Goal: Task Accomplishment & Management: Use online tool/utility

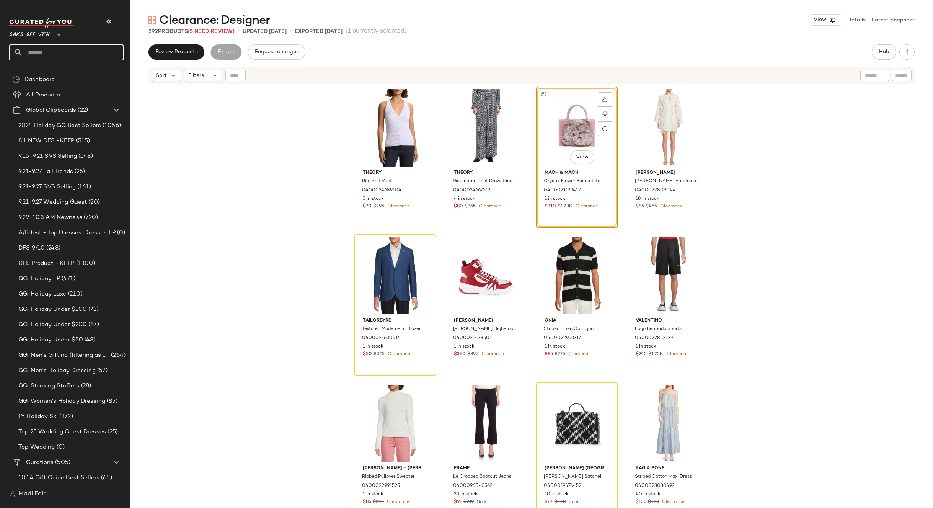
click at [46, 54] on input "text" at bounding box center [73, 52] width 101 height 16
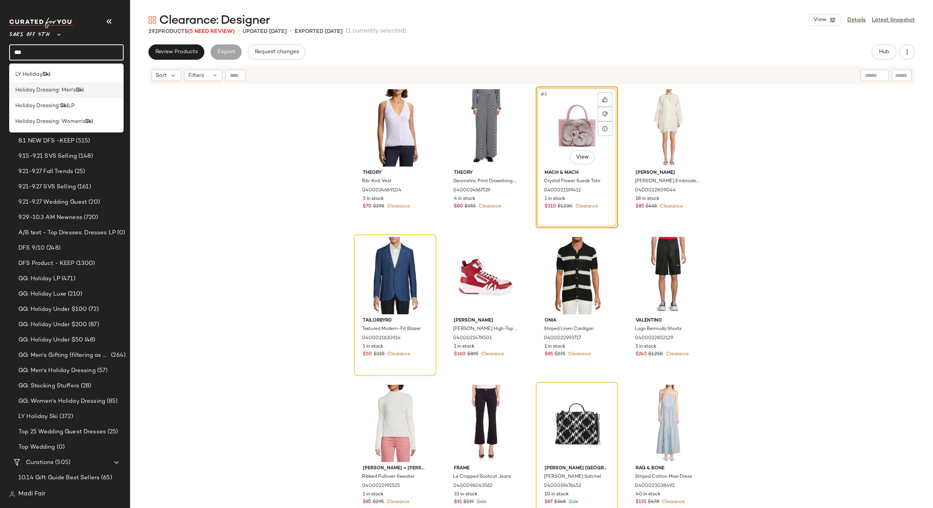
type input "***"
click at [60, 90] on span "Holiday Dressing: Men's" at bounding box center [45, 90] width 60 height 8
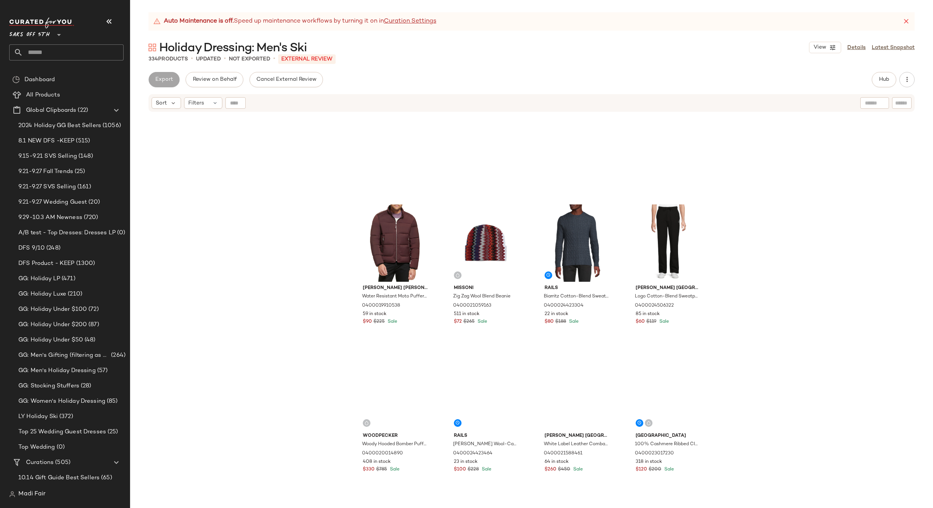
scroll to position [427, 0]
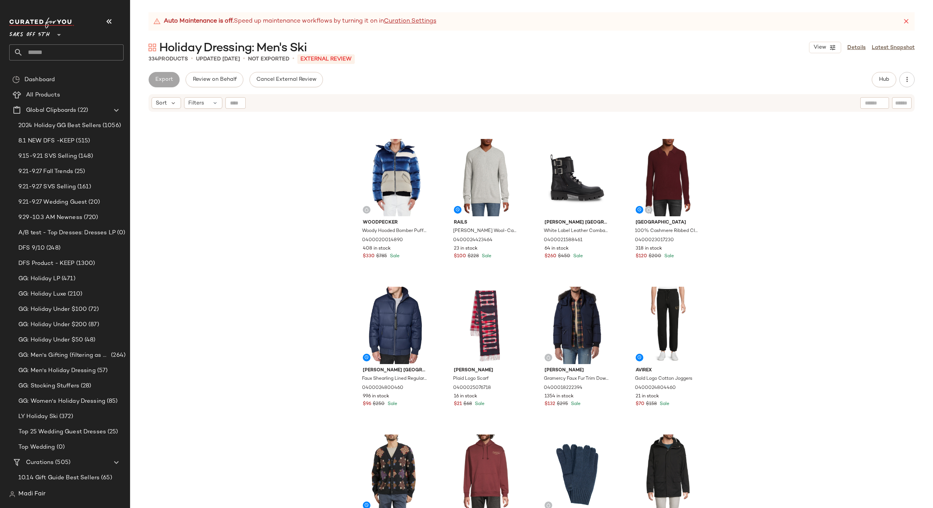
click at [54, 54] on input "text" at bounding box center [73, 52] width 101 height 16
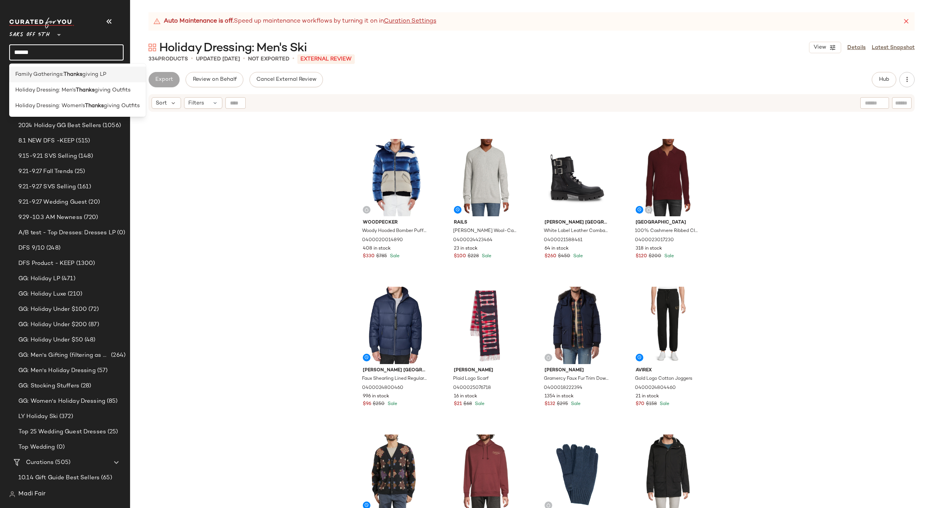
type input "******"
click at [60, 73] on span "Family Gatherings:" at bounding box center [39, 74] width 48 height 8
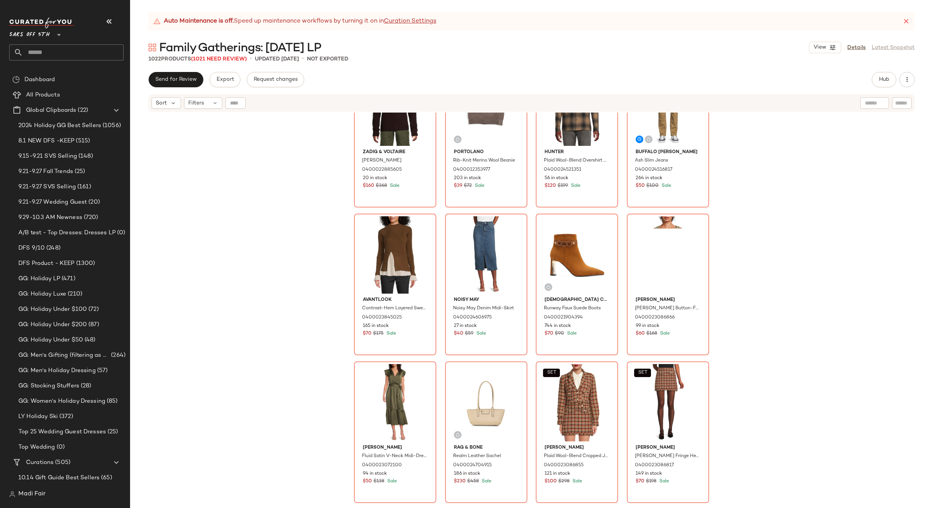
scroll to position [351, 0]
click at [746, 296] on div "Zadig & Voltaire Jordin Merino Wool Hoodie 0400022885605 20 in stock $160 $368 …" at bounding box center [531, 320] width 803 height 414
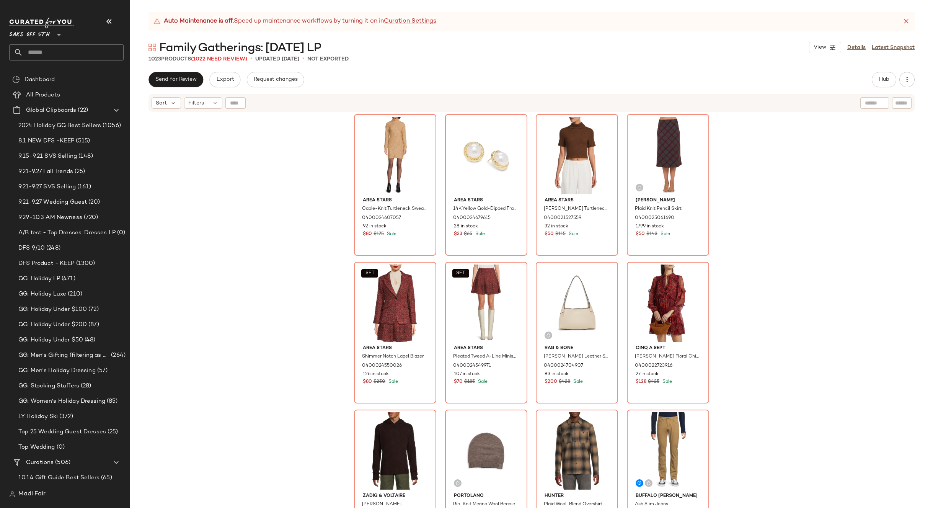
click at [65, 53] on input "text" at bounding box center [73, 52] width 101 height 16
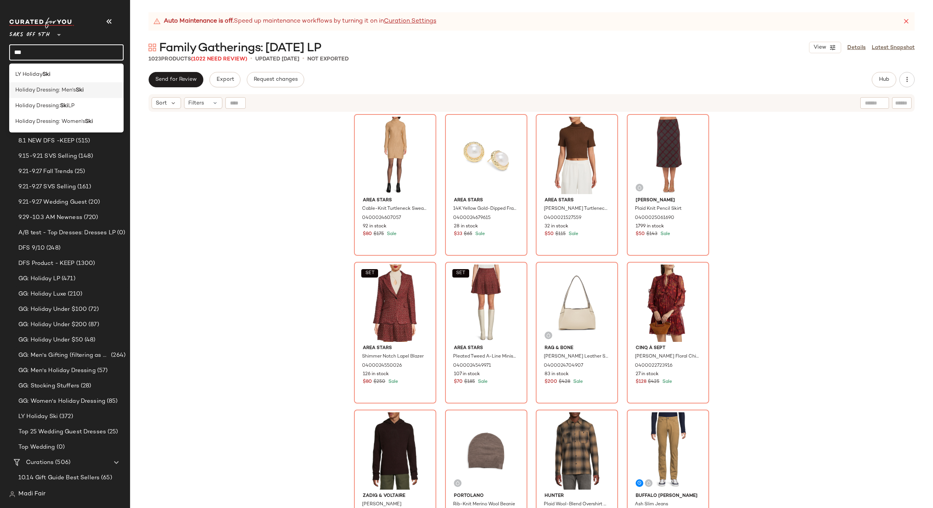
type input "***"
click at [81, 89] on b "Ski" at bounding box center [80, 90] width 8 height 8
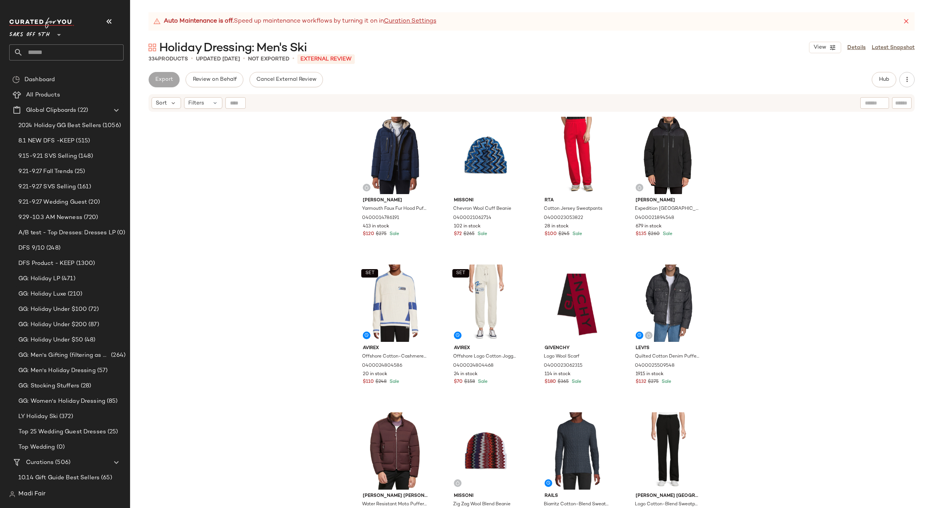
click at [72, 48] on input "text" at bounding box center [73, 52] width 101 height 16
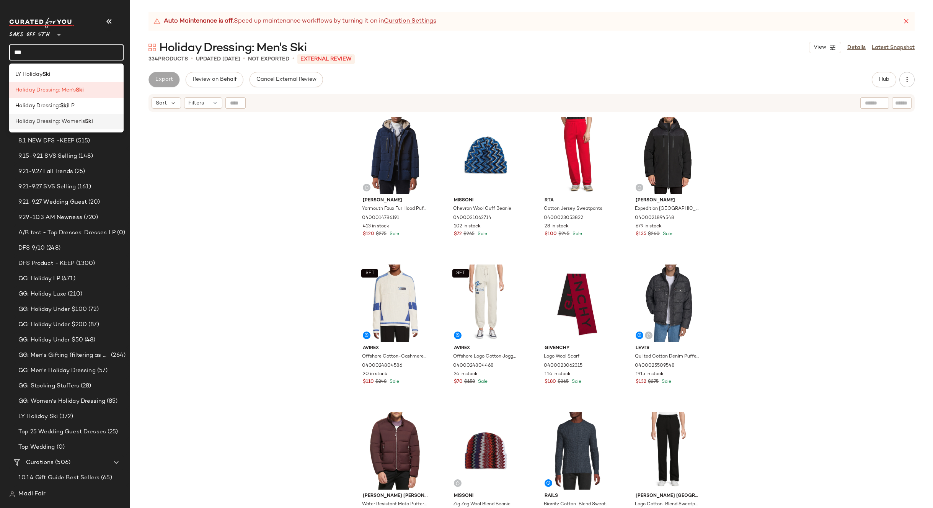
type input "***"
click at [68, 119] on span "Holiday Dressing: Women's" at bounding box center [50, 121] width 70 height 8
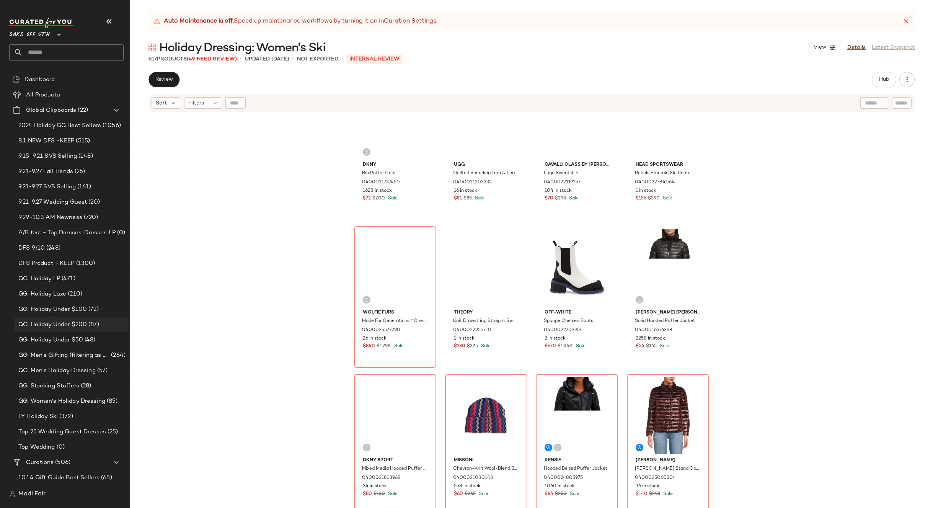
scroll to position [2226, 0]
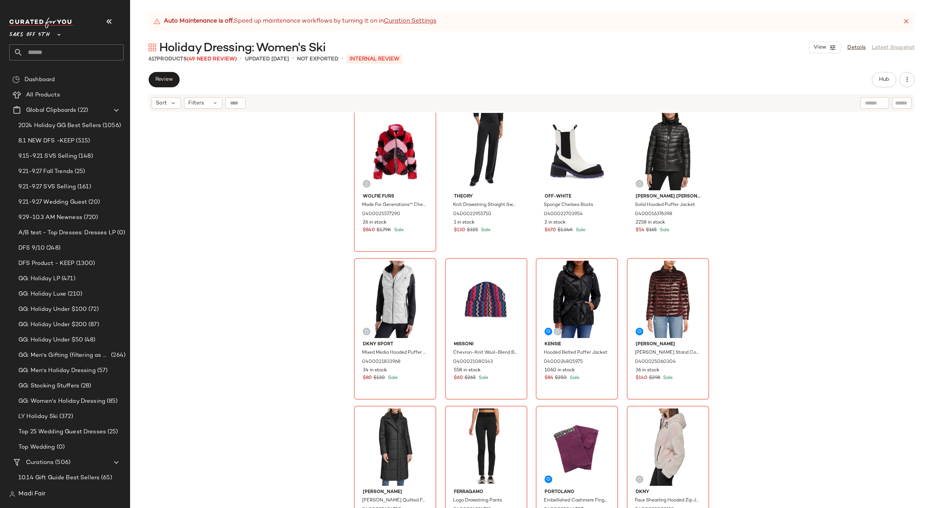
click at [279, 143] on div "Dkny Bib Puffer Coat 0400021737450 1628 in stock $72 $200 Sale Ugg Quilted Shea…" at bounding box center [531, 320] width 803 height 414
click at [50, 50] on input "text" at bounding box center [73, 52] width 101 height 16
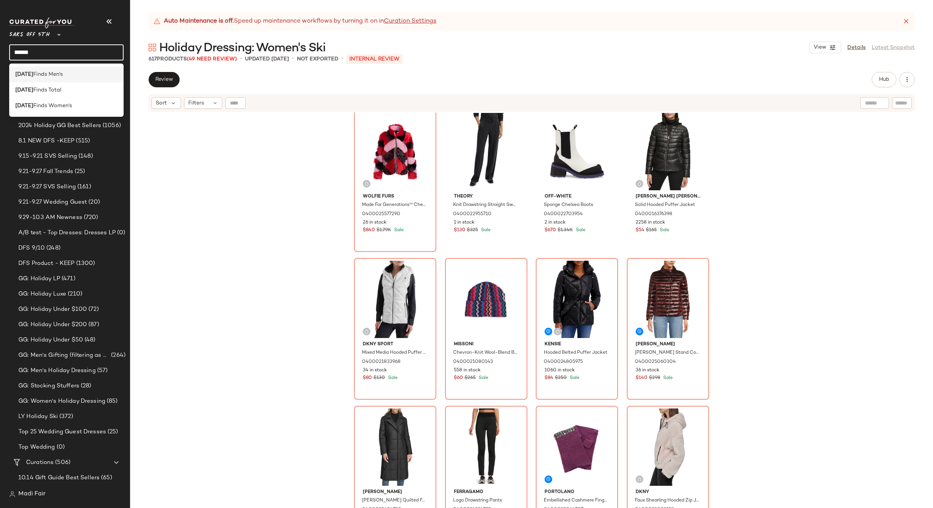
type input "******"
click at [48, 70] on div "Friday Finds Men's" at bounding box center [66, 75] width 114 height 16
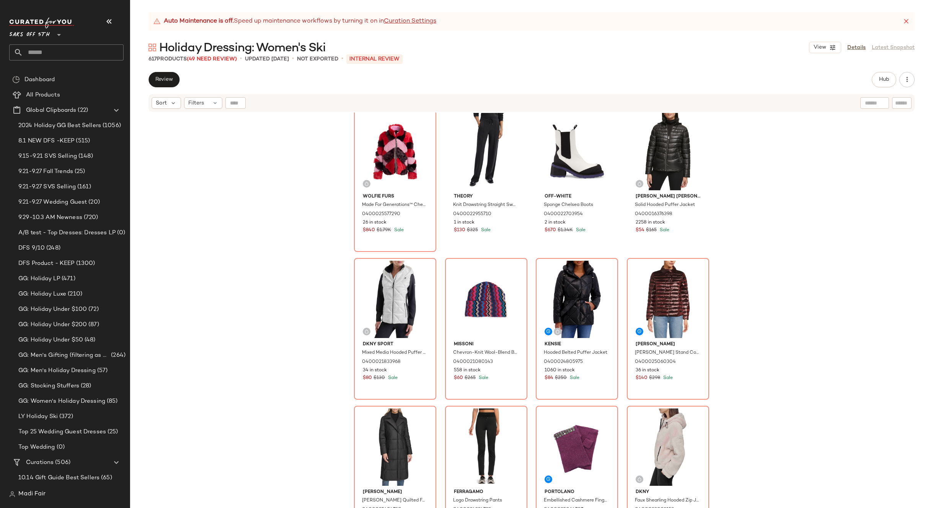
click at [84, 51] on input "text" at bounding box center [73, 52] width 101 height 16
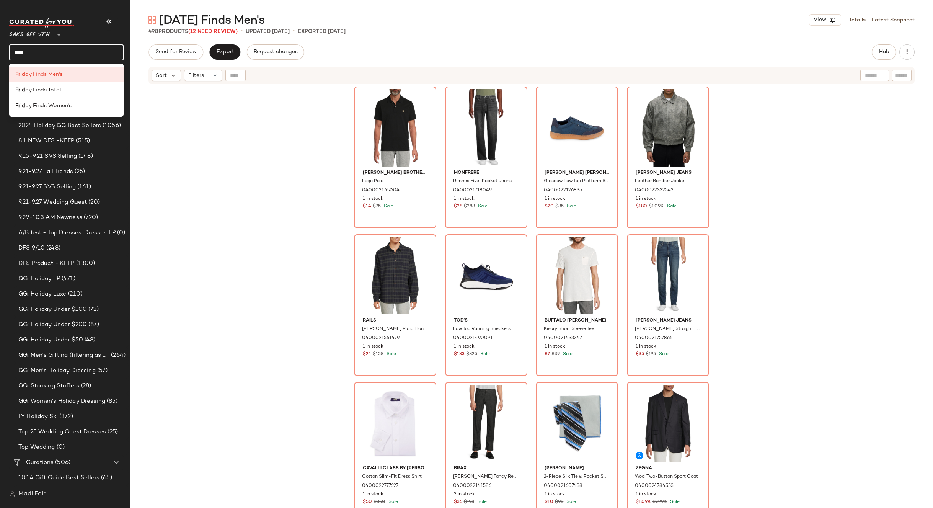
type input "****"
click at [249, 130] on div "Brooks Brothers Logo Polo 0400021767604 1 in stock $14 $75 Sale Monfrère Rennes…" at bounding box center [531, 306] width 803 height 442
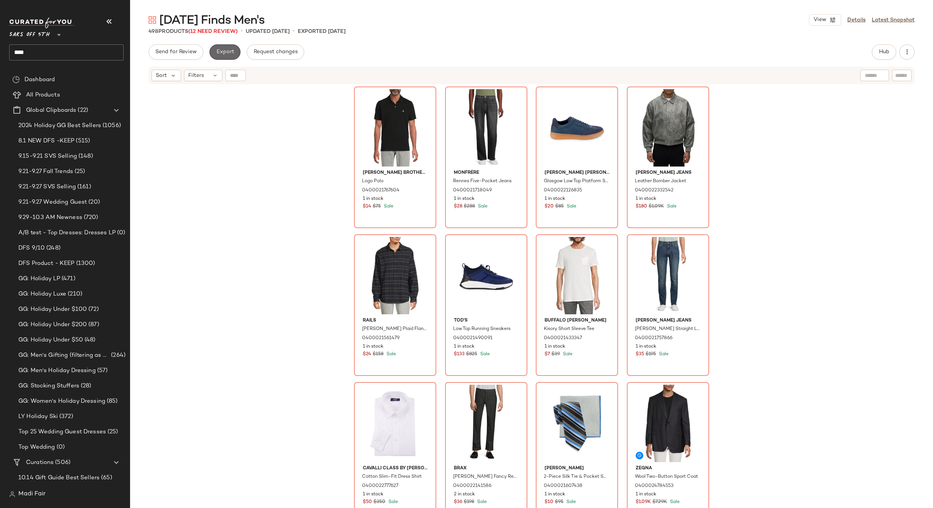
click at [227, 58] on button "Export" at bounding box center [224, 51] width 31 height 15
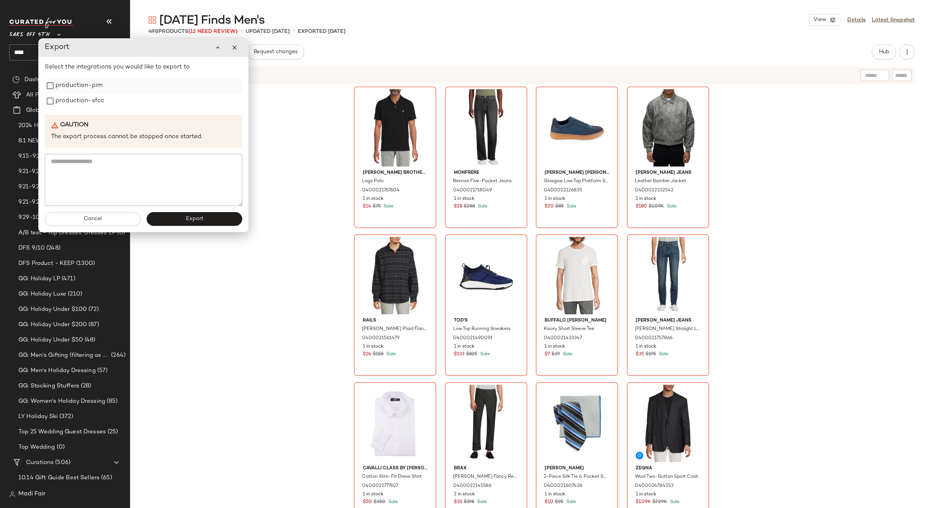
click at [103, 90] on div "production-pim" at bounding box center [143, 85] width 197 height 15
click at [99, 98] on label "production-sfcc" at bounding box center [79, 100] width 49 height 15
click at [92, 85] on label "production-pim" at bounding box center [78, 85] width 47 height 15
click at [179, 218] on button "Export" at bounding box center [195, 219] width 96 height 14
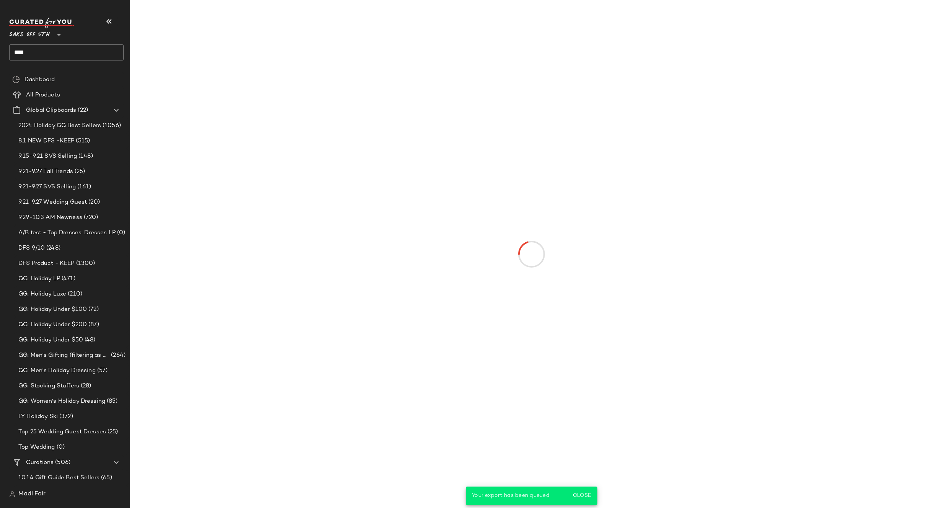
click at [81, 49] on input "****" at bounding box center [66, 52] width 114 height 16
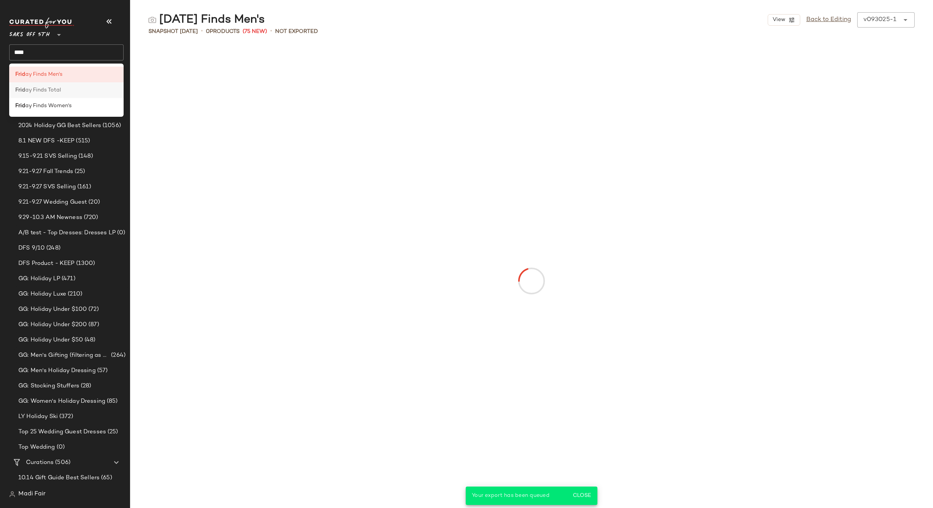
click at [60, 90] on div "Frid ay Finds Total" at bounding box center [66, 90] width 102 height 8
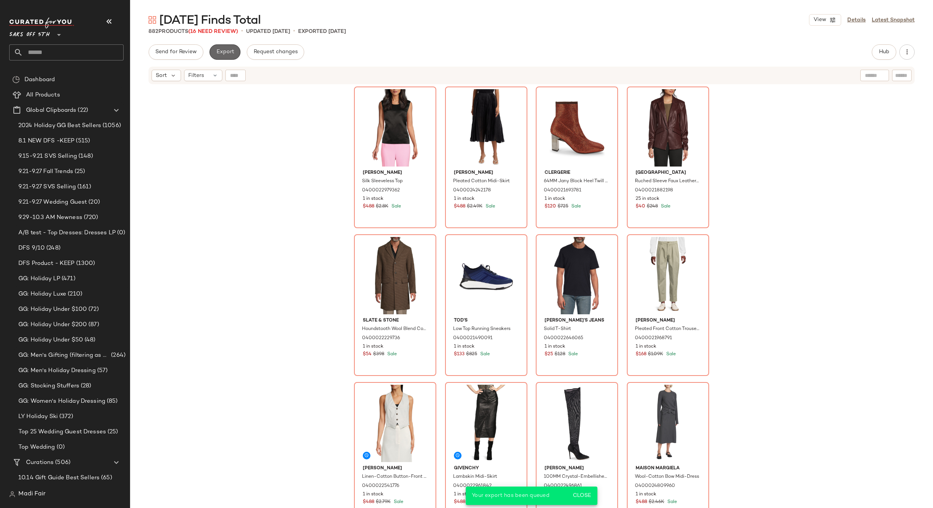
click at [221, 49] on span "Export" at bounding box center [225, 52] width 18 height 6
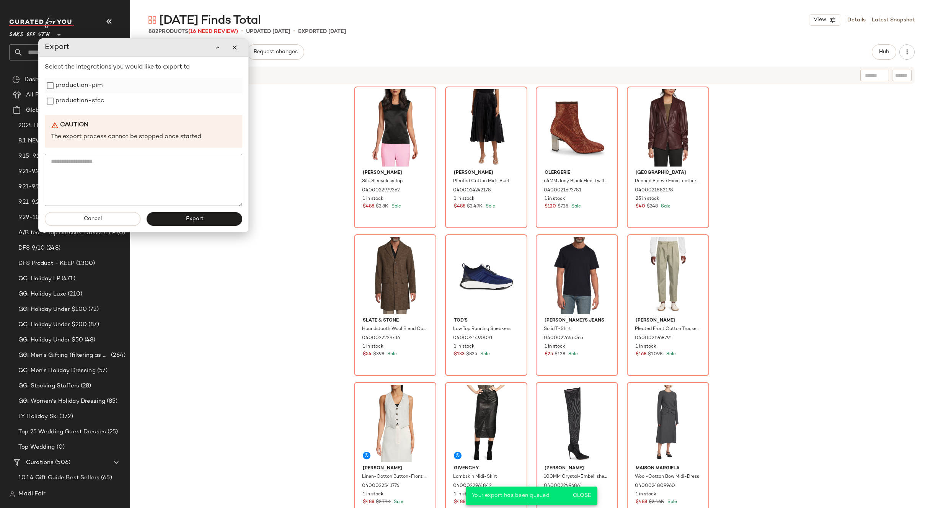
click at [90, 92] on label "production-pim" at bounding box center [78, 85] width 47 height 15
click at [88, 102] on label "production-sfcc" at bounding box center [79, 100] width 49 height 15
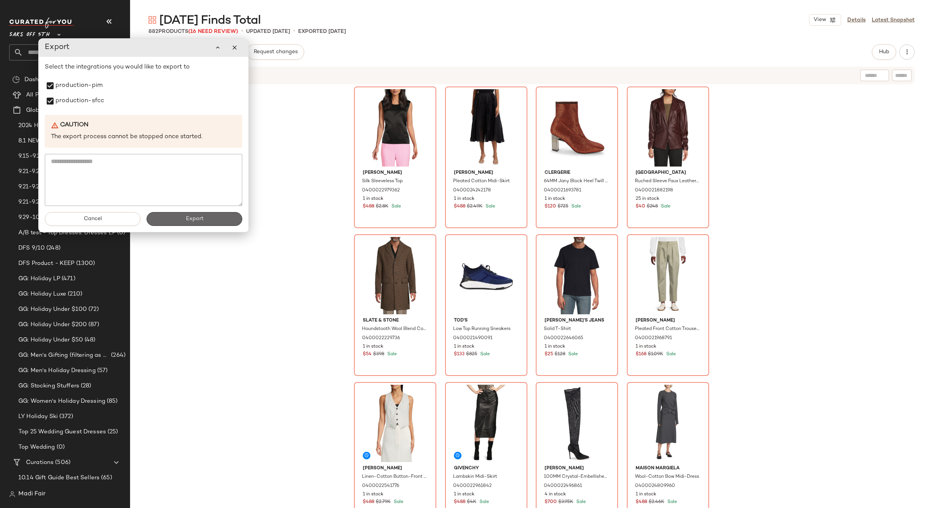
click at [195, 219] on span "Export" at bounding box center [194, 219] width 18 height 6
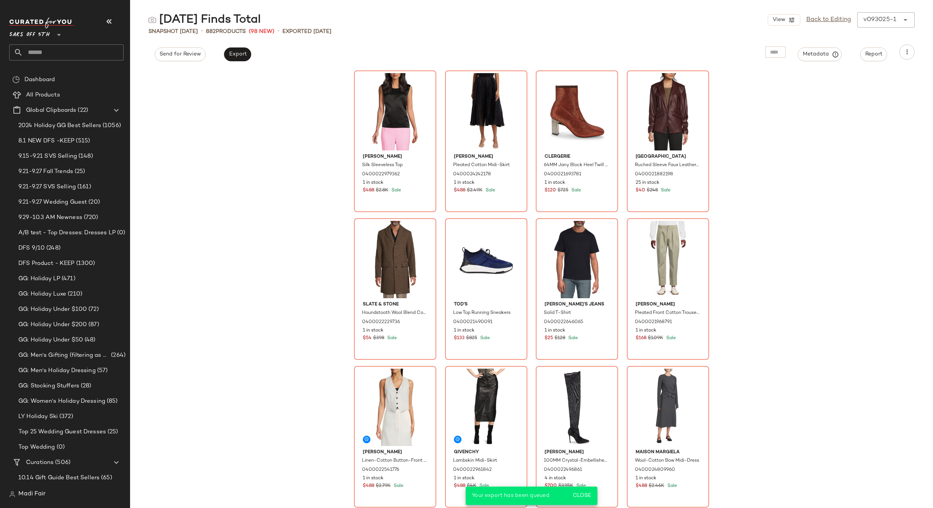
click at [45, 49] on input "text" at bounding box center [73, 52] width 101 height 16
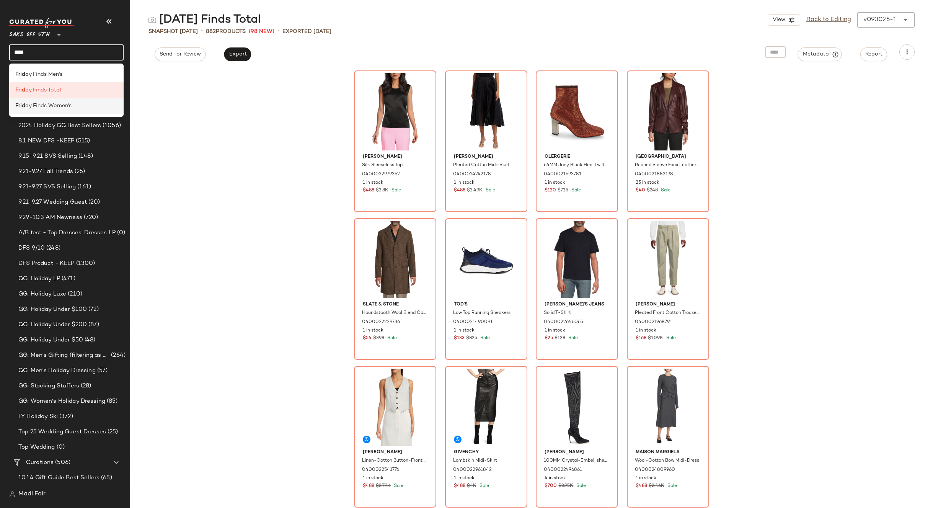
type input "****"
click at [48, 110] on div "Frid ay Finds Women's" at bounding box center [66, 106] width 114 height 16
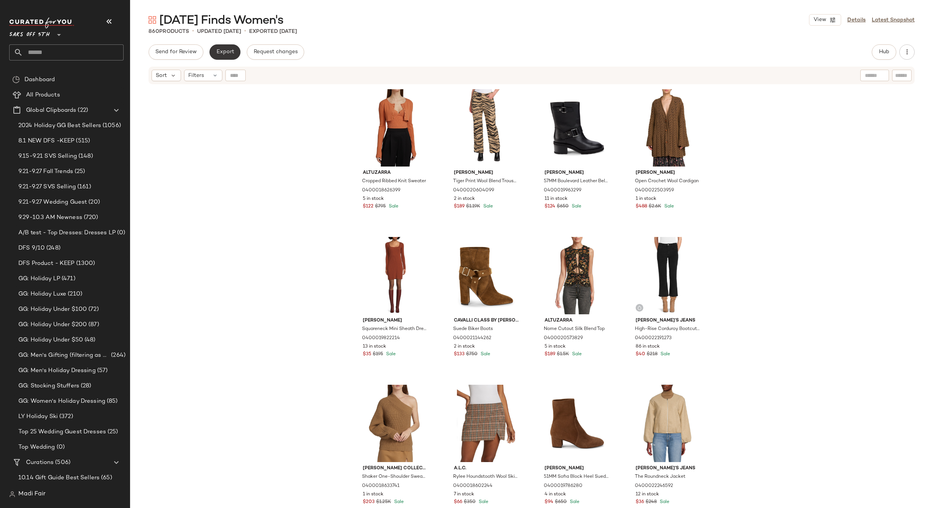
click at [229, 46] on button "Export" at bounding box center [224, 51] width 31 height 15
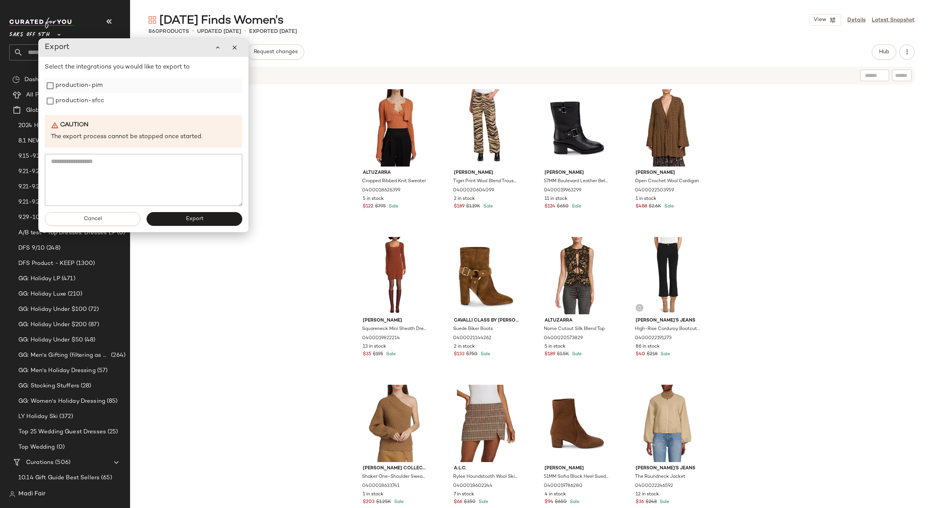
click at [85, 85] on label "production-pim" at bounding box center [78, 85] width 47 height 15
click at [86, 98] on label "production-sfcc" at bounding box center [79, 100] width 49 height 15
click at [186, 222] on span "Export" at bounding box center [194, 219] width 18 height 6
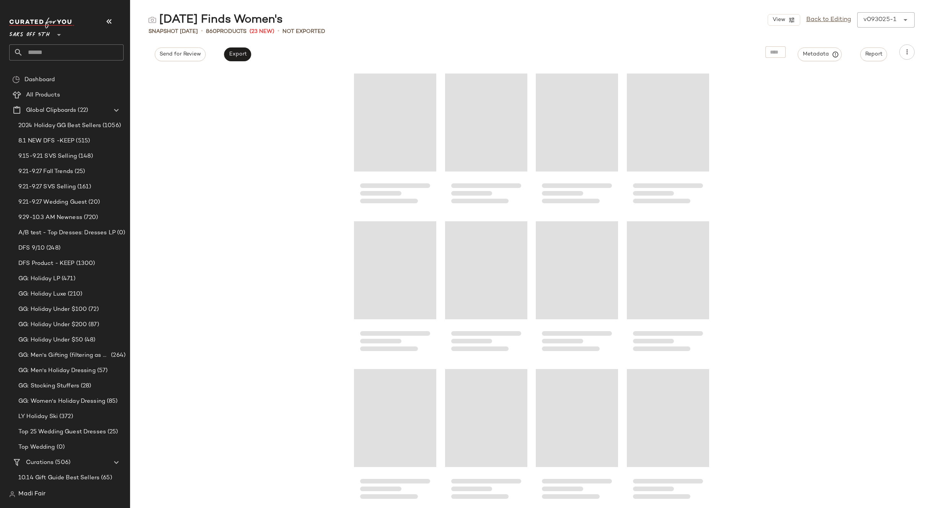
click at [55, 49] on input "text" at bounding box center [73, 52] width 101 height 16
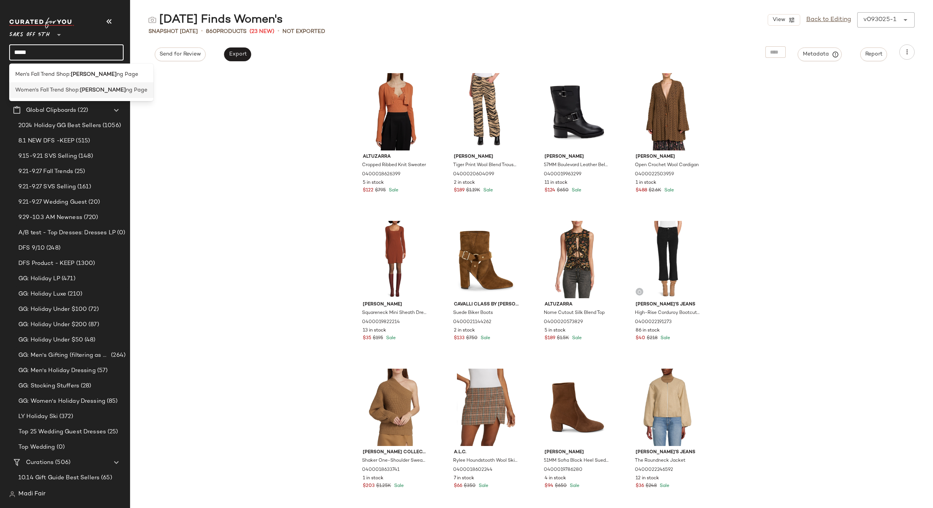
type input "*****"
click at [67, 89] on span "Women's Fall Trend Shop:" at bounding box center [47, 90] width 65 height 8
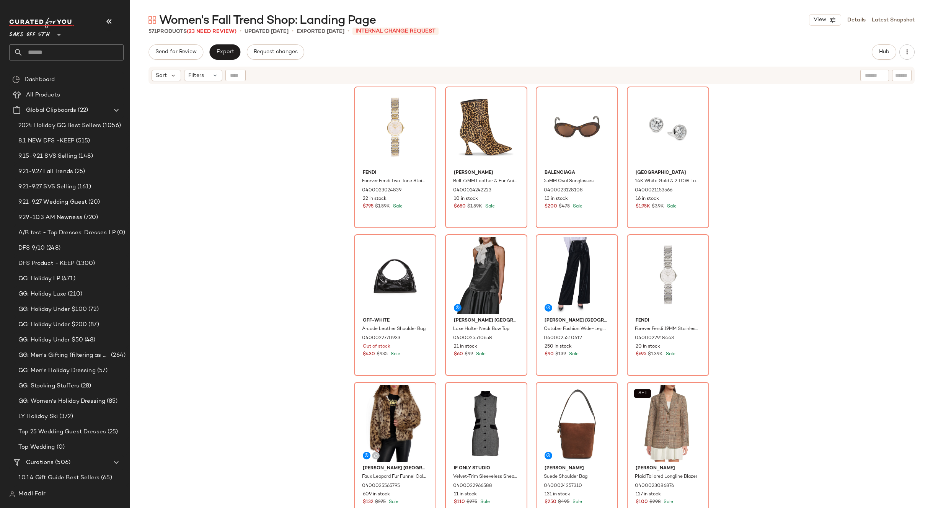
click at [287, 163] on div "Fendi Forever Fendi Two-Tone Stainless Steel & 0.02 TCW Diamond Bracelet Watch/…" at bounding box center [531, 306] width 803 height 442
click at [228, 54] on span "Export" at bounding box center [225, 52] width 18 height 6
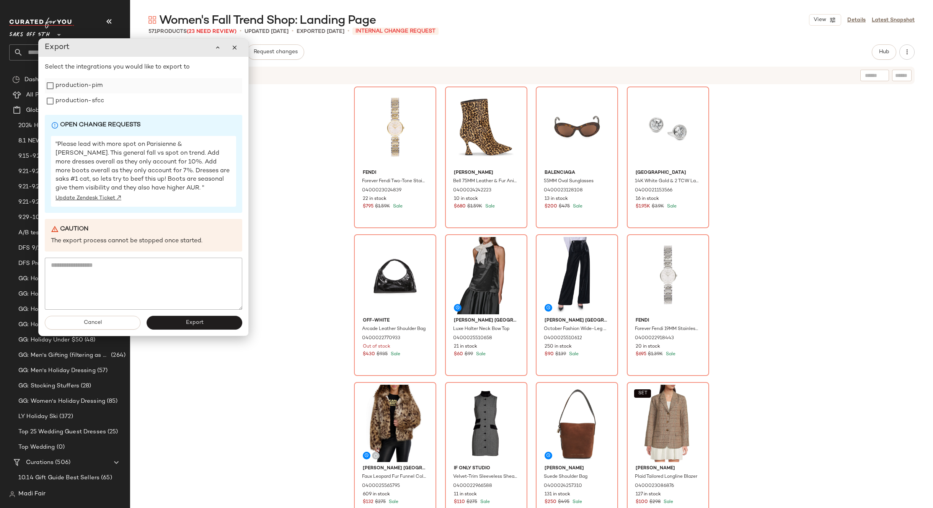
click at [90, 88] on label "production-pim" at bounding box center [78, 85] width 47 height 15
click at [91, 101] on label "production-sfcc" at bounding box center [79, 100] width 49 height 15
click at [190, 326] on span "Export" at bounding box center [194, 323] width 18 height 6
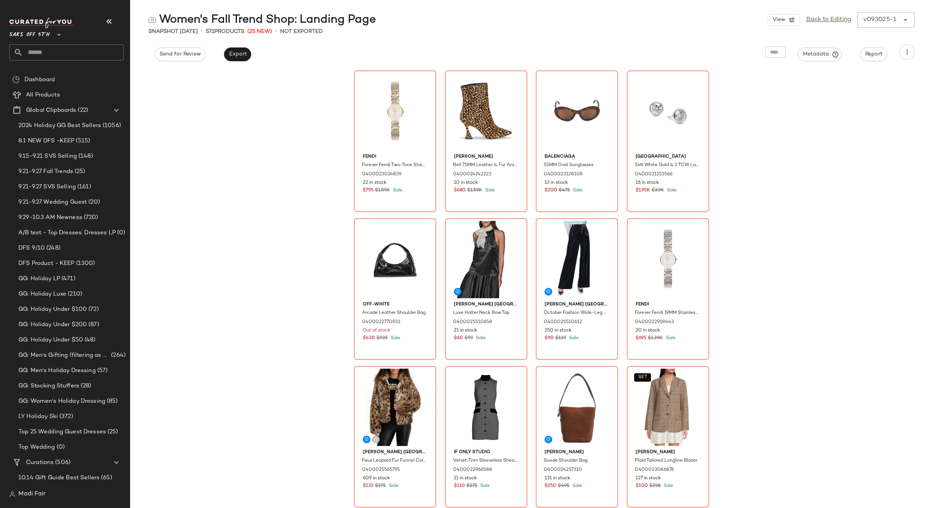
click at [42, 47] on input "text" at bounding box center [73, 52] width 101 height 16
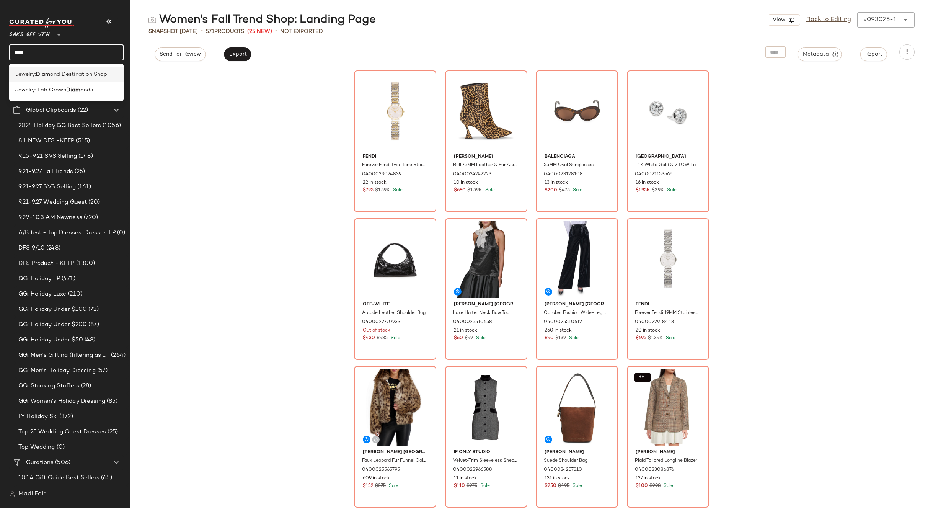
type input "****"
click at [57, 78] on span "ond Destination Shop" at bounding box center [78, 74] width 57 height 8
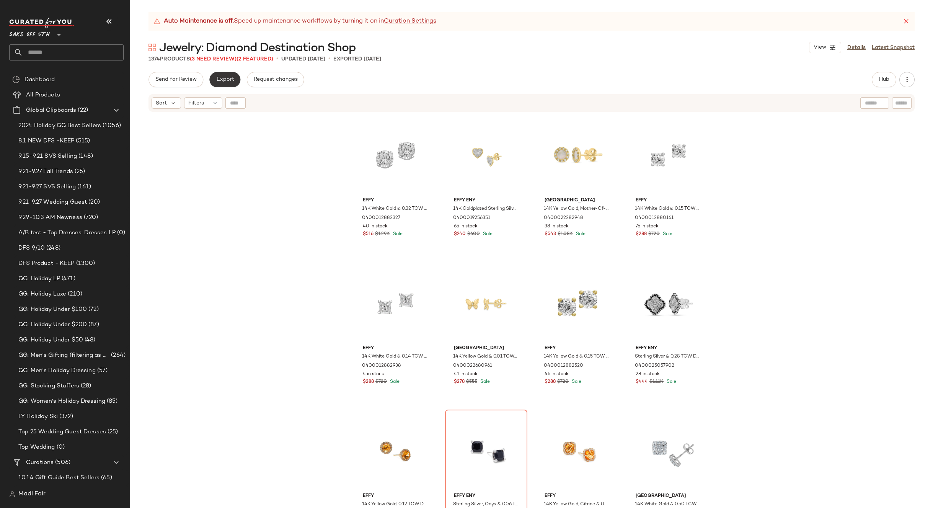
click at [222, 80] on span "Export" at bounding box center [225, 80] width 18 height 6
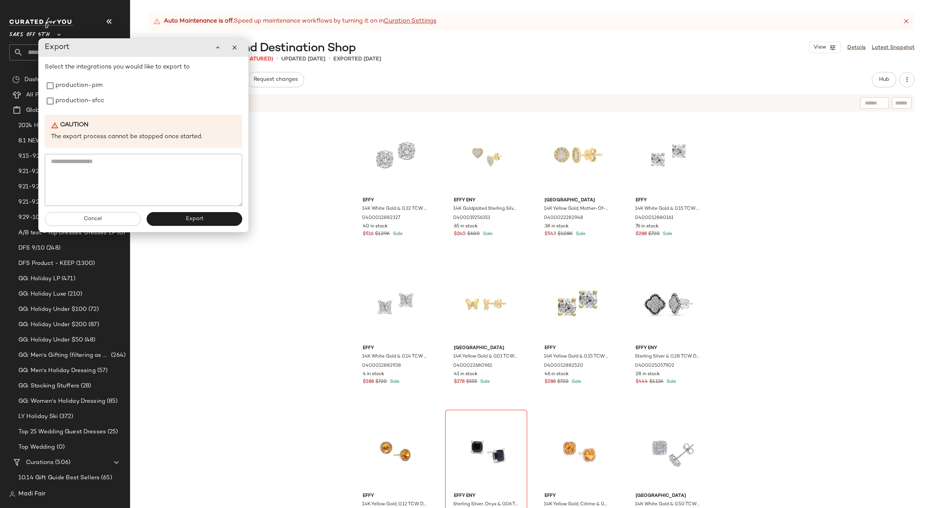
click at [325, 230] on div "Effy 14K White Gold & 0.32 TCW Diamond Stud Earrings 0400012882327 40 in stock …" at bounding box center [531, 320] width 803 height 414
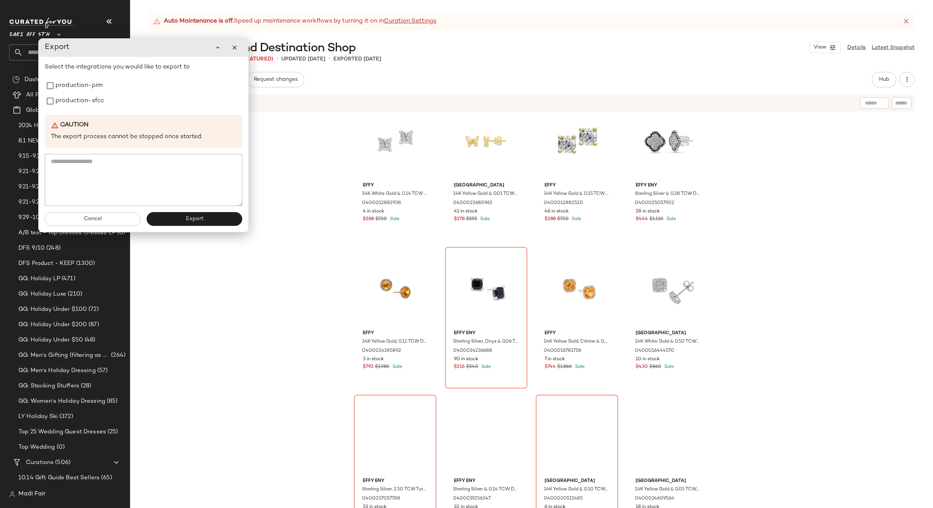
scroll to position [312, 0]
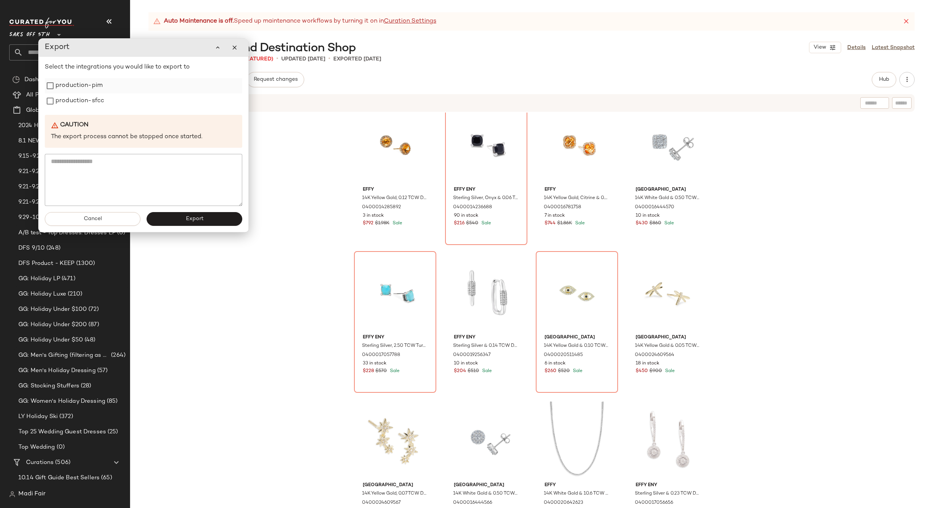
click at [85, 88] on label "production-pim" at bounding box center [78, 85] width 47 height 15
click at [85, 103] on label "production-sfcc" at bounding box center [79, 100] width 49 height 15
click at [186, 221] on span "Export" at bounding box center [194, 219] width 18 height 6
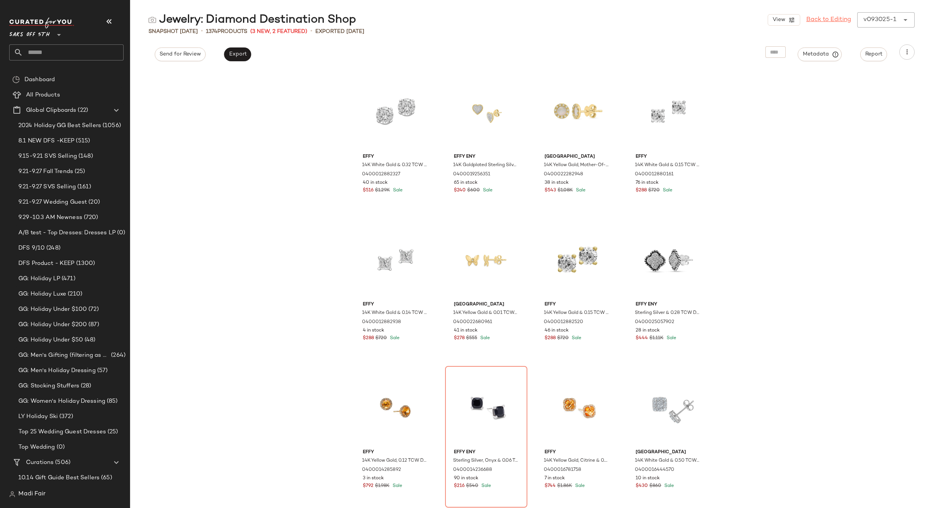
click at [811, 23] on link "Back to Editing" at bounding box center [828, 19] width 45 height 9
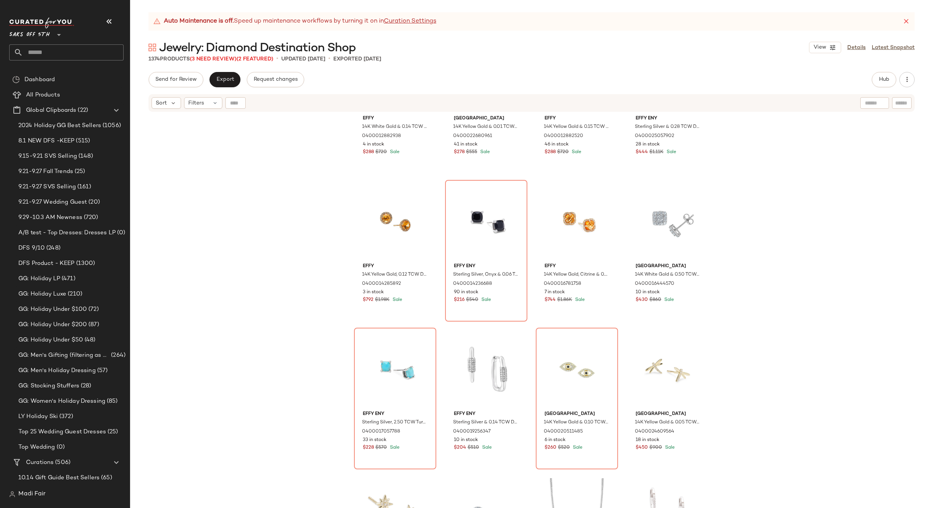
scroll to position [427, 0]
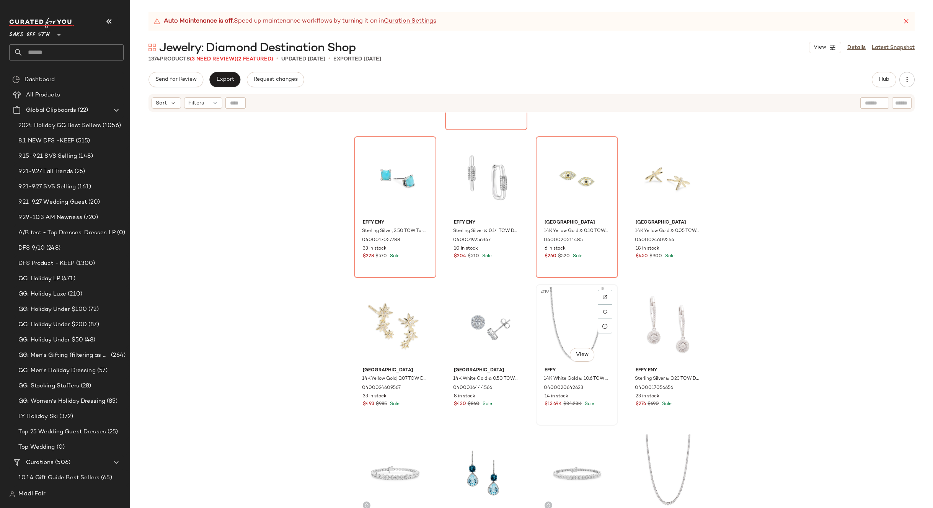
click at [571, 320] on div "#19 View" at bounding box center [576, 325] width 77 height 77
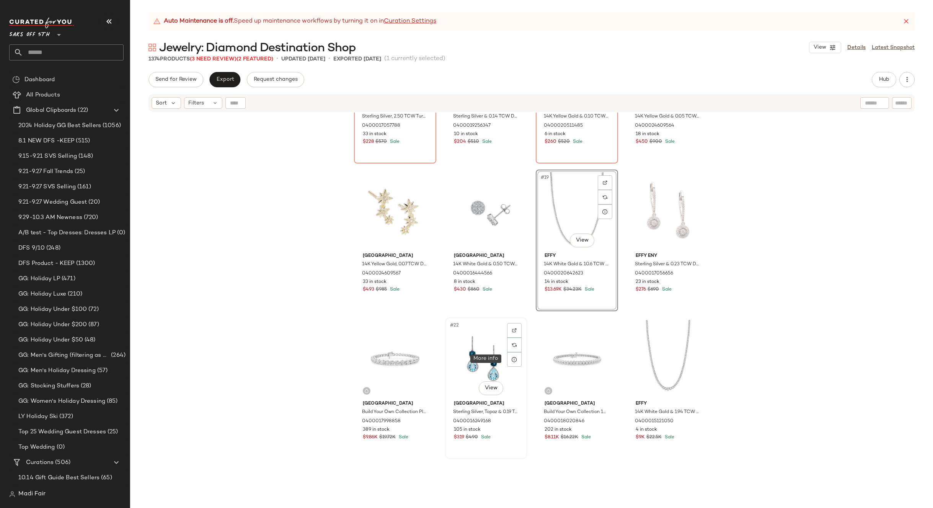
scroll to position [542, 0]
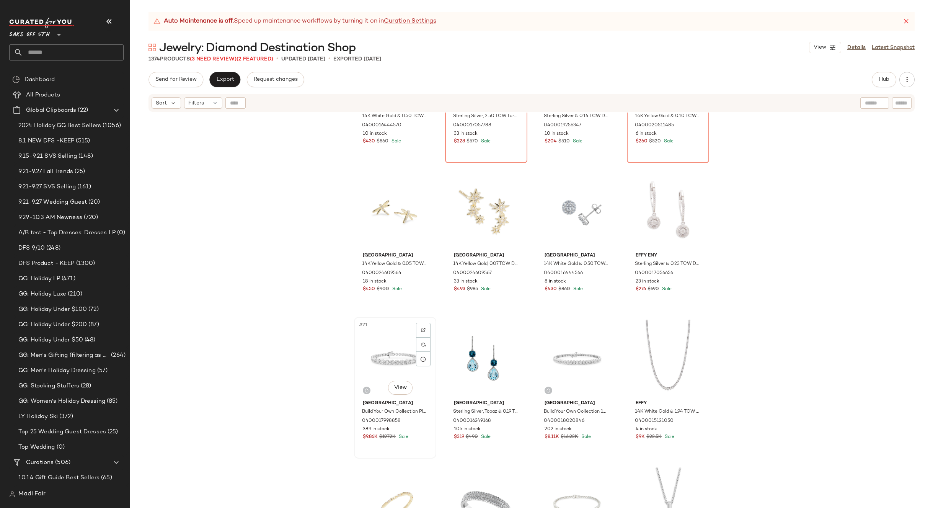
click at [393, 340] on div "#21 View" at bounding box center [395, 358] width 77 height 77
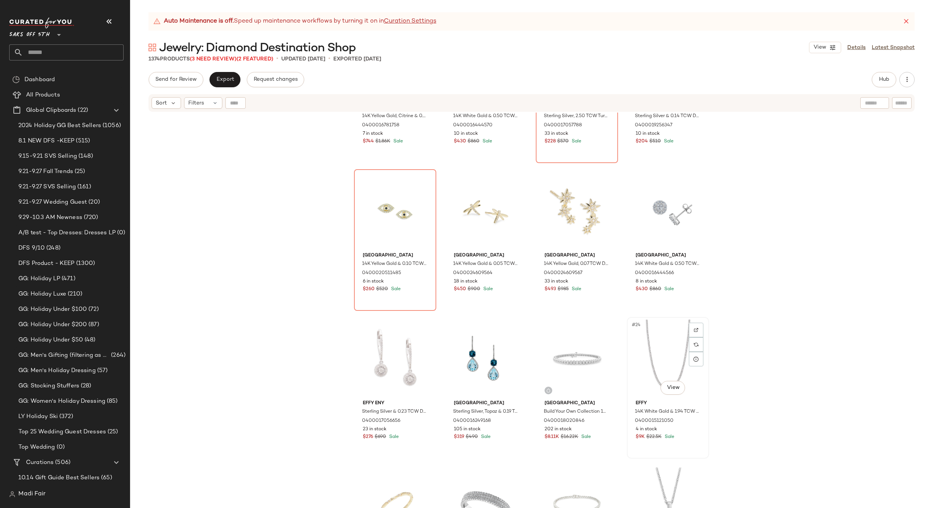
click at [663, 346] on div "#24 View" at bounding box center [668, 358] width 77 height 77
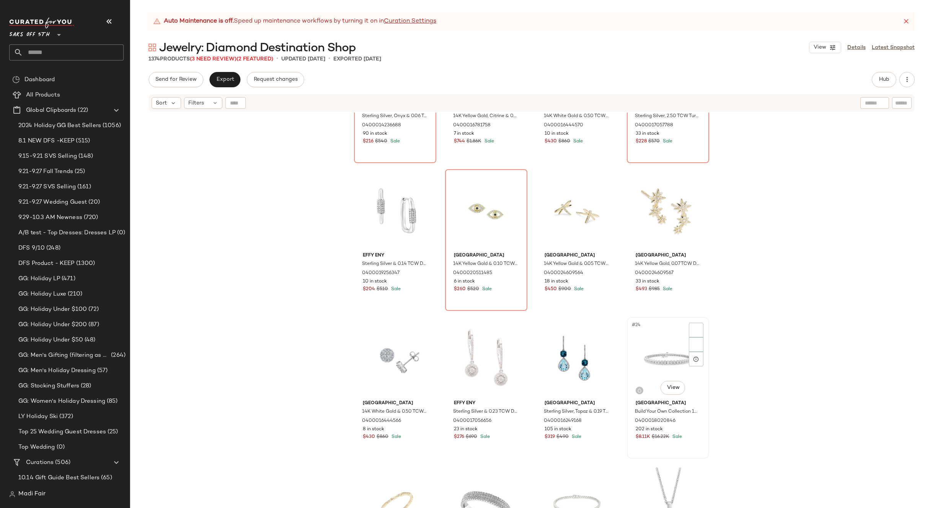
click at [639, 354] on div "#24 View" at bounding box center [668, 358] width 77 height 77
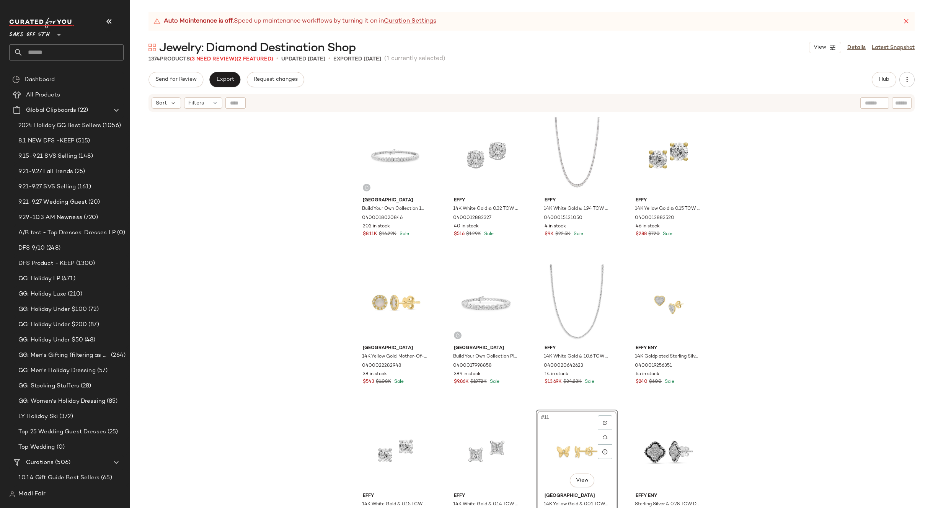
click at [730, 287] on div "Saks Fifth Avenue Build Your Own Collection 14K White Gold & Natural Diamond Ha…" at bounding box center [531, 320] width 803 height 414
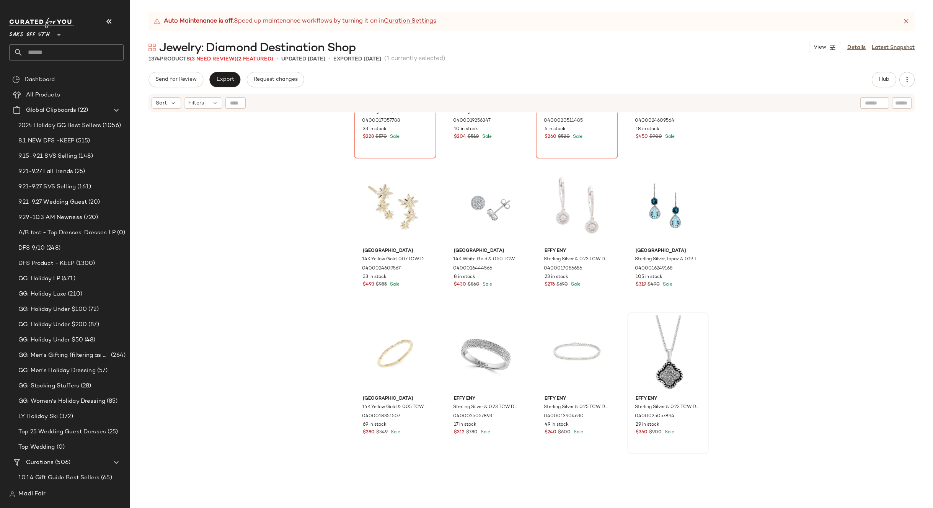
scroll to position [695, 0]
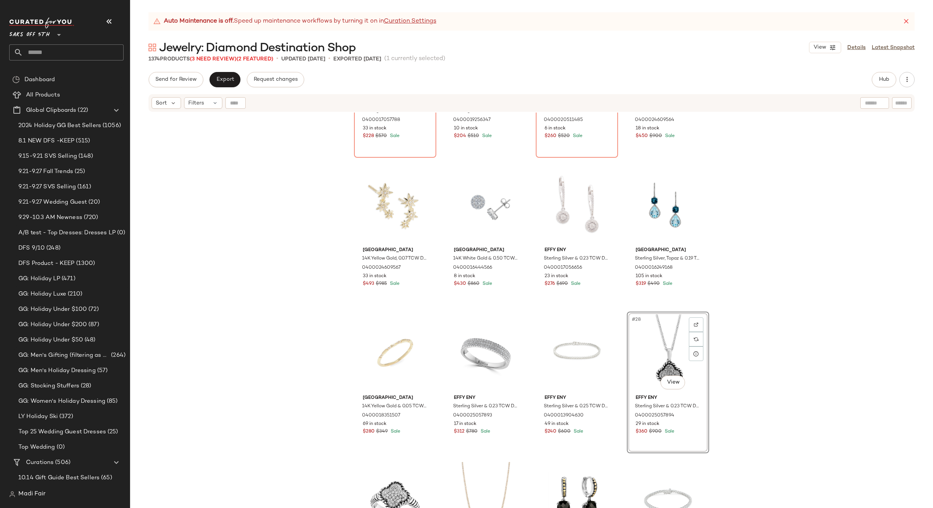
click at [764, 312] on div "Effy ENY Sterling Silver, 2.50 TCW Turquoise & 0.06 TCW Diamond Stud Earrings 0…" at bounding box center [531, 320] width 803 height 414
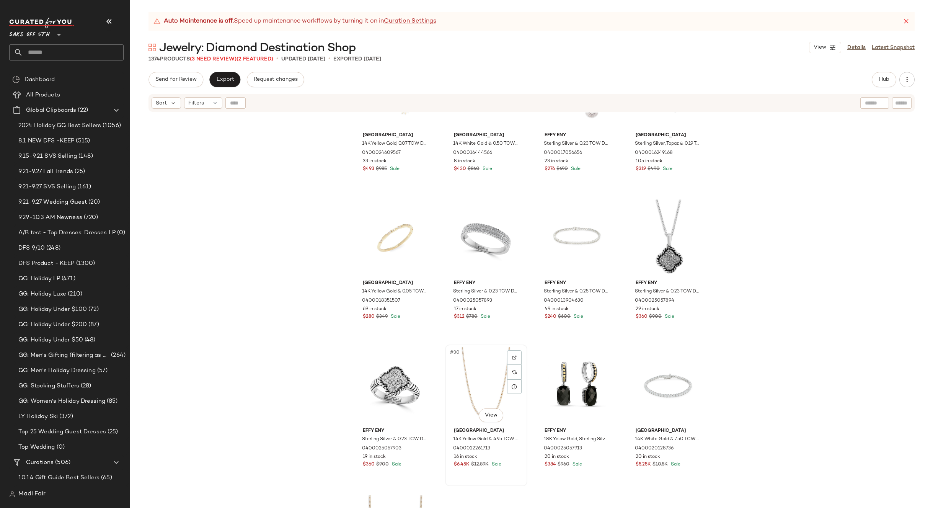
click at [483, 377] on div "#30 View" at bounding box center [486, 385] width 77 height 77
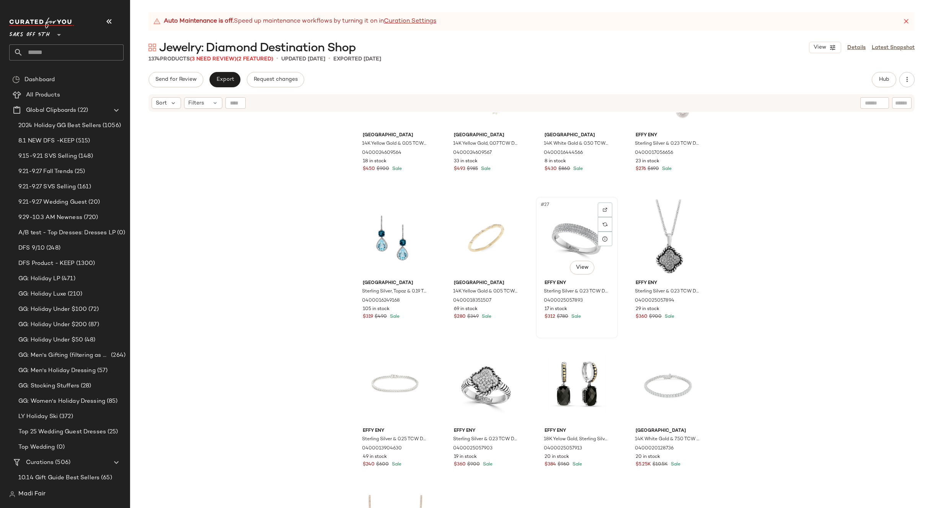
click at [563, 233] on div "#27 View" at bounding box center [576, 237] width 77 height 77
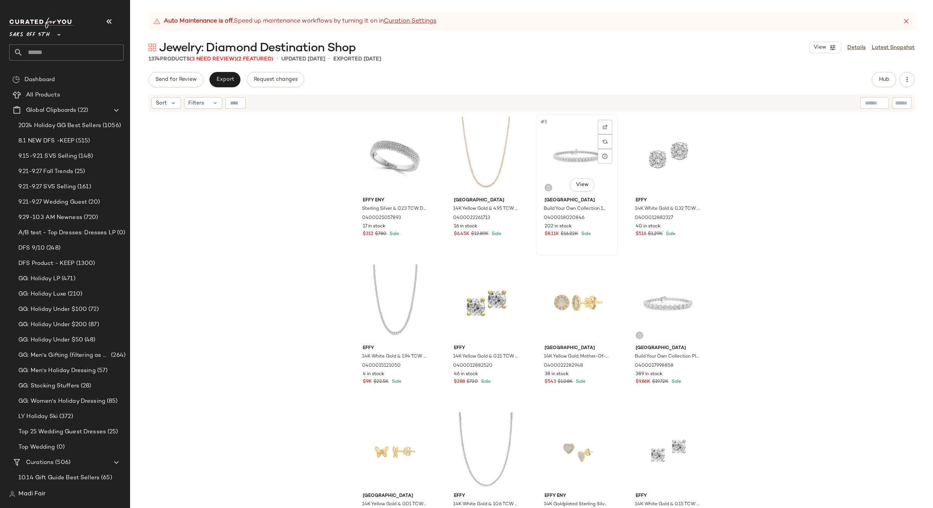
click at [562, 155] on div "#3 View" at bounding box center [576, 155] width 77 height 77
click at [492, 429] on div "#10 View" at bounding box center [486, 450] width 77 height 77
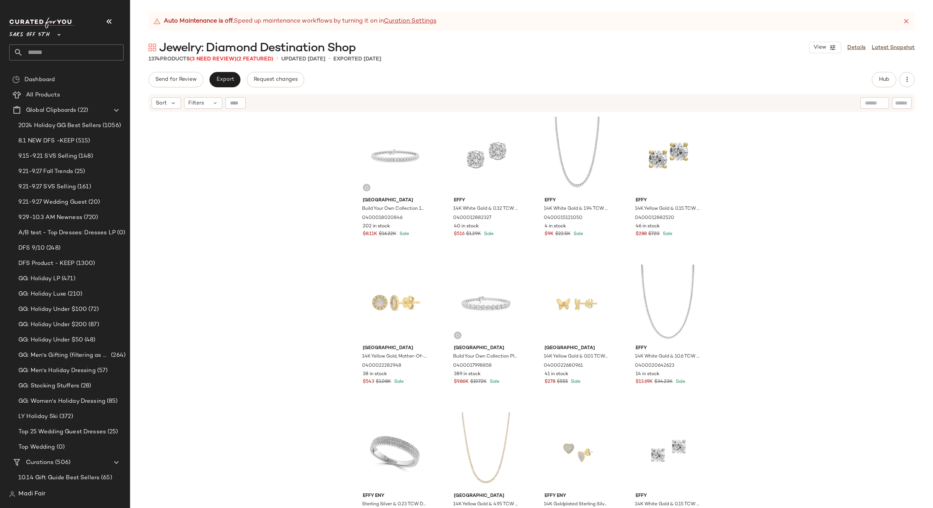
click at [774, 290] on div "Saks Fifth Avenue Build Your Own Collection 14K White Gold & Natural Diamond Ha…" at bounding box center [531, 320] width 803 height 414
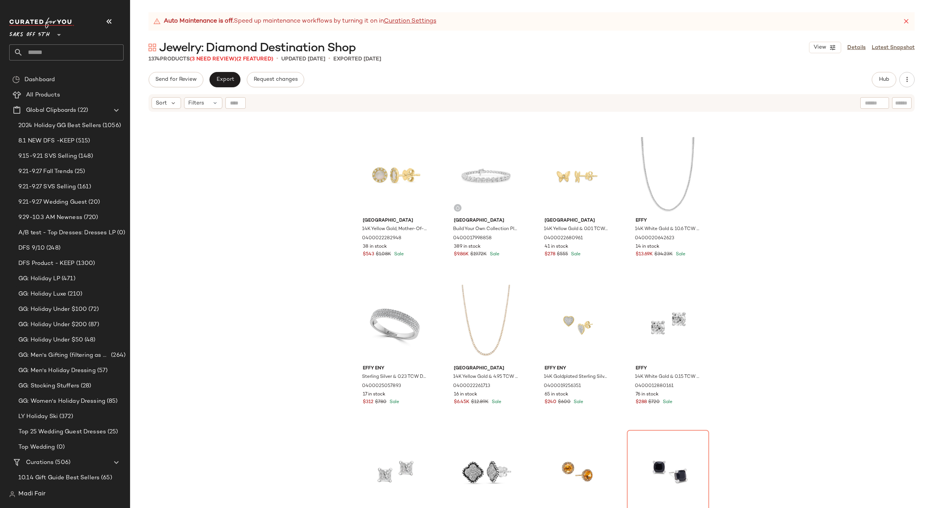
scroll to position [153, 0]
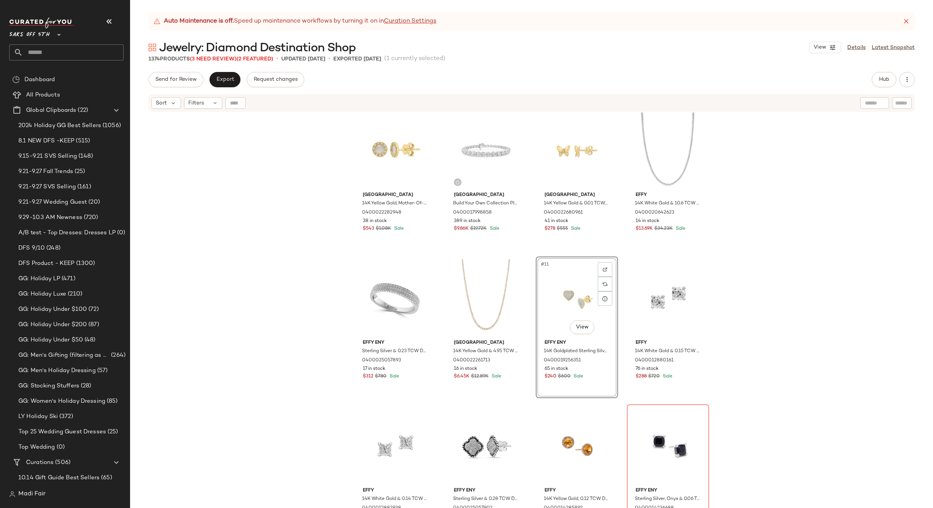
click at [740, 314] on div "Saks Fifth Avenue Build Your Own Collection 14K White Gold & Natural Diamond Ha…" at bounding box center [531, 320] width 803 height 414
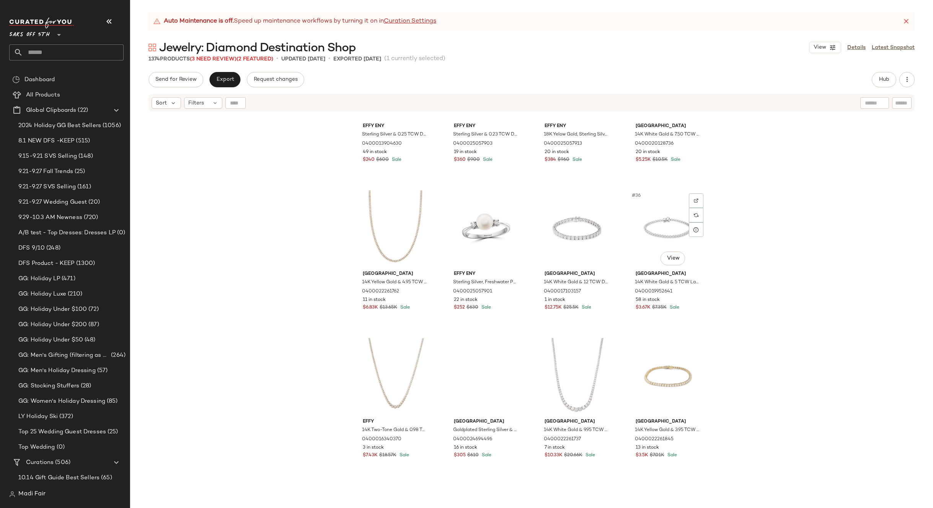
scroll to position [1116, 0]
click at [399, 222] on div "#33 View" at bounding box center [395, 227] width 77 height 77
click at [398, 360] on div "#37 View" at bounding box center [395, 374] width 77 height 77
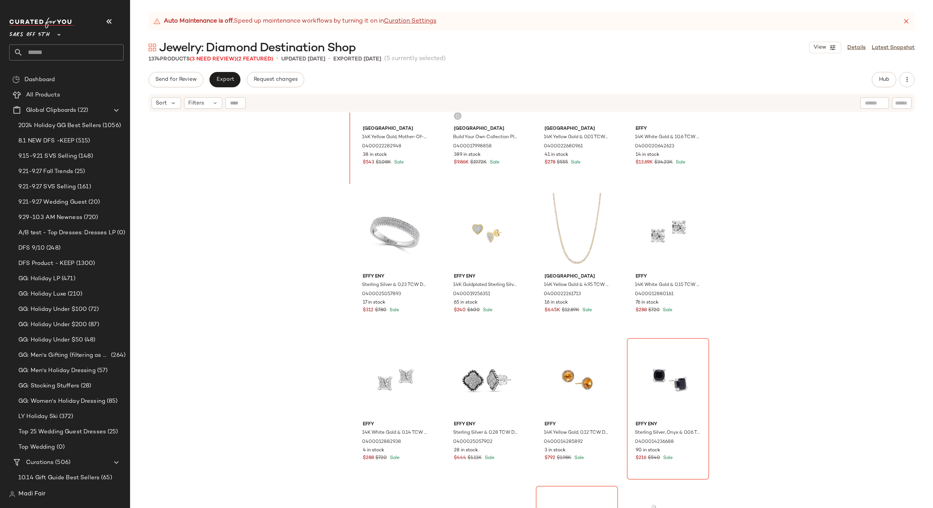
scroll to position [167, 0]
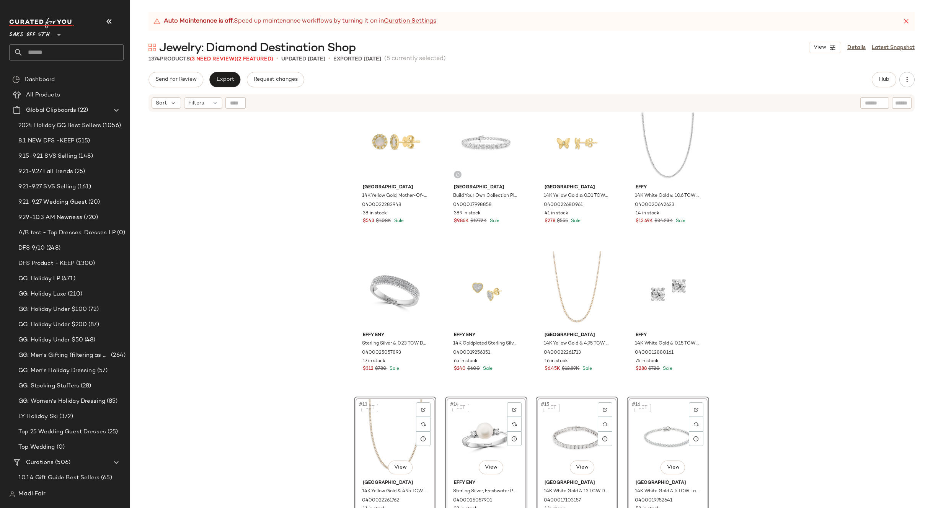
click at [755, 325] on div "Saks Fifth Avenue 14K Yellow Gold, Mother-Of-Pearl & 0.06 TCW Diamond Stud Earr…" at bounding box center [531, 320] width 803 height 414
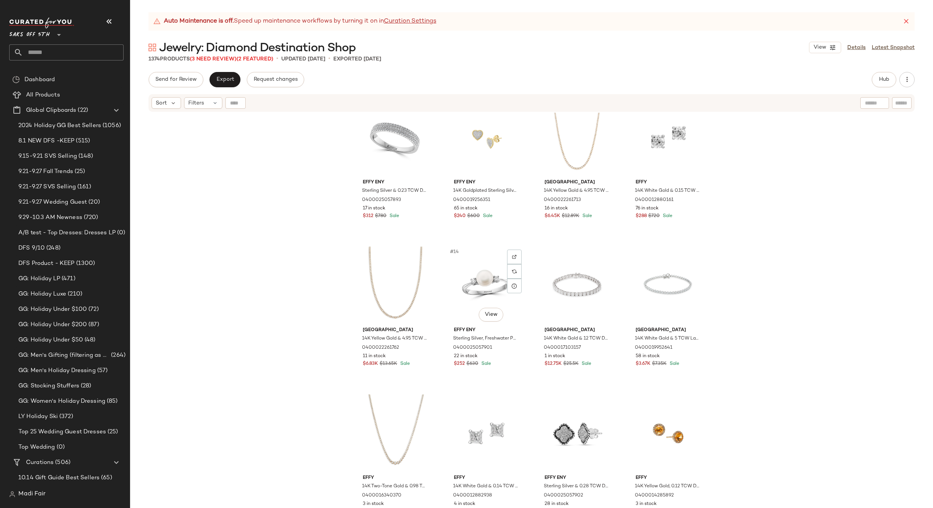
scroll to position [320, 0]
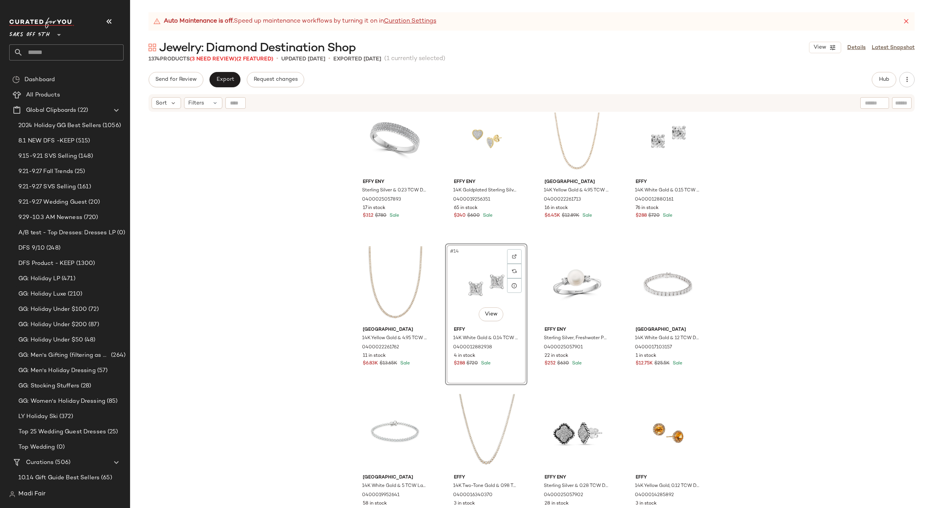
click at [752, 290] on div "Saks Fifth Avenue 14K Yellow Gold, Mother-Of-Pearl & 0.06 TCW Diamond Stud Earr…" at bounding box center [531, 320] width 803 height 414
click at [764, 272] on div "Saks Fifth Avenue 14K Yellow Gold, Mother-Of-Pearl & 0.06 TCW Diamond Stud Earr…" at bounding box center [531, 320] width 803 height 414
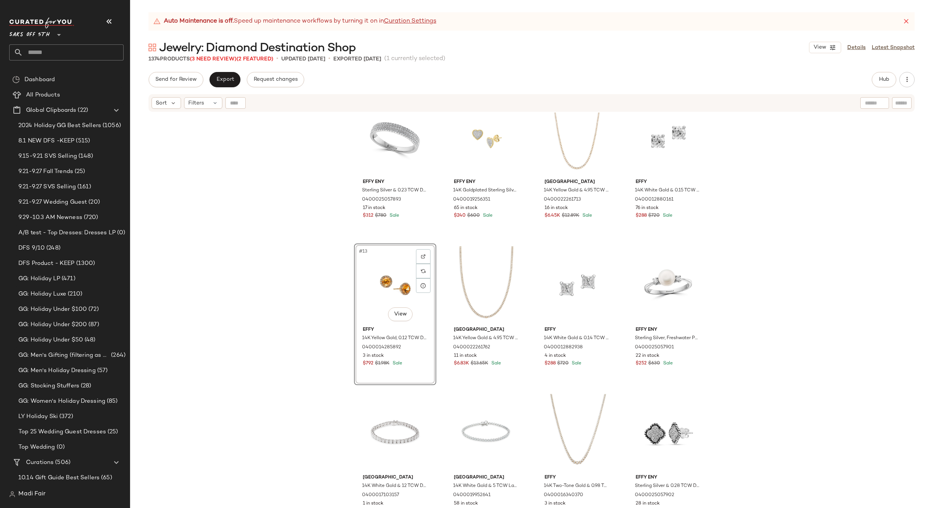
click at [757, 289] on div "Saks Fifth Avenue 14K Yellow Gold, Mother-Of-Pearl & 0.06 TCW Diamond Stud Earr…" at bounding box center [531, 320] width 803 height 414
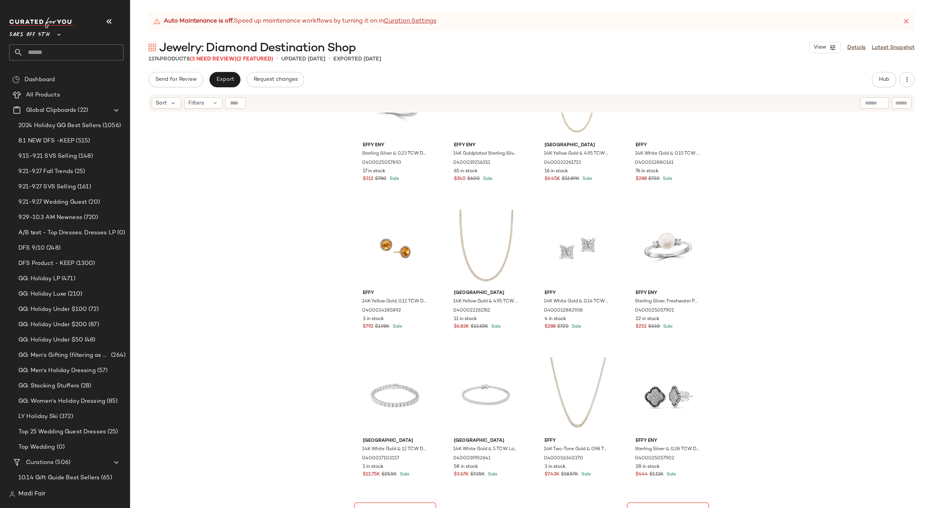
scroll to position [473, 0]
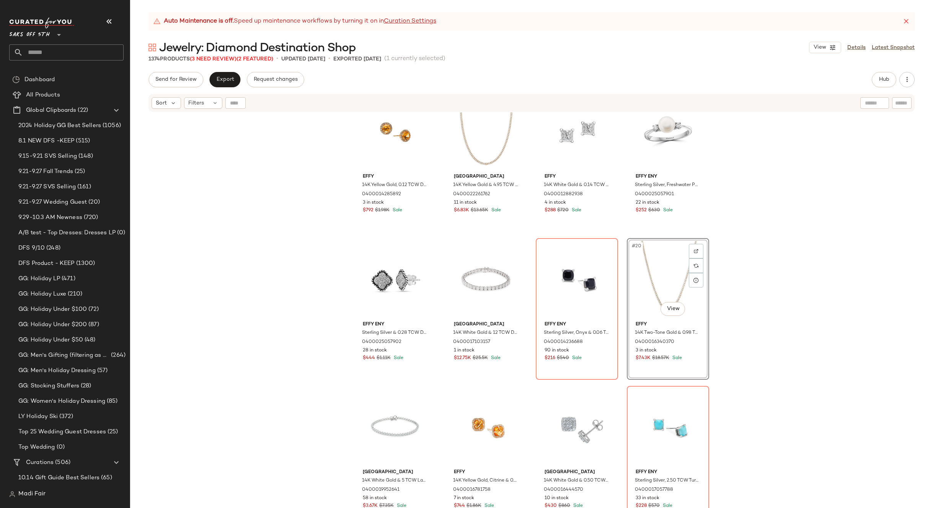
click at [770, 302] on div "Effy ENY Sterling Silver & 0.23 TCW Diamond Ring 0400025057893 17 in stock $312…" at bounding box center [531, 320] width 803 height 414
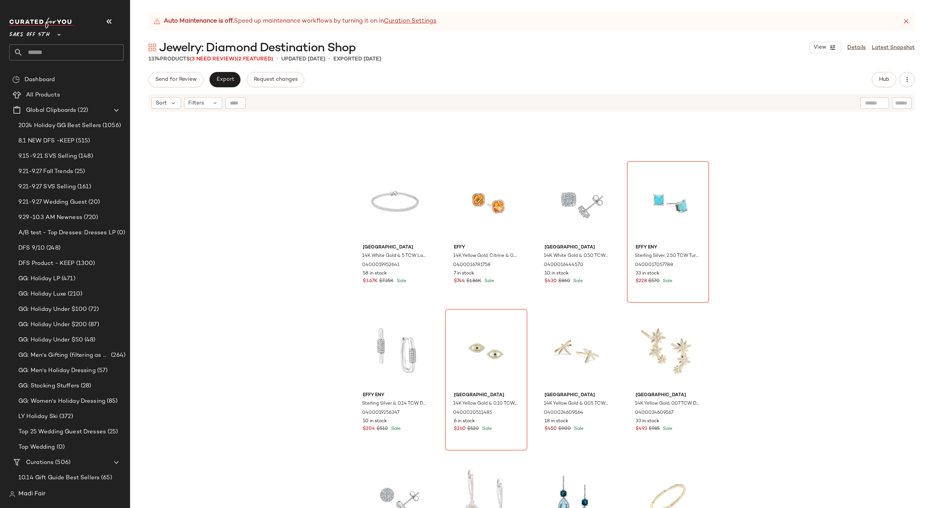
scroll to position [779, 0]
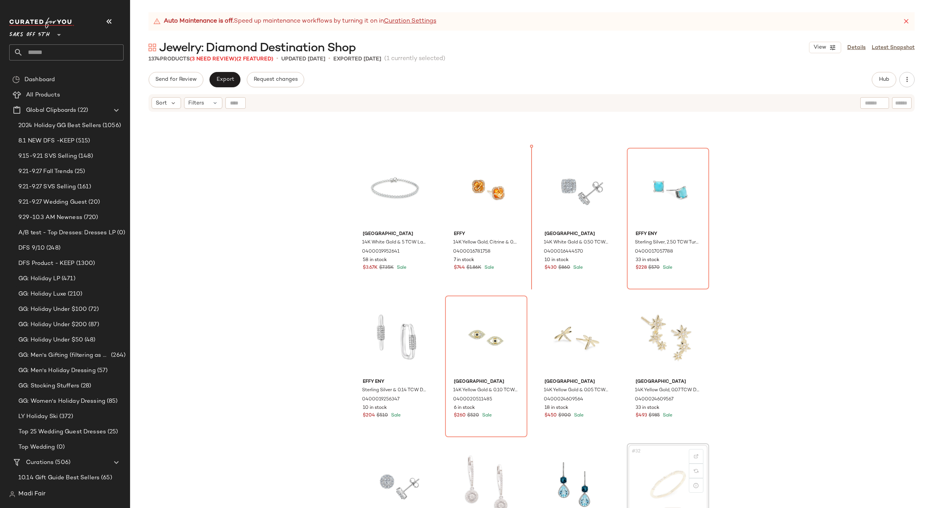
scroll to position [699, 0]
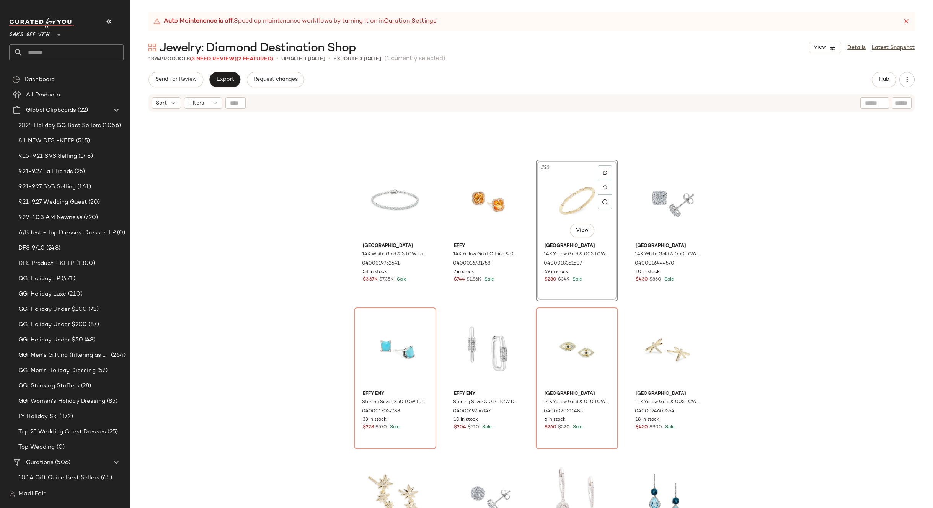
click at [737, 253] on div "Saks Fifth Avenue 14K White Gold & 5 TCW Lab Grown Diamond Bracelet 04000199526…" at bounding box center [531, 320] width 803 height 414
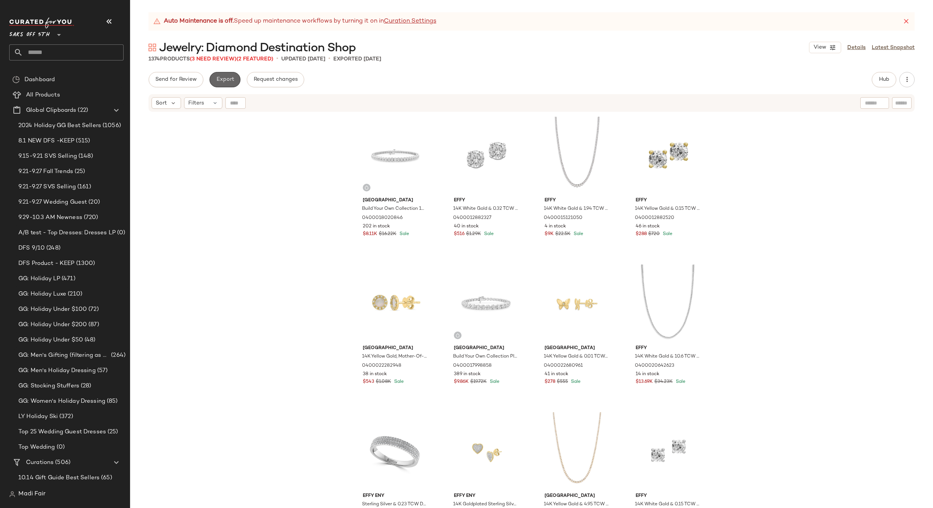
click at [225, 79] on span "Export" at bounding box center [225, 80] width 18 height 6
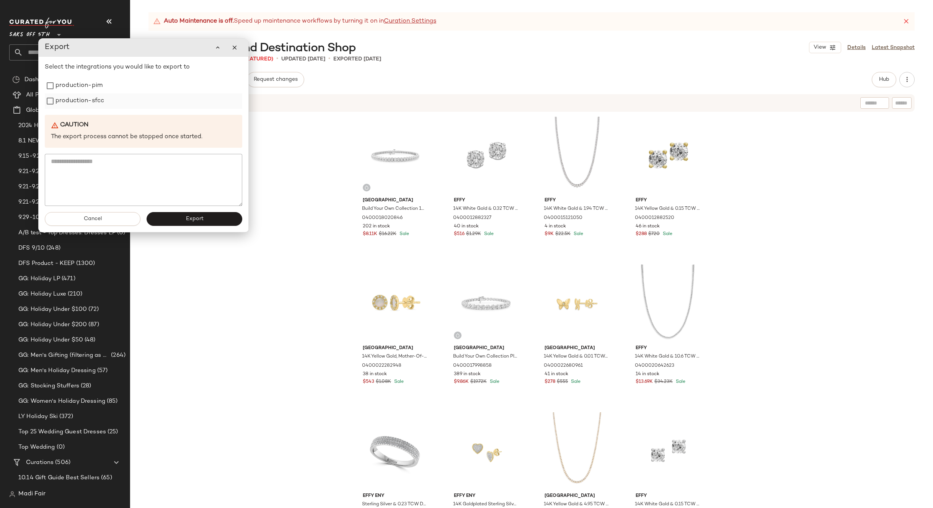
drag, startPoint x: 84, startPoint y: 104, endPoint x: 83, endPoint y: 93, distance: 11.2
click at [84, 103] on label "production-sfcc" at bounding box center [79, 100] width 49 height 15
click at [84, 88] on label "production-pim" at bounding box center [78, 84] width 47 height 15
click at [188, 216] on span "Export" at bounding box center [194, 218] width 18 height 6
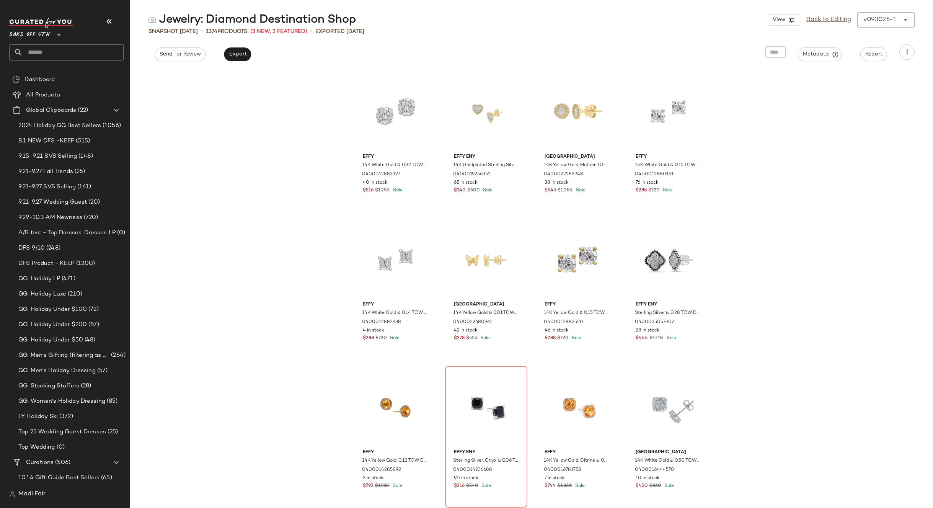
click at [46, 48] on input "text" at bounding box center [73, 52] width 101 height 16
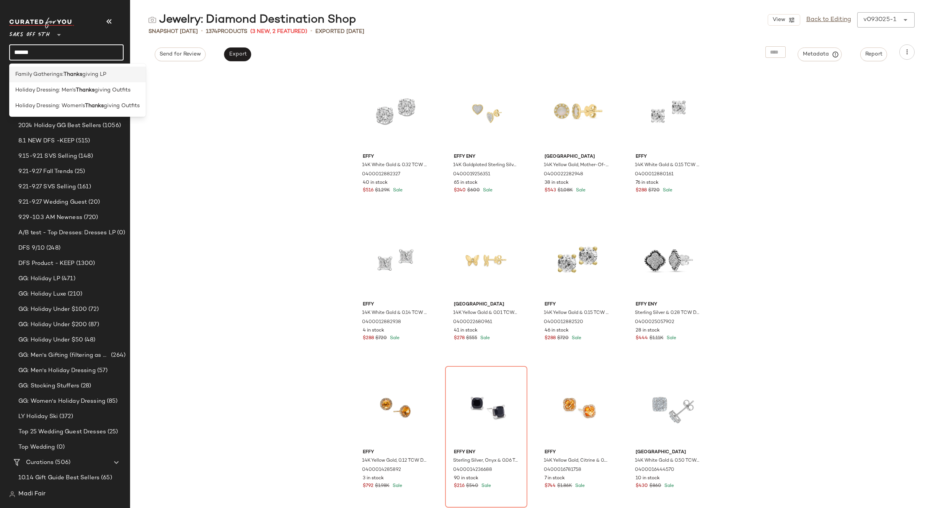
type input "******"
click at [62, 73] on span "Family Gatherings:" at bounding box center [39, 74] width 48 height 8
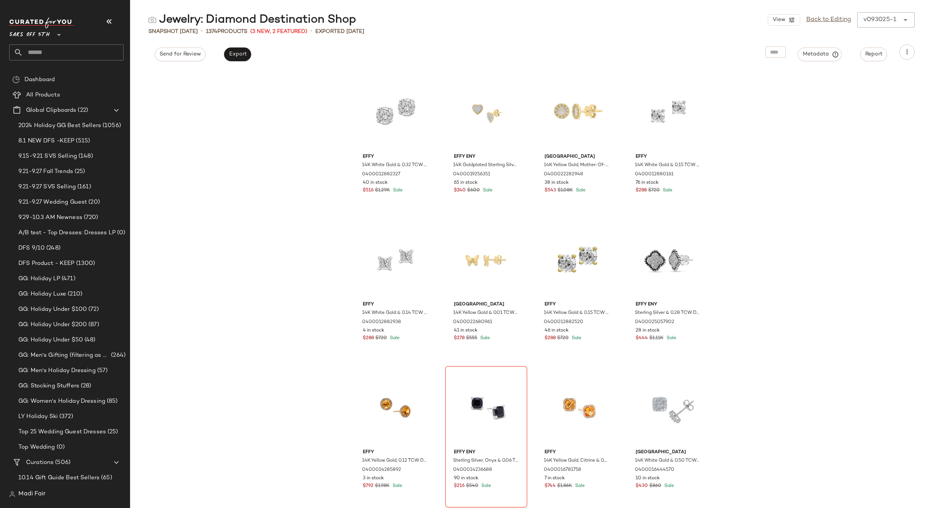
click at [63, 50] on input "text" at bounding box center [73, 52] width 101 height 16
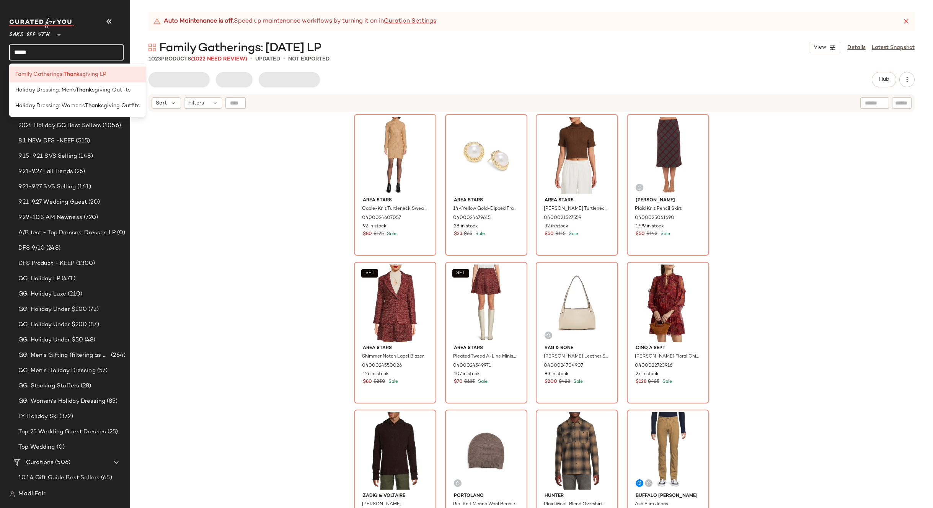
type input "*****"
click at [237, 161] on div "Area Stars Cable-Knit Turtleneck Sweaterdress 0400024607057 92 in stock $80 $17…" at bounding box center [531, 320] width 803 height 414
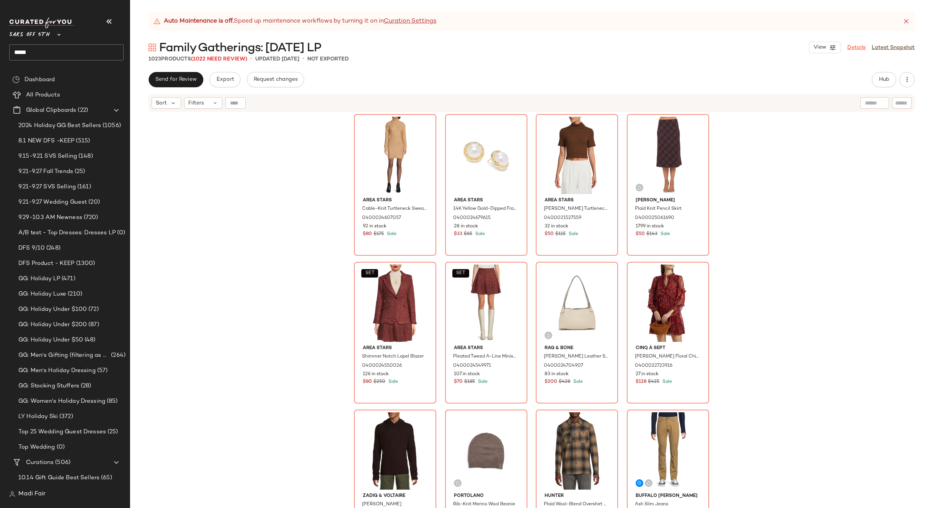
click at [851, 49] on link "Details" at bounding box center [856, 48] width 18 height 8
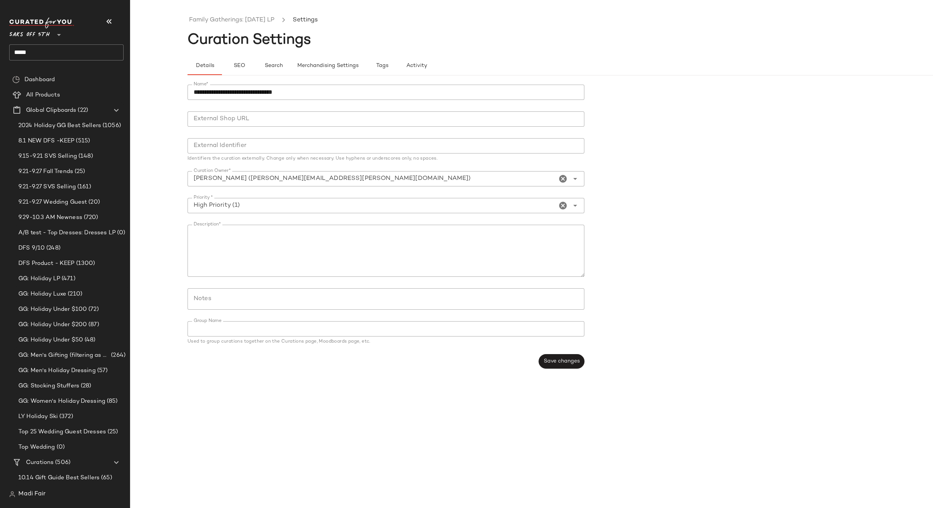
click at [229, 298] on input "Notes" at bounding box center [386, 298] width 384 height 9
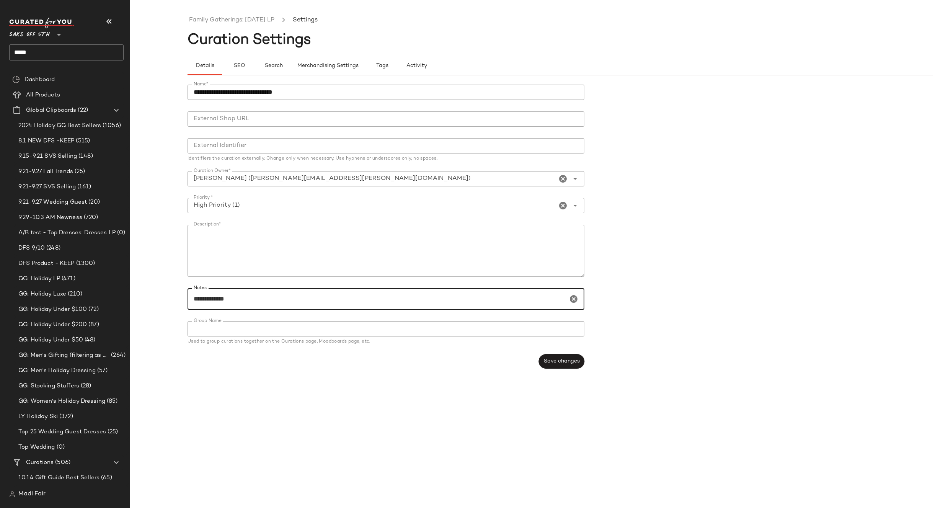
paste input "**********"
type input "**********"
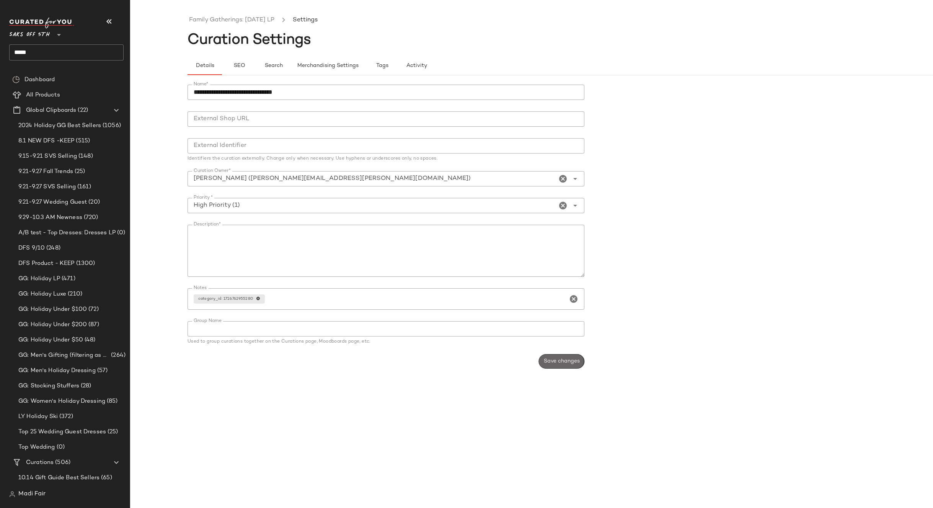
click at [553, 357] on button "Save changes" at bounding box center [562, 361] width 46 height 15
click at [231, 17] on link "Family Gatherings: Thanksgiving LP" at bounding box center [231, 20] width 85 height 10
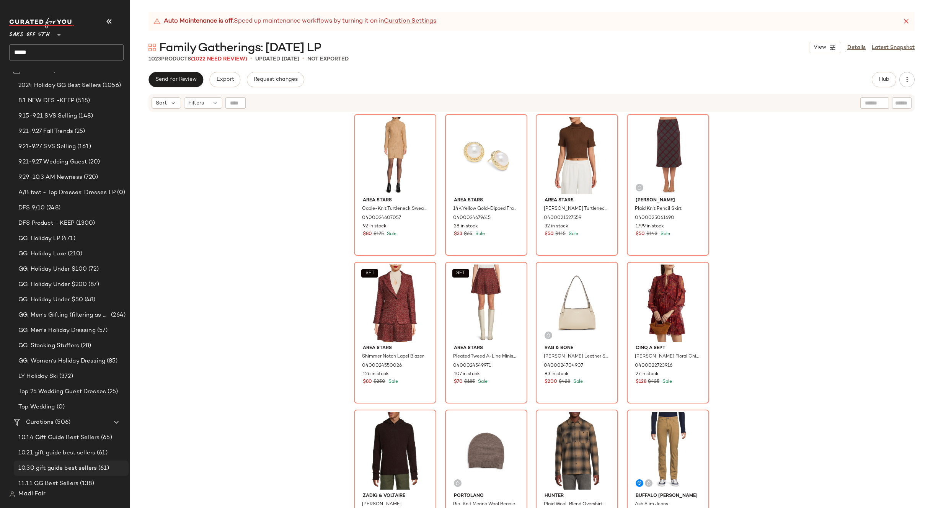
scroll to position [115, 0]
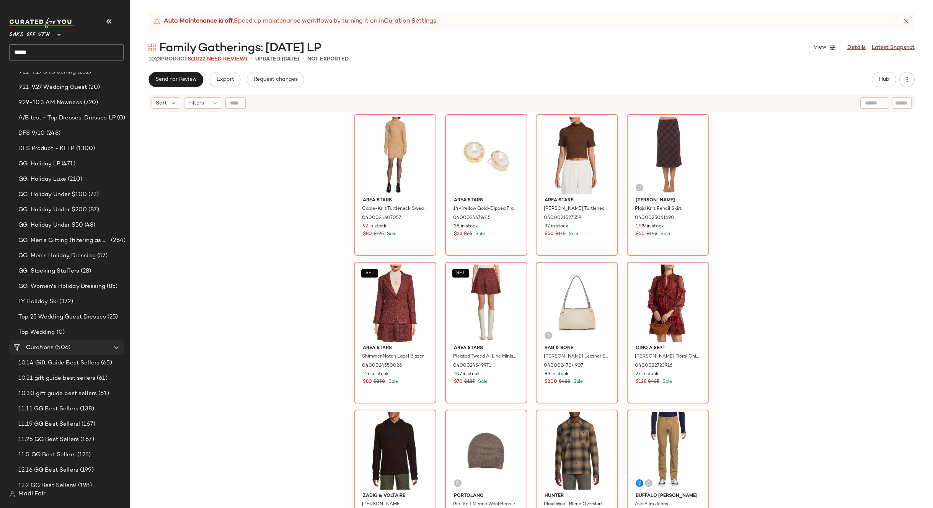
click at [63, 343] on span "(506)" at bounding box center [62, 347] width 17 height 9
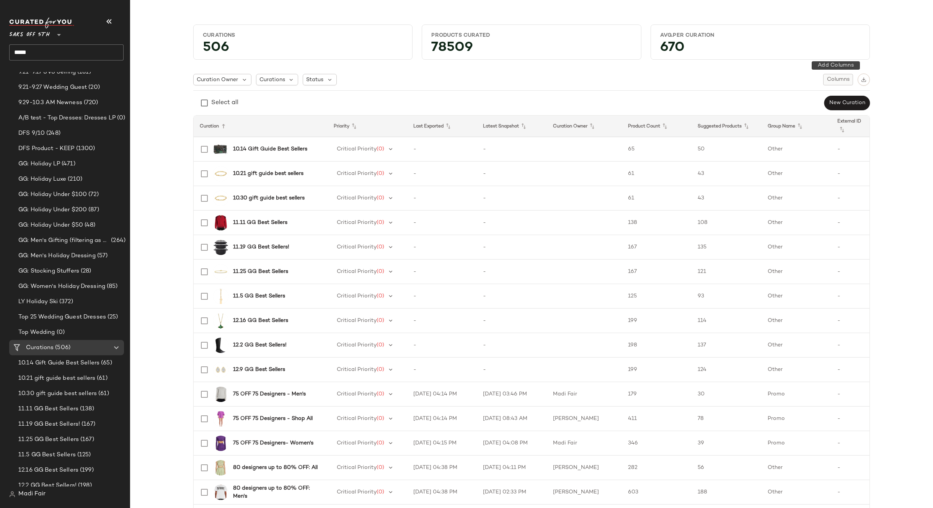
click at [840, 80] on span "Columns" at bounding box center [838, 80] width 23 height 6
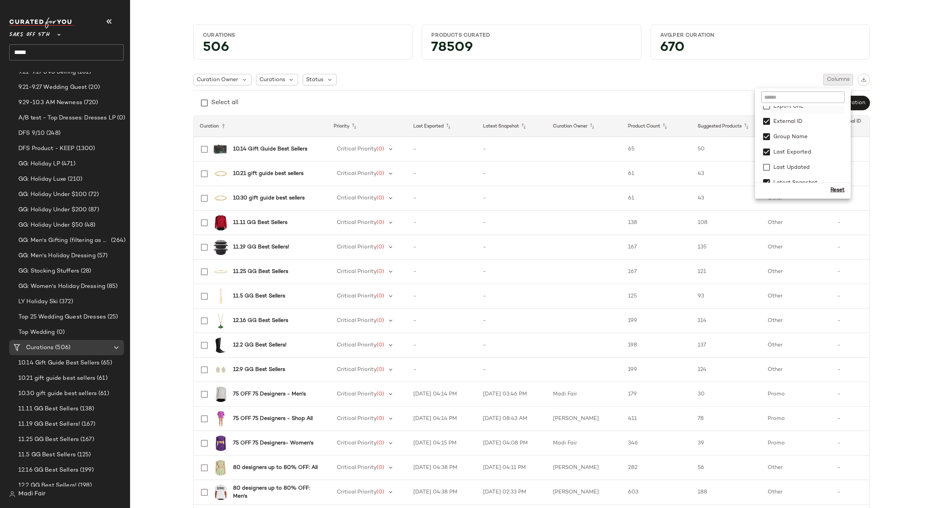
scroll to position [153, 0]
click at [794, 129] on label "Last Updated" at bounding box center [791, 128] width 38 height 15
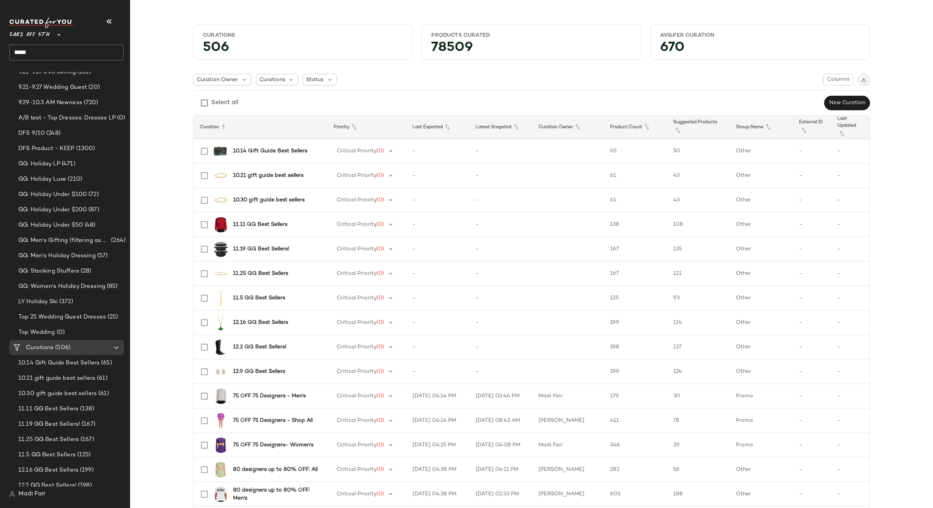
click at [861, 84] on button "button" at bounding box center [864, 79] width 12 height 12
click at [861, 81] on img "button" at bounding box center [863, 79] width 5 height 5
drag, startPoint x: 577, startPoint y: 75, endPoint x: 576, endPoint y: 79, distance: 3.8
click at [577, 75] on div "Curation Owner Curations Status Columns" at bounding box center [531, 79] width 677 height 12
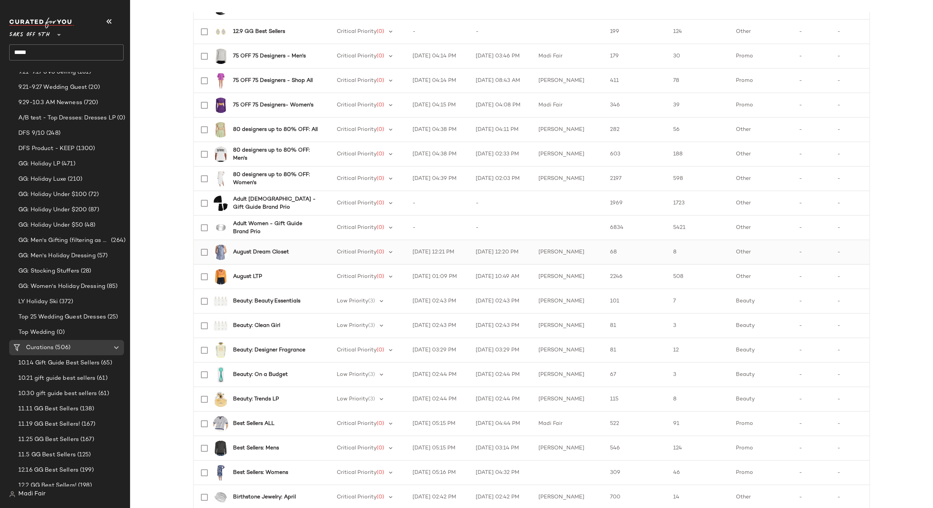
scroll to position [326, 0]
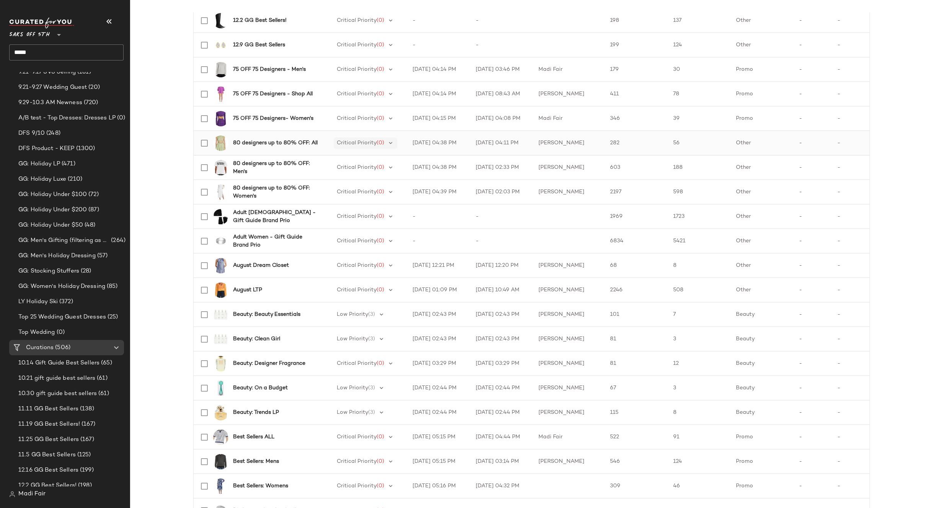
click at [383, 142] on div "Critical Priority (0)" at bounding box center [366, 142] width 64 height 11
click at [470, 227] on td "-" at bounding box center [501, 216] width 63 height 24
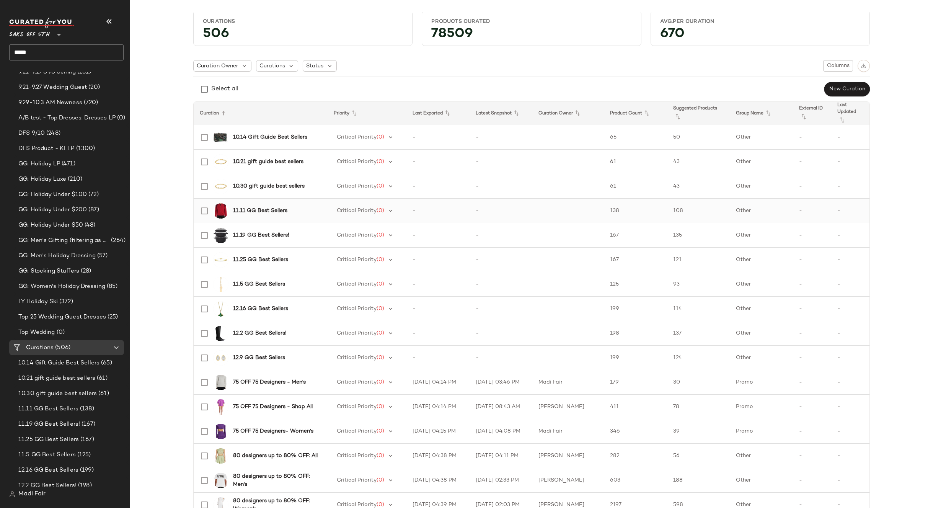
scroll to position [0, 0]
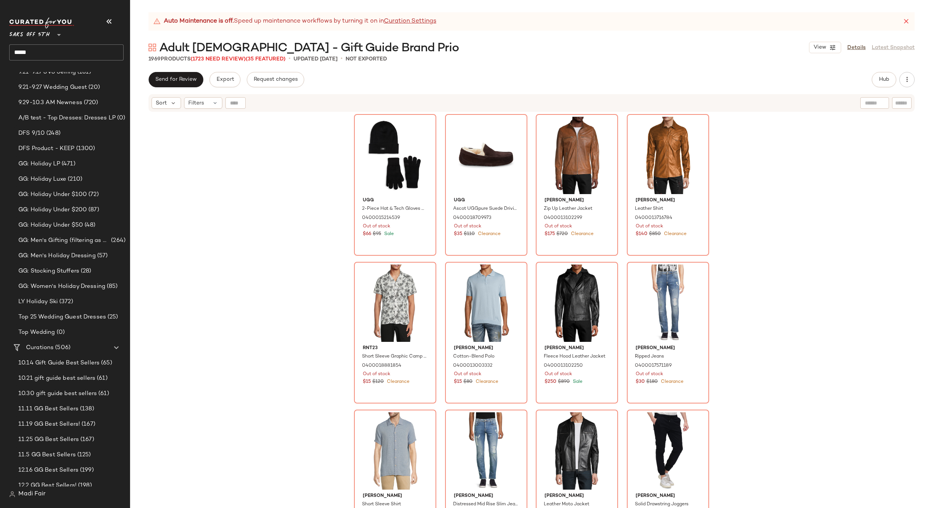
click at [6, 204] on nav "Saks OFF 5TH ** ***** Dashboard All Products Global Clipboards (22) 2024 Holida…" at bounding box center [65, 254] width 130 height 508
click at [902, 76] on button "button" at bounding box center [906, 79] width 15 height 15
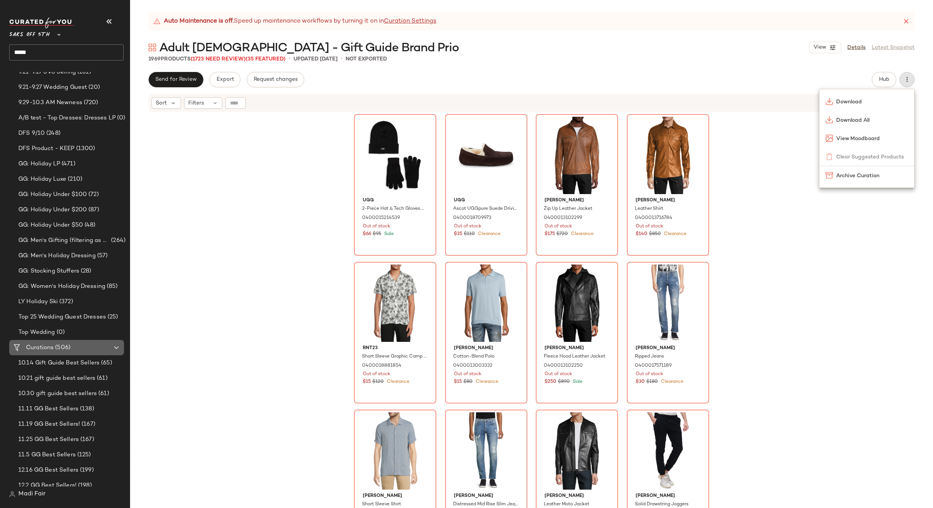
click at [53, 349] on span "Curations" at bounding box center [40, 347] width 28 height 9
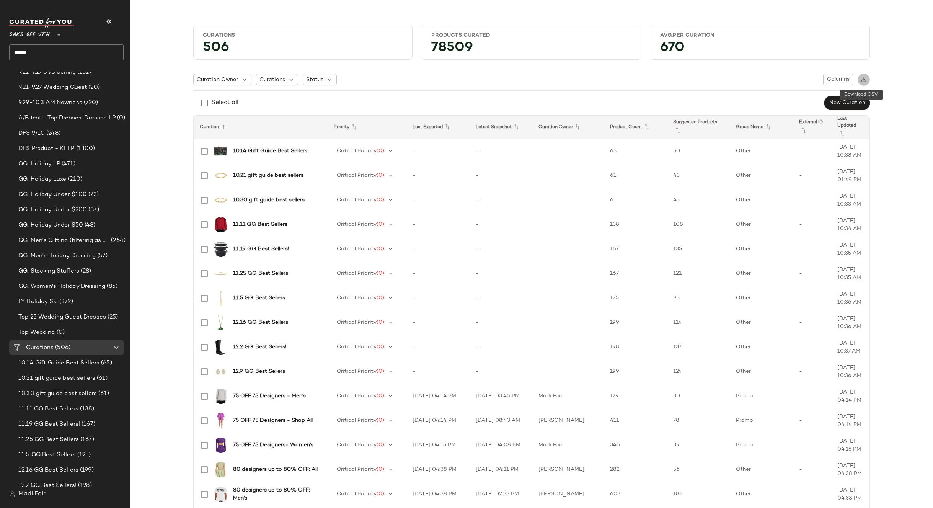
click at [861, 80] on img "button" at bounding box center [863, 79] width 5 height 5
drag, startPoint x: 36, startPoint y: 51, endPoint x: 0, endPoint y: 51, distance: 36.0
click at [0, 51] on nav "Saks OFF 5TH ** ***** Dashboard All Products Global Clipboards (22) 2024 Holida…" at bounding box center [65, 254] width 130 height 508
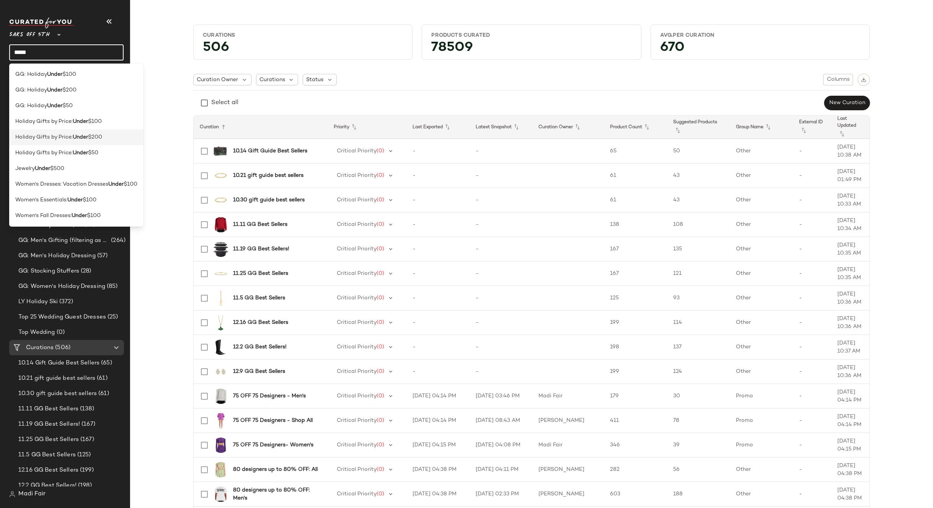
type input "*****"
click at [82, 134] on b "Under" at bounding box center [80, 137] width 15 height 8
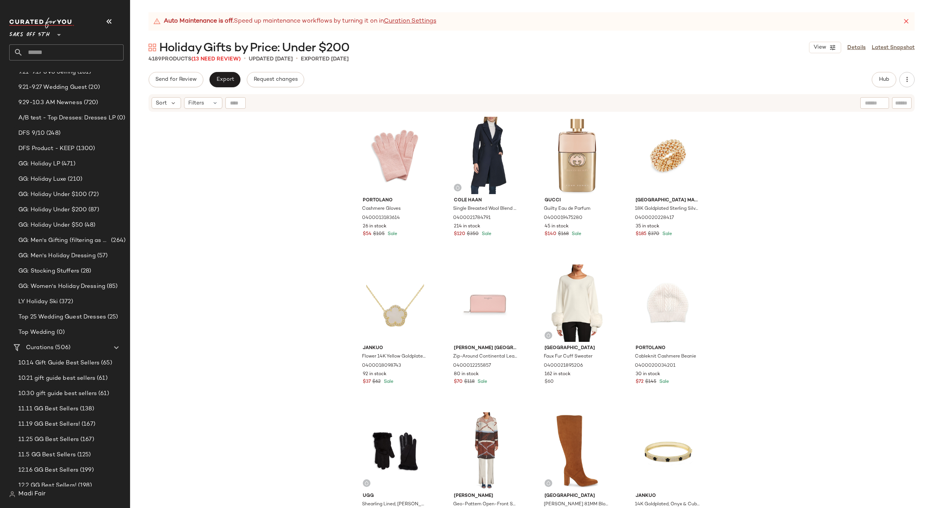
click at [245, 129] on div "Portolano Cashmere Gloves 0400013183614 26 in stock $54 $105 Sale Cole Haan Sin…" at bounding box center [531, 320] width 803 height 414
click at [211, 101] on div "Filters" at bounding box center [203, 102] width 38 height 11
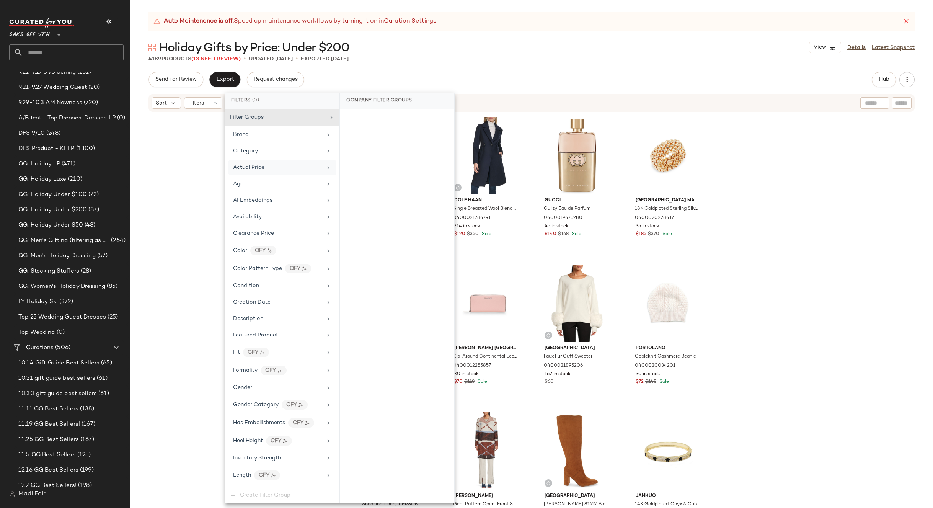
click at [256, 167] on span "Actual Price" at bounding box center [248, 168] width 31 height 6
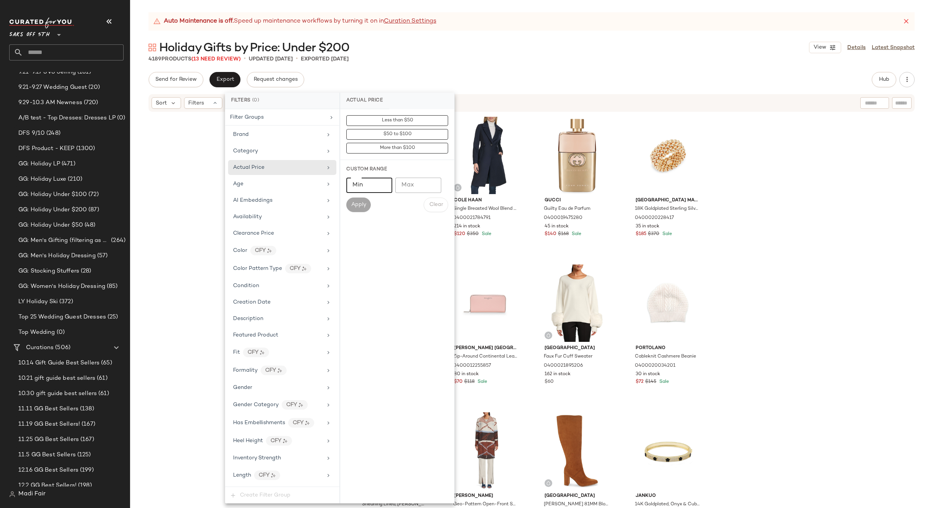
click at [365, 183] on input "Min" at bounding box center [369, 185] width 46 height 15
type input "***"
click at [360, 202] on span "Apply" at bounding box center [358, 205] width 15 height 6
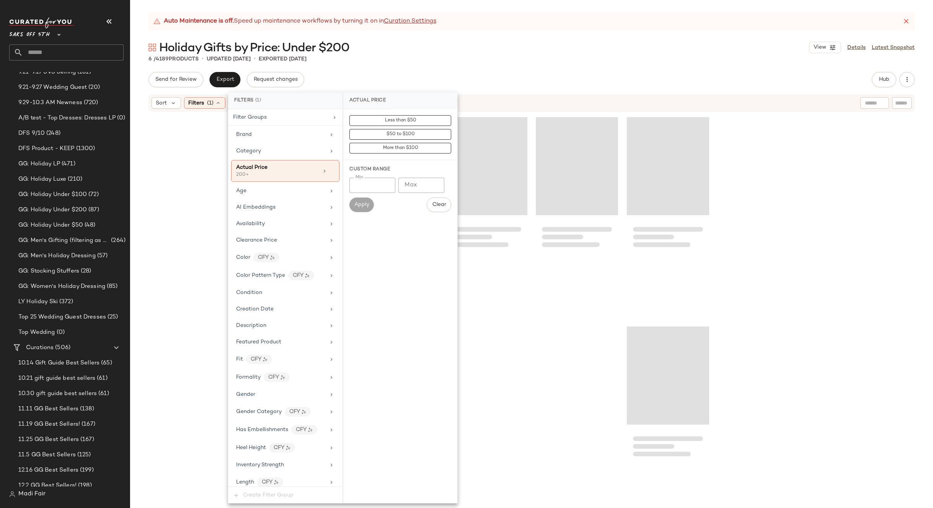
click at [441, 69] on div "Auto Maintenance is off. Speed up maintenance workflows by turning it on in Cur…" at bounding box center [531, 260] width 803 height 496
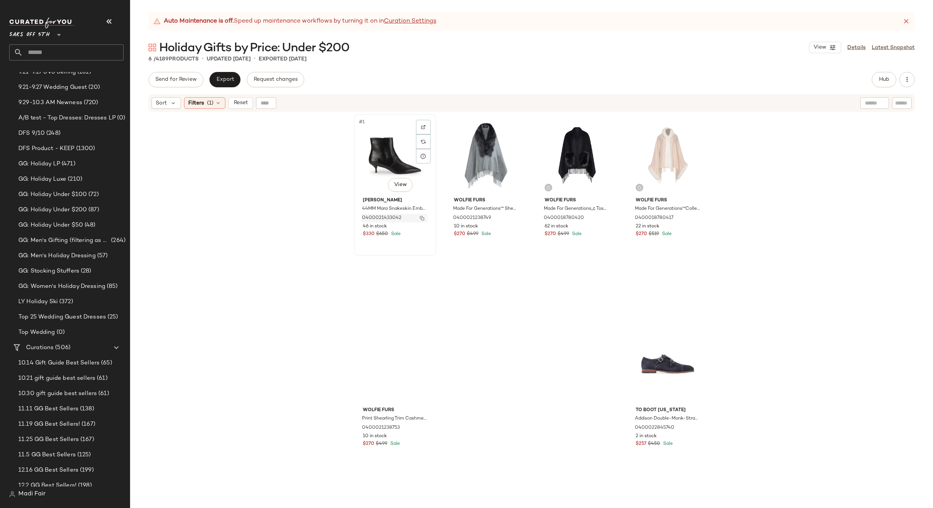
click at [420, 217] on img "button" at bounding box center [422, 218] width 5 height 5
click at [201, 105] on span "Filters" at bounding box center [196, 103] width 16 height 8
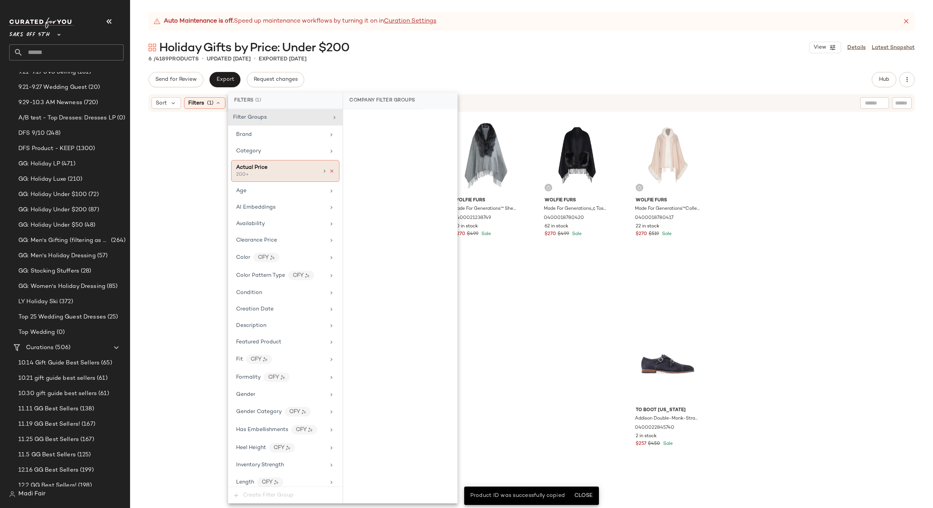
click at [329, 171] on icon at bounding box center [331, 170] width 5 height 5
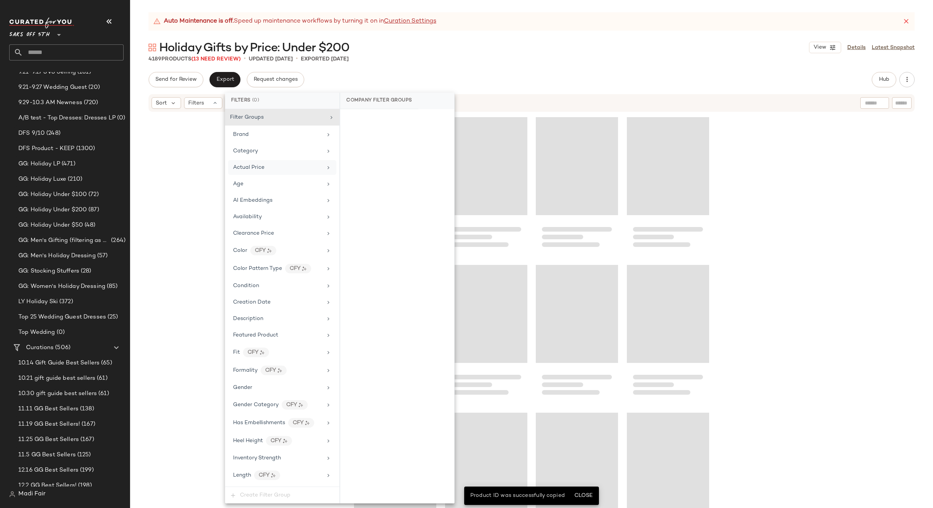
click at [362, 73] on div "Send for Review Export Request changes Hub Send for Review External Review Inte…" at bounding box center [531, 79] width 766 height 15
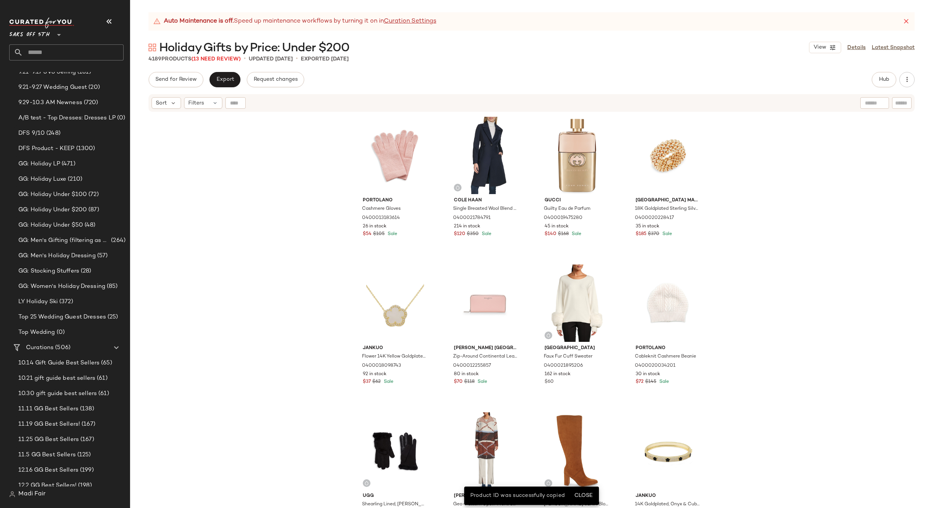
click at [240, 104] on input "text" at bounding box center [235, 102] width 11 height 11
paste input "**********"
type input "**********"
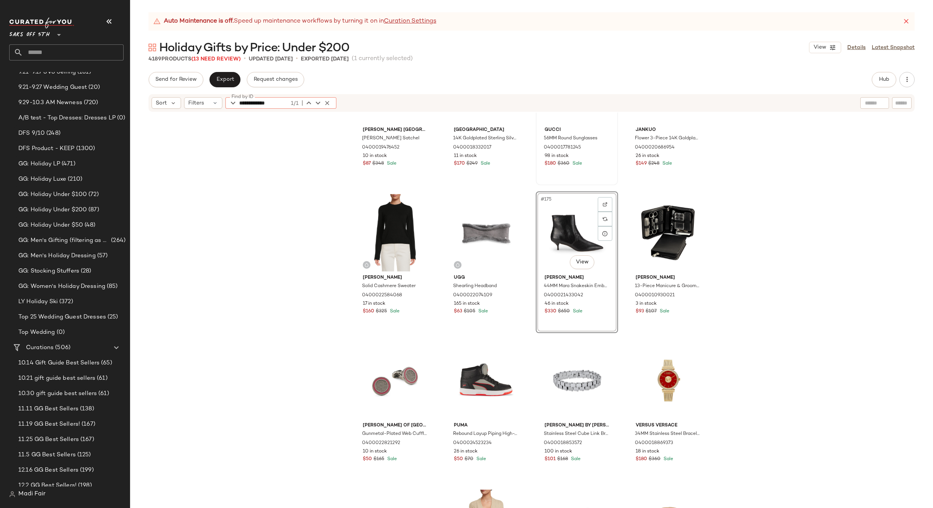
scroll to position [6242, 0]
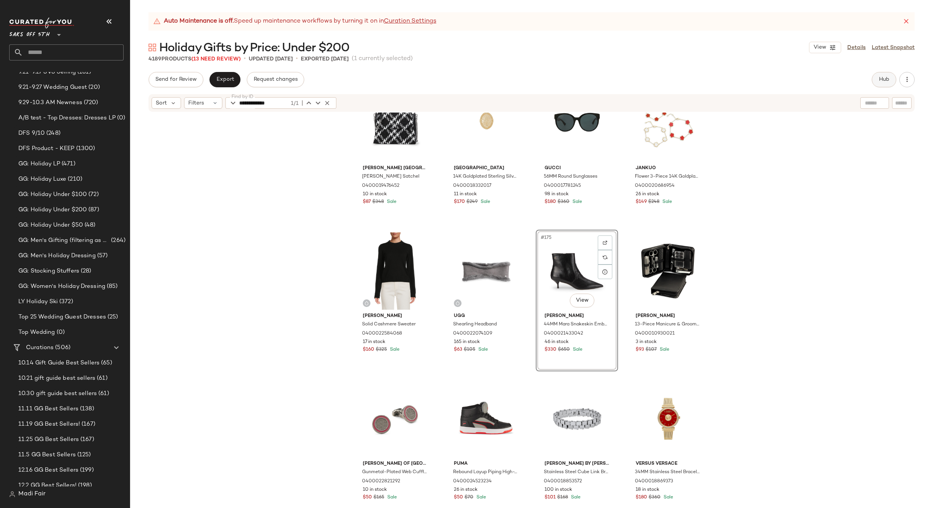
click at [888, 76] on button "Hub" at bounding box center [884, 79] width 24 height 15
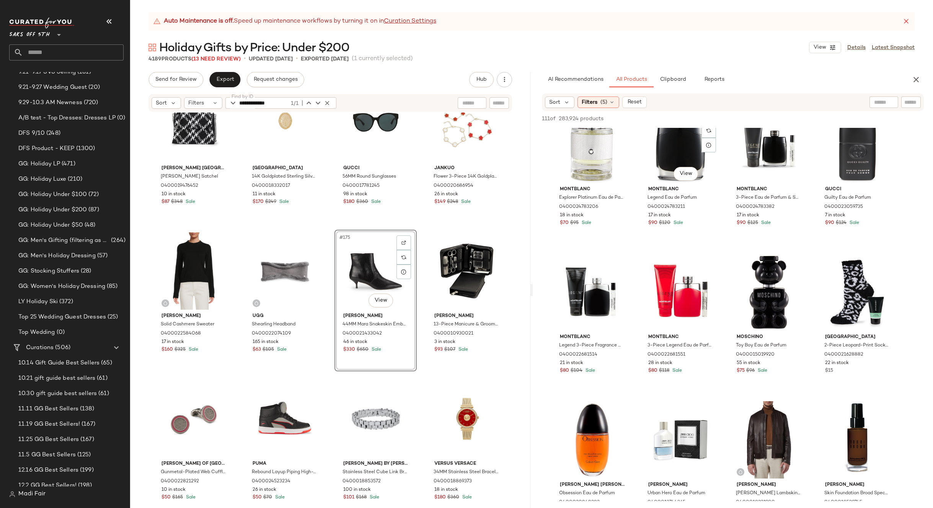
scroll to position [38, 0]
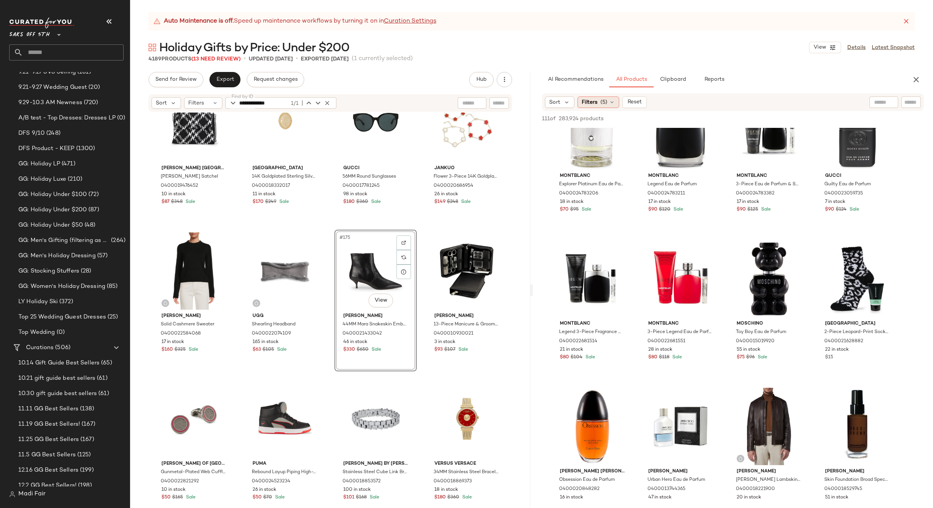
click at [609, 104] on icon at bounding box center [612, 102] width 6 height 6
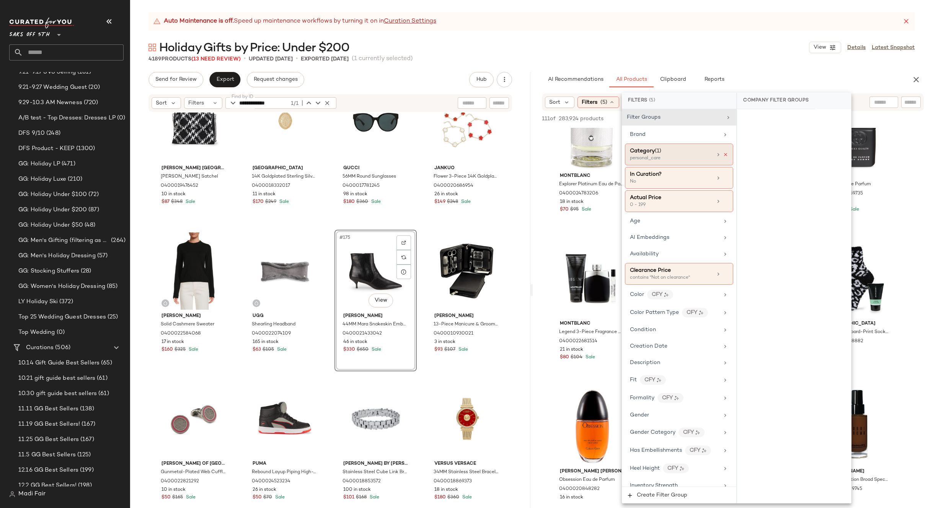
click at [724, 153] on icon at bounding box center [725, 154] width 5 height 5
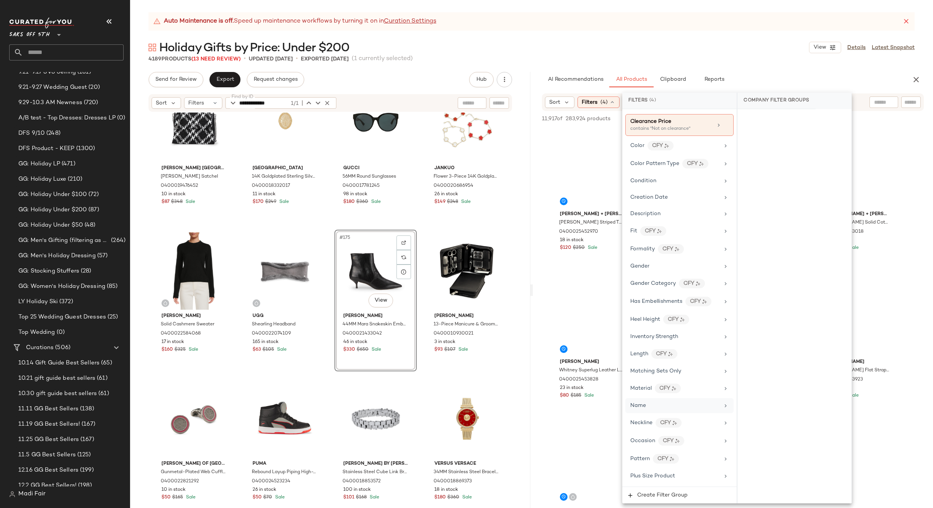
scroll to position [339, 0]
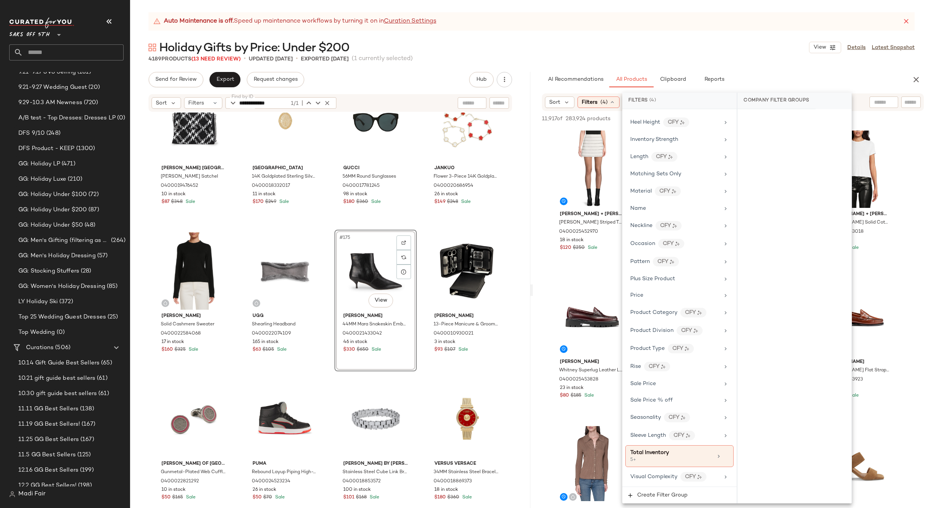
click at [672, 46] on div "Holiday Gifts by Price: Under $200 View Details Latest Snapshot" at bounding box center [531, 47] width 803 height 15
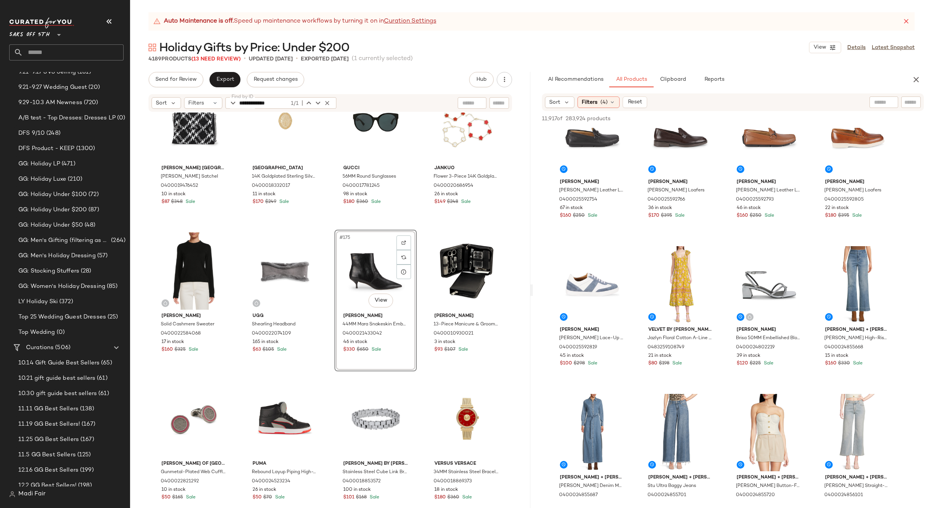
scroll to position [612, 0]
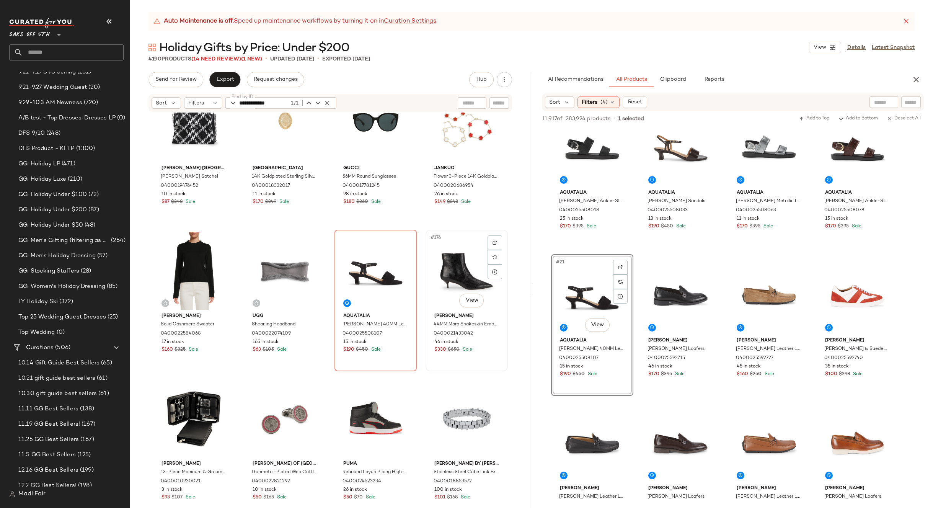
click at [458, 264] on div "#176 View" at bounding box center [466, 270] width 77 height 77
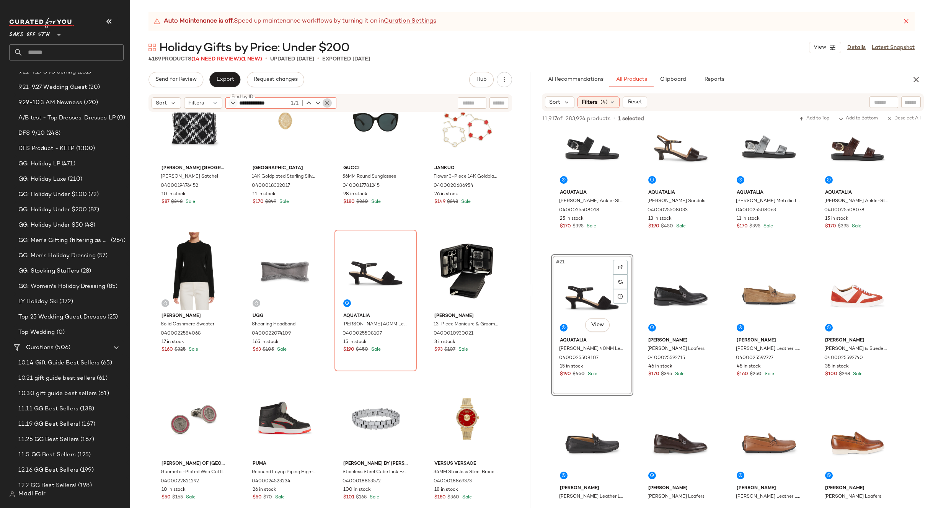
drag, startPoint x: 326, startPoint y: 101, endPoint x: 230, endPoint y: 104, distance: 96.5
click at [325, 101] on icon "button" at bounding box center [327, 102] width 7 height 7
click at [213, 102] on icon at bounding box center [215, 103] width 6 height 6
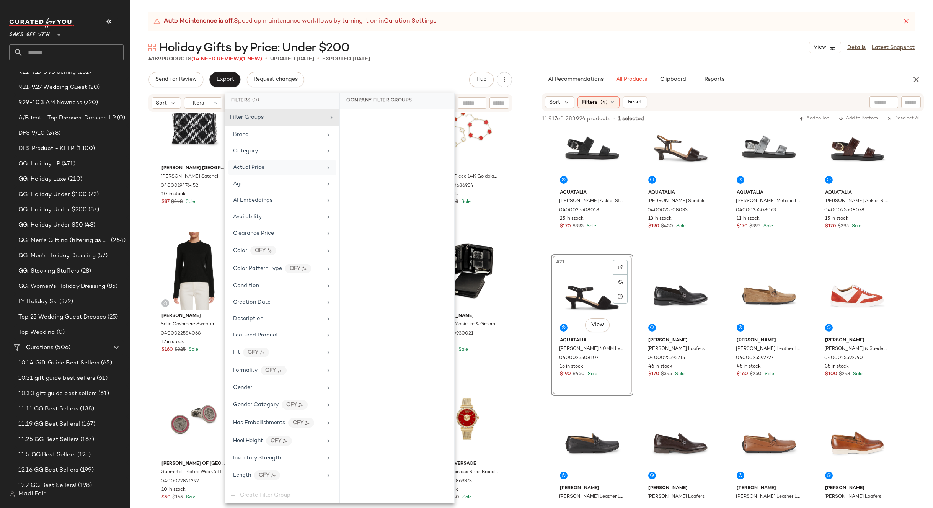
click at [267, 167] on div "Actual Price" at bounding box center [277, 167] width 89 height 8
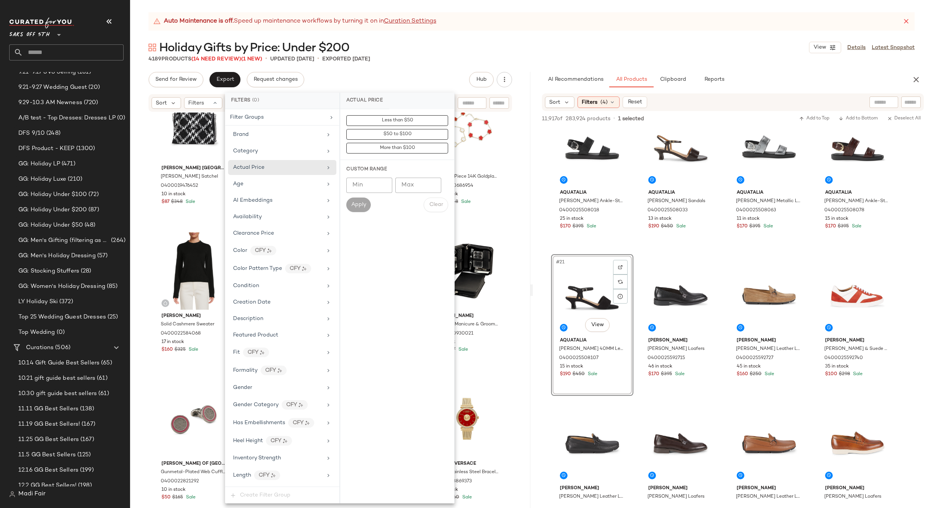
click at [354, 186] on input "Min" at bounding box center [369, 185] width 46 height 15
type input "***"
click at [357, 202] on span "Apply" at bounding box center [358, 205] width 15 height 6
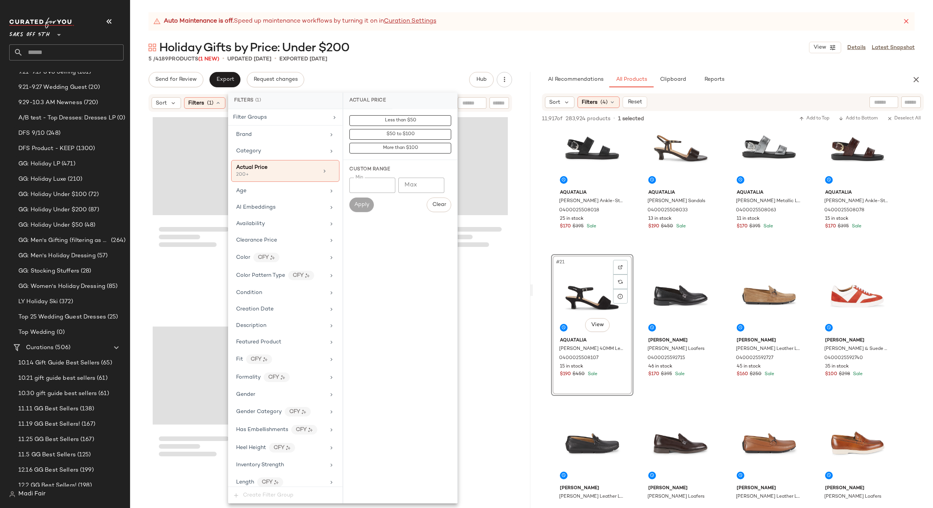
click at [406, 56] on div "5 / 4189 Products (1 New) • updated Sep 30th • Exported Sep 29th" at bounding box center [531, 59] width 803 height 8
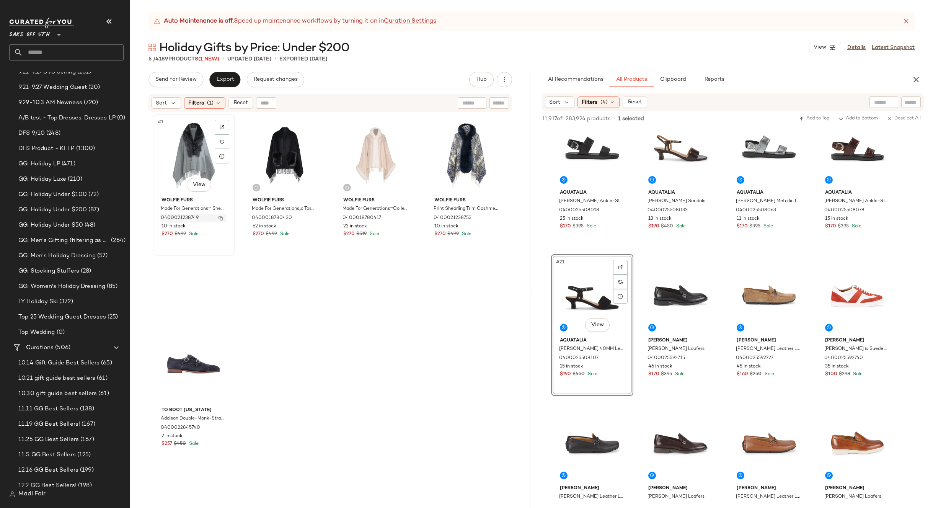
click at [219, 220] on img "button" at bounding box center [221, 218] width 5 height 5
click at [217, 105] on icon at bounding box center [218, 103] width 6 height 6
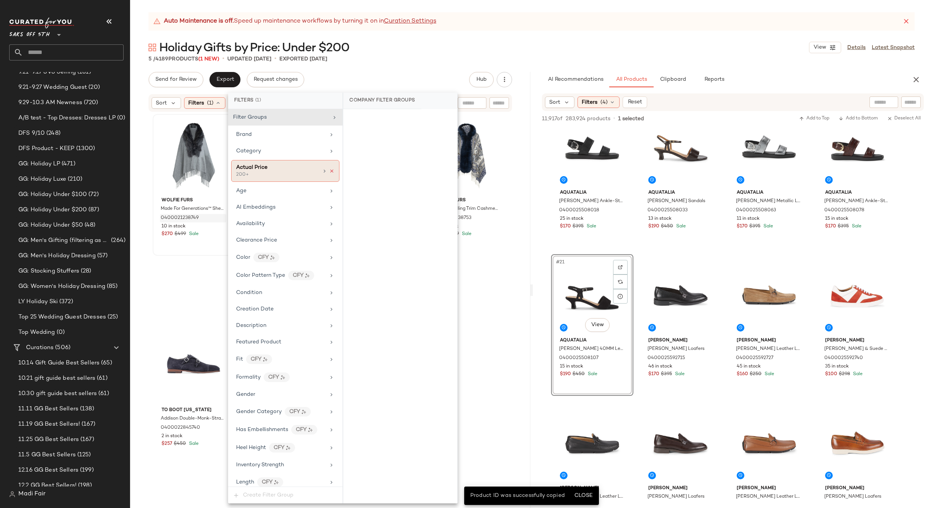
click at [329, 171] on icon at bounding box center [331, 170] width 5 height 5
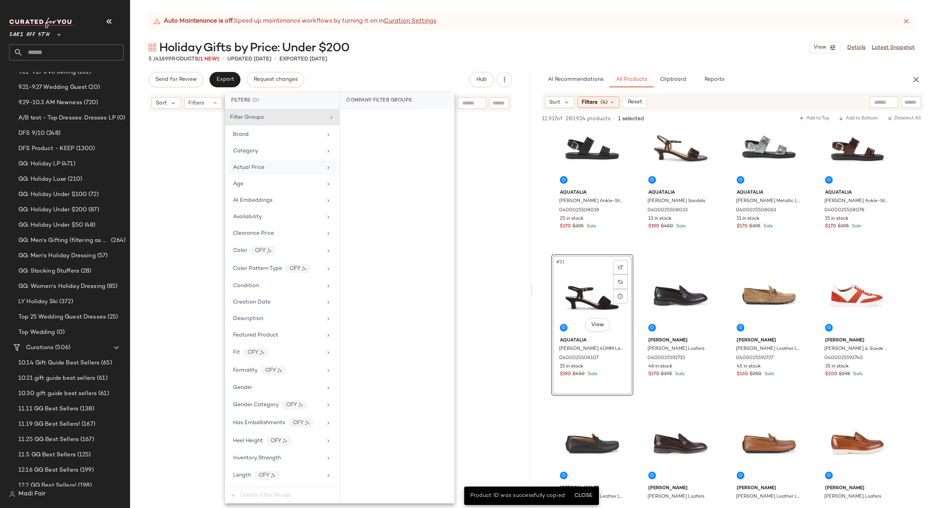
click at [368, 63] on div "Auto Maintenance is off. Speed up maintenance workflows by turning it on in Cur…" at bounding box center [531, 260] width 803 height 496
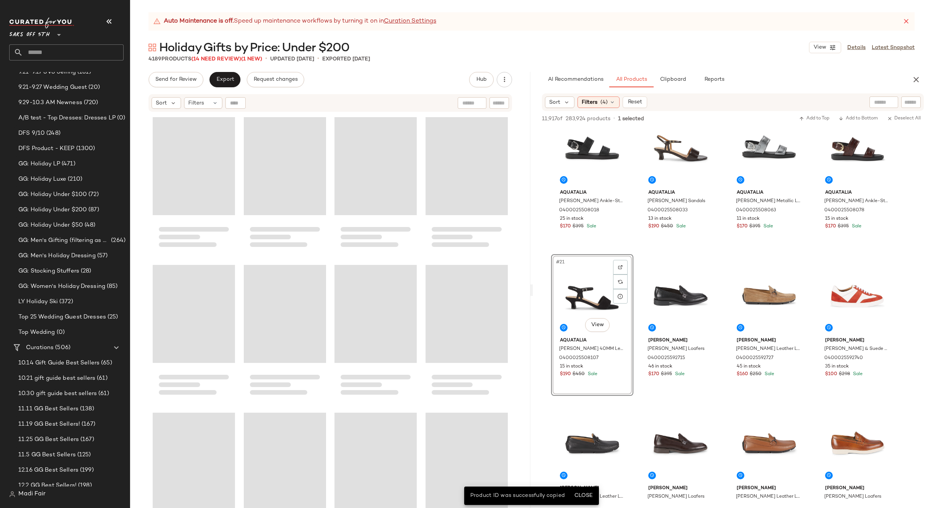
click at [236, 102] on div at bounding box center [235, 102] width 20 height 11
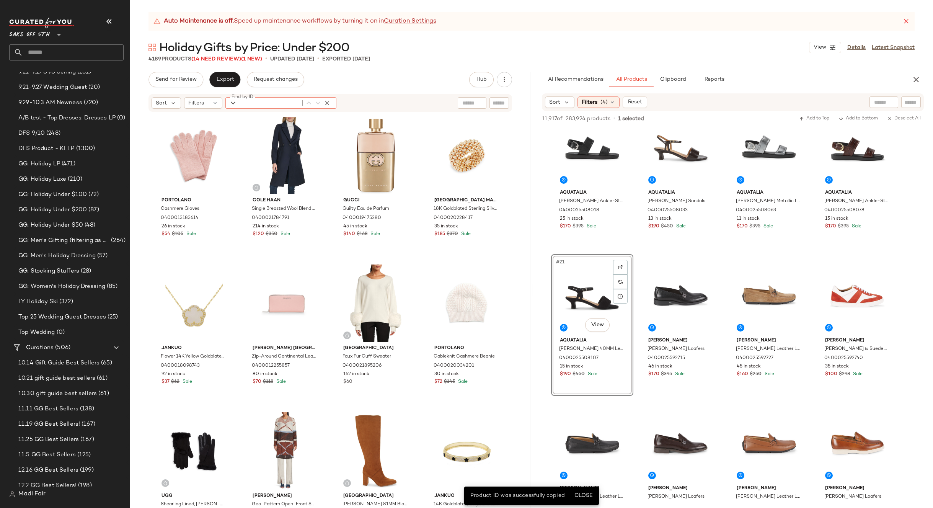
paste input "**********"
type input "**********"
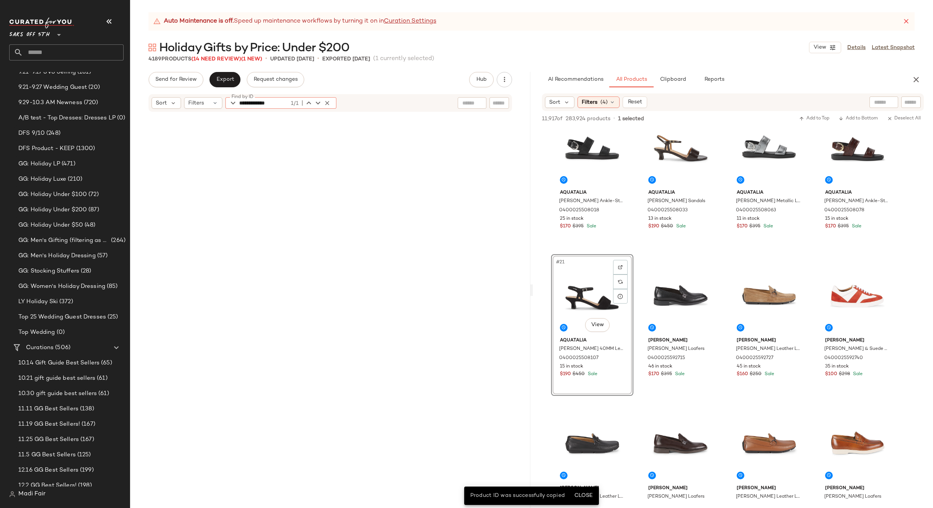
scroll to position [145796, 0]
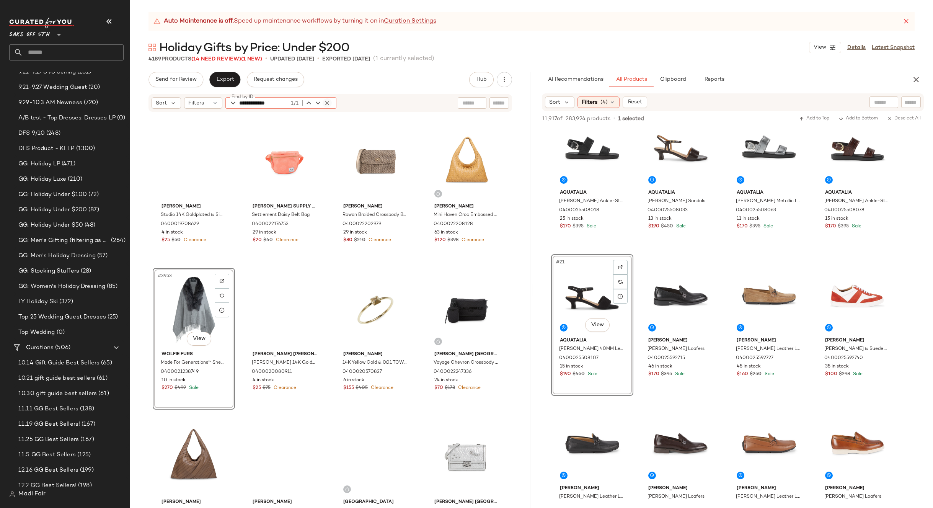
click at [329, 103] on icon "button" at bounding box center [327, 102] width 7 height 7
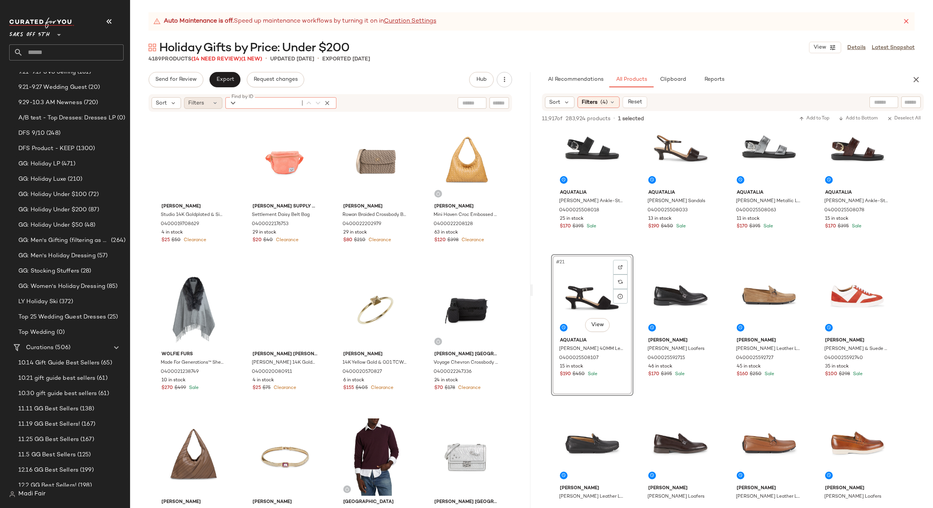
click at [213, 102] on icon at bounding box center [215, 103] width 6 height 6
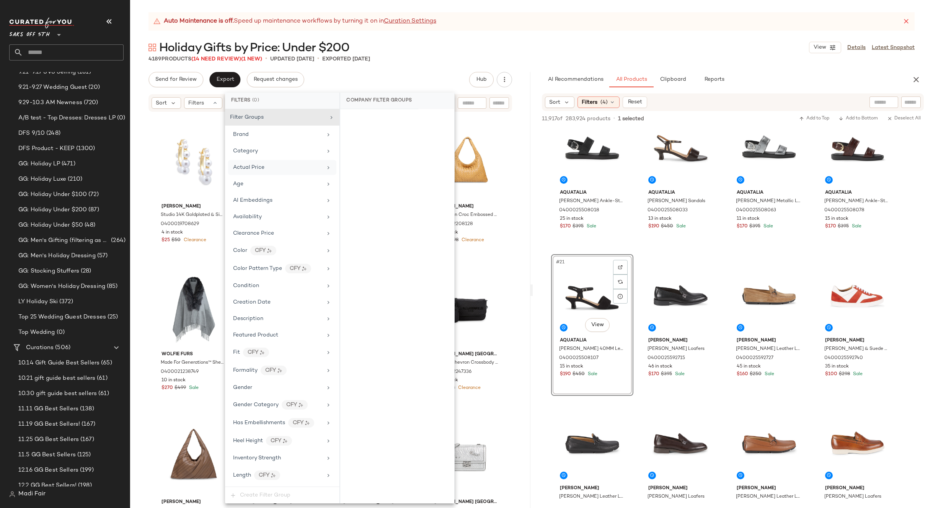
click at [254, 168] on span "Actual Price" at bounding box center [248, 168] width 31 height 6
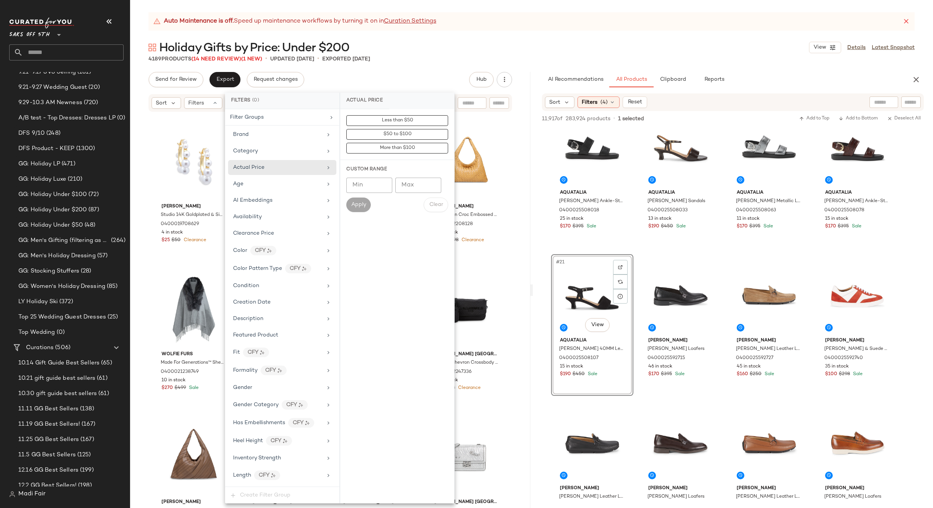
click at [371, 183] on input "Min" at bounding box center [369, 185] width 46 height 15
type input "***"
click at [352, 212] on button "Apply" at bounding box center [358, 204] width 24 height 15
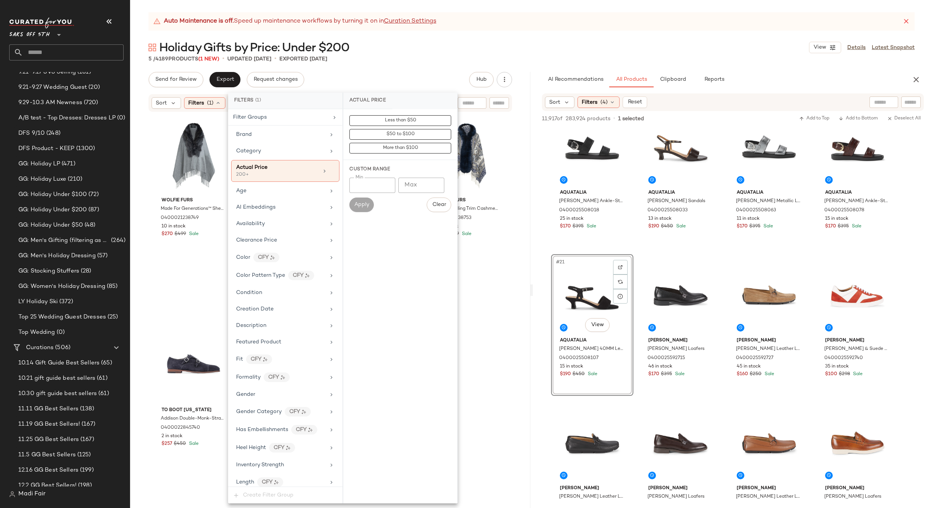
click at [393, 70] on div "Auto Maintenance is off. Speed up maintenance workflows by turning it on in Cur…" at bounding box center [531, 260] width 803 height 496
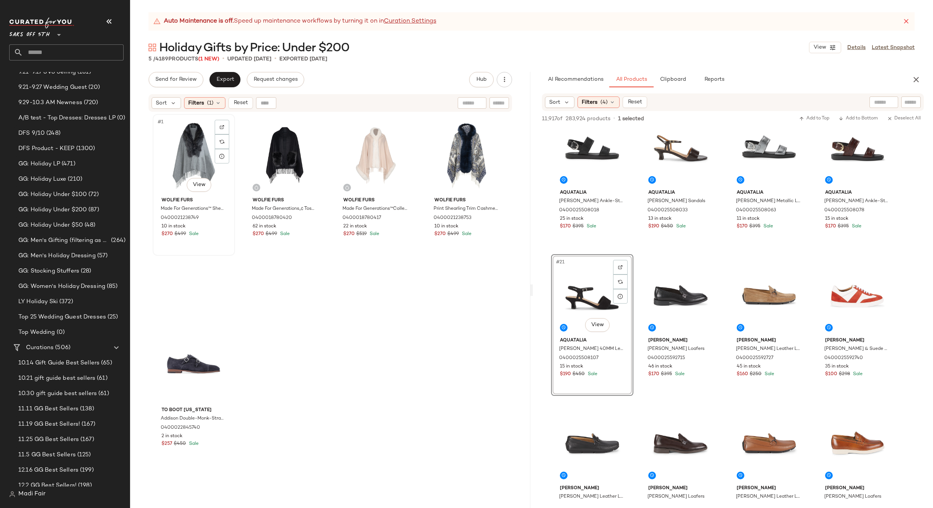
click at [196, 161] on div "#1 View" at bounding box center [193, 155] width 77 height 77
click at [192, 350] on div "#5 View" at bounding box center [193, 364] width 77 height 77
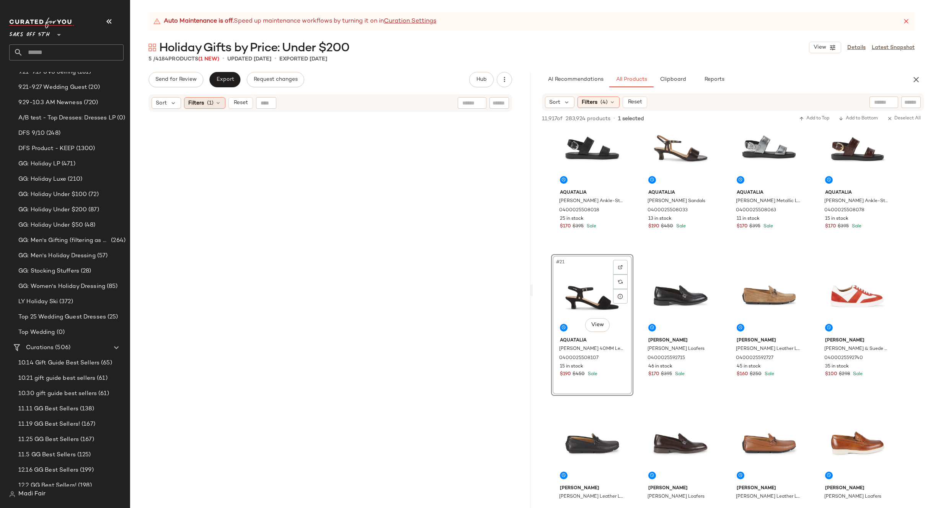
click at [197, 101] on span "Filters" at bounding box center [196, 103] width 16 height 8
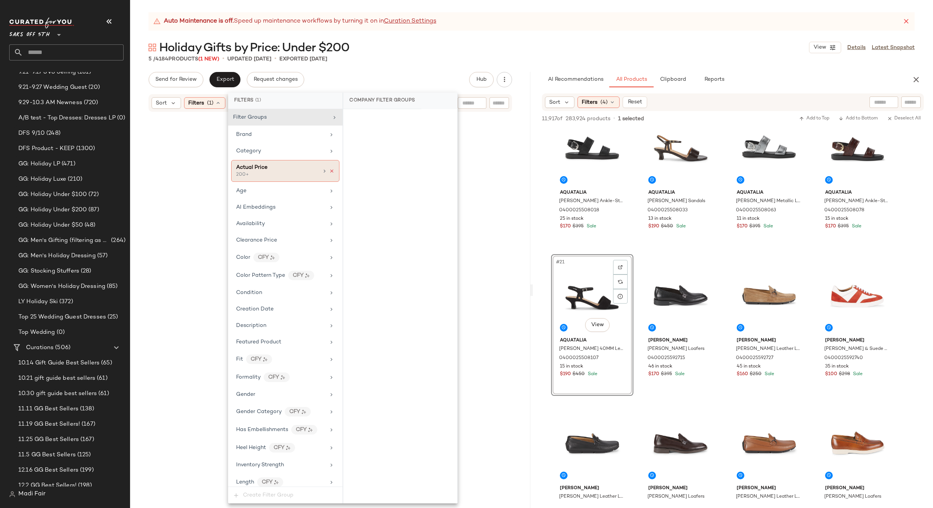
click at [329, 170] on icon at bounding box center [331, 170] width 5 height 5
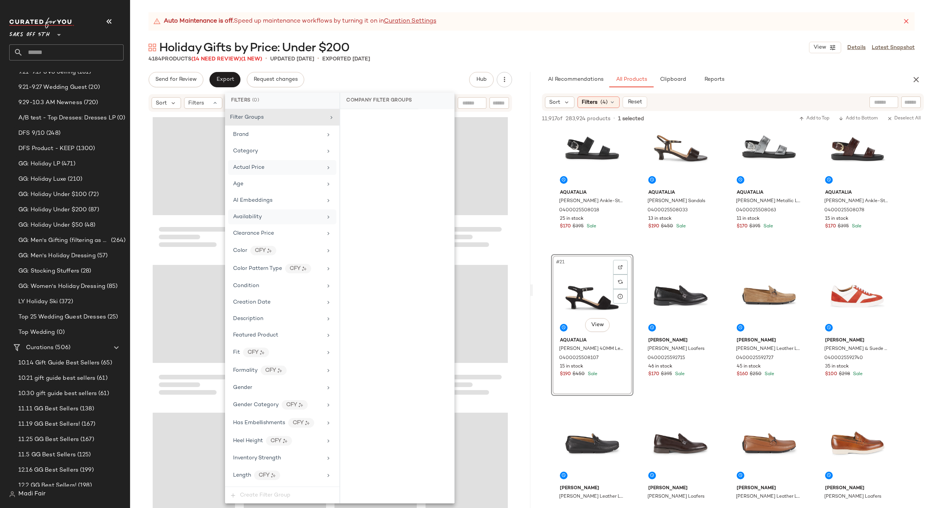
click at [283, 218] on div "Availability" at bounding box center [277, 217] width 89 height 8
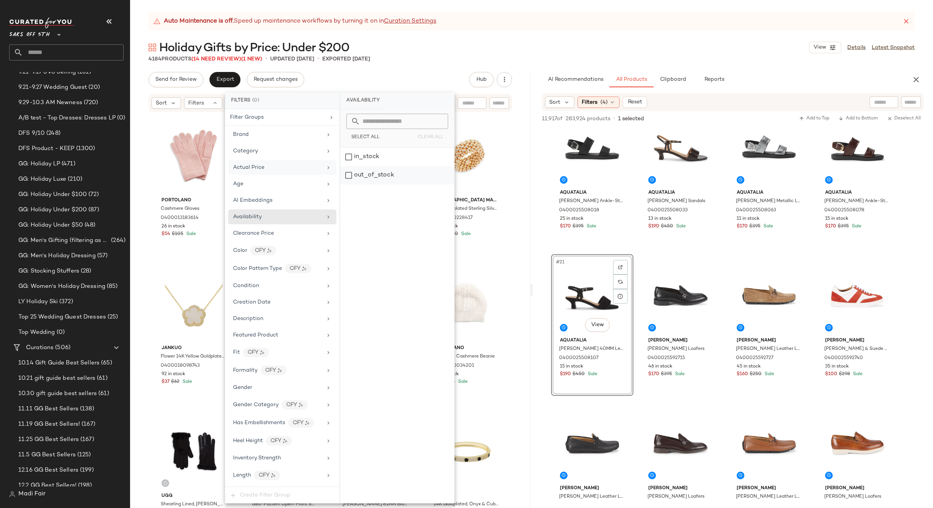
click at [362, 173] on div "out_of_stock" at bounding box center [397, 175] width 114 height 18
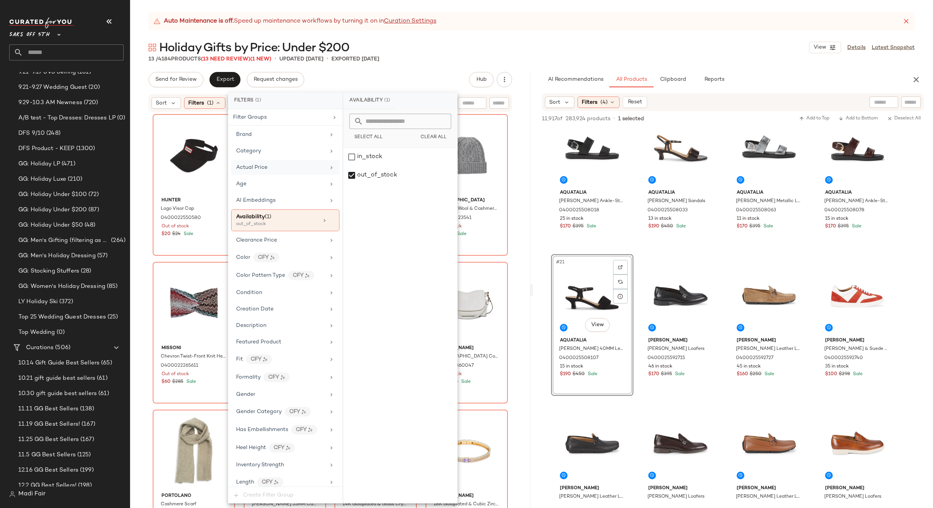
click at [442, 49] on div "Holiday Gifts by Price: Under $200 View Details Latest Snapshot" at bounding box center [531, 47] width 803 height 15
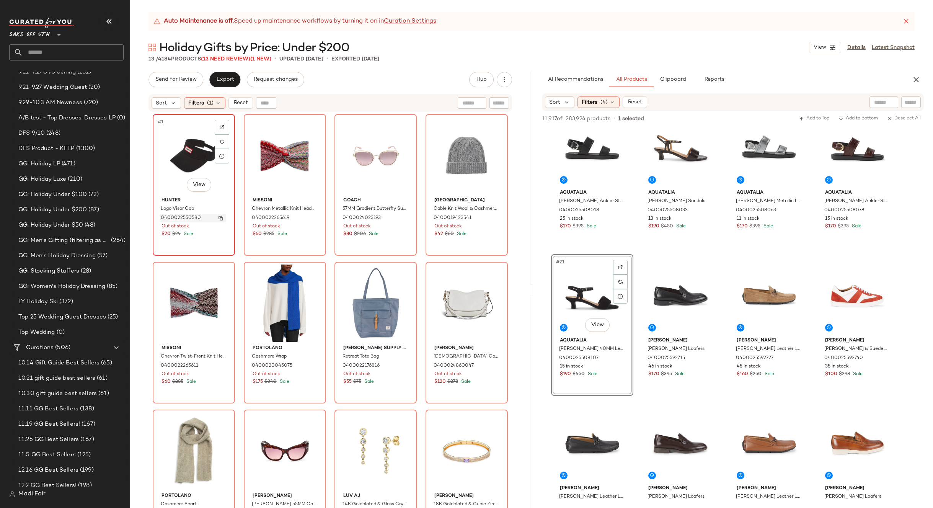
click at [221, 217] on button "button" at bounding box center [220, 218] width 11 height 7
click at [219, 105] on icon at bounding box center [218, 103] width 6 height 6
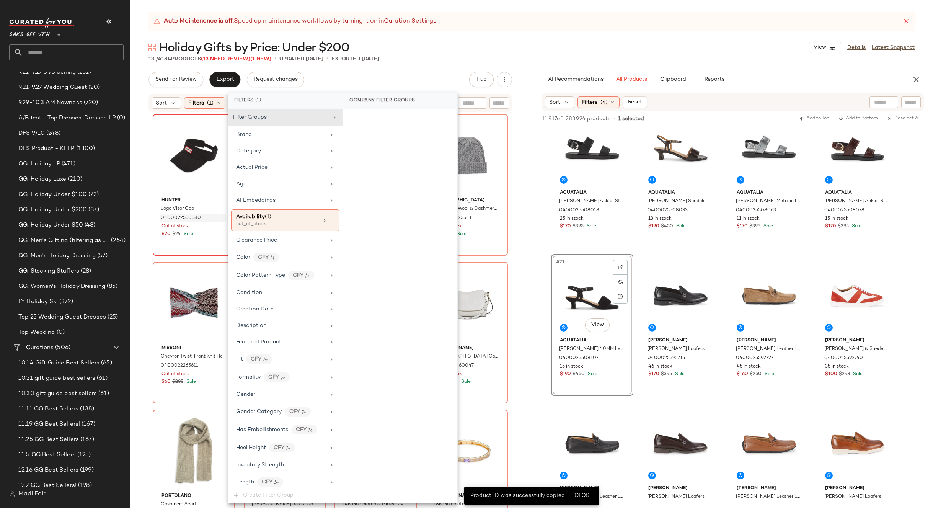
drag, startPoint x: 327, startPoint y: 220, endPoint x: 356, endPoint y: 145, distance: 80.1
click at [329, 219] on icon at bounding box center [331, 220] width 5 height 5
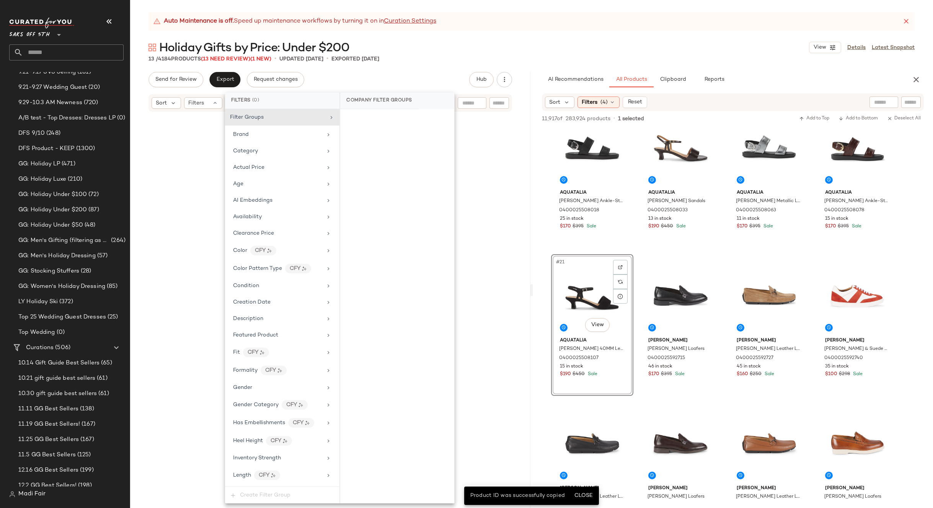
click at [382, 72] on div "Send for Review Export Request changes Hub Send for Review External Review Inte…" at bounding box center [330, 79] width 364 height 15
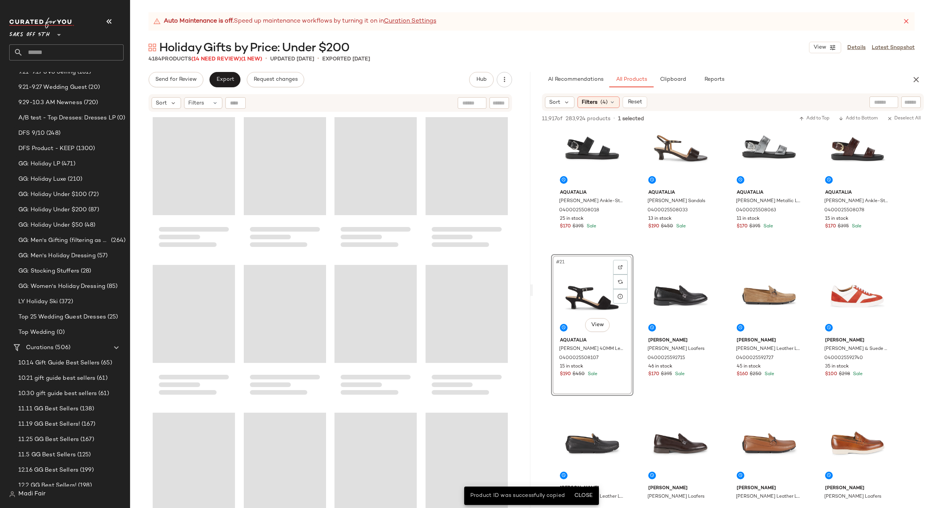
click at [235, 103] on div at bounding box center [235, 102] width 20 height 11
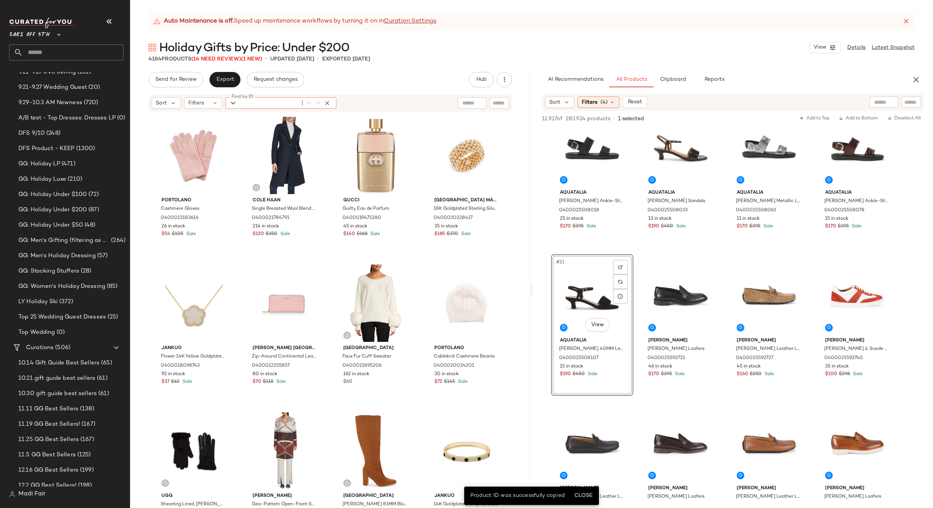
paste input "**********"
type input "**********"
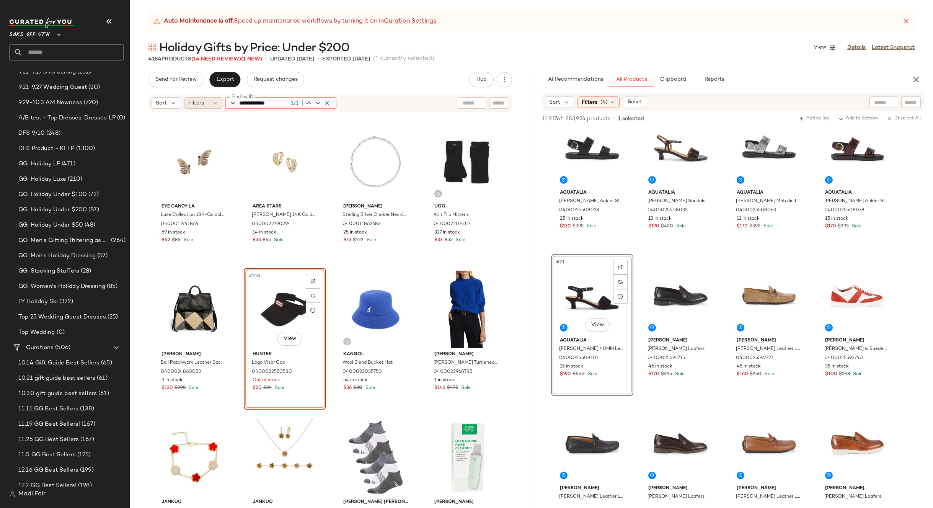
drag, startPoint x: 327, startPoint y: 103, endPoint x: 196, endPoint y: 99, distance: 130.5
click at [326, 103] on icon "button" at bounding box center [327, 102] width 7 height 7
click at [190, 98] on div "Filters" at bounding box center [203, 102] width 38 height 11
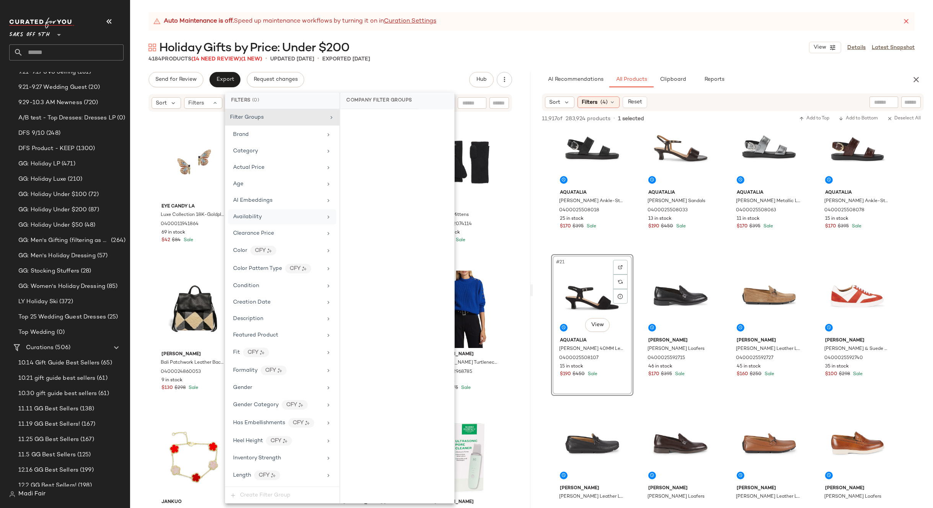
click at [280, 217] on div "Availability" at bounding box center [277, 217] width 89 height 8
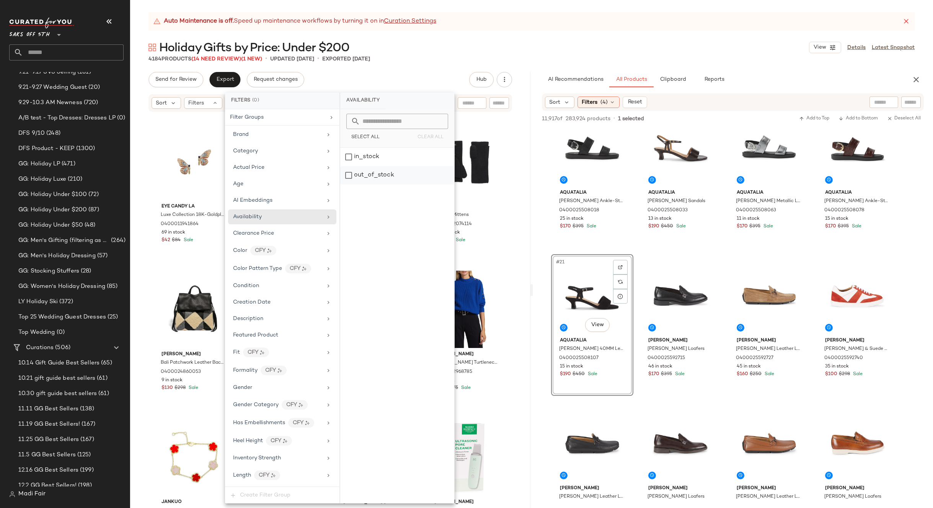
click at [361, 178] on div "out_of_stock" at bounding box center [397, 175] width 114 height 18
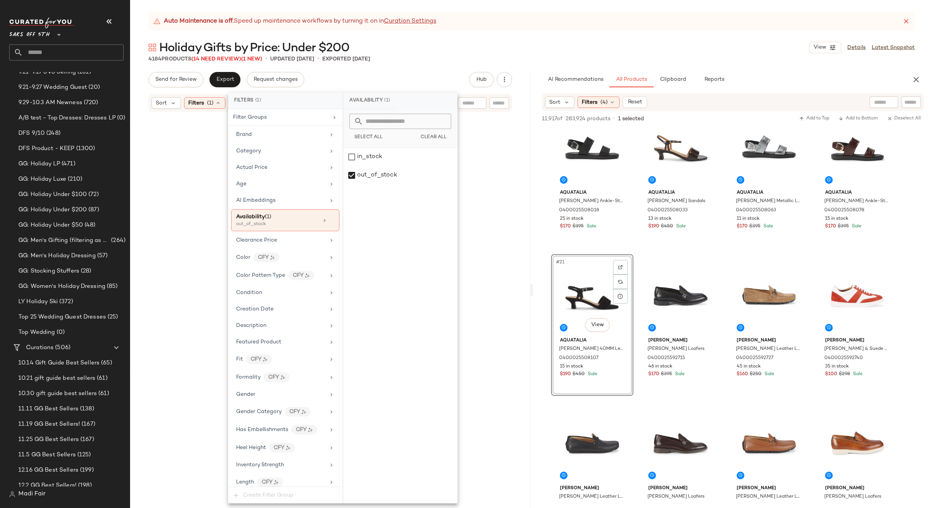
click at [411, 64] on div "Auto Maintenance is off. Speed up maintenance workflows by turning it on in Cur…" at bounding box center [531, 260] width 803 height 496
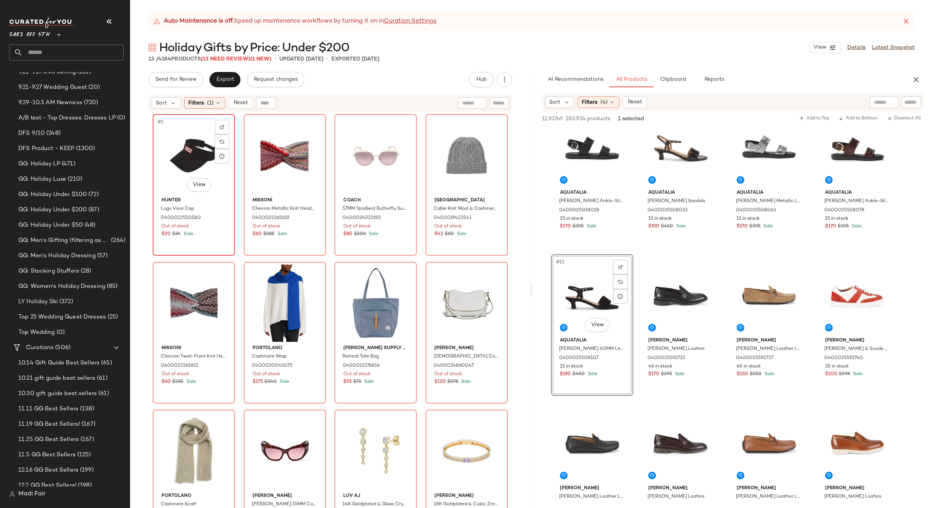
click at [192, 151] on div "#1 View" at bounding box center [193, 155] width 77 height 77
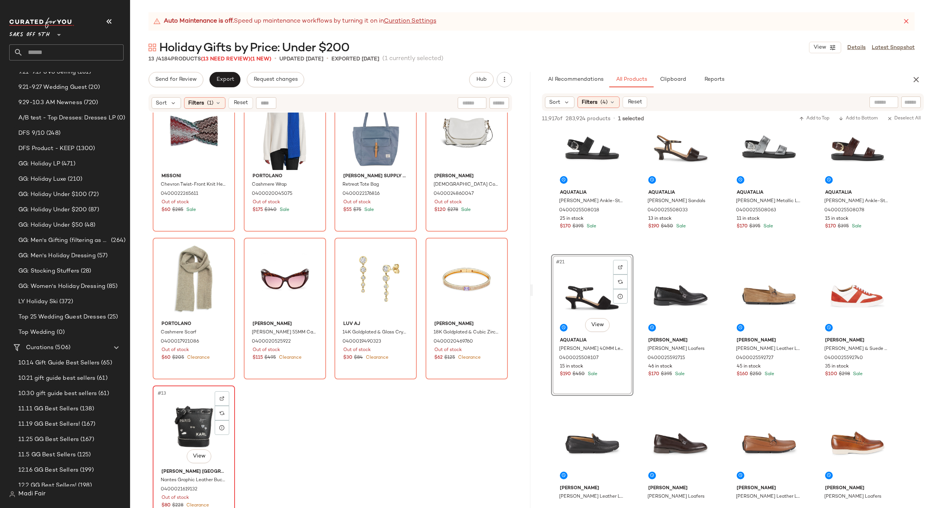
click at [191, 405] on div "#13 View" at bounding box center [193, 426] width 77 height 77
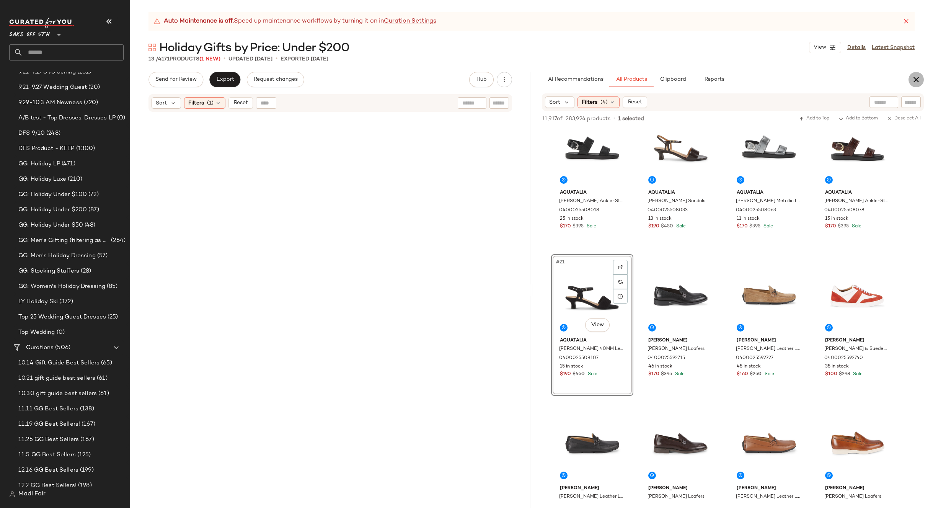
click at [913, 79] on icon "button" at bounding box center [916, 79] width 9 height 9
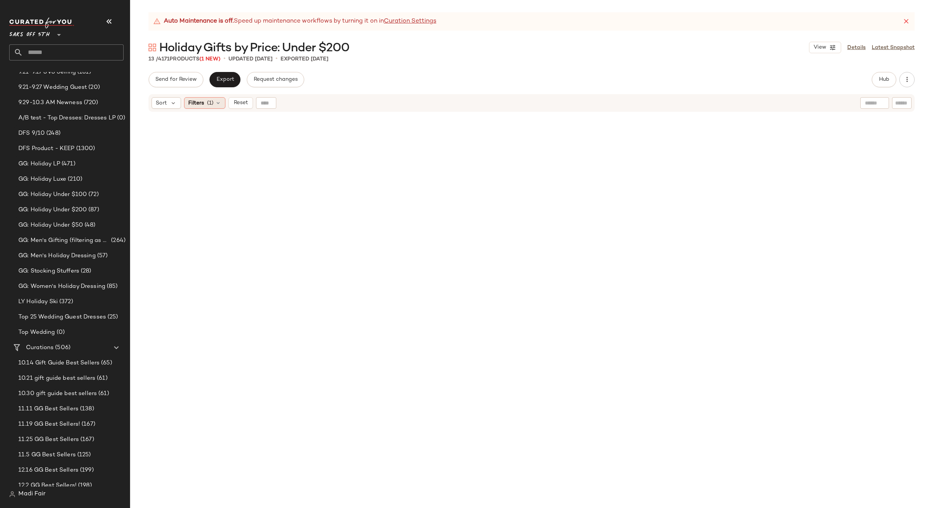
click at [207, 101] on span "(1)" at bounding box center [210, 103] width 7 height 8
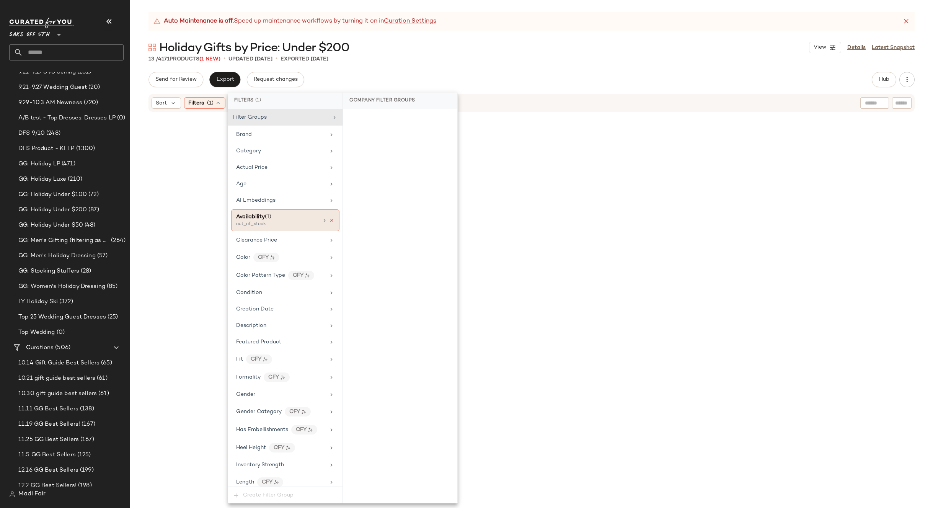
click at [329, 219] on icon at bounding box center [331, 220] width 5 height 5
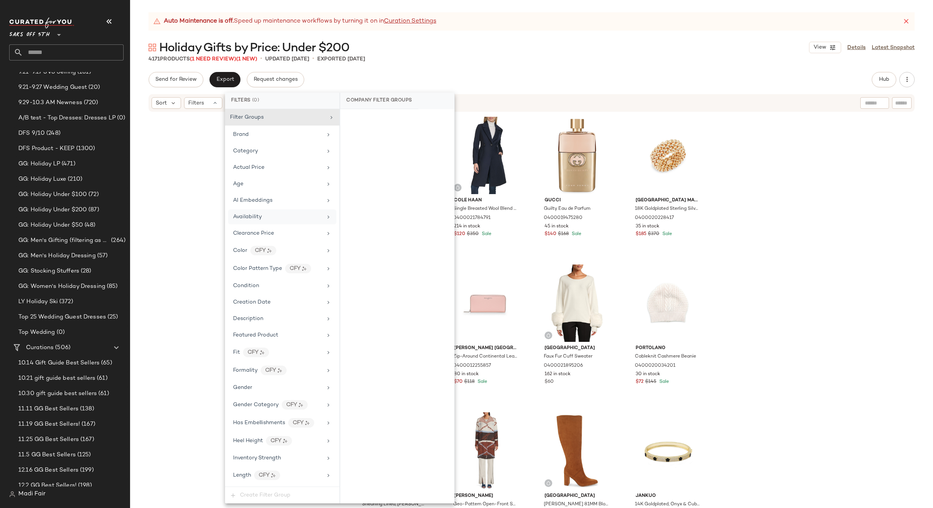
click at [424, 63] on div "Auto Maintenance is off. Speed up maintenance workflows by turning it on in Cur…" at bounding box center [531, 260] width 803 height 496
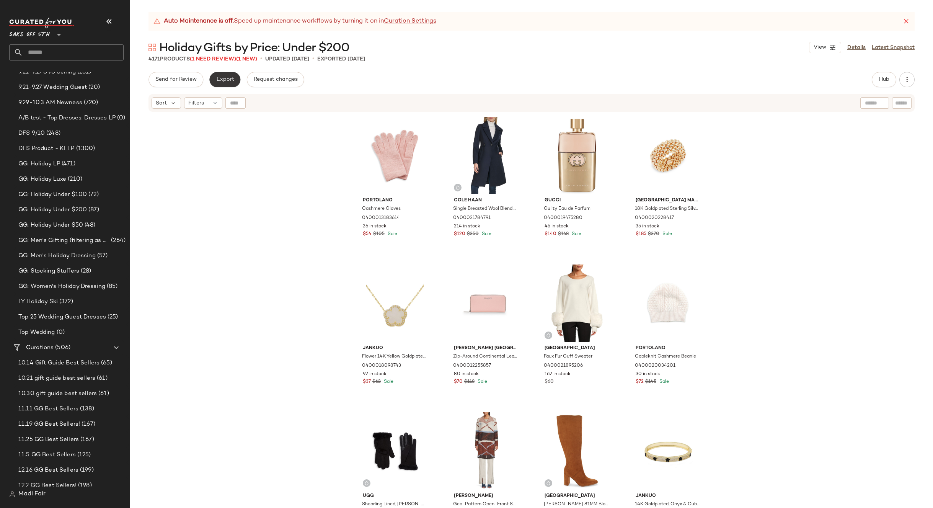
click at [229, 80] on span "Export" at bounding box center [225, 80] width 18 height 6
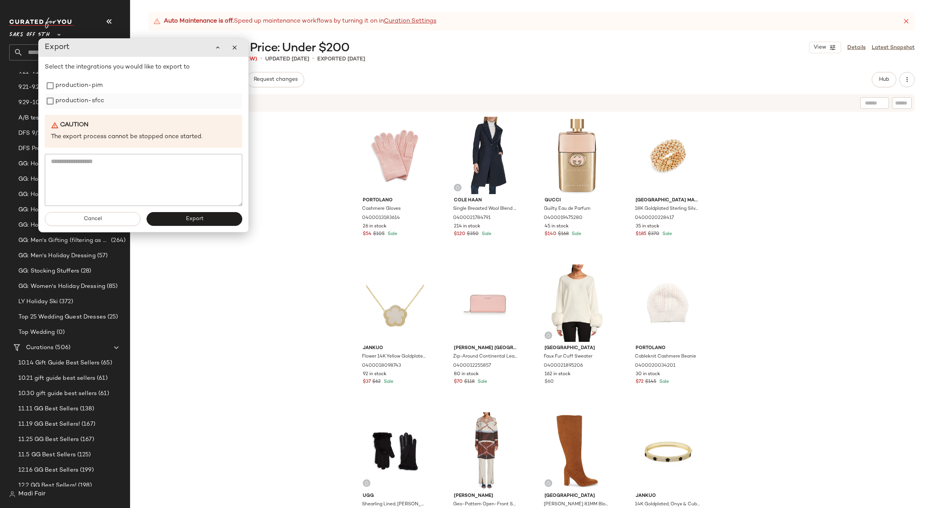
click at [108, 107] on div "production-sfcc" at bounding box center [143, 100] width 197 height 15
click at [101, 86] on label "production-pim" at bounding box center [78, 85] width 47 height 15
click at [86, 103] on label "production-sfcc" at bounding box center [79, 100] width 49 height 15
click at [170, 222] on button "Export" at bounding box center [195, 219] width 96 height 14
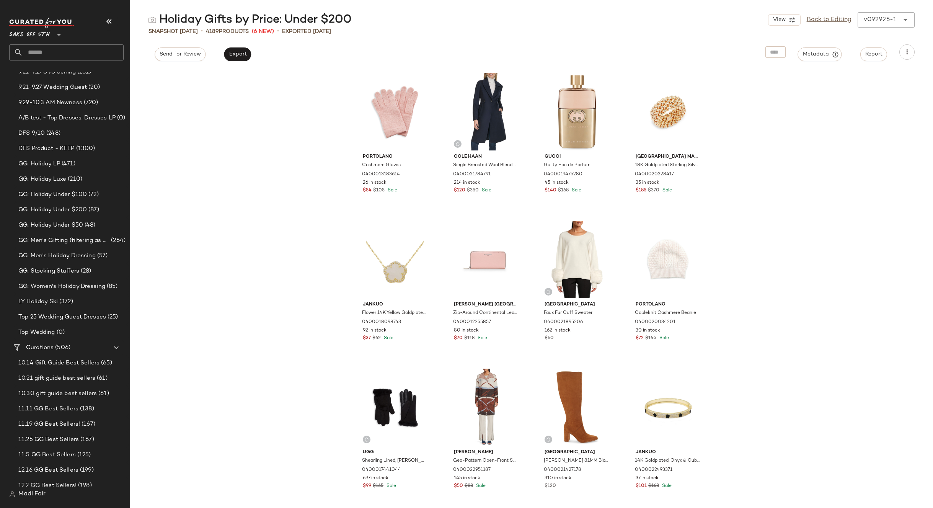
drag, startPoint x: 220, startPoint y: 94, endPoint x: 214, endPoint y: 95, distance: 6.6
click at [214, 95] on div "Portolano Cashmere Gloves 0400013183614 26 in stock $54 $105 Sale Cole Haan Sin…" at bounding box center [531, 288] width 803 height 439
click at [93, 56] on input "text" at bounding box center [73, 52] width 101 height 16
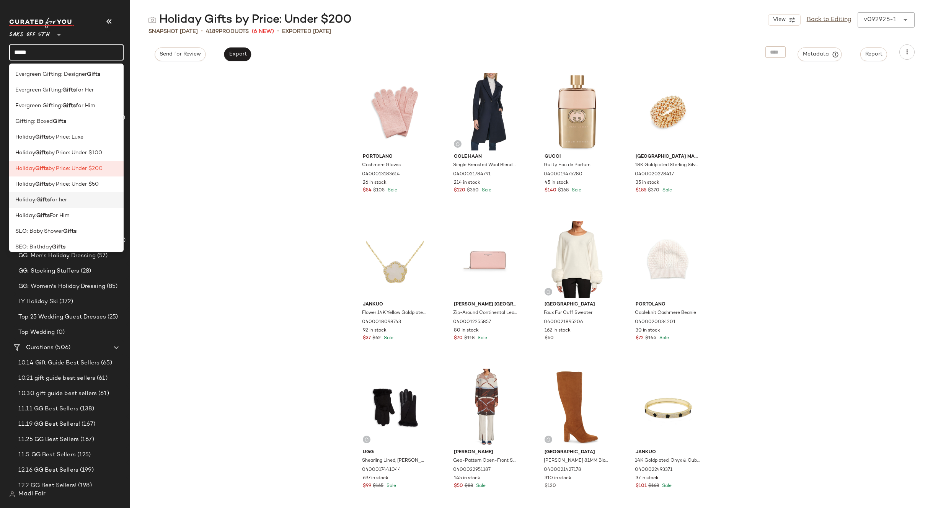
type input "*****"
click at [72, 198] on div "Holiday: Gifts for her" at bounding box center [66, 200] width 102 height 8
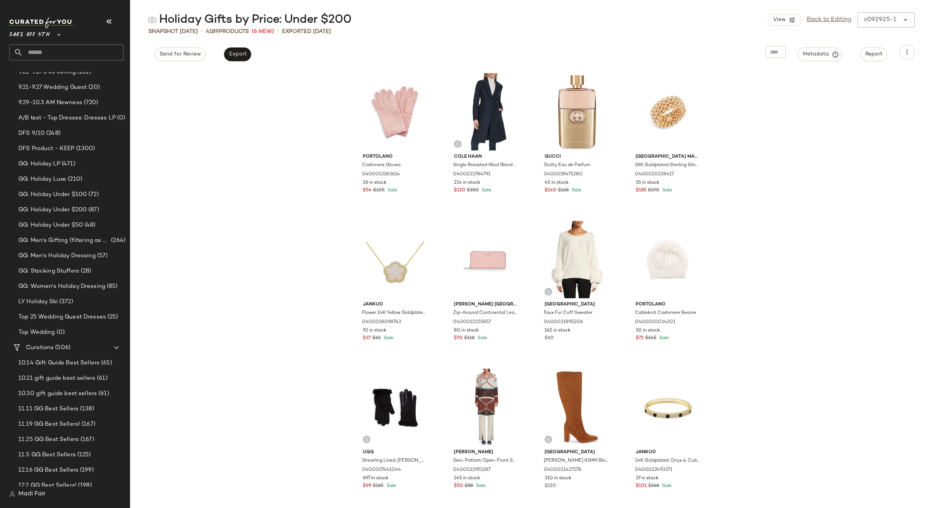
click at [61, 52] on input "text" at bounding box center [73, 52] width 101 height 16
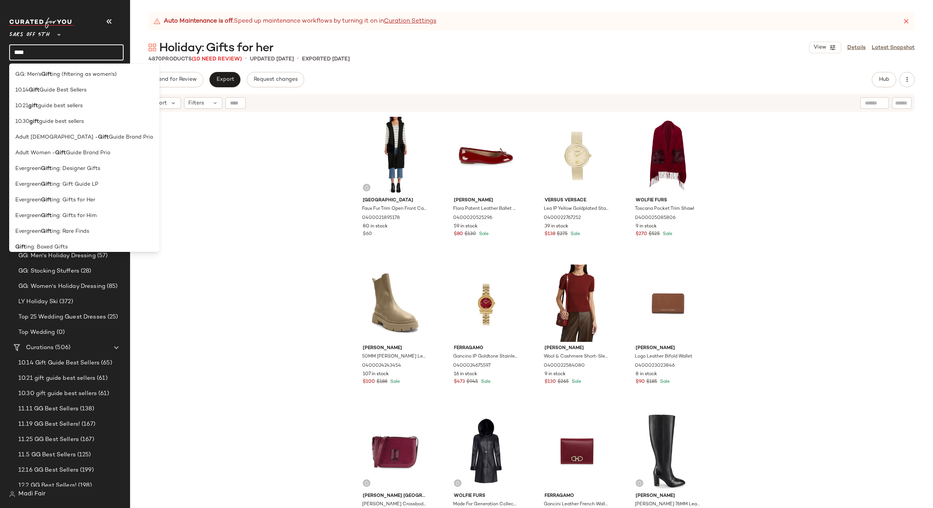
type input "****"
click at [780, 133] on div "Saks Fifth Avenue Faux Fur Trim Open Front Cardigan 0400021895178 80 in stock $…" at bounding box center [531, 320] width 803 height 414
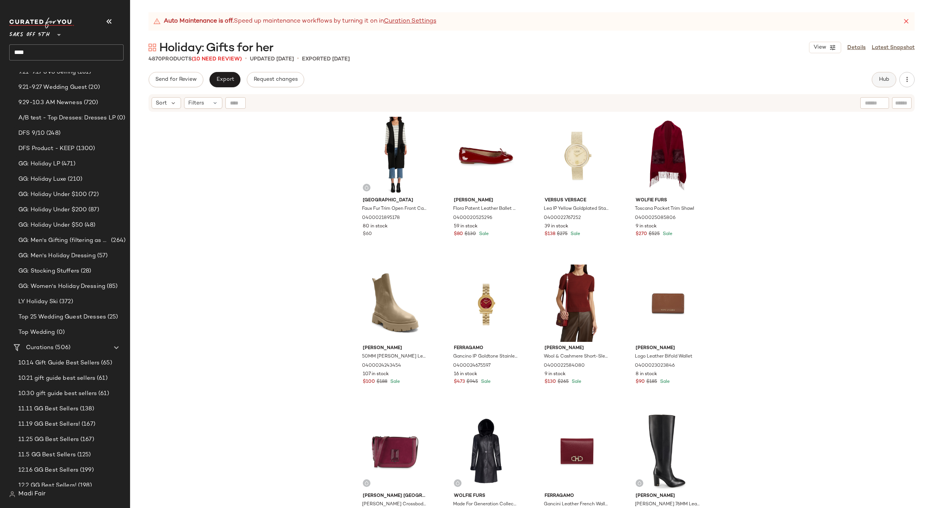
click at [879, 82] on span "Hub" at bounding box center [884, 80] width 11 height 6
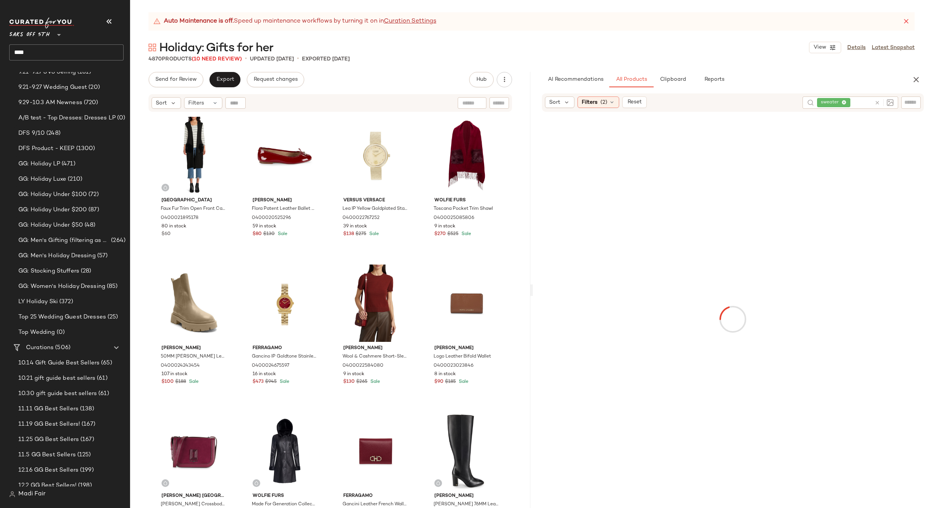
click at [843, 100] on span "sweater" at bounding box center [833, 102] width 33 height 9
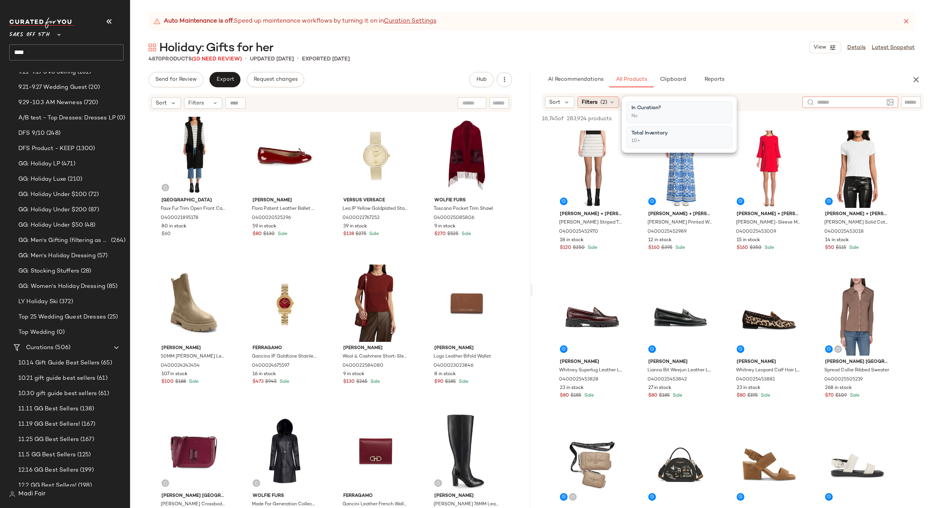
click at [612, 103] on icon at bounding box center [612, 102] width 6 height 6
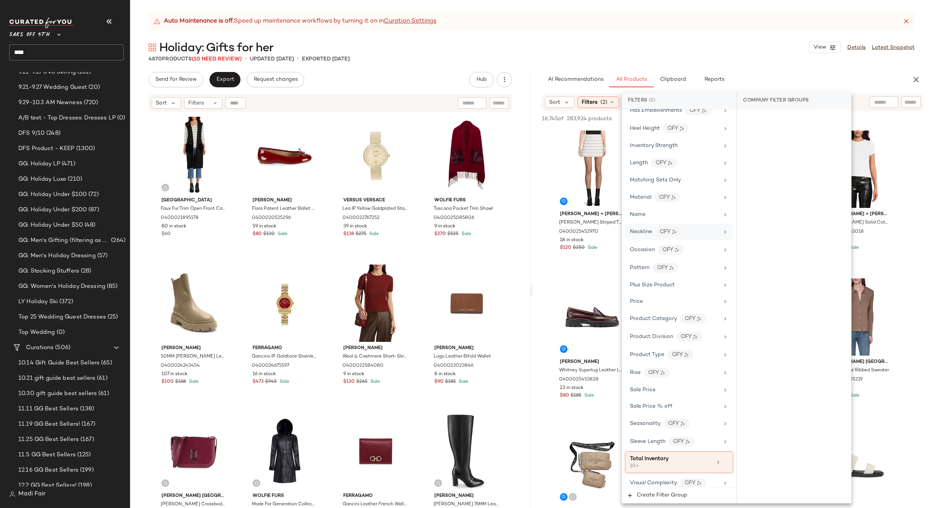
scroll to position [325, 0]
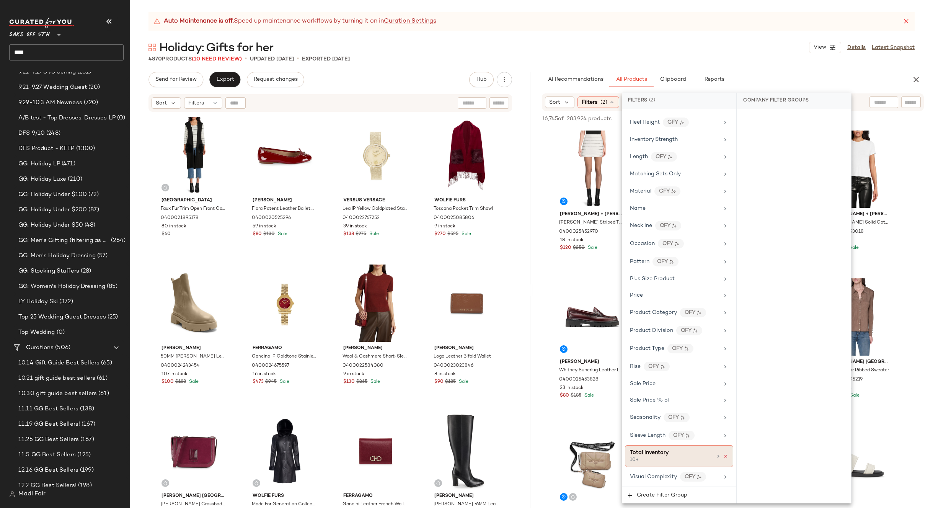
click at [723, 454] on icon at bounding box center [725, 455] width 5 height 5
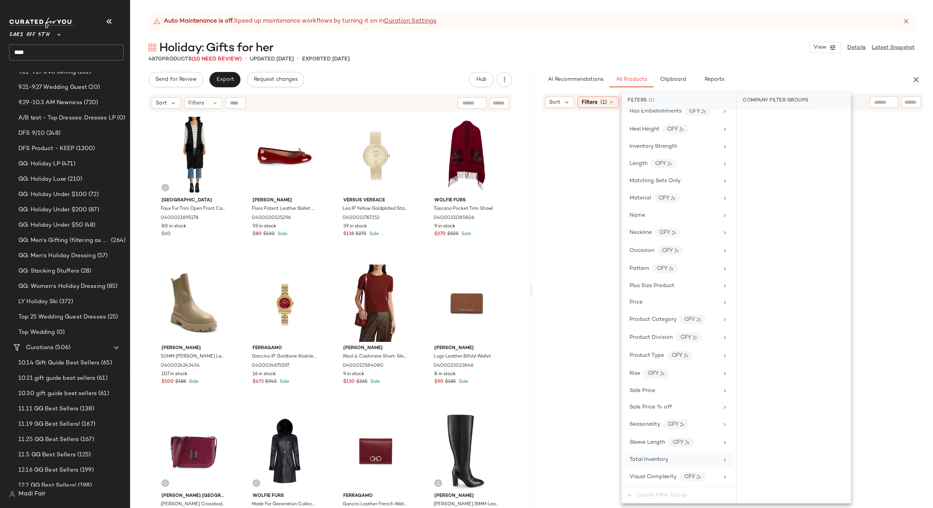
scroll to position [318, 0]
click at [702, 457] on div "Total Inventory" at bounding box center [674, 459] width 89 height 8
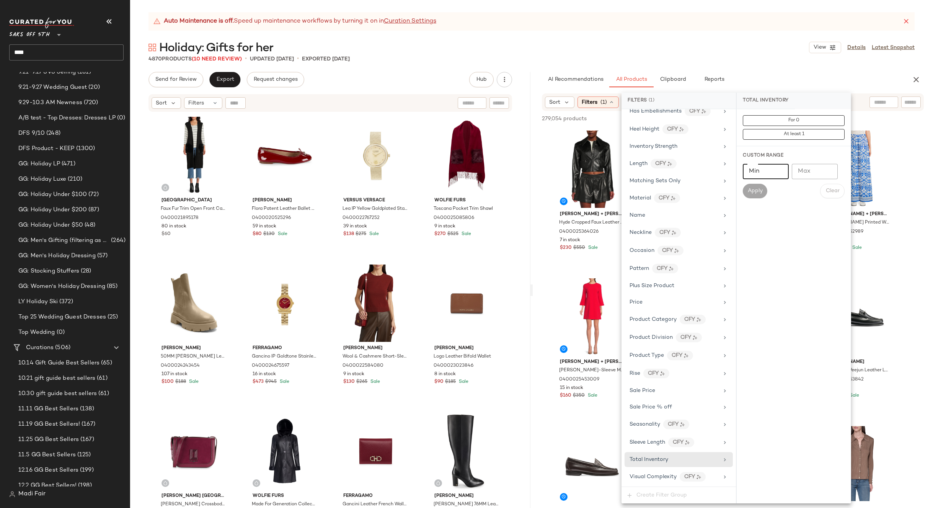
click at [754, 175] on input "Min" at bounding box center [766, 171] width 46 height 15
type input "*"
click at [756, 195] on button "Apply" at bounding box center [755, 191] width 24 height 15
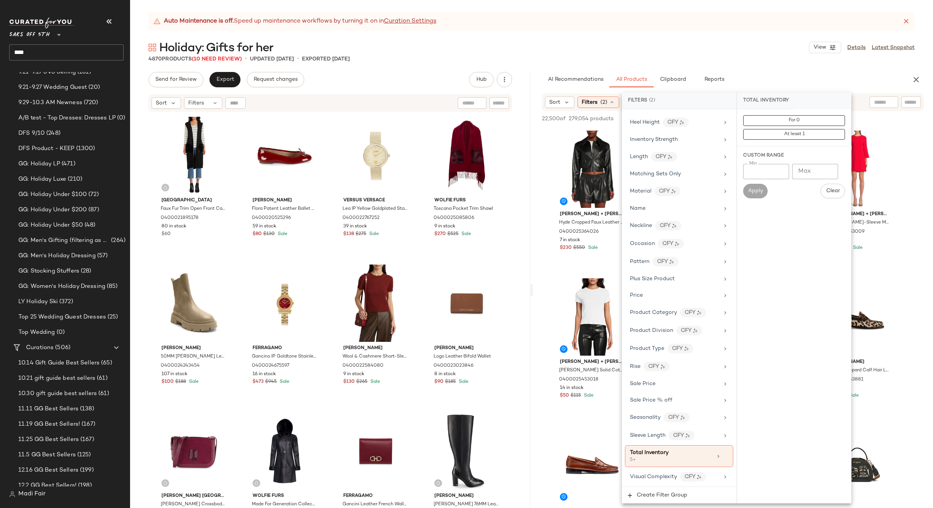
click at [723, 46] on div "Holiday: Gifts for her View Details Latest Snapshot" at bounding box center [531, 47] width 803 height 15
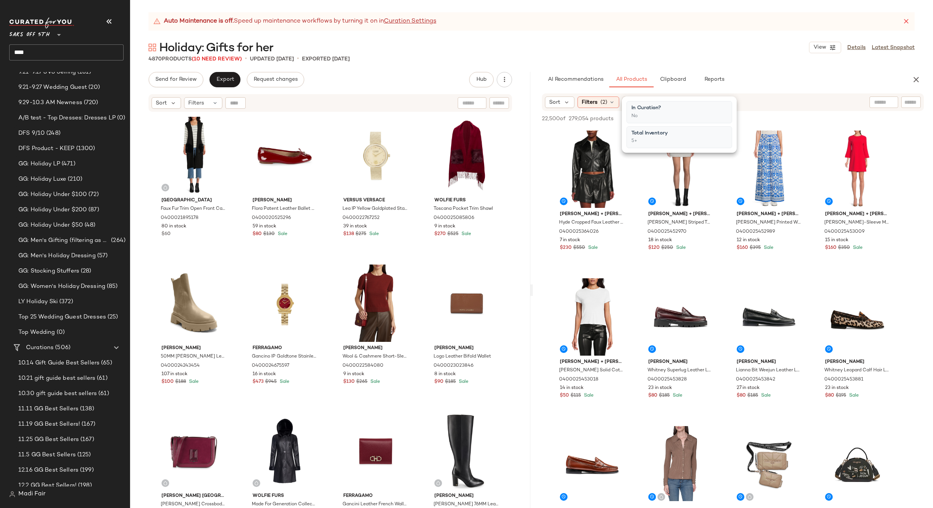
click at [605, 100] on span "(2)" at bounding box center [603, 102] width 7 height 8
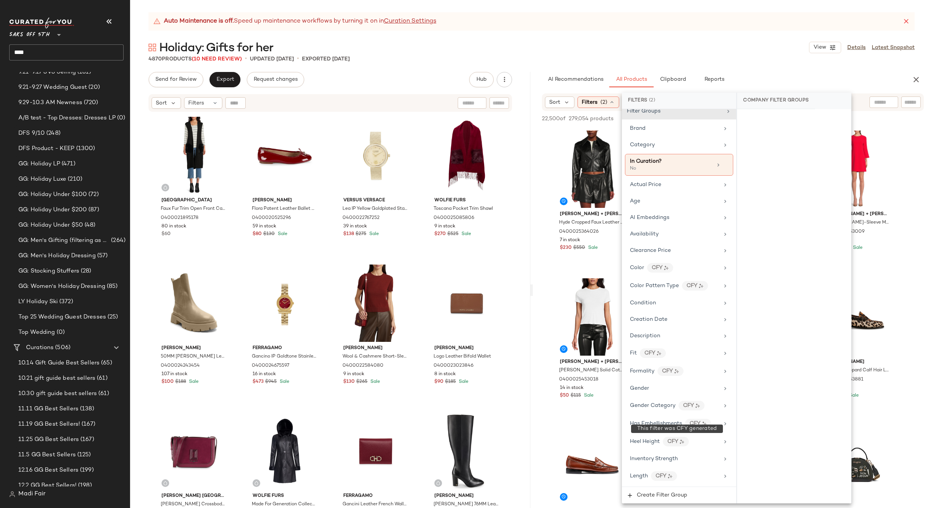
scroll to position [0, 0]
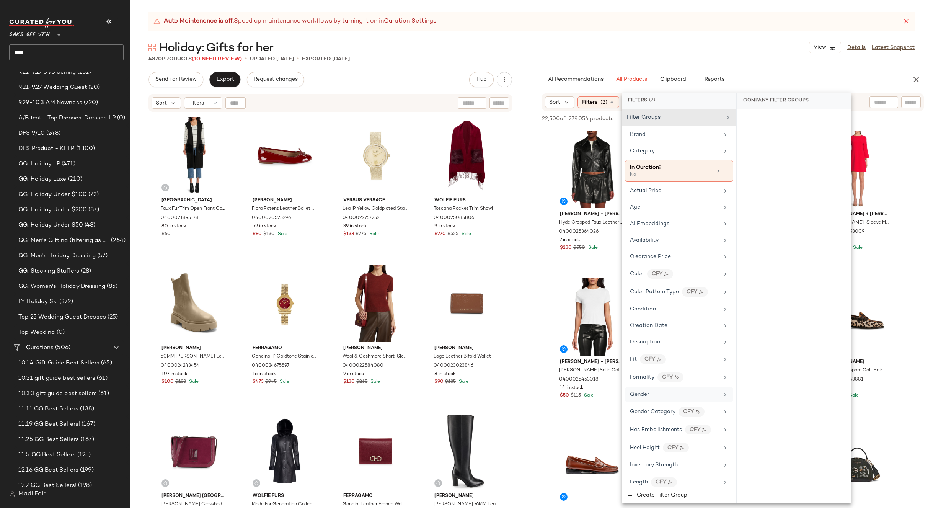
click at [661, 395] on div "Gender" at bounding box center [674, 394] width 89 height 8
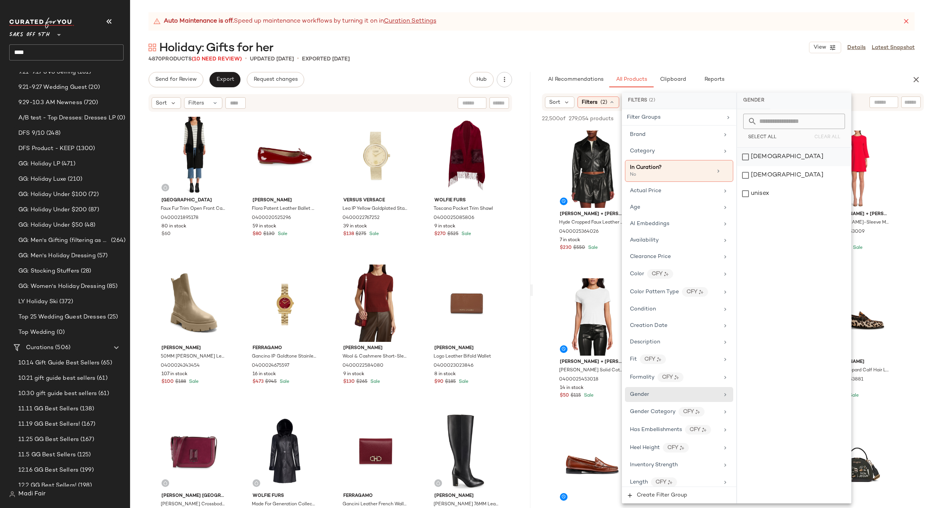
click at [764, 160] on div "female" at bounding box center [794, 157] width 114 height 18
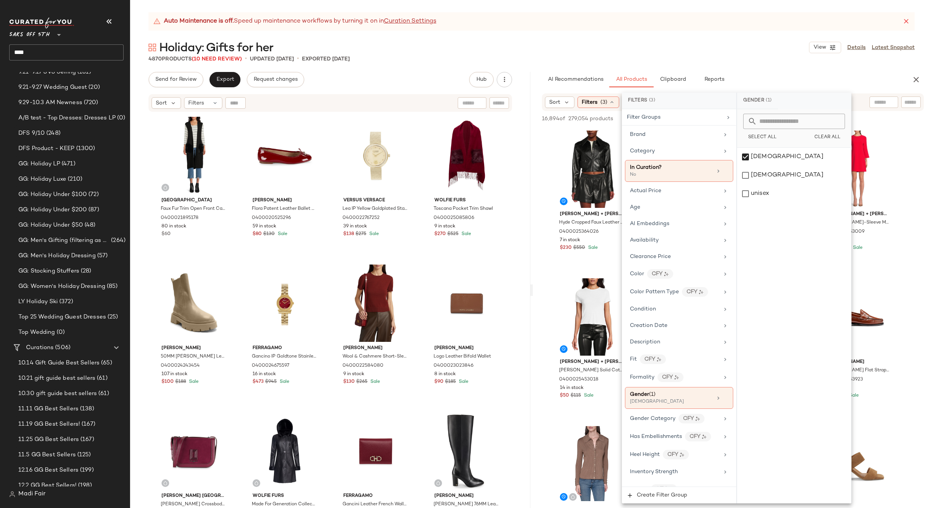
click at [686, 49] on div "Holiday: Gifts for her View Details Latest Snapshot" at bounding box center [531, 47] width 803 height 15
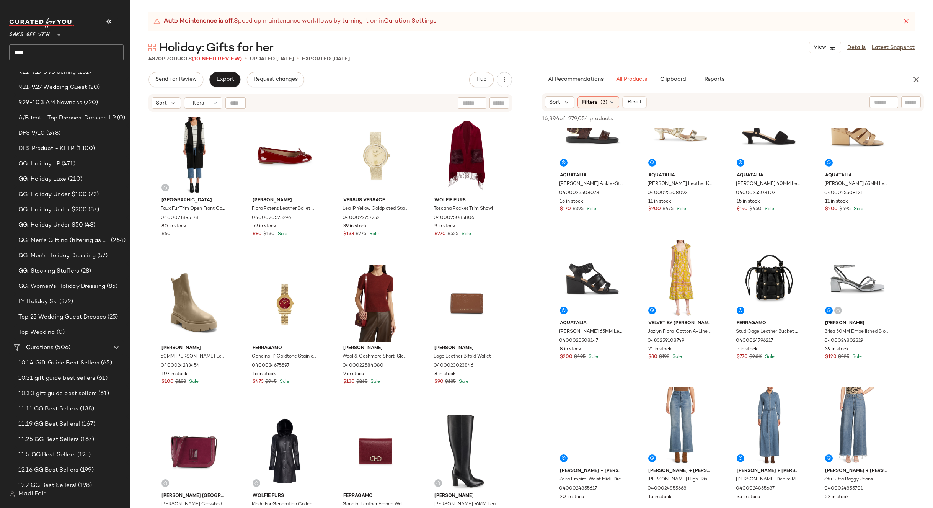
scroll to position [842, 0]
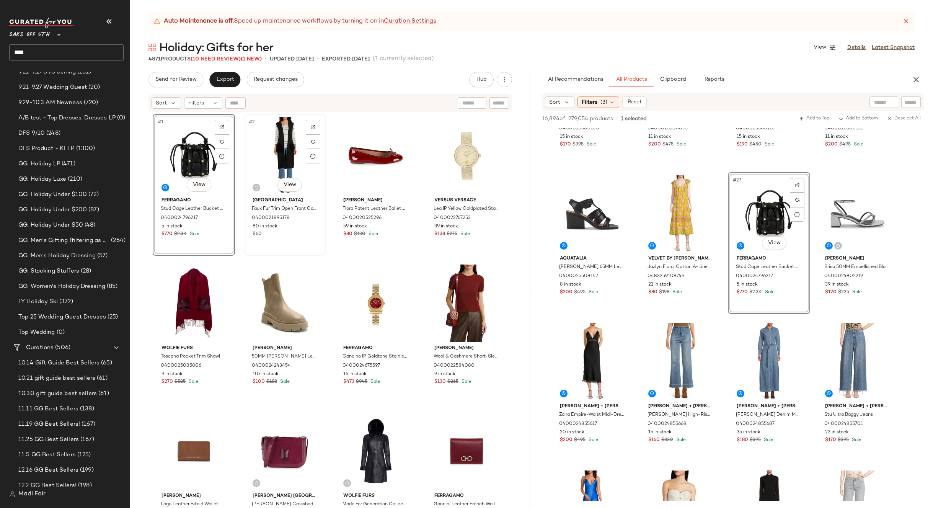
click at [272, 153] on div "#2 View" at bounding box center [284, 155] width 77 height 77
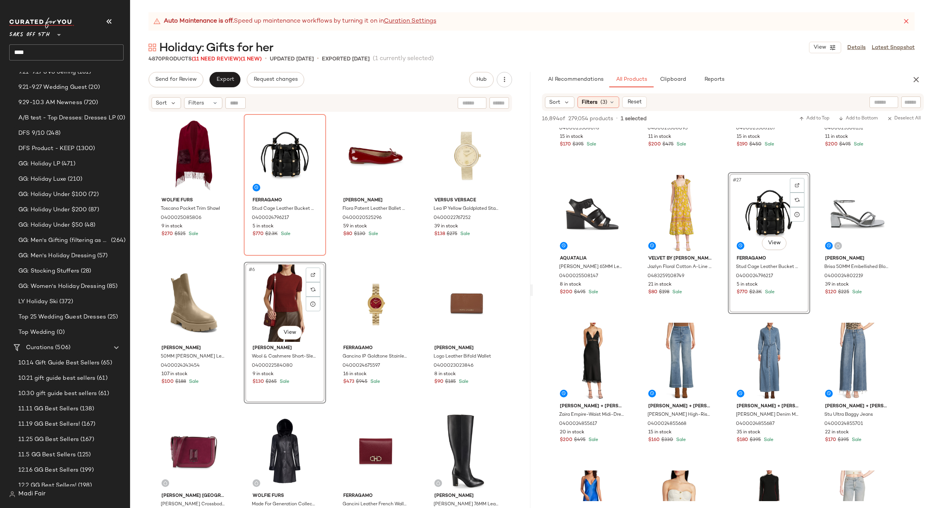
click at [416, 264] on div "Wolfie Furs Toscana Pocket Trim Shawl 0400025085806 9 in stock $270 $525 Sale F…" at bounding box center [330, 320] width 355 height 413
click at [417, 268] on div "Wolfie Furs Toscana Pocket Trim Shawl 0400025085806 9 in stock $270 $525 Sale F…" at bounding box center [330, 320] width 355 height 413
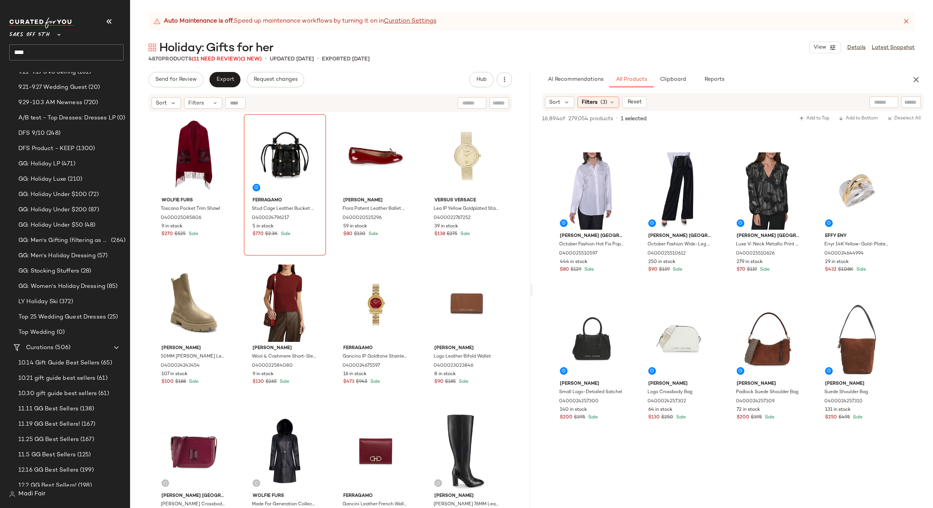
scroll to position [5664, 0]
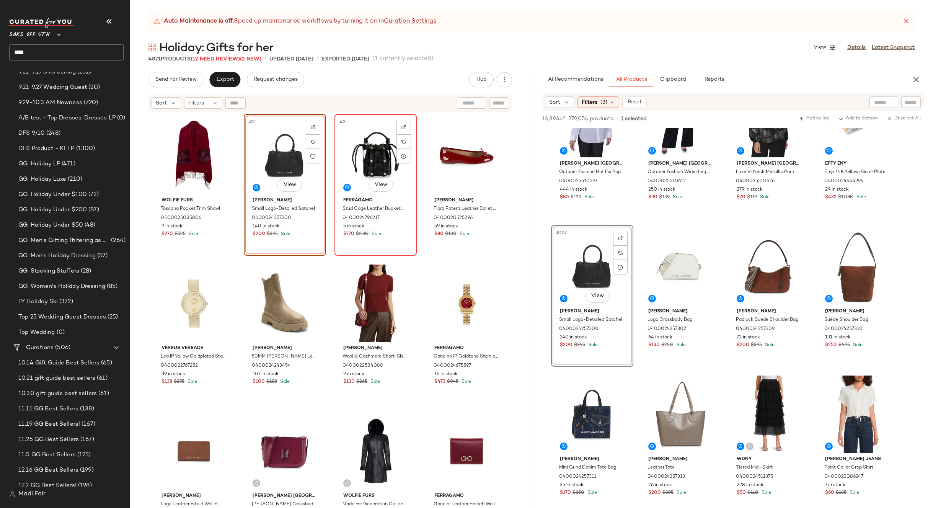
click at [372, 163] on div "#3 View" at bounding box center [375, 155] width 77 height 77
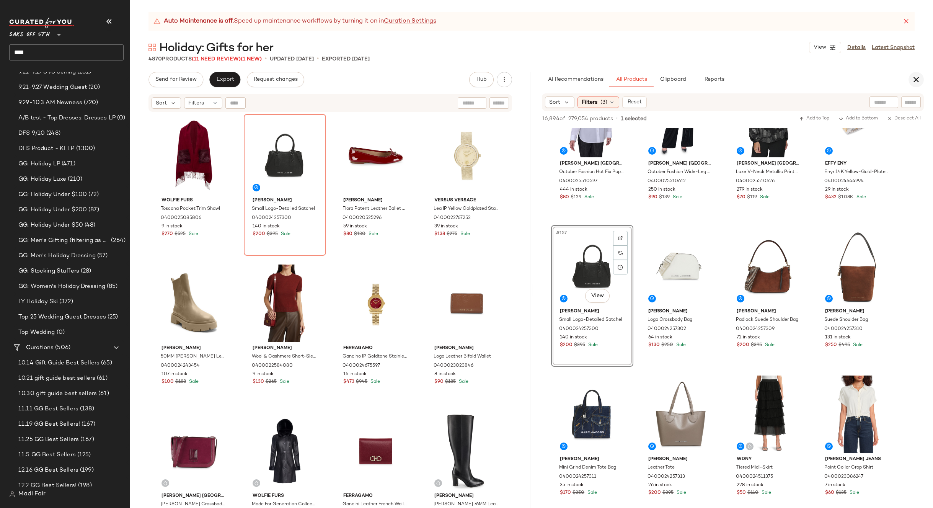
click at [914, 80] on icon "button" at bounding box center [916, 79] width 9 height 9
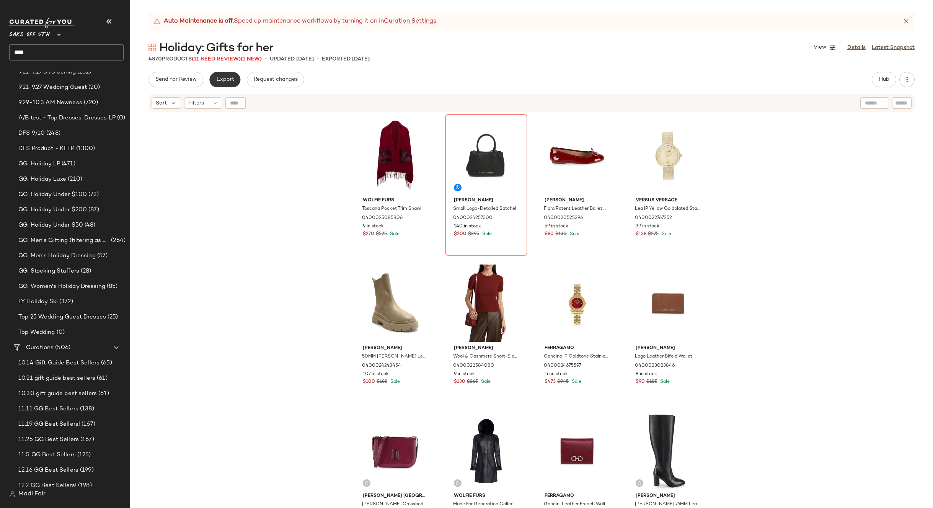
click at [227, 80] on span "Export" at bounding box center [225, 80] width 18 height 6
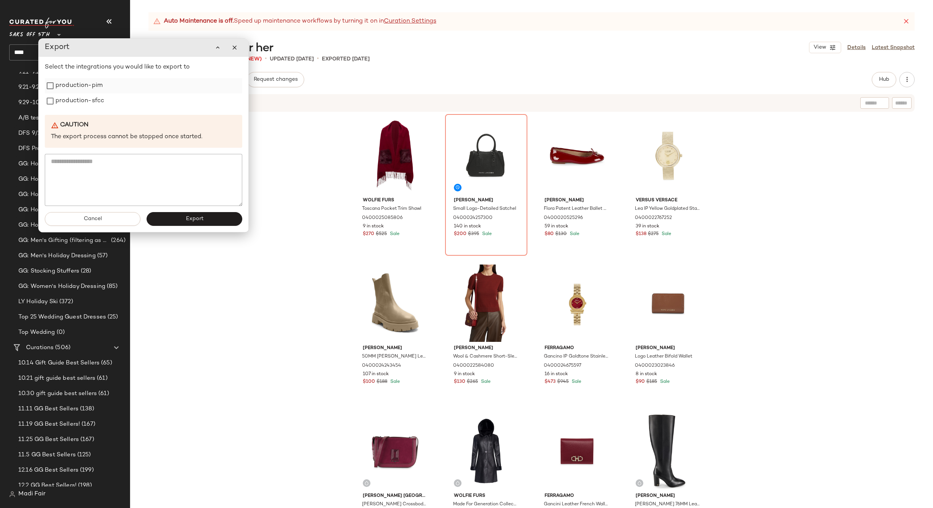
drag, startPoint x: 84, startPoint y: 106, endPoint x: 82, endPoint y: 90, distance: 16.9
click at [84, 106] on label "production-sfcc" at bounding box center [79, 100] width 49 height 15
click at [82, 90] on label "production-pim" at bounding box center [78, 85] width 47 height 15
click at [168, 218] on button "Export" at bounding box center [194, 219] width 96 height 14
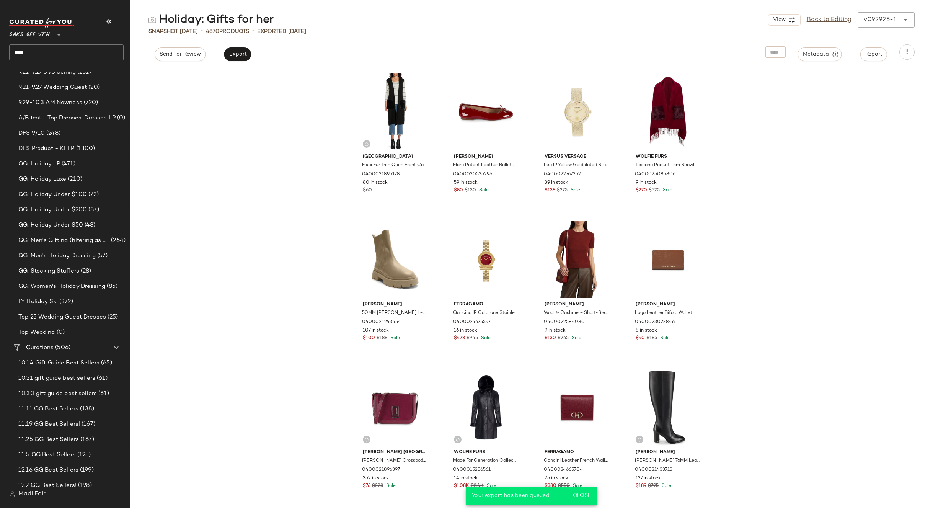
click at [272, 121] on div "Saks Fifth Avenue Faux Fur Trim Open Front Cardigan 0400021895178 80 in stock $…" at bounding box center [531, 288] width 803 height 439
drag, startPoint x: 7, startPoint y: 51, endPoint x: -8, endPoint y: 51, distance: 14.9
click at [0, 51] on html "Saks OFF 5TH ** **** Dashboard All Products Global Clipboards (22) 2024 Holiday…" at bounding box center [466, 254] width 933 height 508
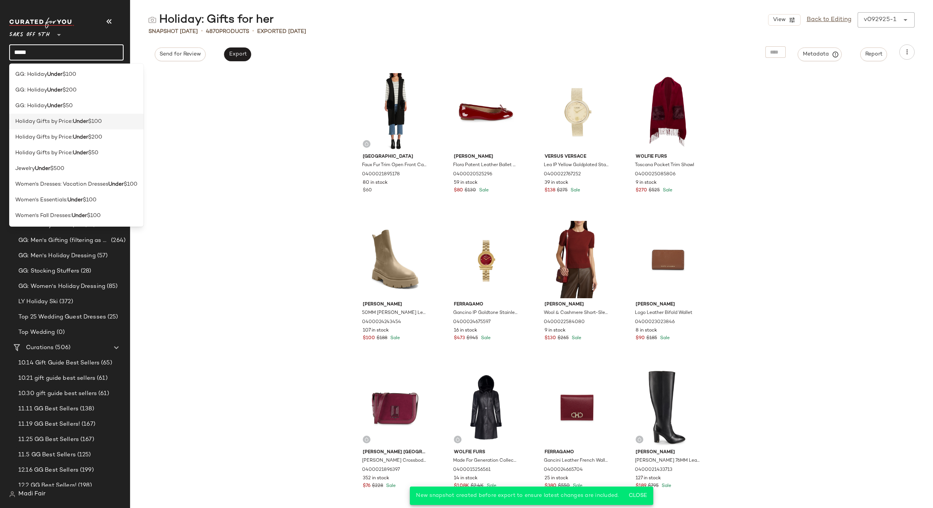
type input "*****"
click at [87, 123] on b "Under" at bounding box center [80, 121] width 15 height 8
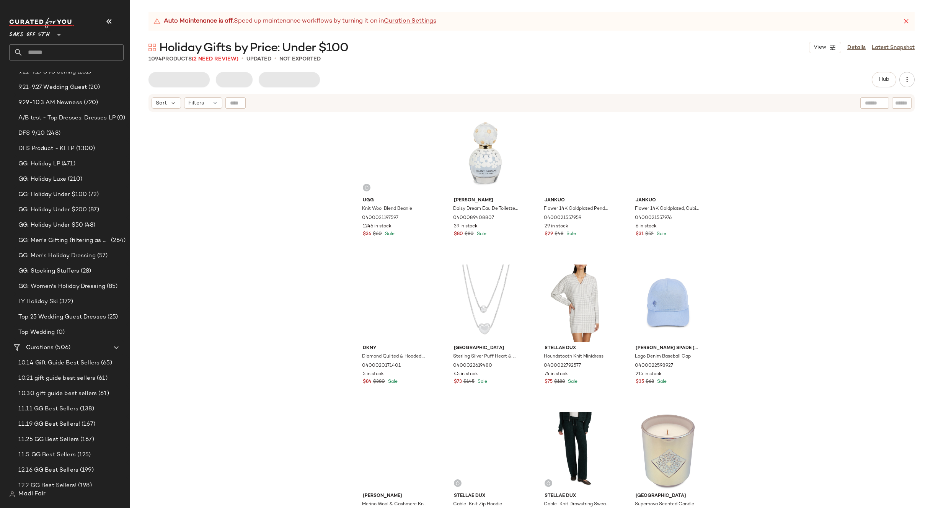
click at [208, 144] on div "Ugg Knit Wool Blend Beanie 0400021197597 1246 in stock $36 $60 Sale Marc Jacobs…" at bounding box center [531, 320] width 803 height 414
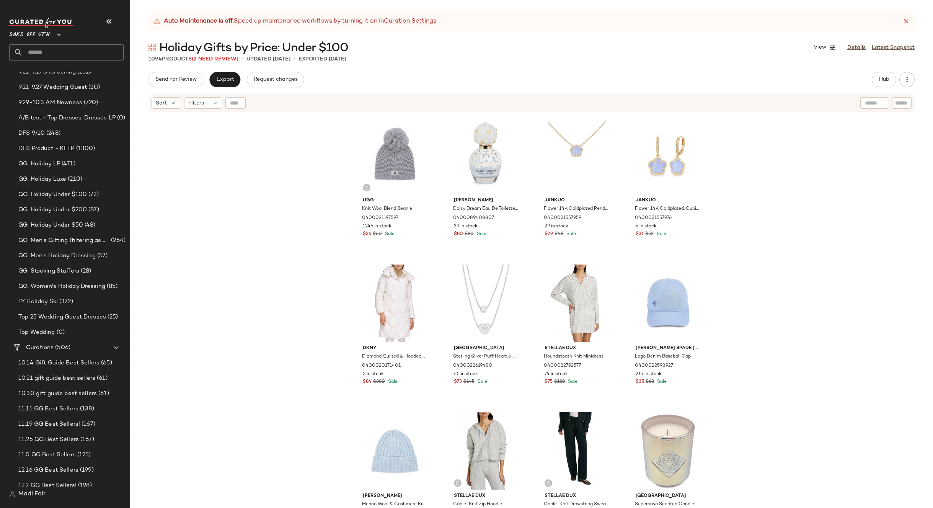
click at [216, 60] on span "(2 Need Review)" at bounding box center [215, 59] width 47 height 6
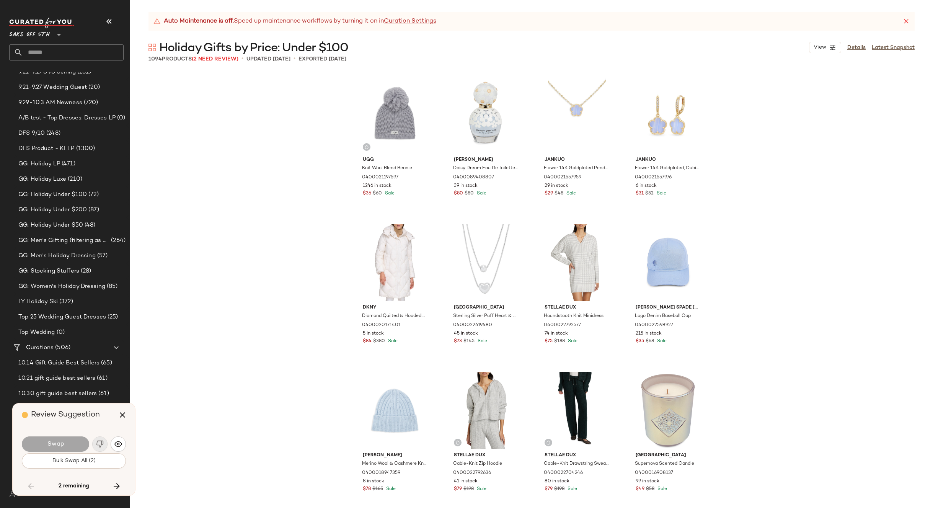
scroll to position [10488, 0]
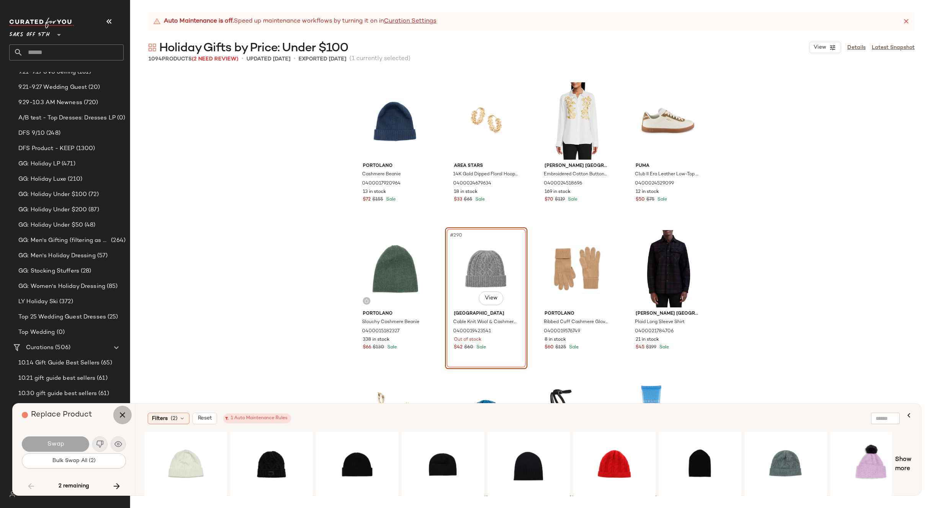
click at [121, 414] on icon "button" at bounding box center [122, 414] width 9 height 9
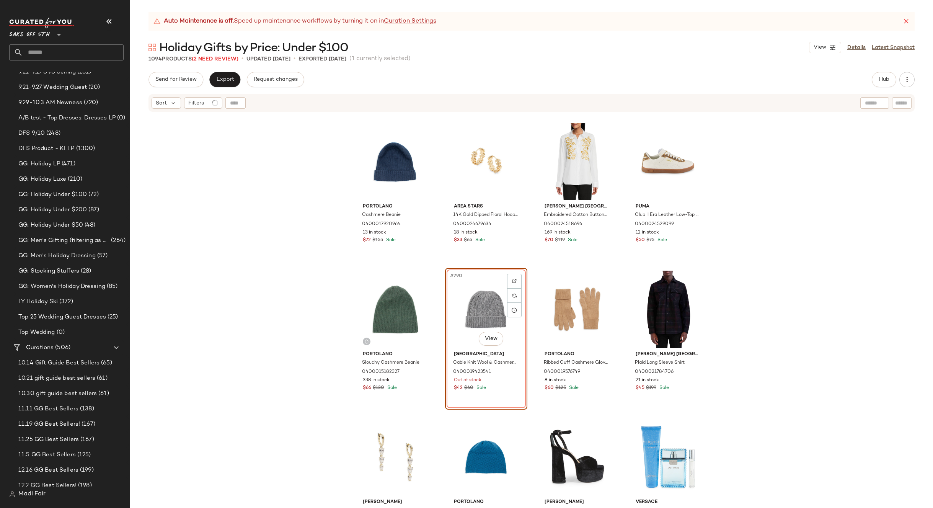
click at [473, 313] on div "#290 View" at bounding box center [486, 309] width 77 height 77
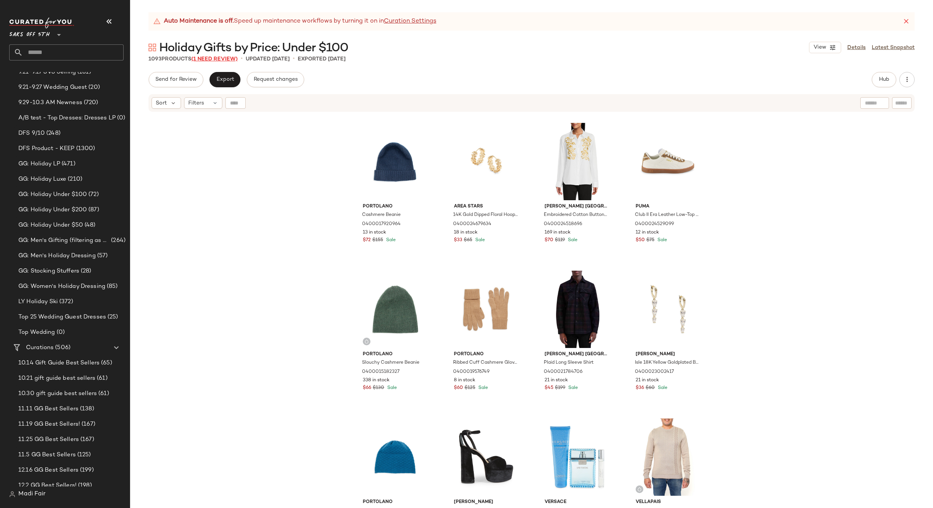
click at [209, 59] on span "(1 Need Review)" at bounding box center [214, 59] width 46 height 6
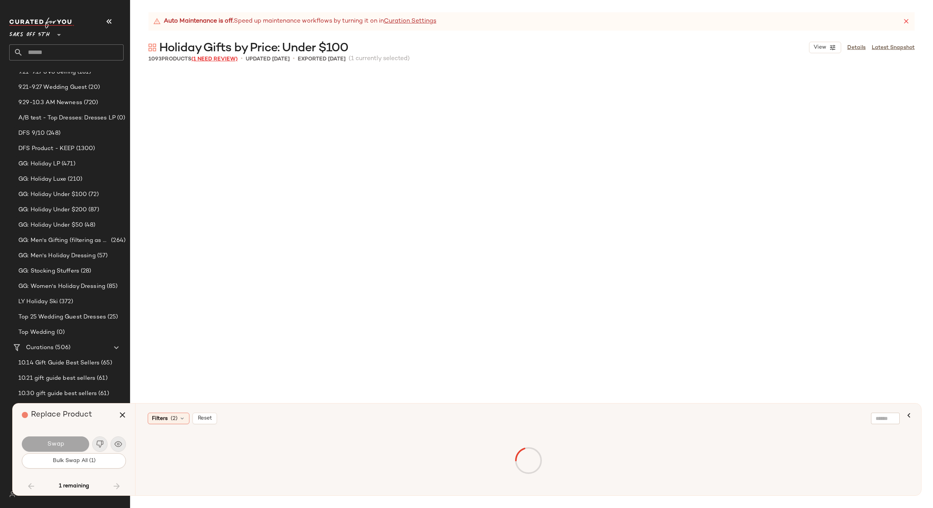
scroll to position [34122, 0]
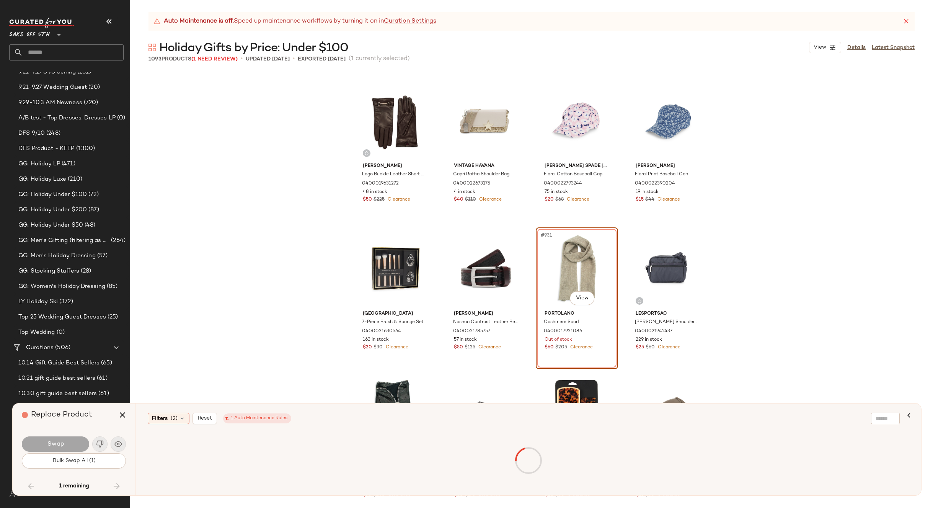
click at [119, 412] on icon "button" at bounding box center [122, 414] width 9 height 9
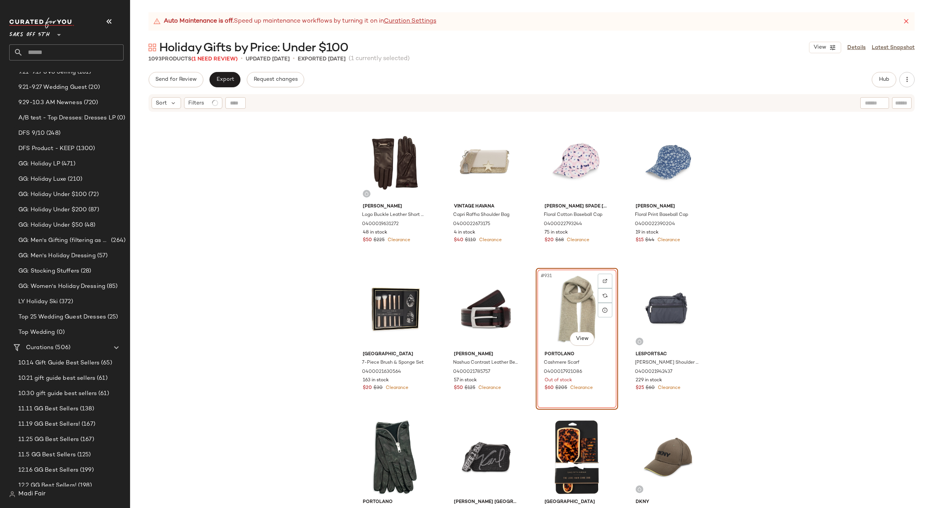
click at [571, 303] on div "#931 View" at bounding box center [576, 309] width 77 height 77
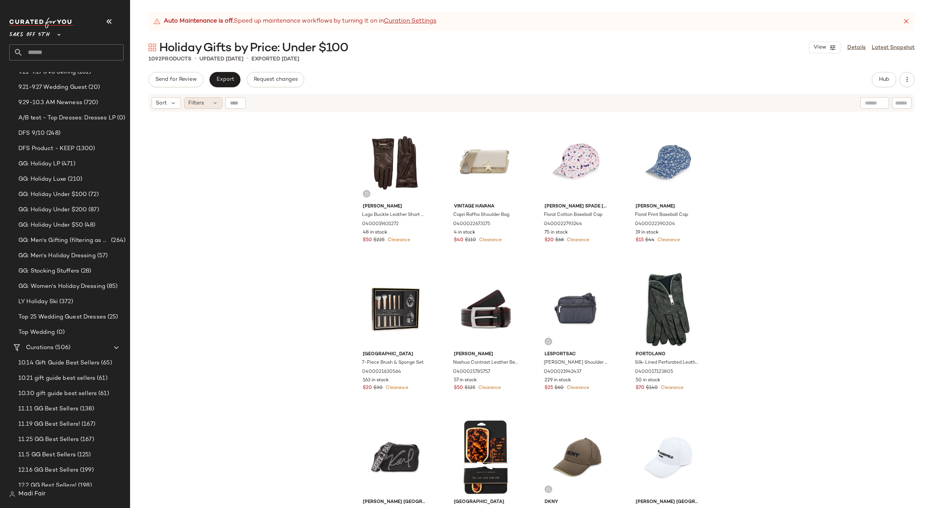
click at [207, 106] on div "Filters" at bounding box center [203, 102] width 38 height 11
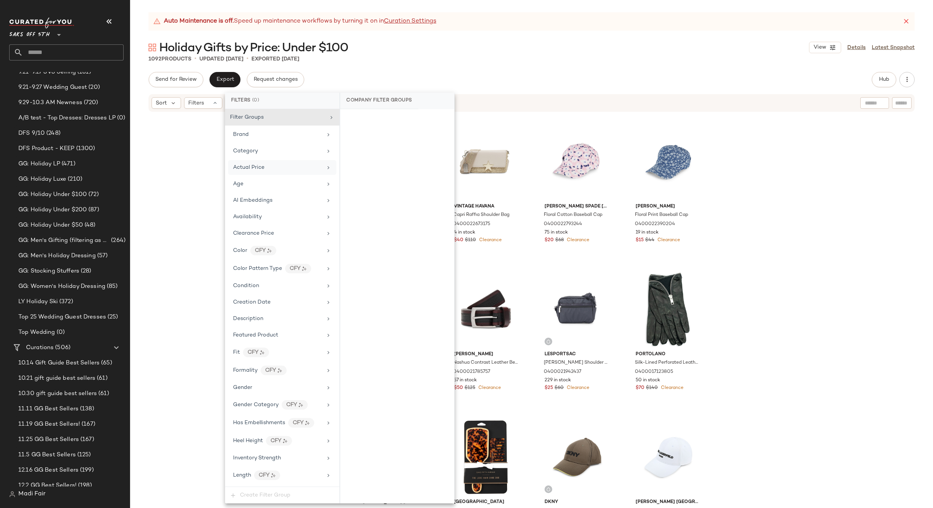
click at [282, 171] on div "Actual Price" at bounding box center [282, 167] width 108 height 15
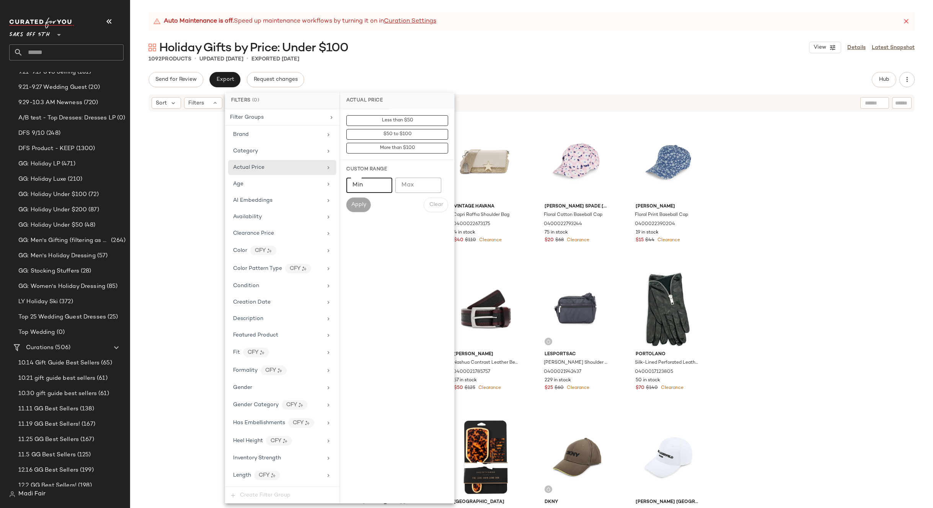
click at [359, 187] on input "Min" at bounding box center [369, 185] width 46 height 15
type input "***"
click at [354, 208] on span "Apply" at bounding box center [358, 205] width 15 height 6
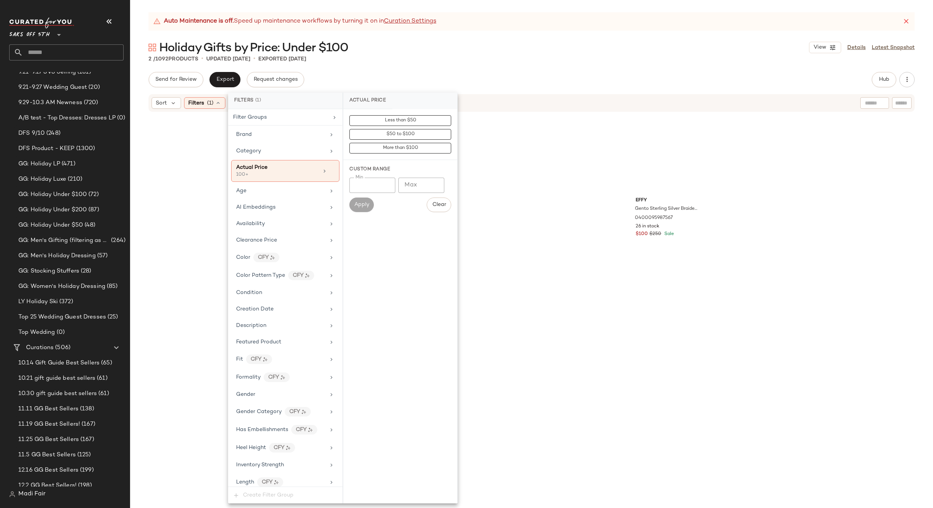
click at [392, 70] on div "Auto Maintenance is off. Speed up maintenance workflows by turning it on in Cur…" at bounding box center [531, 260] width 803 height 496
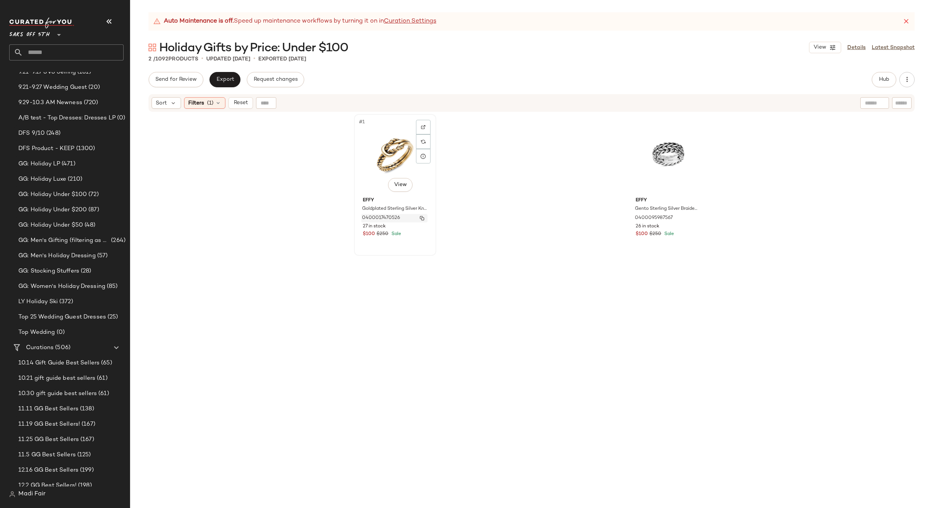
click at [420, 218] on img "button" at bounding box center [422, 218] width 5 height 5
click at [214, 101] on div "Filters (1)" at bounding box center [204, 102] width 41 height 11
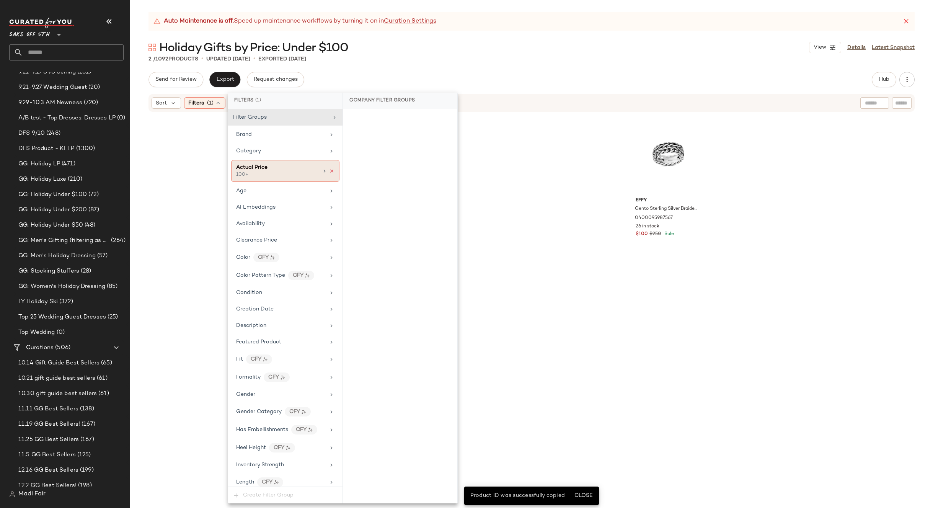
drag, startPoint x: 330, startPoint y: 170, endPoint x: 341, endPoint y: 110, distance: 61.5
click at [330, 170] on icon at bounding box center [331, 170] width 5 height 5
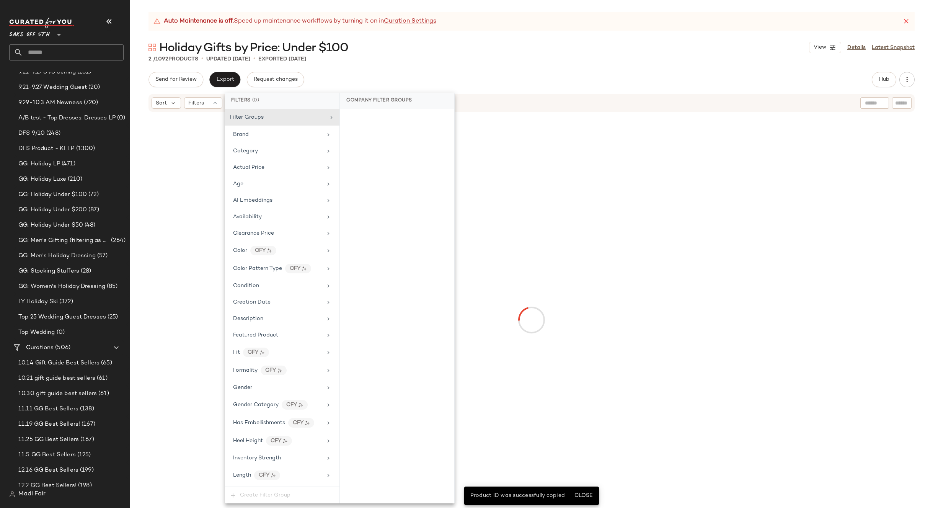
click at [354, 85] on div "Send for Review Export Request changes Hub Send for Review External Review Inte…" at bounding box center [531, 79] width 766 height 15
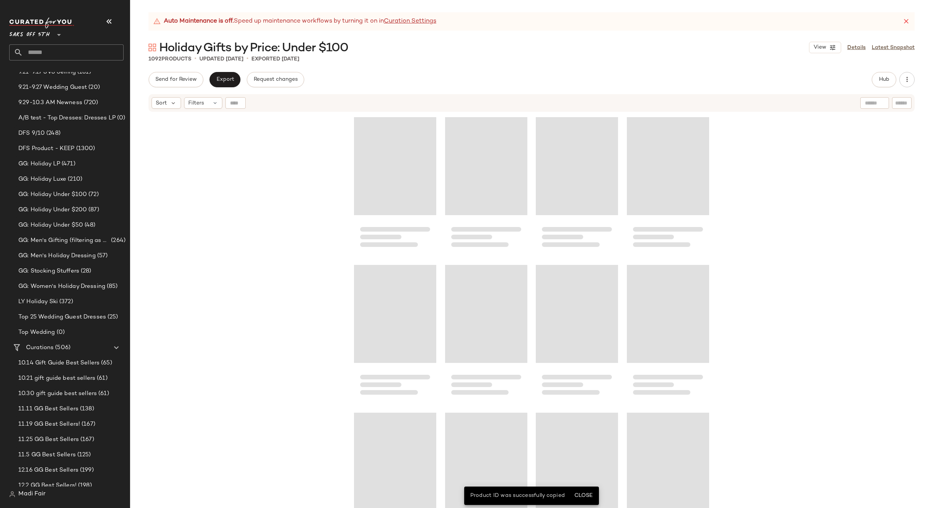
click at [241, 100] on div at bounding box center [235, 102] width 20 height 11
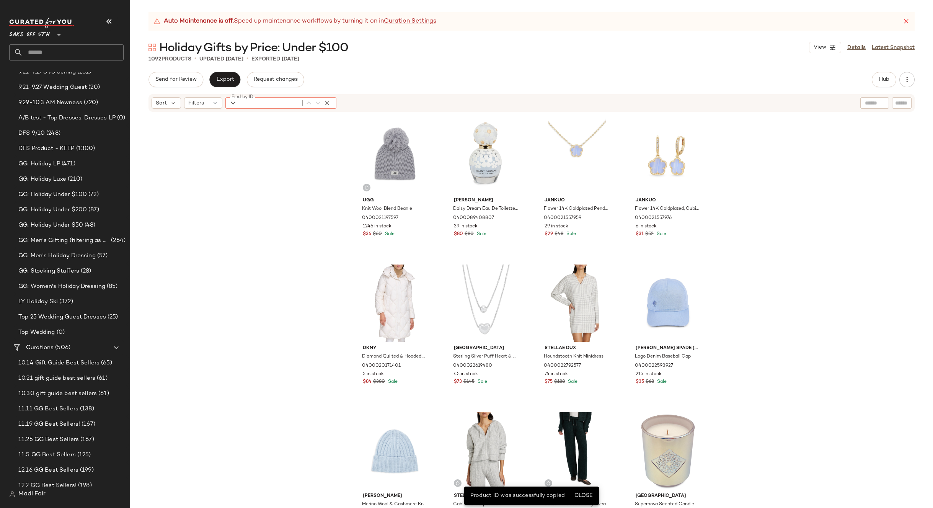
paste input "**********"
type input "**********"
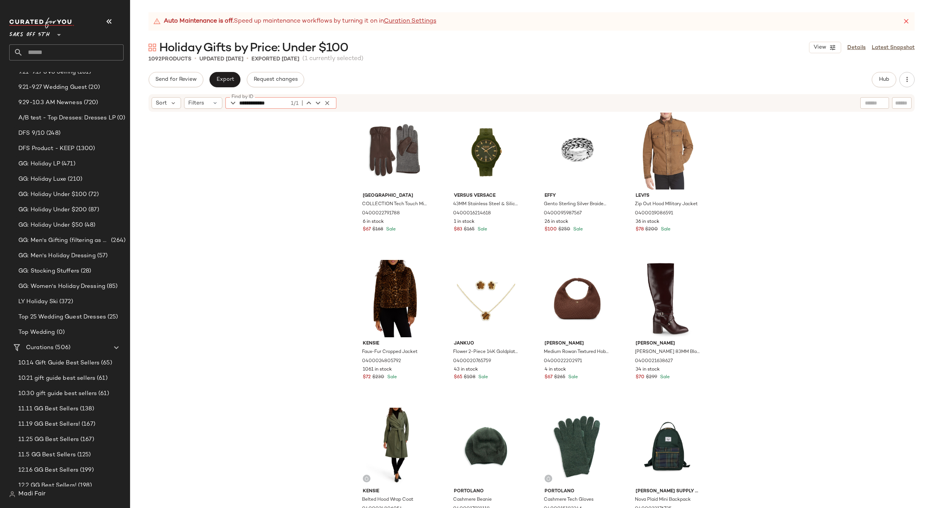
scroll to position [963, 0]
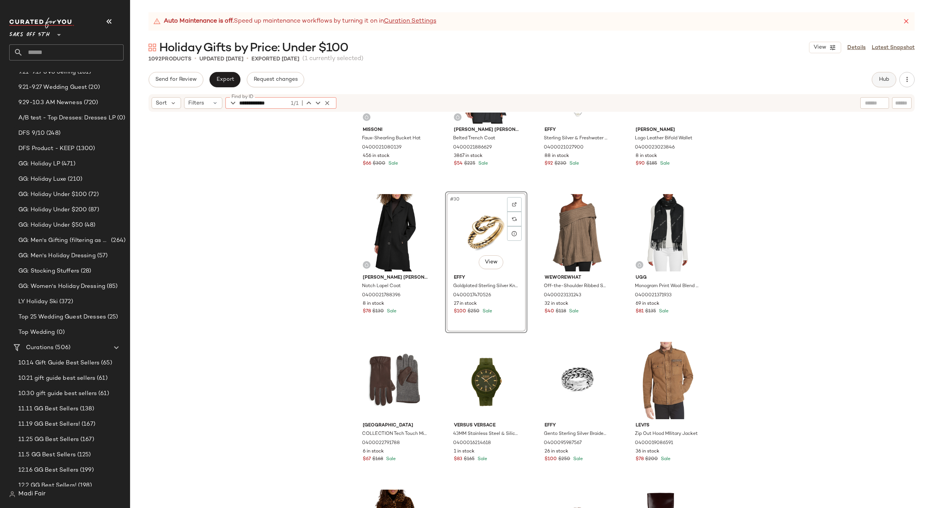
click at [880, 79] on span "Hub" at bounding box center [884, 80] width 11 height 6
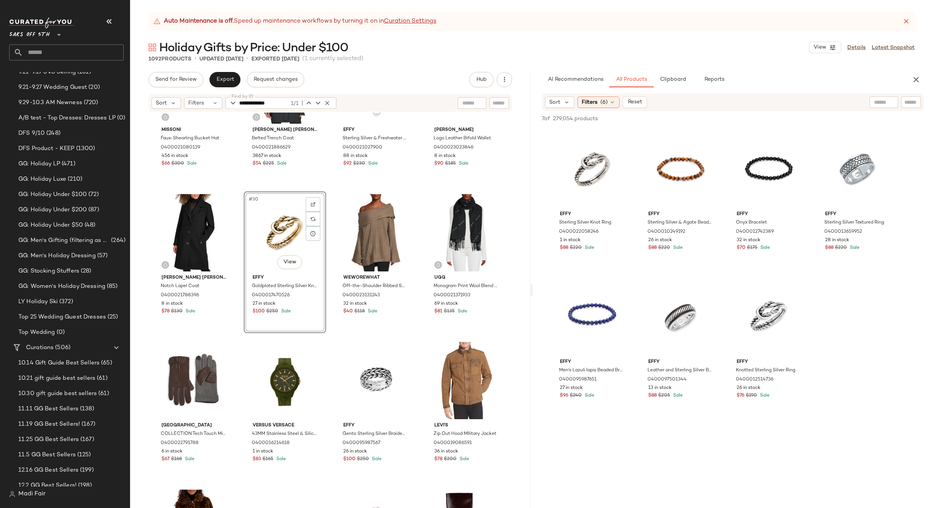
click at [594, 95] on div "Sort Filters (6) Reset" at bounding box center [733, 102] width 382 height 18
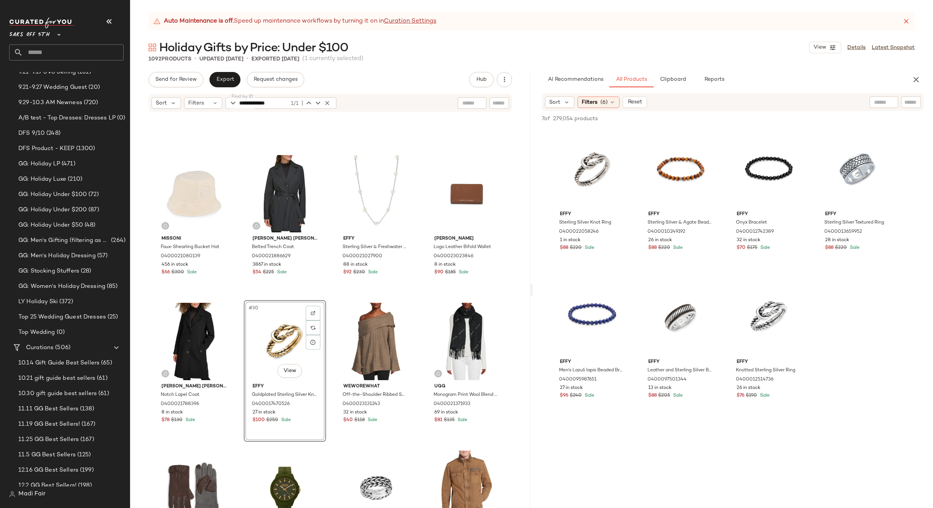
scroll to position [848, 0]
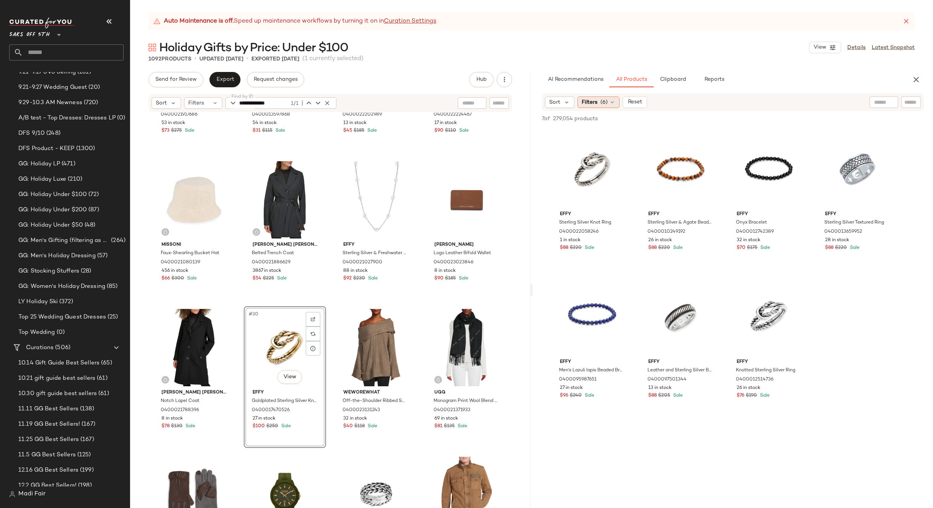
click at [610, 102] on icon at bounding box center [612, 102] width 6 height 6
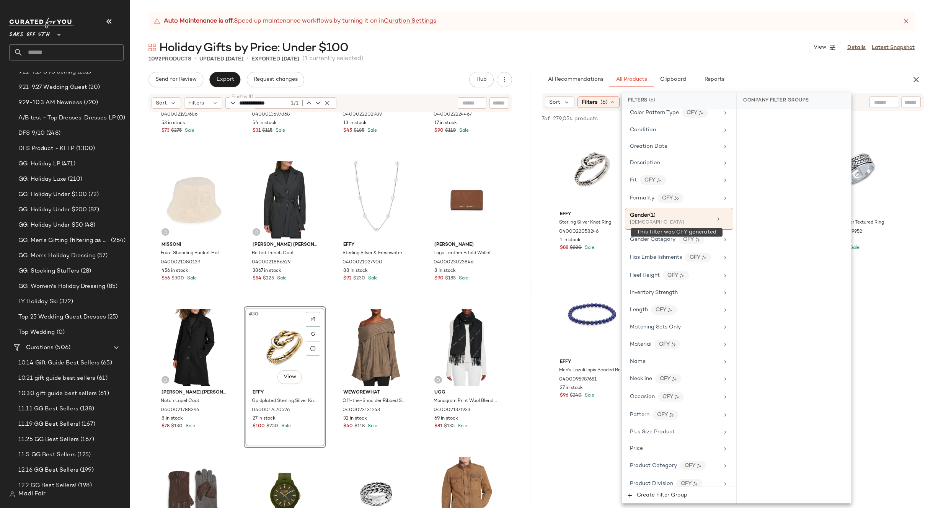
scroll to position [230, 0]
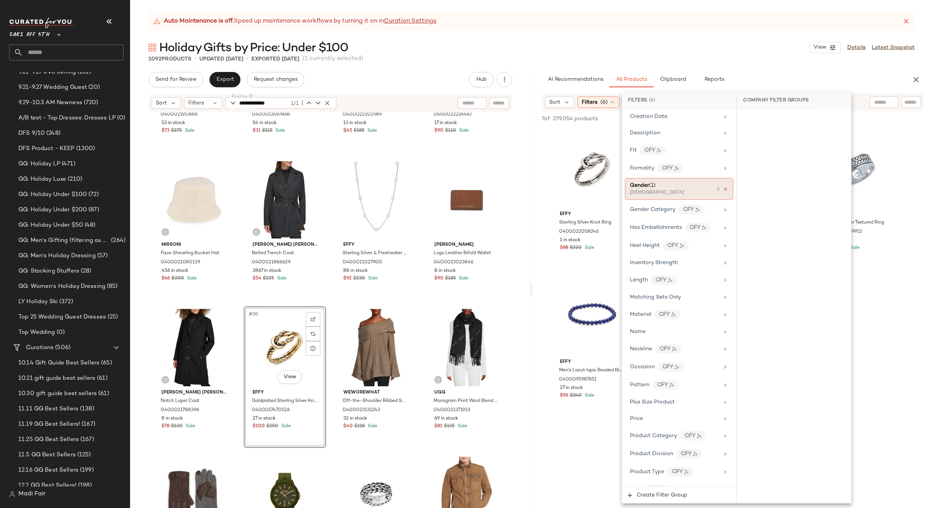
click at [724, 187] on icon at bounding box center [725, 188] width 5 height 5
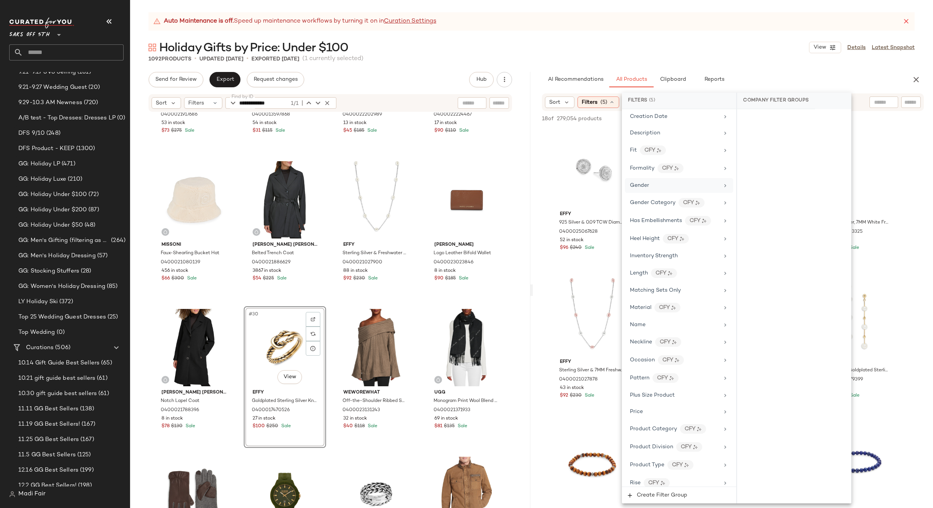
click at [692, 41] on div "Holiday Gifts by Price: Under $100 View Details Latest Snapshot" at bounding box center [531, 47] width 803 height 15
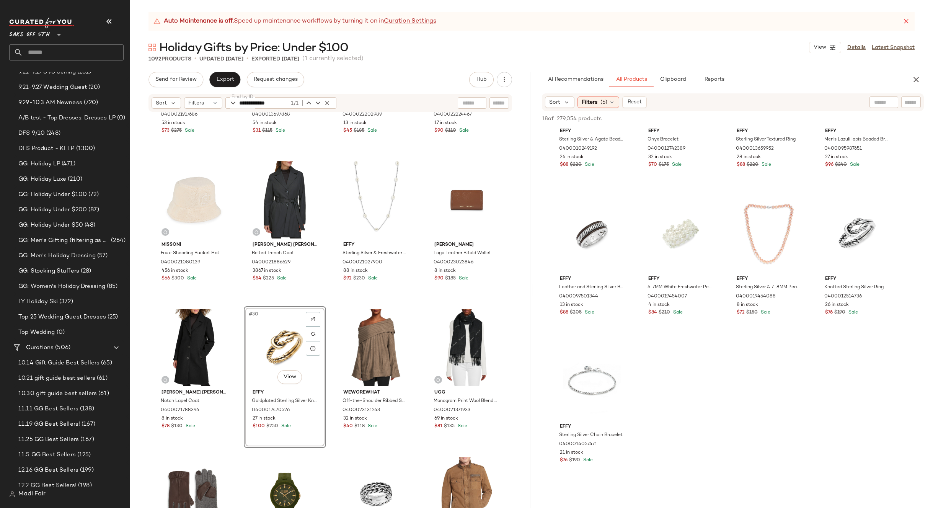
scroll to position [383, 0]
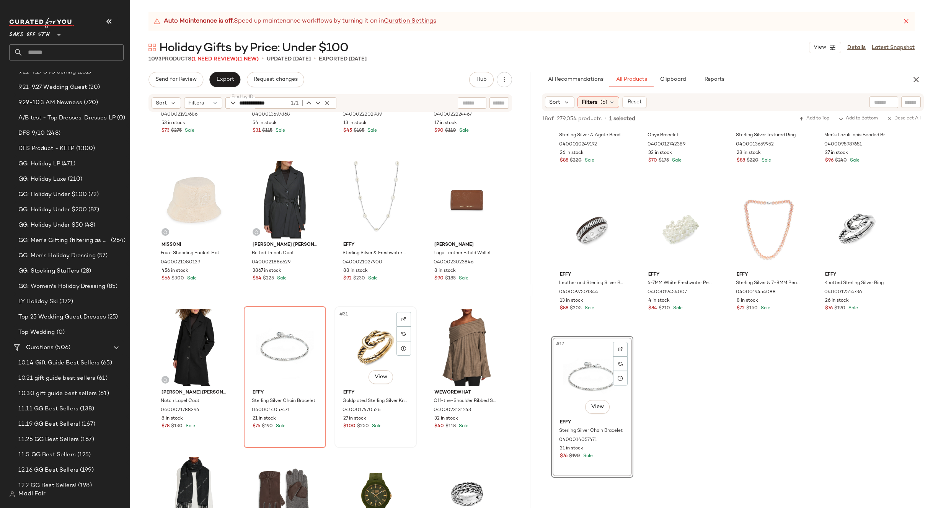
click at [363, 348] on div "#31 View" at bounding box center [375, 347] width 77 height 77
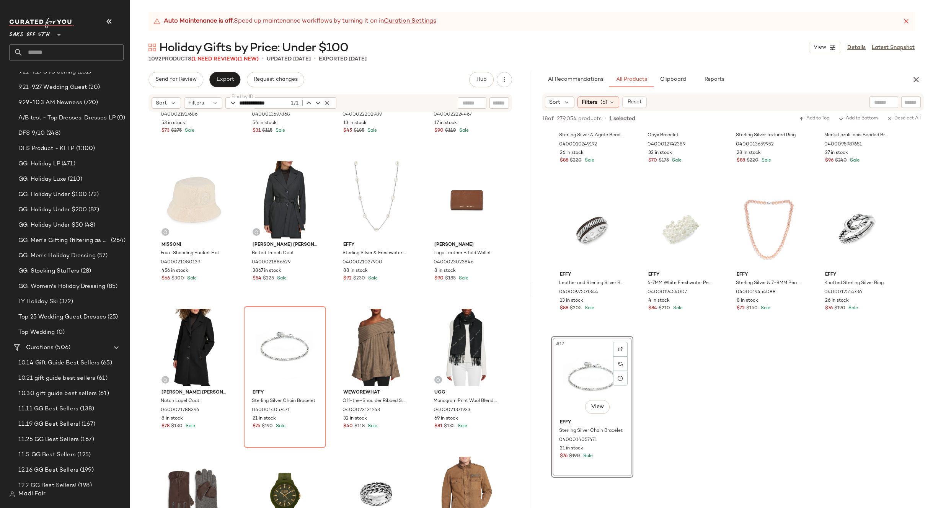
click at [326, 104] on icon "button" at bounding box center [327, 102] width 7 height 7
click at [209, 104] on div "Filters" at bounding box center [203, 102] width 38 height 11
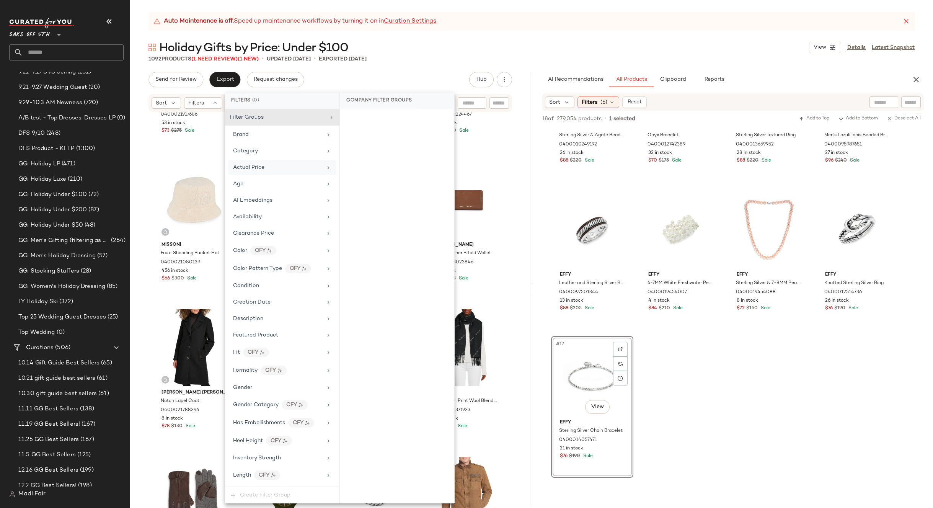
click at [278, 168] on div "Actual Price" at bounding box center [277, 167] width 89 height 8
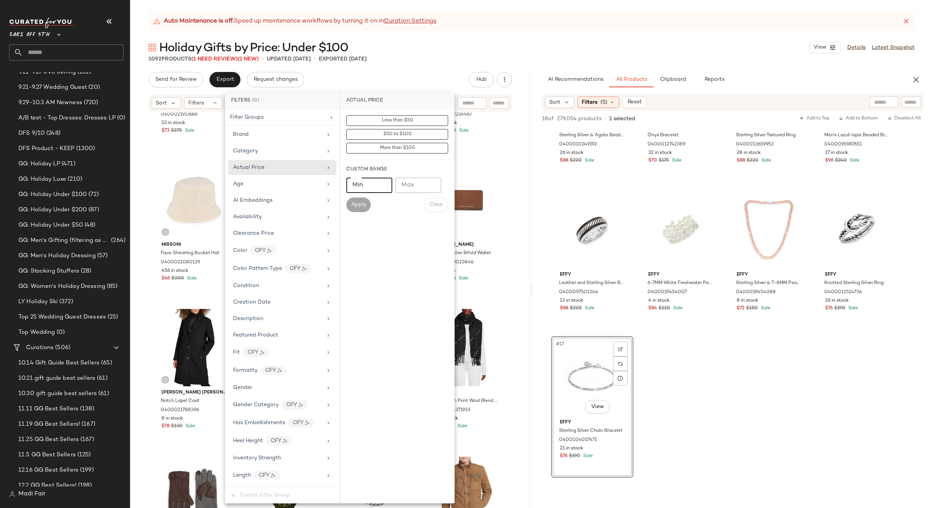
click at [356, 184] on input "Min" at bounding box center [369, 185] width 46 height 15
type input "***"
click at [352, 204] on span "Apply" at bounding box center [358, 205] width 15 height 6
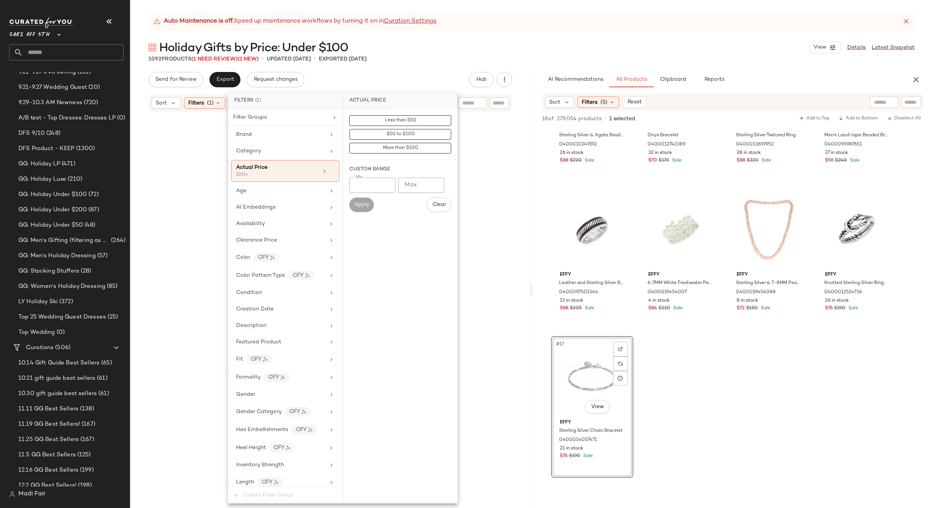
click at [468, 52] on div "Holiday Gifts by Price: Under $100 View Details Latest Snapshot" at bounding box center [531, 47] width 803 height 15
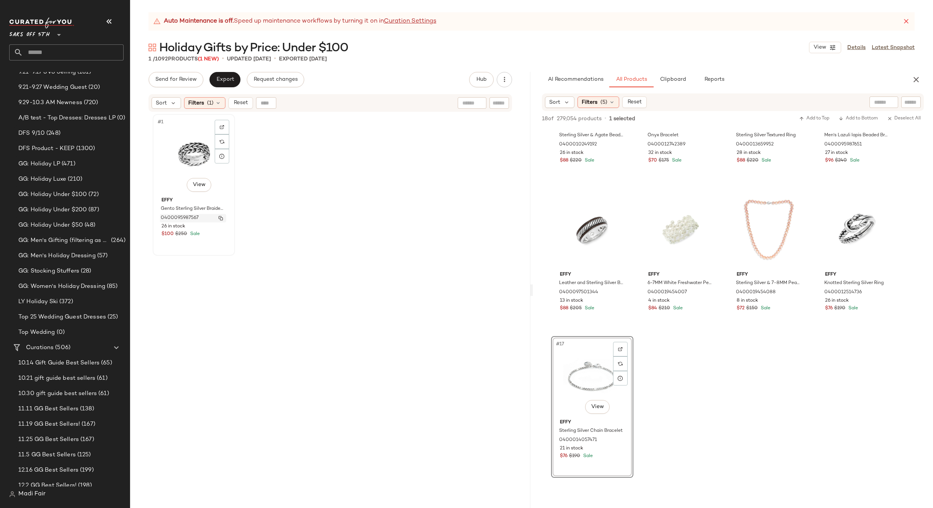
click at [219, 217] on img "button" at bounding box center [221, 218] width 5 height 5
click at [207, 105] on span "(1)" at bounding box center [210, 103] width 7 height 8
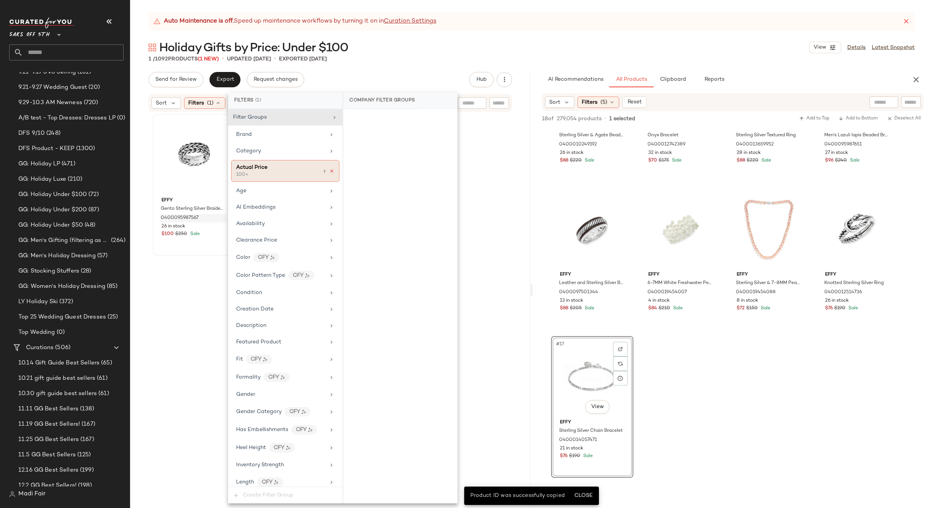
click at [331, 172] on icon at bounding box center [331, 170] width 5 height 5
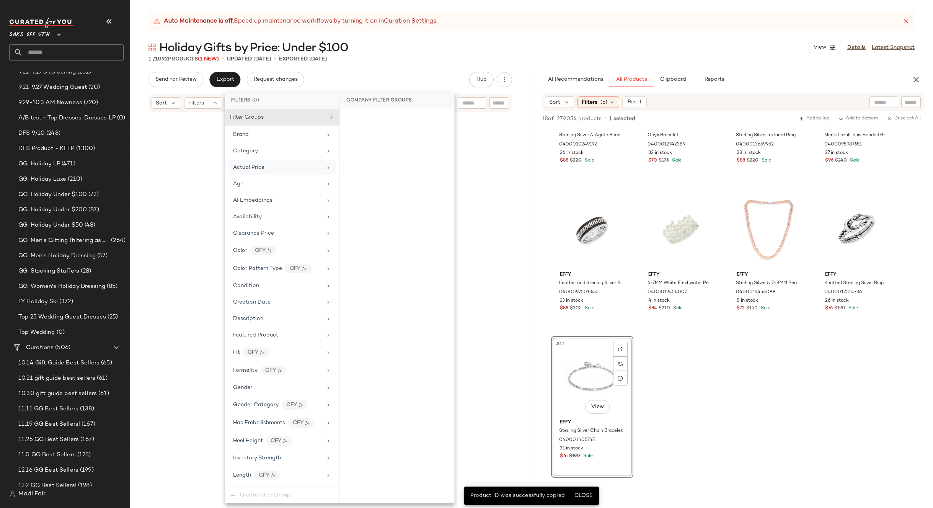
click at [395, 73] on div "Send for Review Export Request changes Hub Send for Review External Review Inte…" at bounding box center [330, 79] width 364 height 15
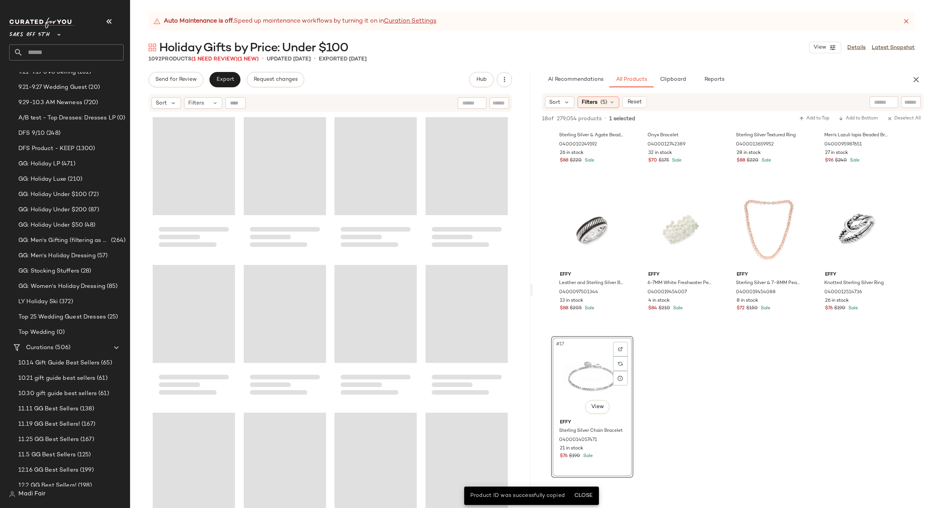
click at [502, 106] on input "text" at bounding box center [499, 103] width 13 height 8
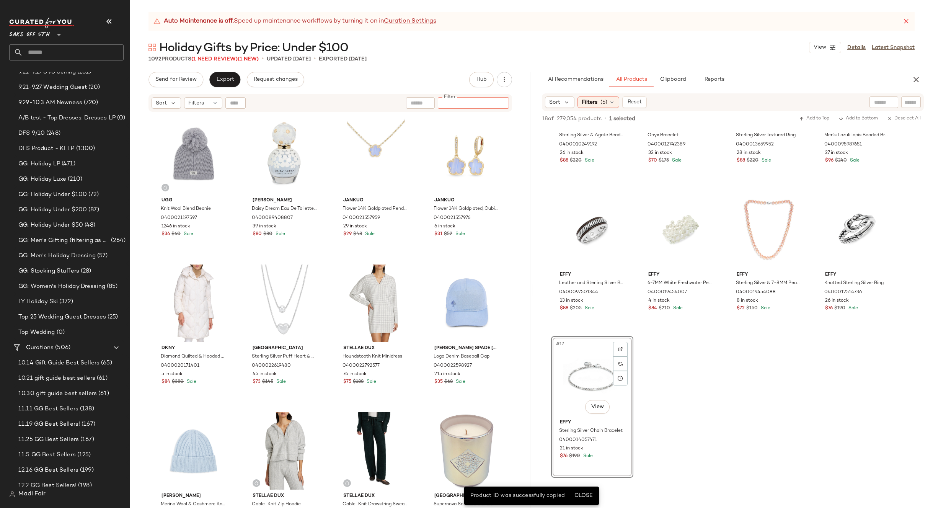
paste input "**********"
type input "**********"
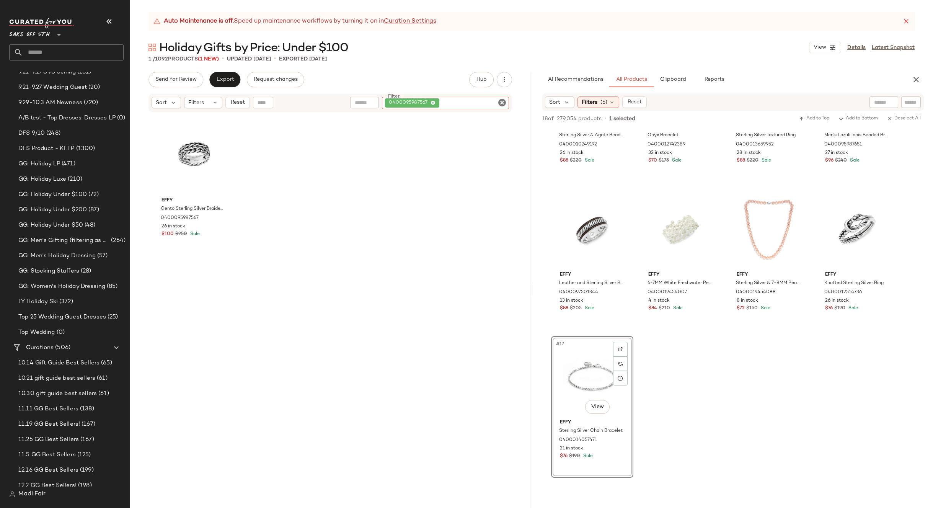
click at [502, 102] on icon "Clear Filter" at bounding box center [501, 102] width 9 height 9
click at [237, 102] on div "Find by ID Find by ID" at bounding box center [280, 102] width 111 height 11
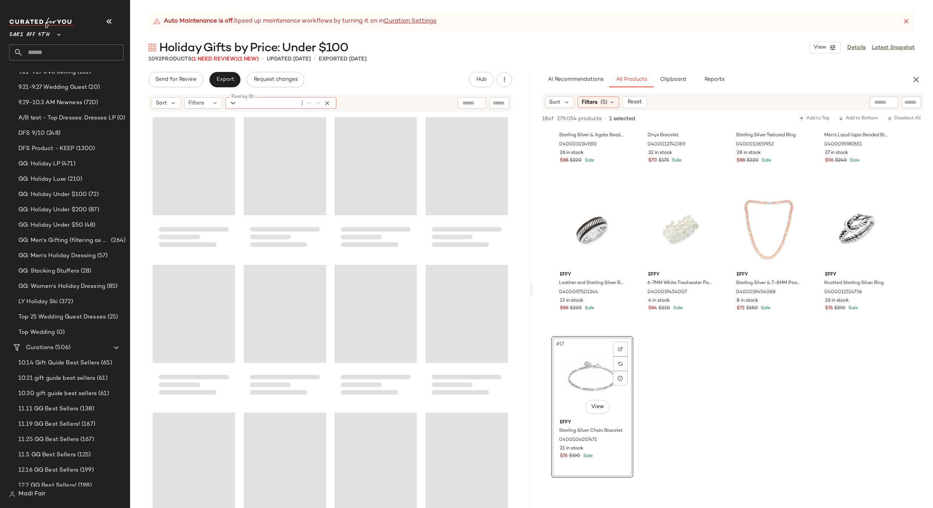
paste input "**********"
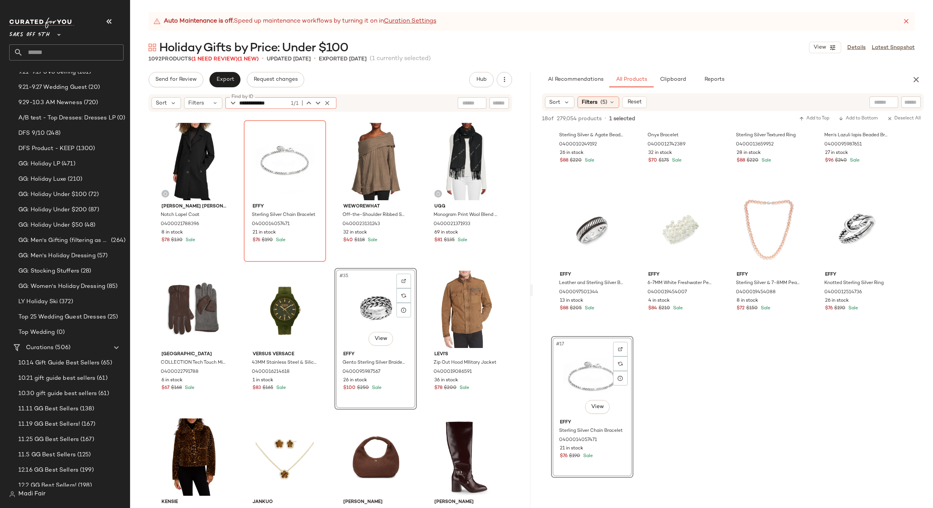
scroll to position [1072, 0]
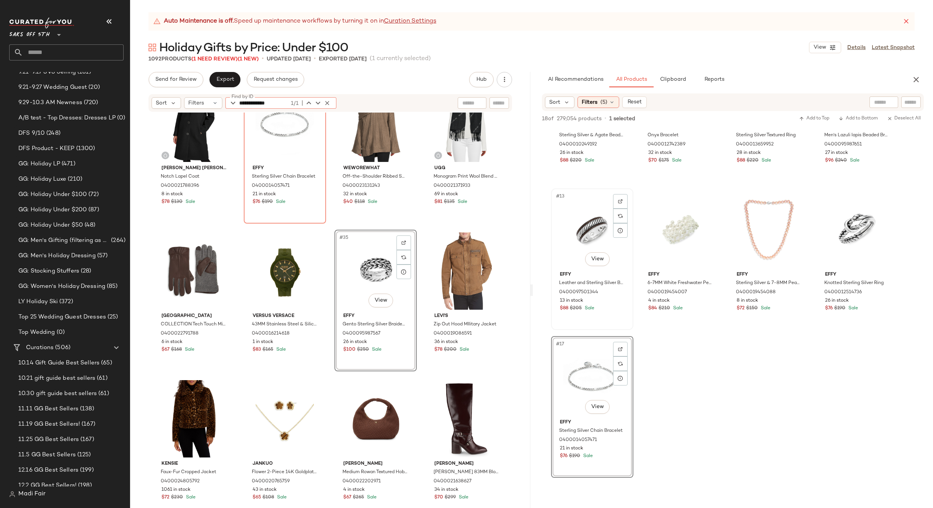
type input "**********"
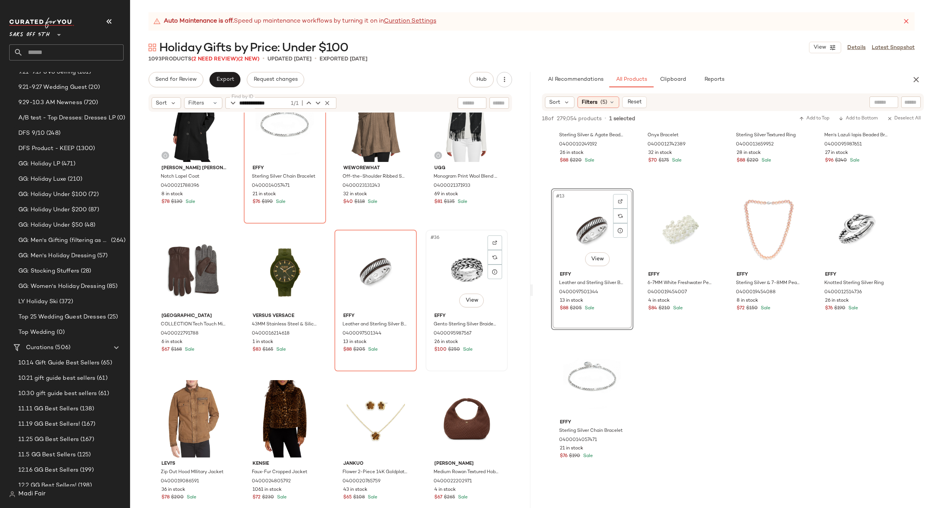
click at [455, 264] on div "#36 View" at bounding box center [466, 270] width 77 height 77
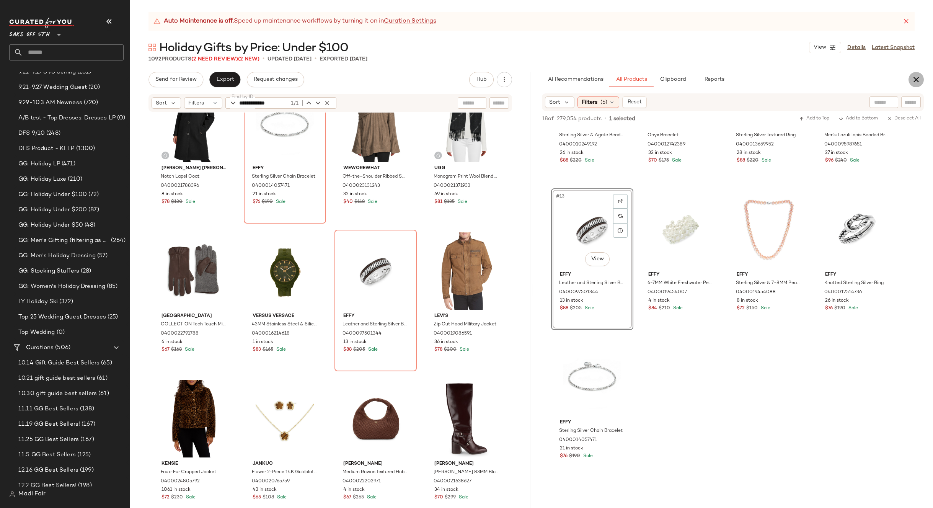
click at [918, 77] on icon "button" at bounding box center [916, 79] width 9 height 9
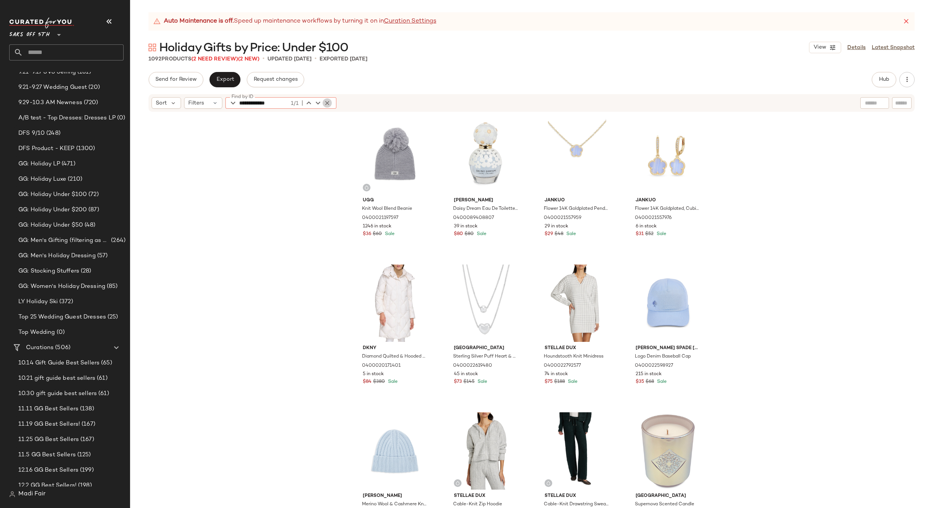
click at [328, 102] on icon "button" at bounding box center [327, 102] width 7 height 7
click at [284, 200] on div "Ugg Knit Wool Blend Beanie 0400021197597 1246 in stock $36 $60 Sale Marc Jacobs…" at bounding box center [531, 320] width 803 height 414
click at [225, 80] on span "Export" at bounding box center [225, 80] width 18 height 6
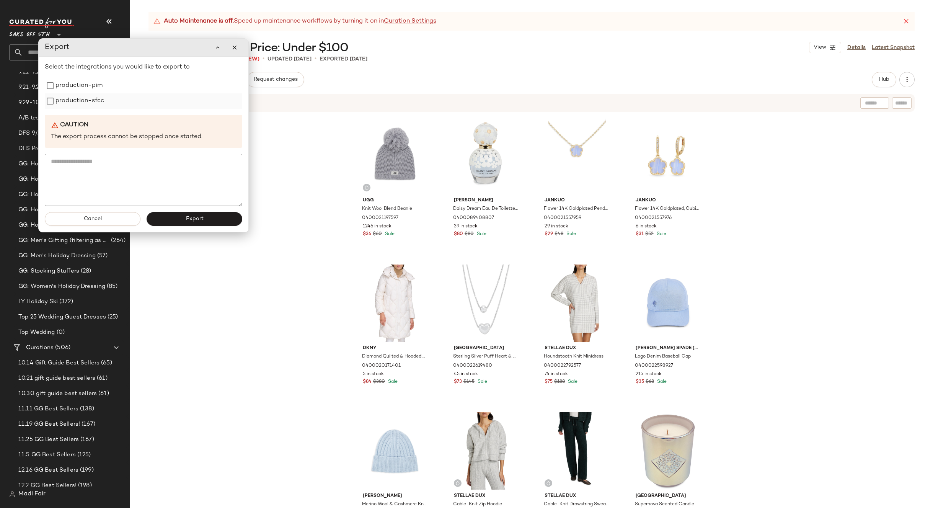
click at [77, 94] on label "production-sfcc" at bounding box center [79, 100] width 49 height 15
click at [74, 87] on label "production-pim" at bounding box center [78, 85] width 47 height 15
click at [166, 220] on button "Export" at bounding box center [195, 219] width 96 height 14
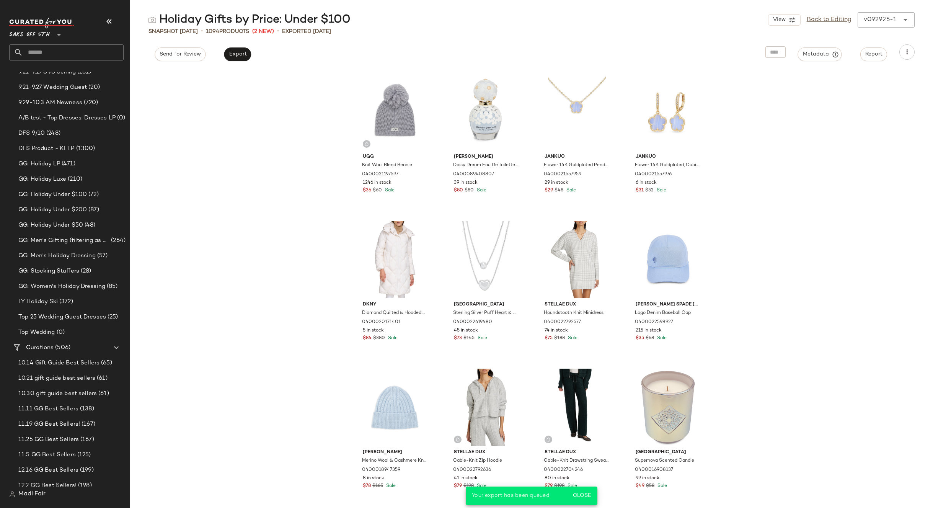
drag, startPoint x: 228, startPoint y: 123, endPoint x: 163, endPoint y: 82, distance: 76.3
click at [228, 123] on div "Ugg Knit Wool Blend Beanie 0400021197597 1246 in stock $36 $60 Sale Marc Jacobs…" at bounding box center [531, 288] width 803 height 439
click at [69, 53] on input "text" at bounding box center [73, 52] width 101 height 16
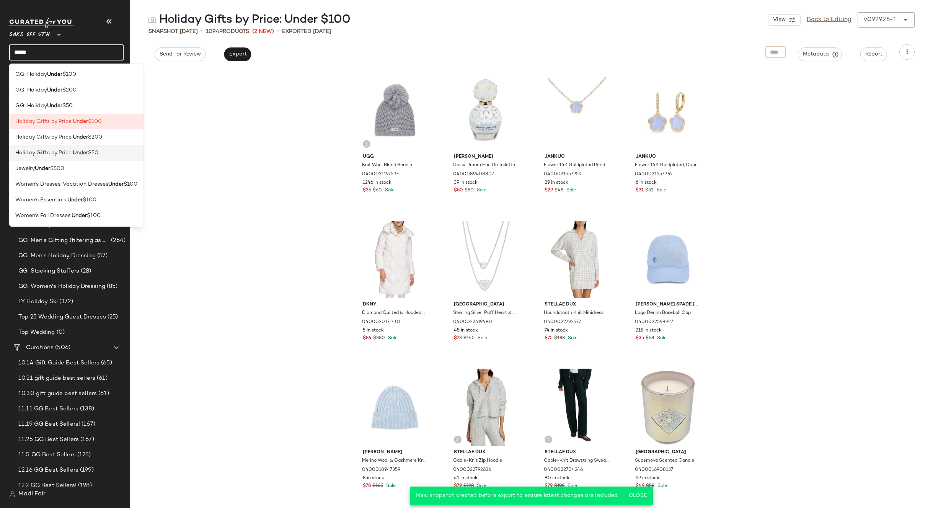
type input "*****"
click at [86, 152] on b "Under" at bounding box center [80, 153] width 15 height 8
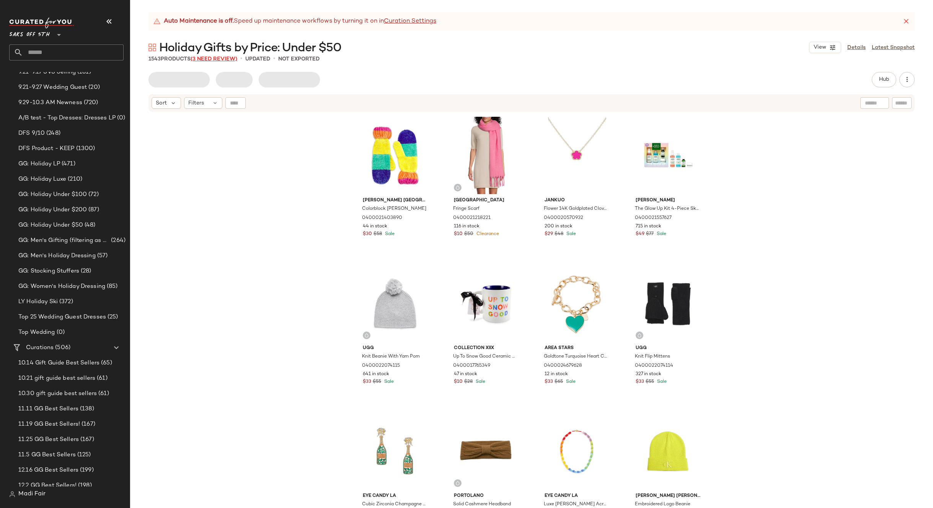
click at [232, 58] on span "(3 Need Review)" at bounding box center [214, 59] width 47 height 6
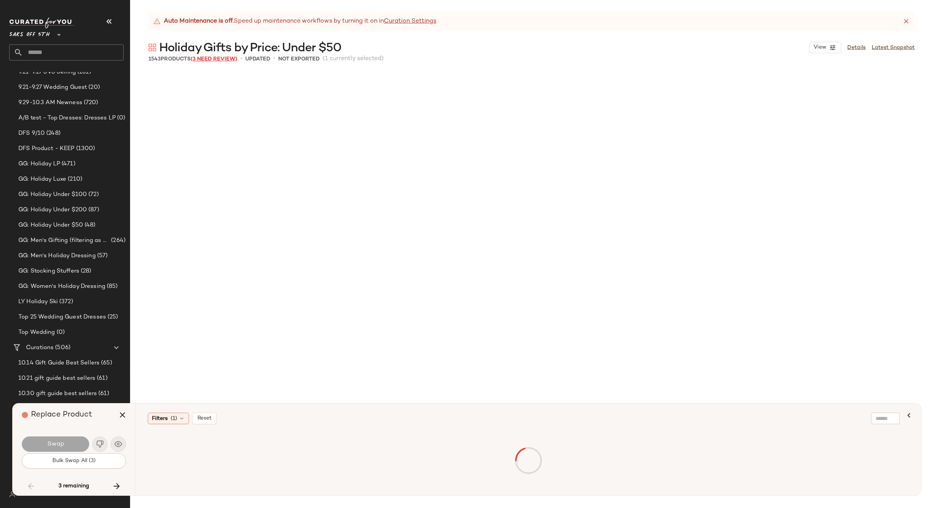
scroll to position [6647, 0]
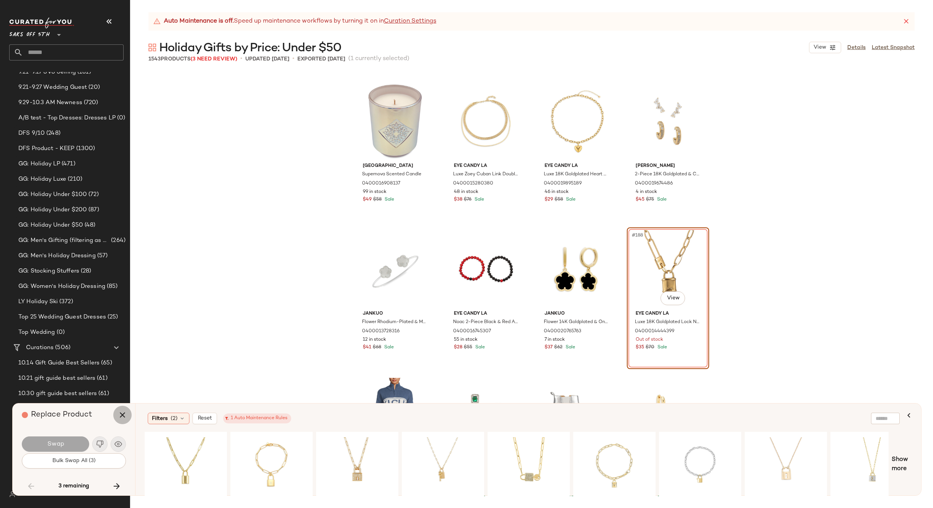
click at [124, 414] on icon "button" at bounding box center [122, 414] width 9 height 9
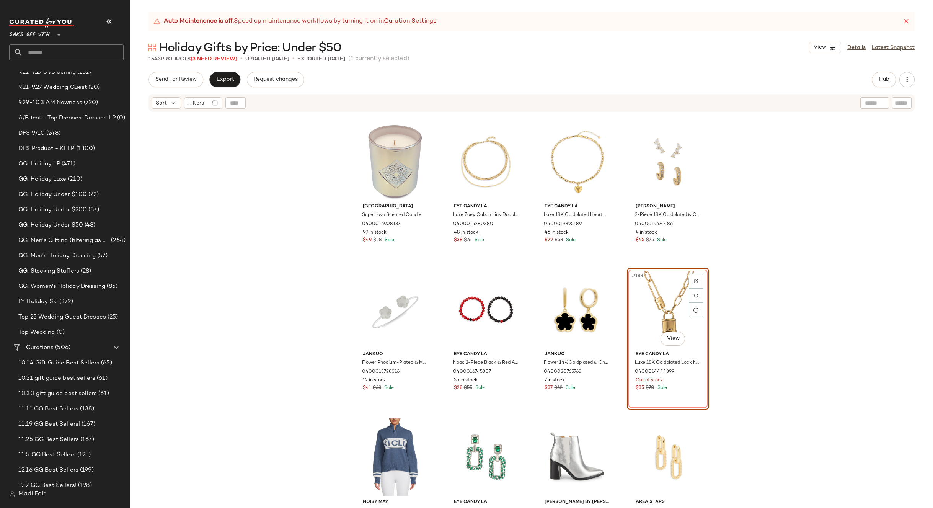
click at [651, 295] on div "#188 View" at bounding box center [668, 309] width 77 height 77
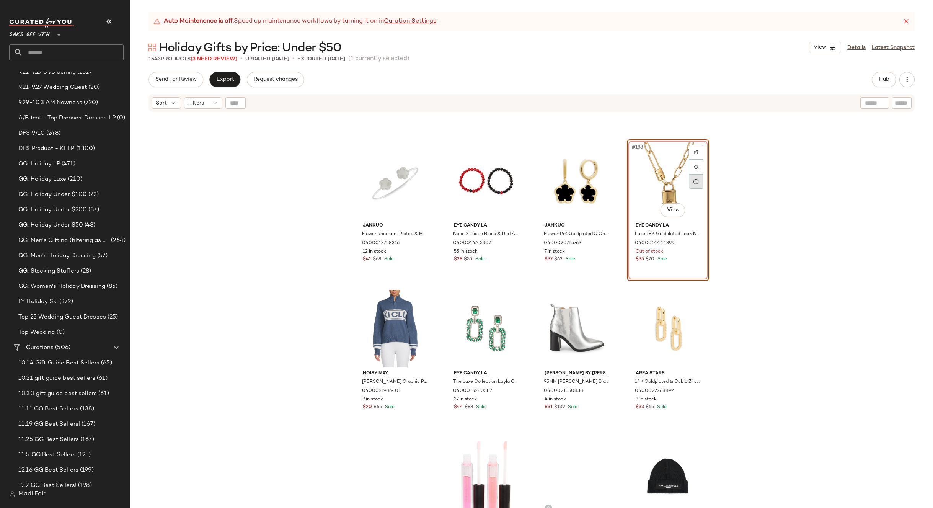
scroll to position [6685, 0]
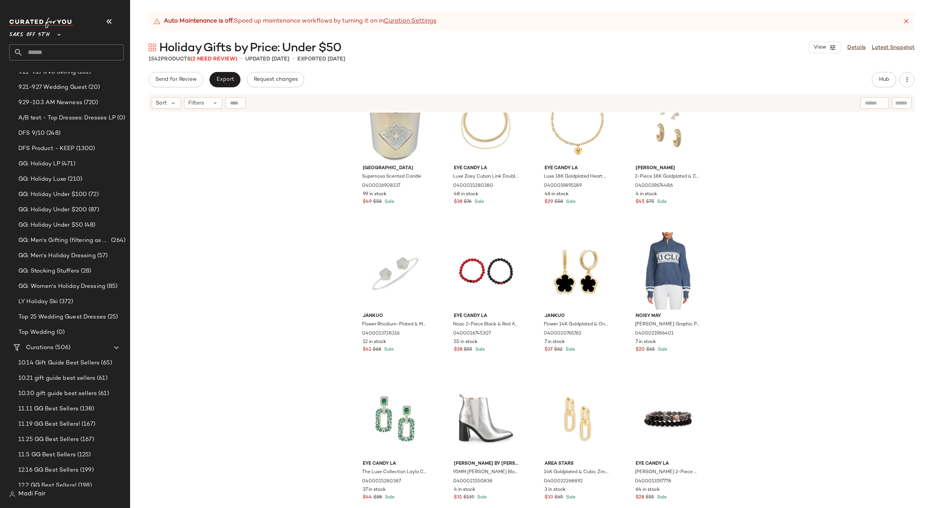
click at [215, 55] on span "Holiday Gifts by Price: Under $50" at bounding box center [250, 48] width 182 height 15
click at [215, 58] on span "(2 Need Review)" at bounding box center [214, 59] width 47 height 6
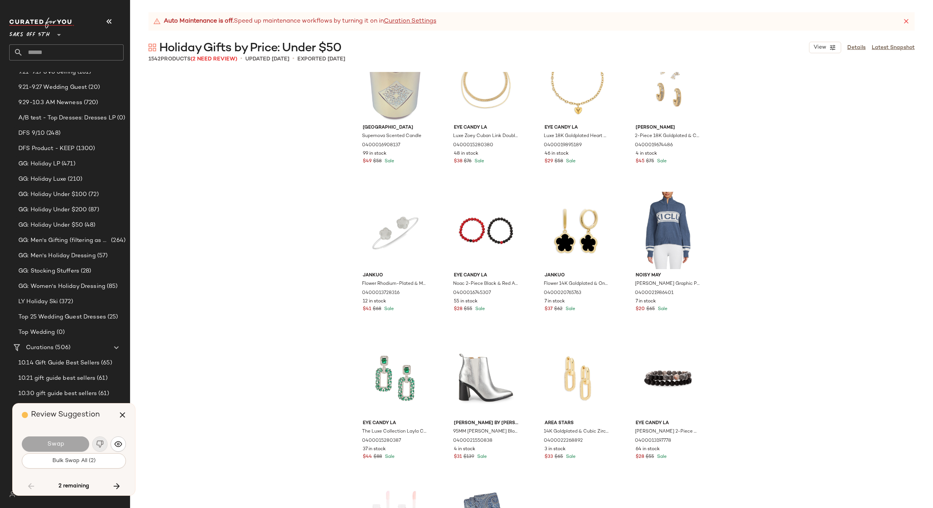
scroll to position [12556, 0]
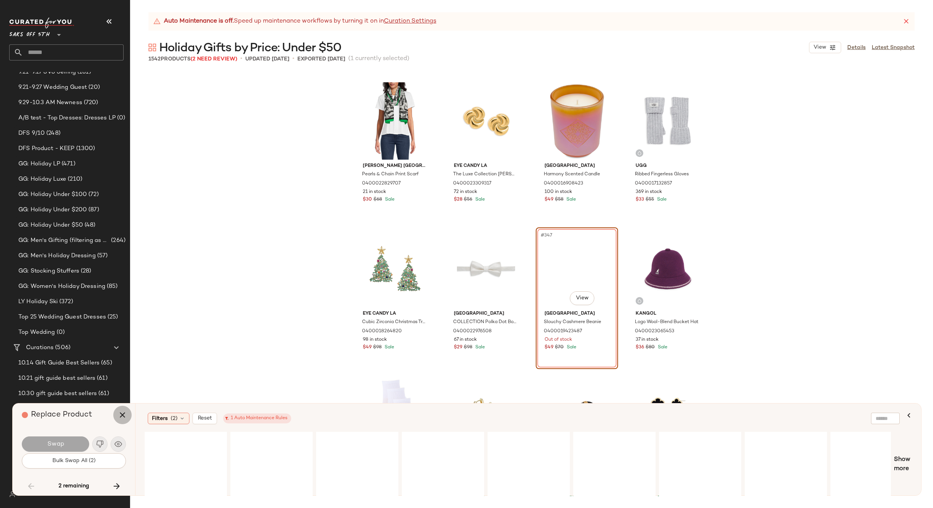
click at [122, 411] on icon "button" at bounding box center [122, 414] width 9 height 9
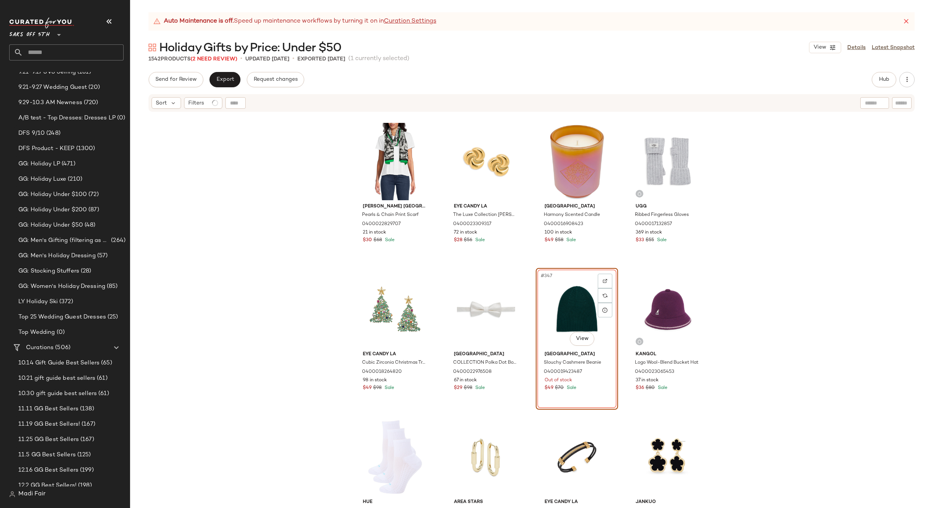
click at [559, 304] on div "#347 View" at bounding box center [576, 309] width 77 height 77
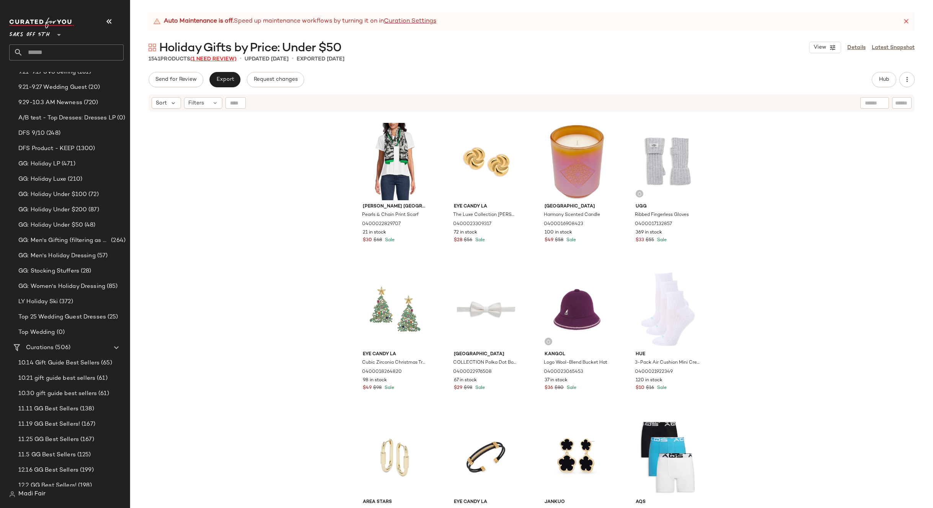
click at [208, 61] on span "(1 Need Review)" at bounding box center [213, 59] width 46 height 6
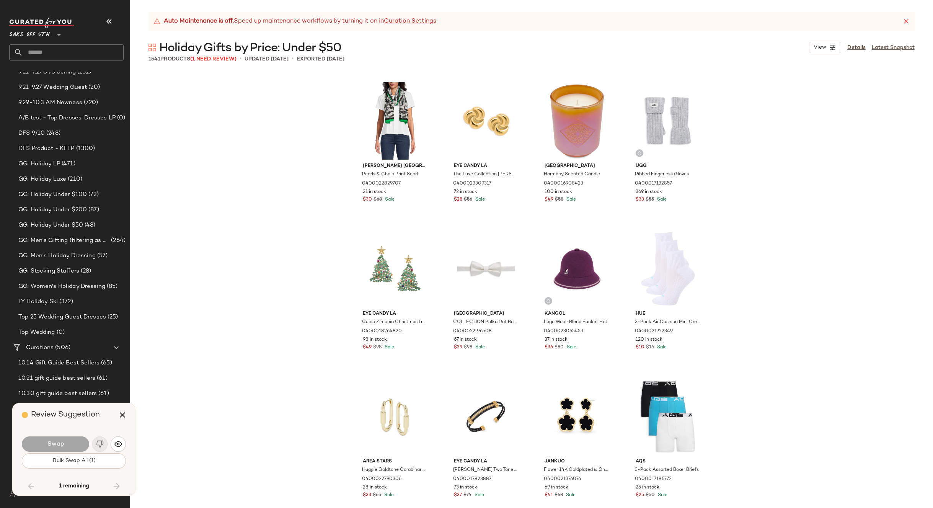
scroll to position [21567, 0]
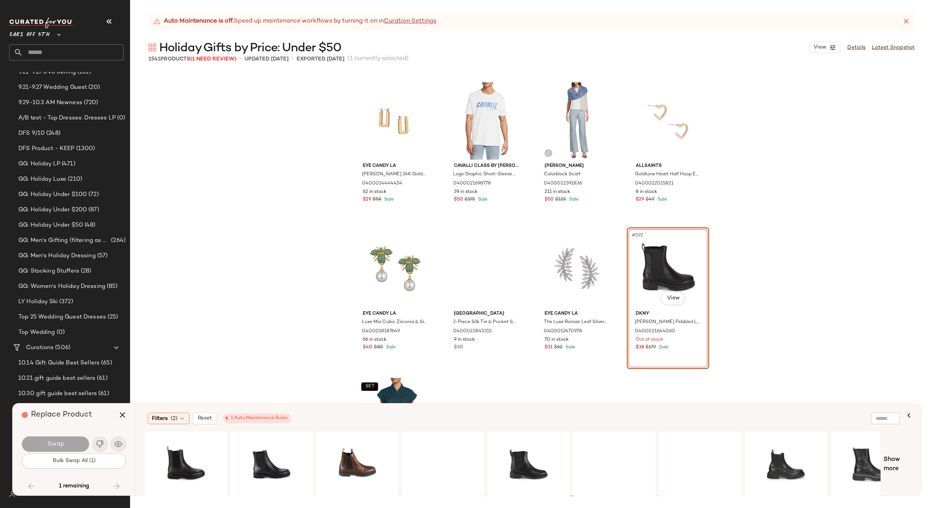
click at [661, 266] on div "#592 View" at bounding box center [668, 268] width 77 height 77
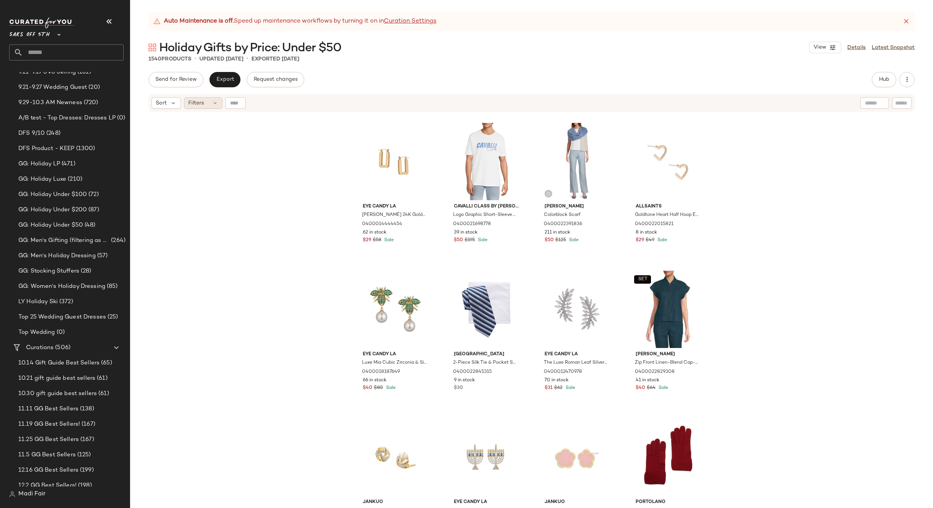
click at [208, 98] on div "Filters" at bounding box center [203, 102] width 38 height 11
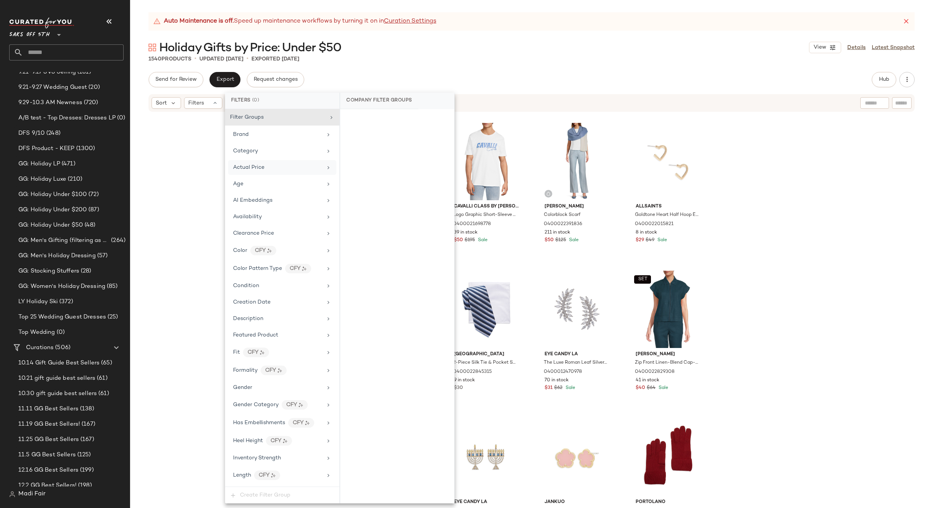
click at [256, 167] on span "Actual Price" at bounding box center [248, 168] width 31 height 6
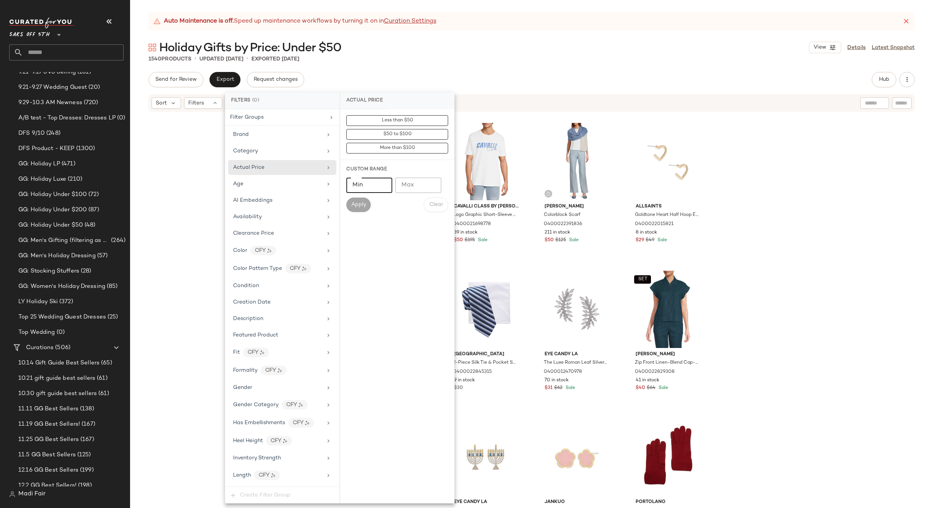
click at [358, 185] on input "Min" at bounding box center [369, 185] width 46 height 15
type input "**"
drag, startPoint x: 360, startPoint y: 207, endPoint x: 373, endPoint y: 163, distance: 46.1
click at [360, 208] on span "Apply" at bounding box center [358, 205] width 15 height 6
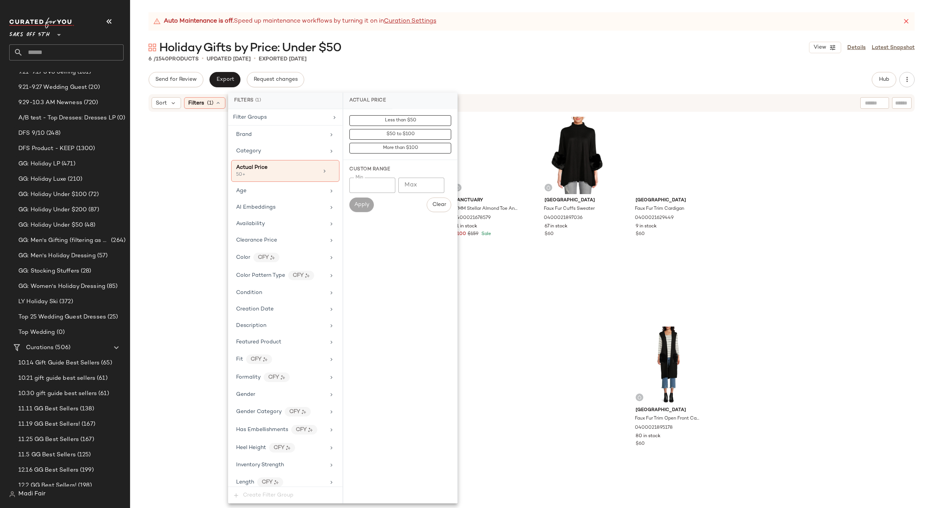
click at [410, 46] on div "Holiday Gifts by Price: Under $50 View Details Latest Snapshot" at bounding box center [531, 47] width 803 height 15
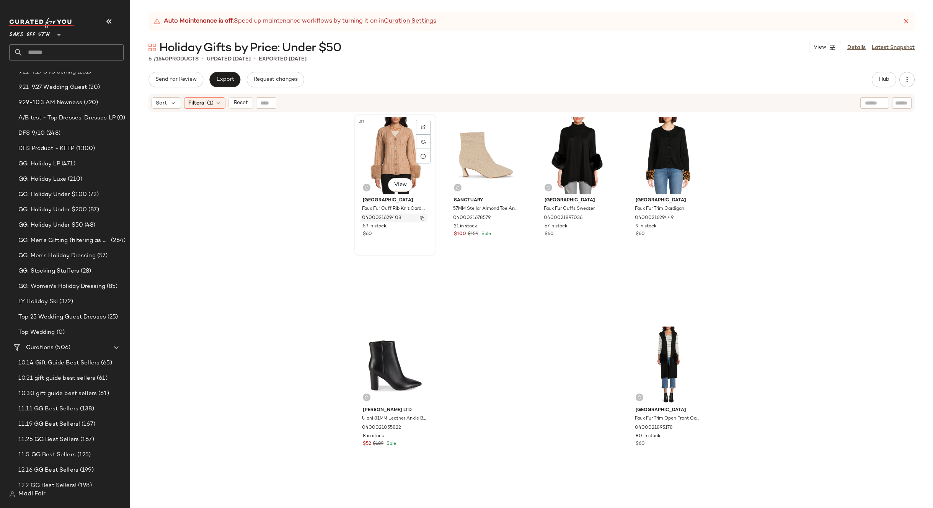
click at [423, 217] on button "button" at bounding box center [422, 218] width 11 height 7
click at [222, 105] on div "Filters (1)" at bounding box center [204, 102] width 41 height 11
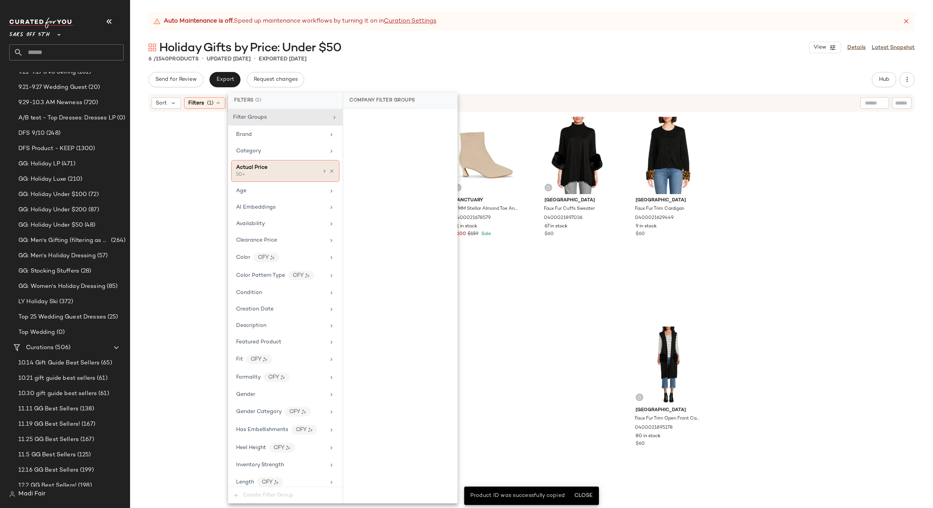
click at [329, 171] on icon at bounding box center [331, 170] width 5 height 5
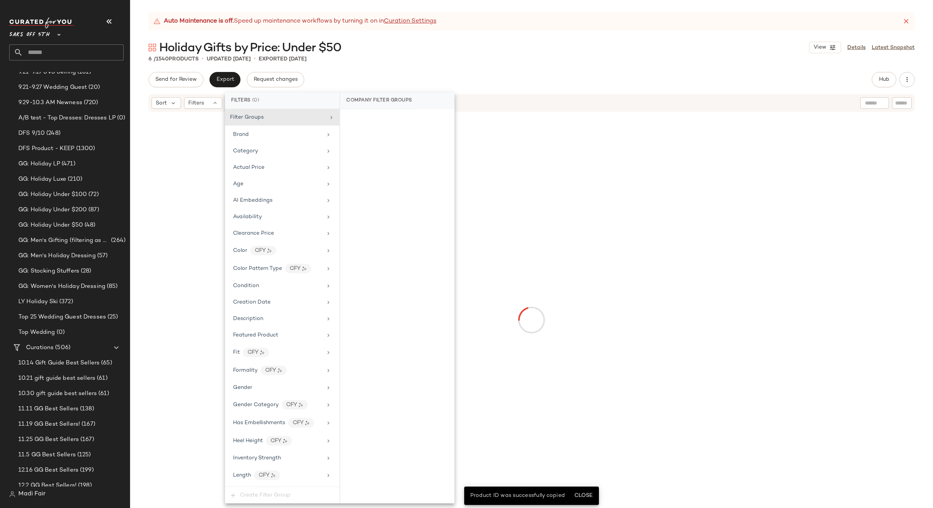
click at [365, 66] on div "Auto Maintenance is off. Speed up maintenance workflows by turning it on in Cur…" at bounding box center [531, 260] width 803 height 496
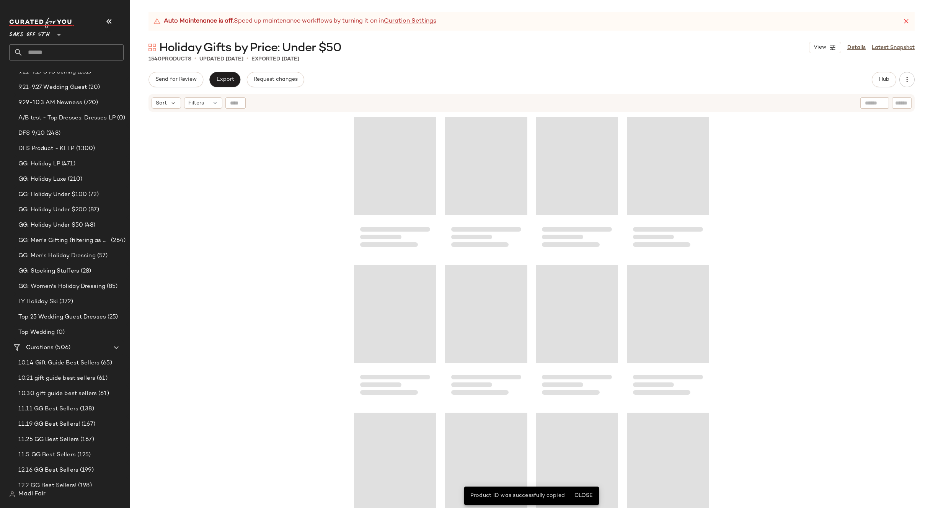
click at [237, 103] on div at bounding box center [235, 102] width 20 height 11
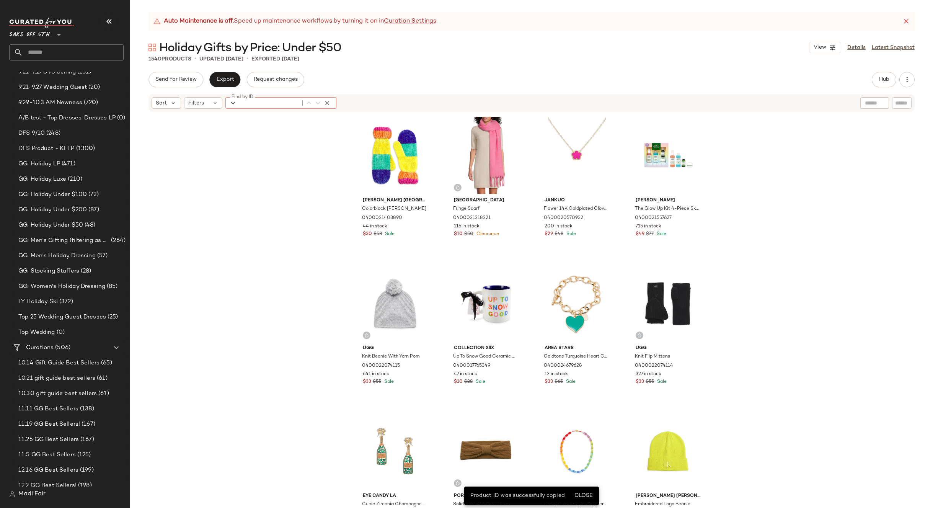
paste input "**********"
type input "**********"
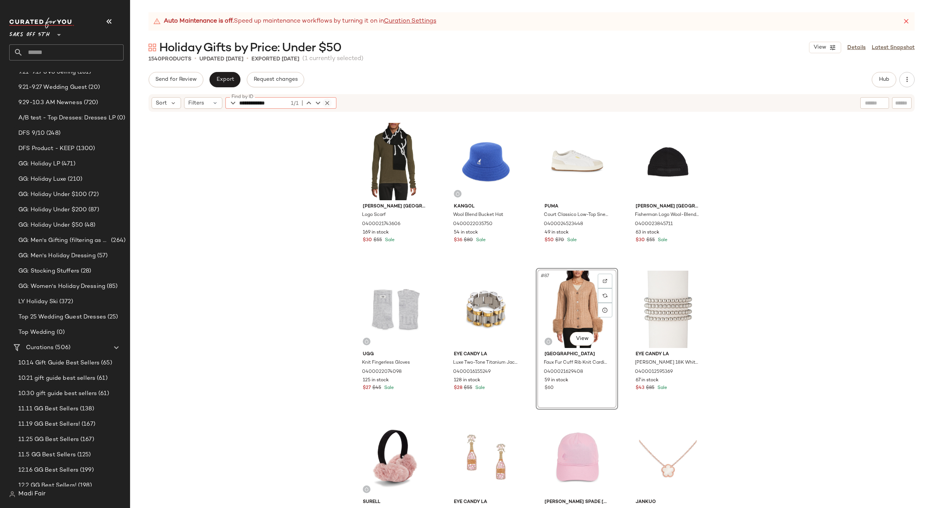
click at [326, 102] on icon "button" at bounding box center [327, 102] width 7 height 7
click at [194, 101] on span "Filters" at bounding box center [196, 103] width 16 height 8
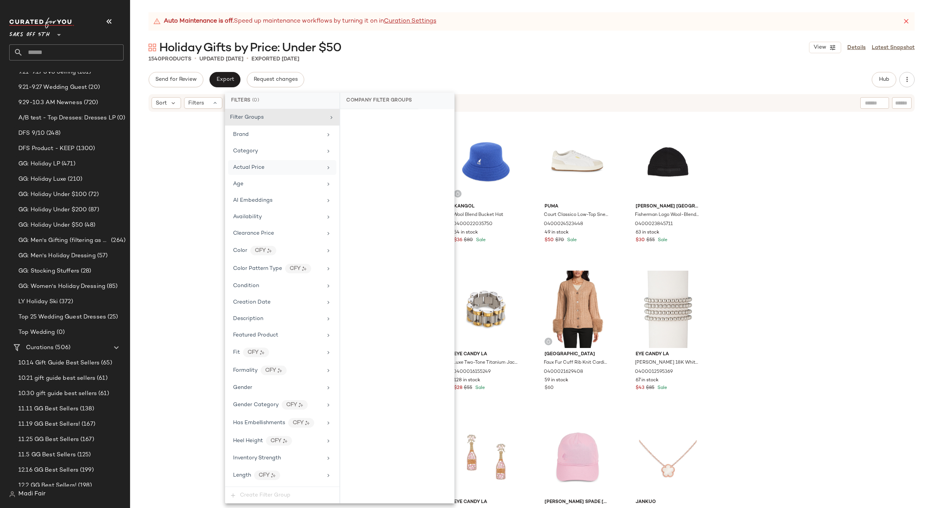
click at [264, 173] on div "Actual Price" at bounding box center [282, 167] width 108 height 15
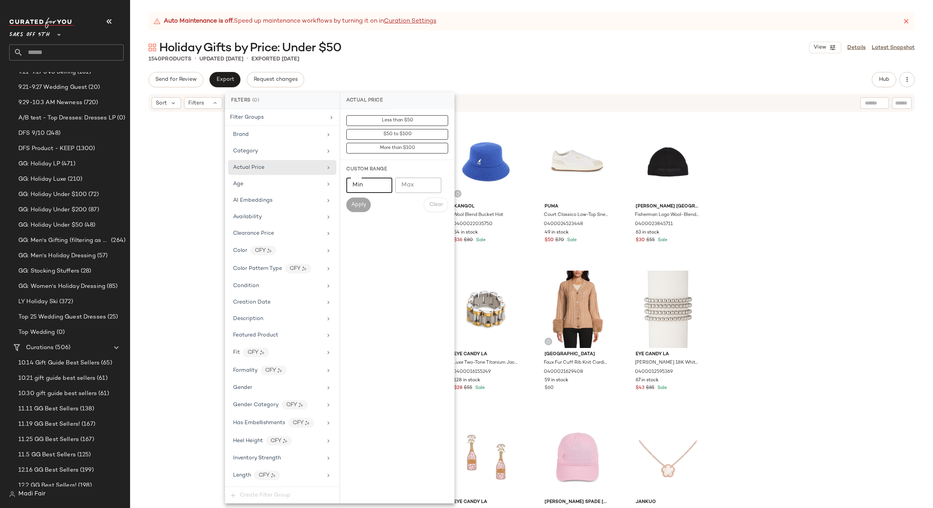
click at [357, 183] on input "Min" at bounding box center [369, 185] width 46 height 15
type input "**"
click at [367, 206] on button "Apply" at bounding box center [358, 204] width 24 height 15
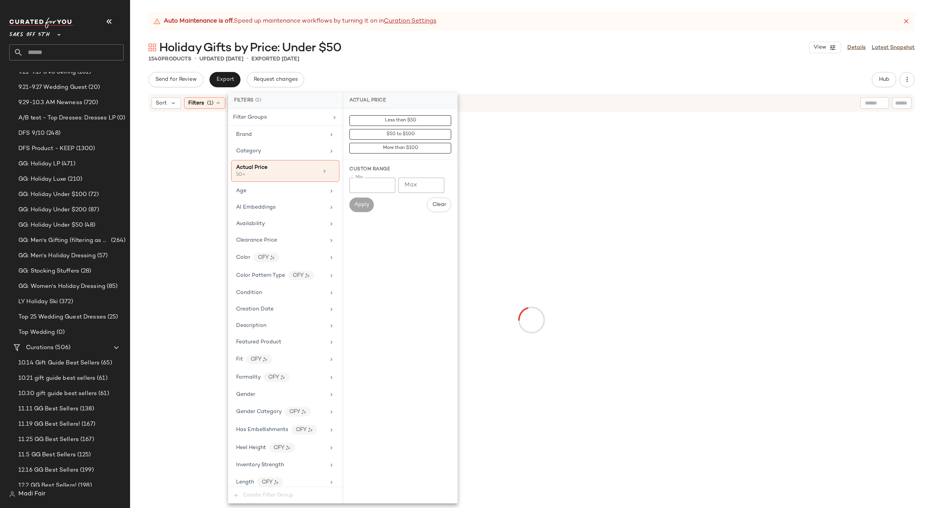
click at [426, 69] on div "Auto Maintenance is off. Speed up maintenance workflows by turning it on in Cur…" at bounding box center [531, 260] width 803 height 496
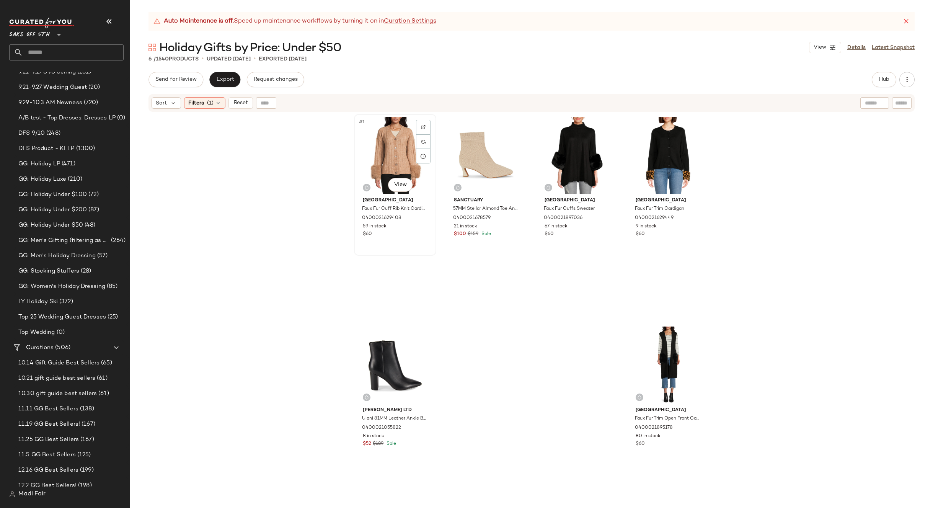
click at [383, 142] on div "#1 View" at bounding box center [395, 155] width 77 height 77
click at [642, 329] on div "#6 View" at bounding box center [668, 364] width 77 height 77
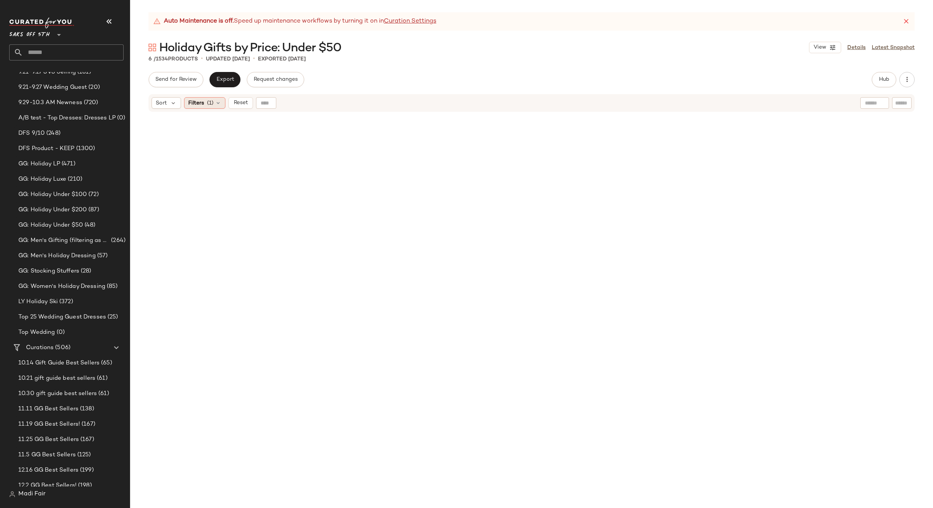
click at [221, 102] on icon at bounding box center [218, 103] width 6 height 6
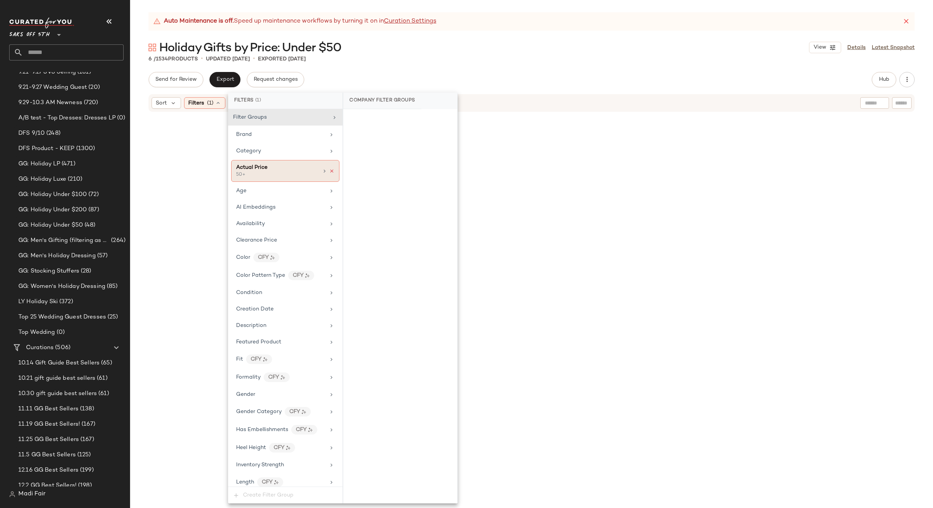
click at [329, 170] on icon at bounding box center [331, 170] width 5 height 5
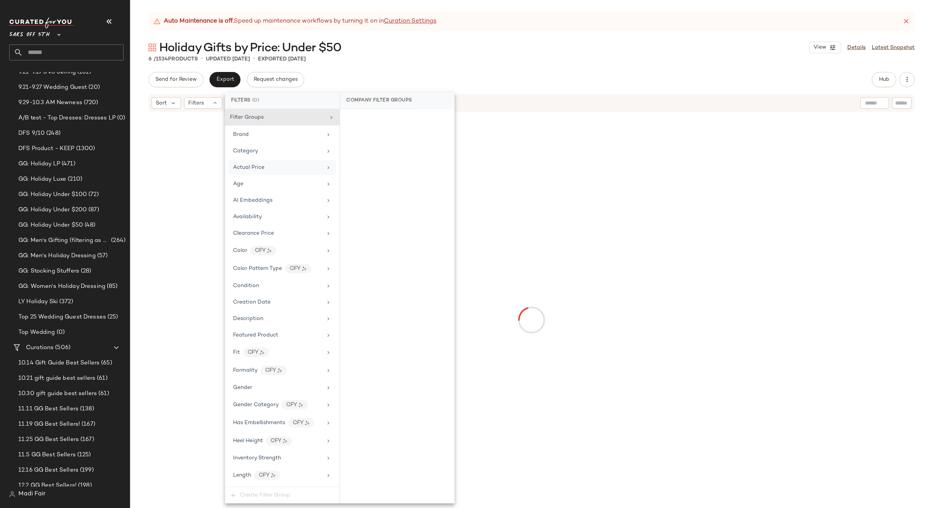
click at [481, 60] on div "6 / 1534 Products • updated Sep 30th • Exported Sep 29th" at bounding box center [531, 59] width 803 height 8
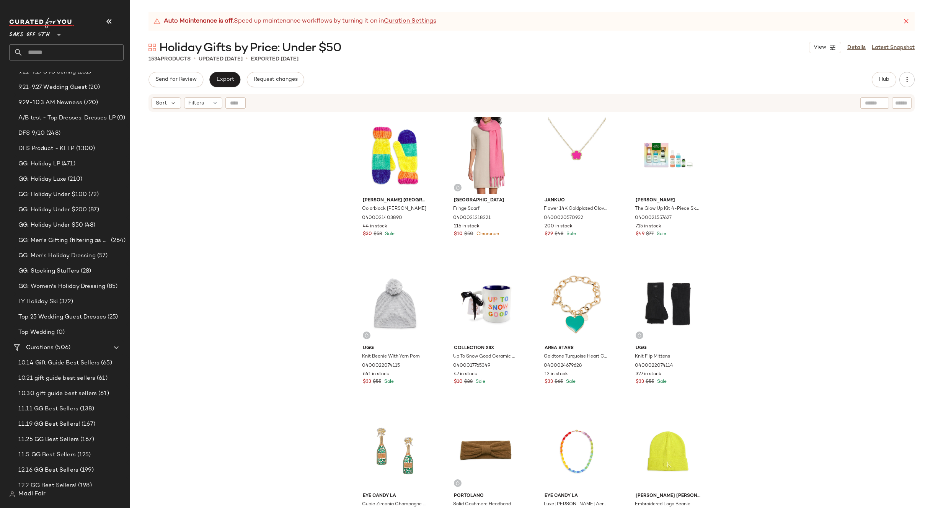
click at [797, 206] on div "Kurt Geiger London Colorblock Chenille Mittens 0400021403890 44 in stock $30 $5…" at bounding box center [531, 320] width 803 height 414
click at [879, 78] on span "Hub" at bounding box center [884, 80] width 11 height 6
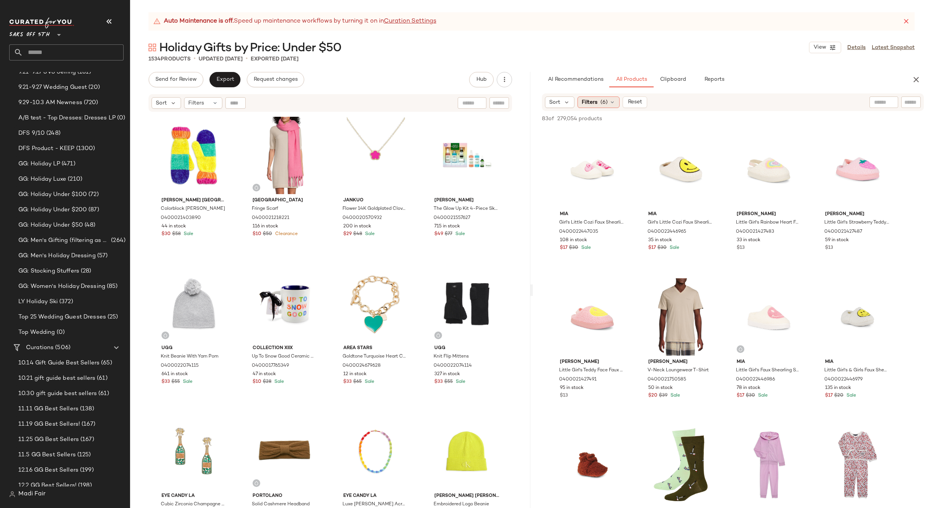
drag, startPoint x: 610, startPoint y: 95, endPoint x: 607, endPoint y: 105, distance: 10.3
click at [607, 105] on div "Sort Filters (6) Reset" at bounding box center [733, 102] width 382 height 18
click at [607, 105] on div "Filters (6)" at bounding box center [598, 101] width 42 height 11
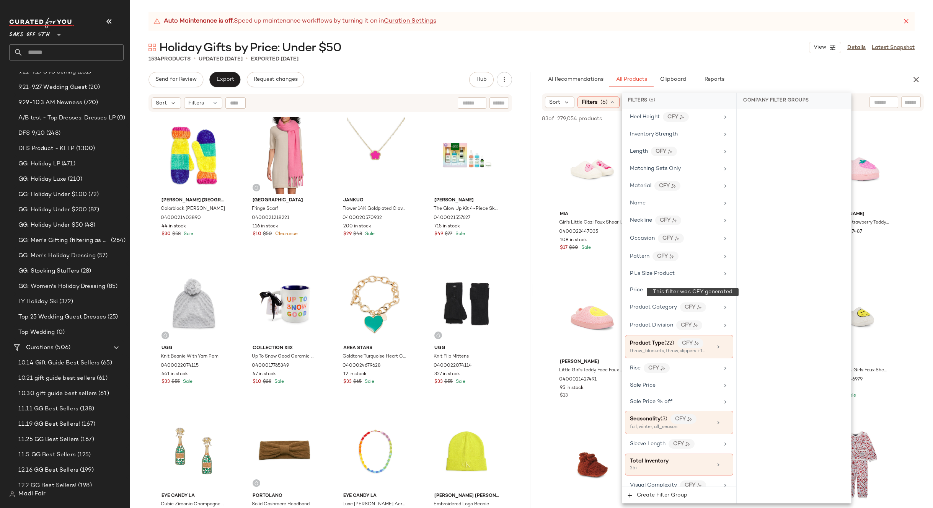
scroll to position [353, 0]
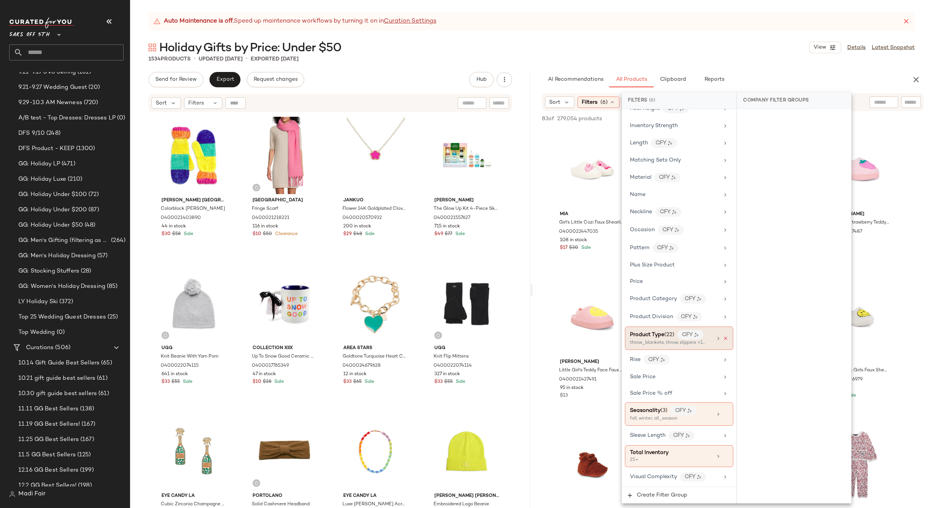
click at [723, 336] on icon at bounding box center [725, 338] width 5 height 5
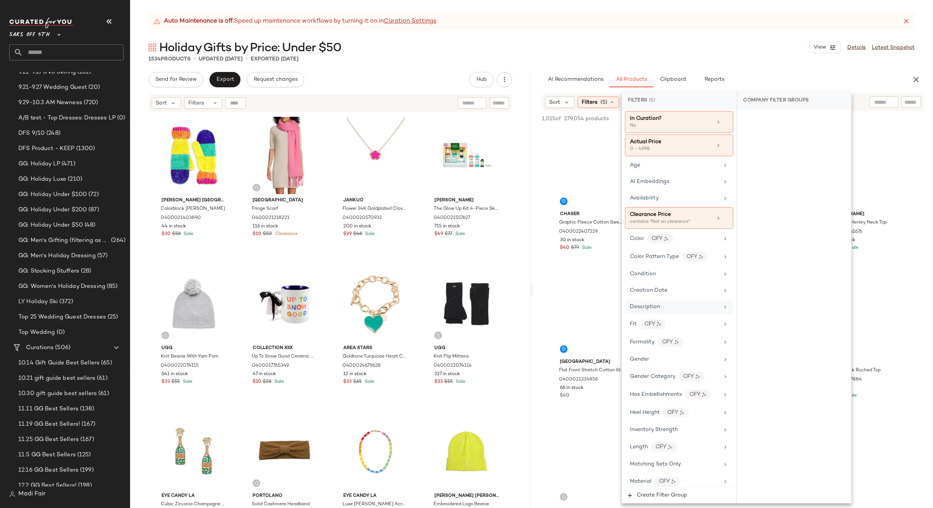
scroll to position [0, 0]
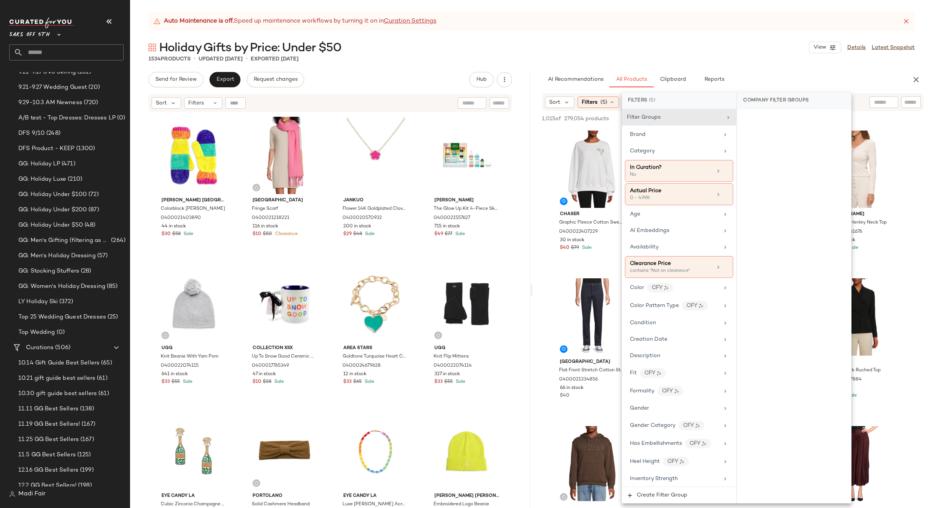
click at [681, 47] on div "Holiday Gifts by Price: Under $50 View Details Latest Snapshot" at bounding box center [531, 47] width 803 height 15
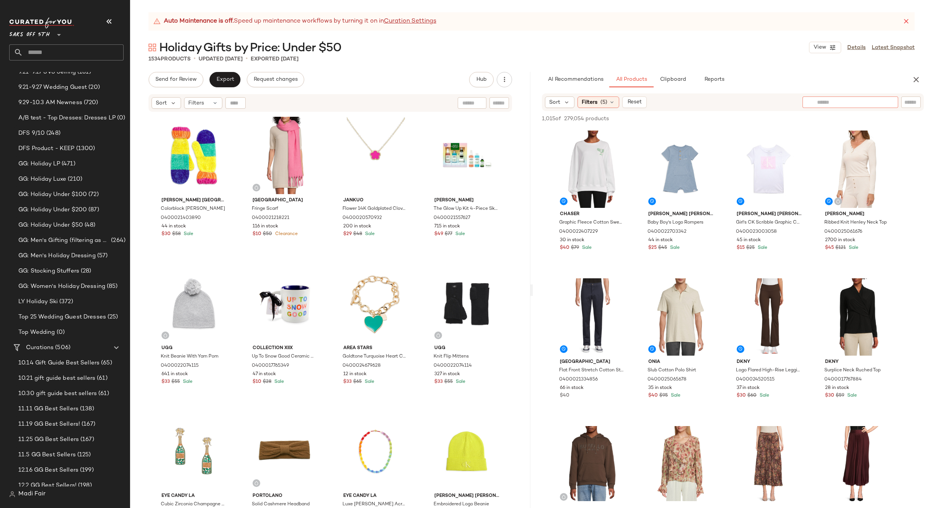
click at [876, 105] on input "text" at bounding box center [850, 102] width 67 height 8
type input "*****"
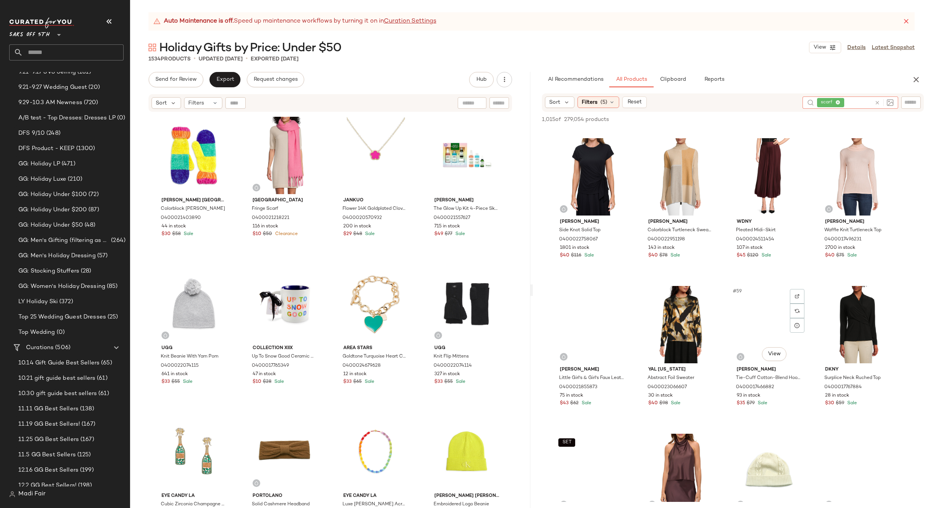
scroll to position [1990, 0]
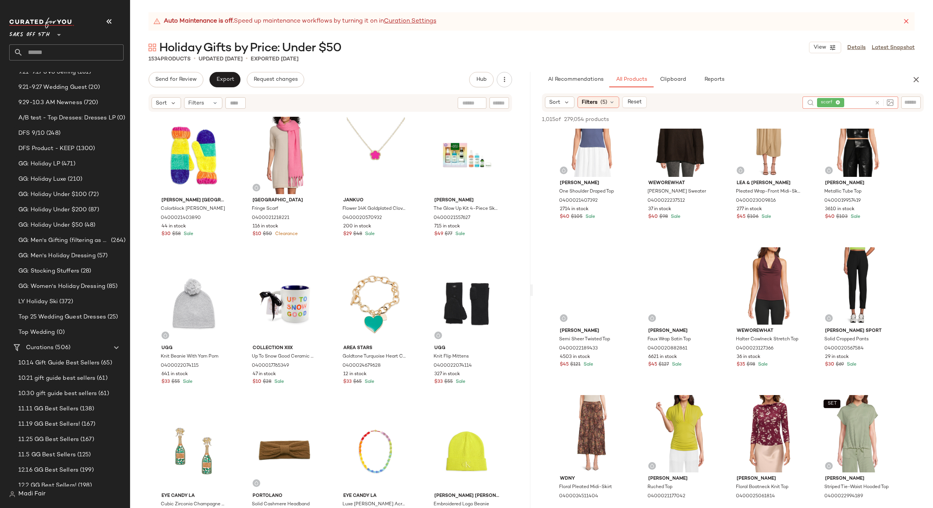
scroll to position [2602, 0]
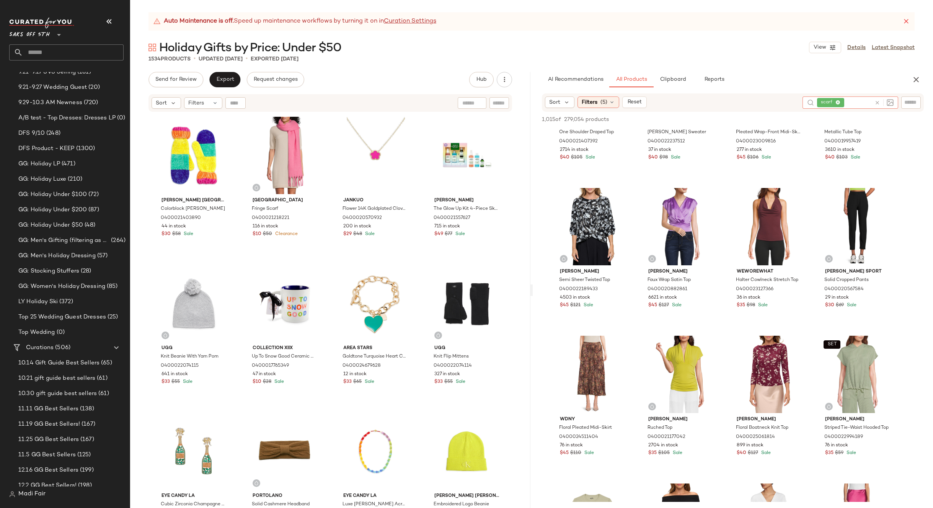
click at [876, 100] on icon at bounding box center [877, 103] width 6 height 6
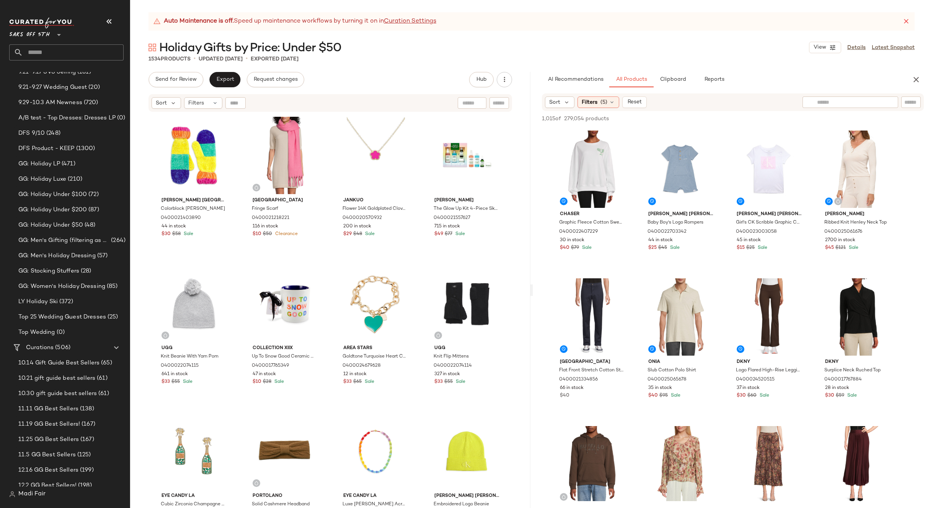
click at [629, 36] on div "Auto Maintenance is off. Speed up maintenance workflows by turning it on in Cur…" at bounding box center [531, 260] width 803 height 496
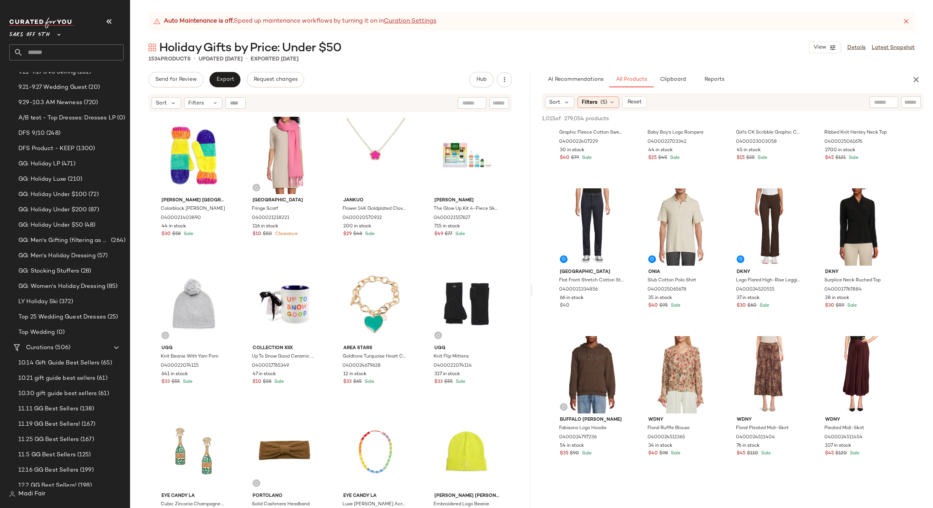
scroll to position [230, 0]
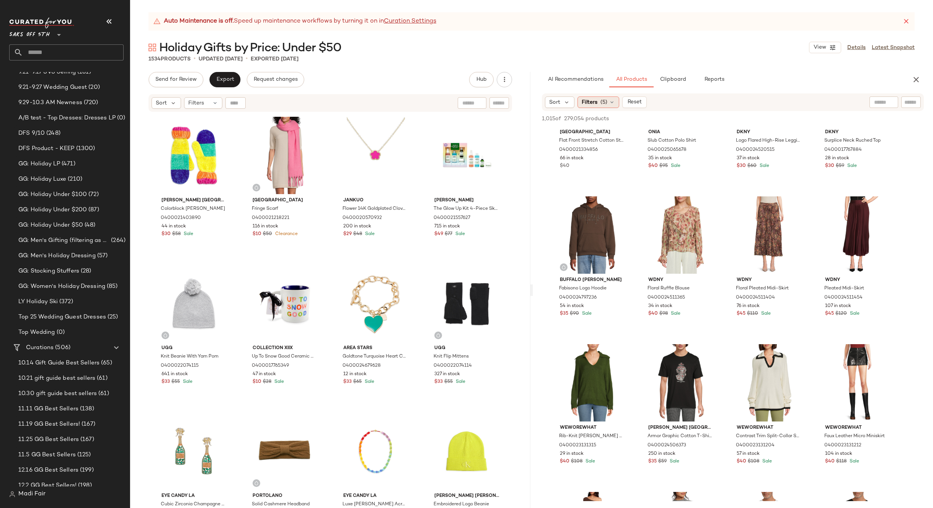
click at [600, 97] on div "Filters (5)" at bounding box center [598, 101] width 42 height 11
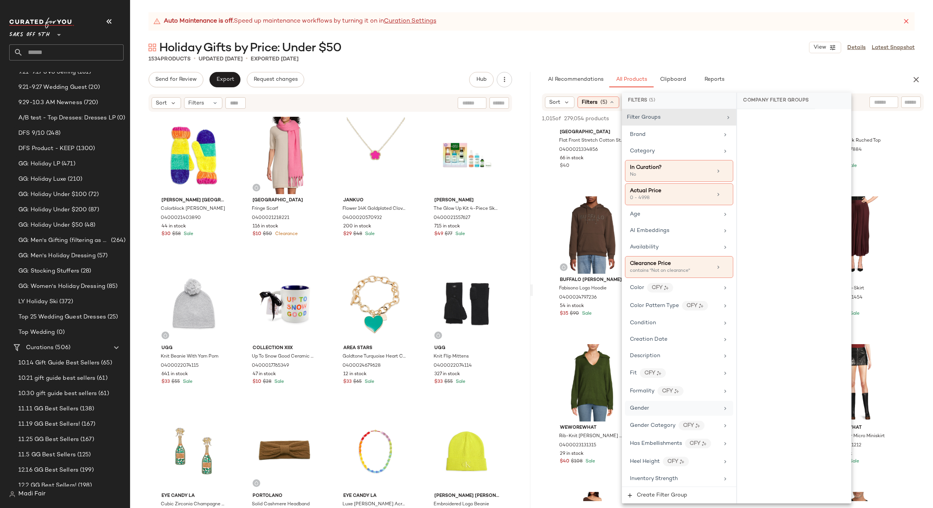
click at [657, 409] on div "Gender" at bounding box center [674, 408] width 89 height 8
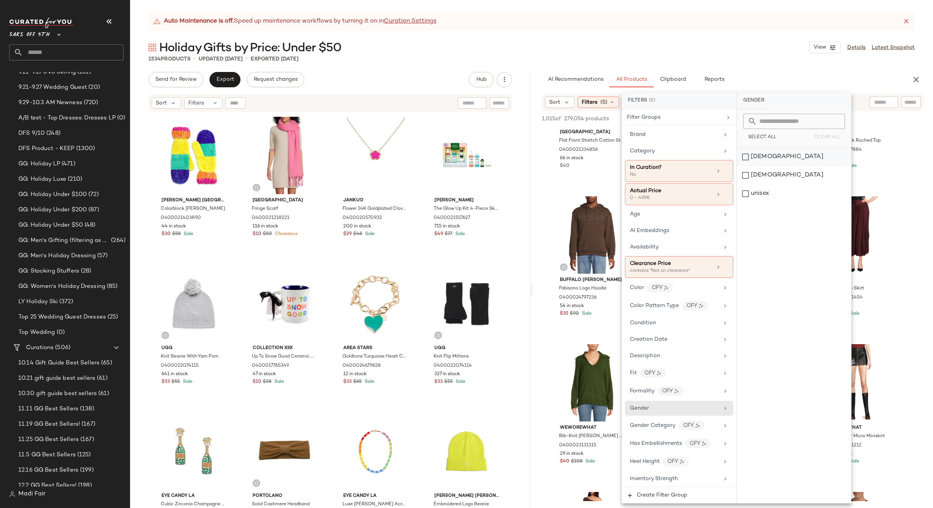
click at [756, 155] on div "female" at bounding box center [794, 157] width 114 height 18
click at [669, 217] on div "Age" at bounding box center [674, 214] width 89 height 8
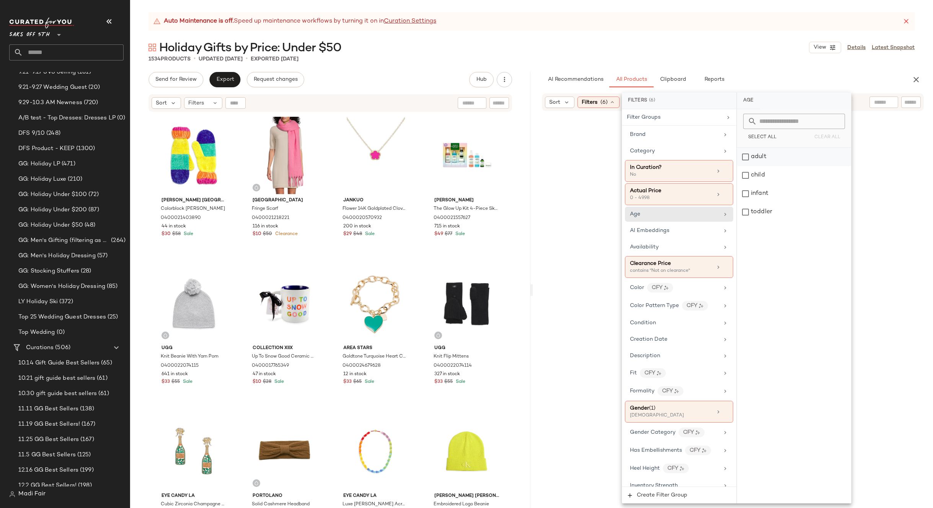
click at [794, 153] on div "adult" at bounding box center [794, 157] width 114 height 18
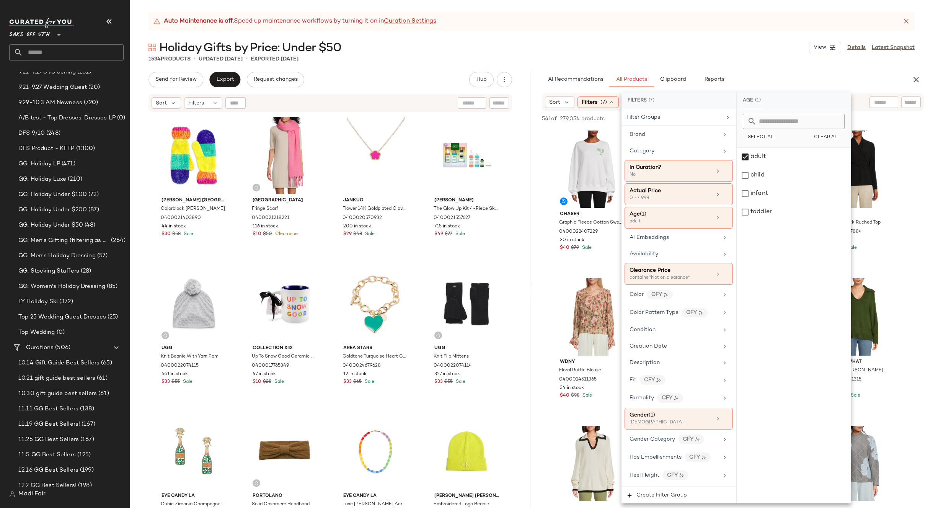
click at [672, 51] on div "Holiday Gifts by Price: Under $50 View Details Latest Snapshot" at bounding box center [531, 47] width 803 height 15
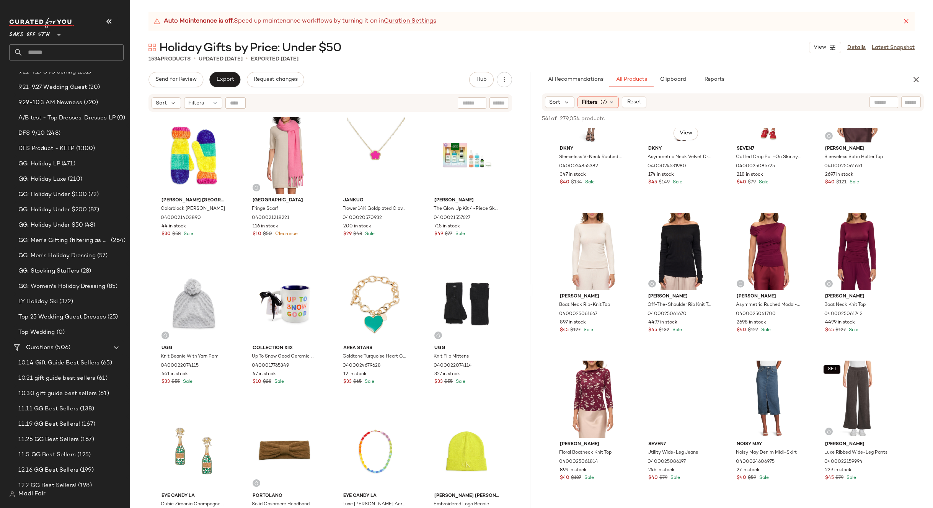
scroll to position [957, 0]
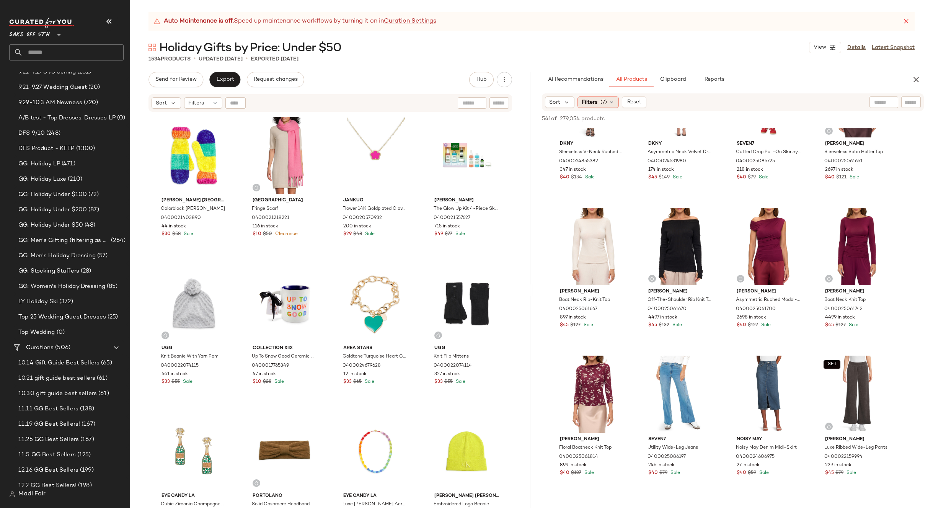
click at [603, 99] on span "(7)" at bounding box center [603, 102] width 7 height 8
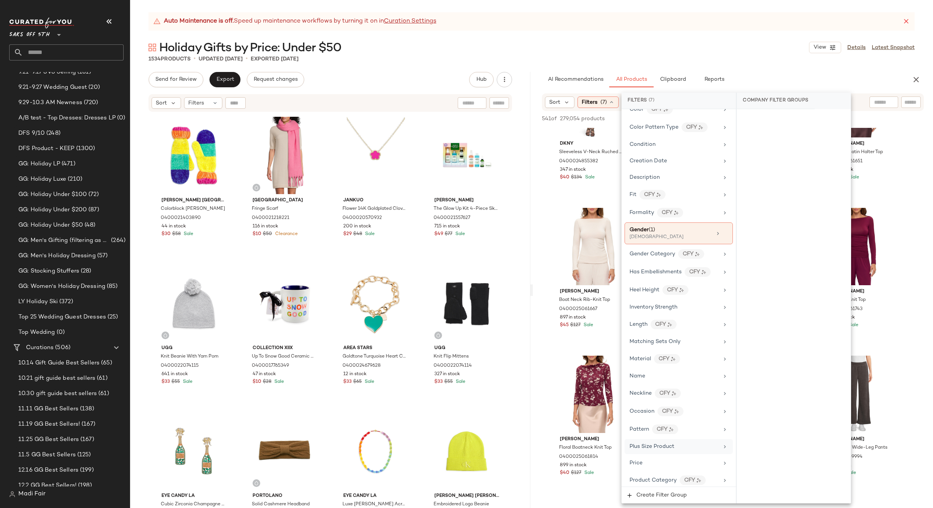
scroll to position [360, 0]
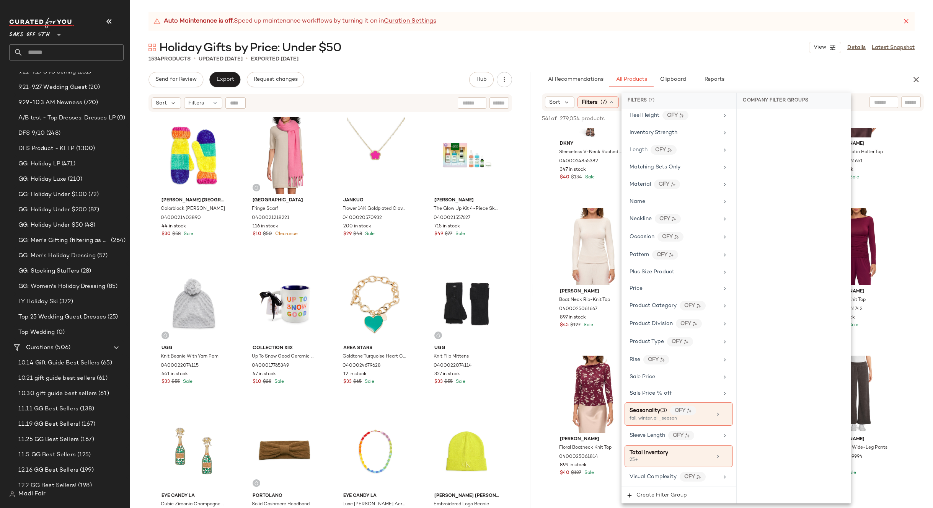
click at [659, 40] on div "Holiday Gifts by Price: Under $50 View Details Latest Snapshot" at bounding box center [531, 47] width 803 height 15
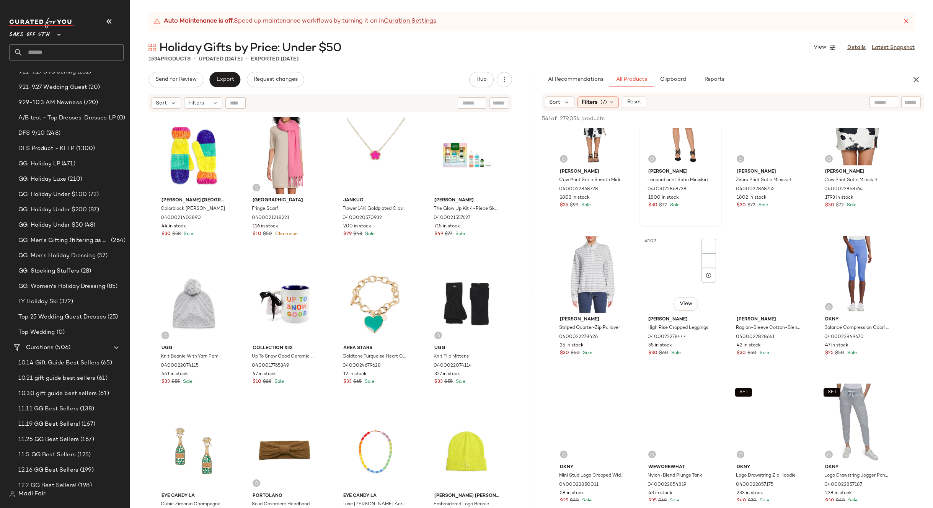
scroll to position [3636, 0]
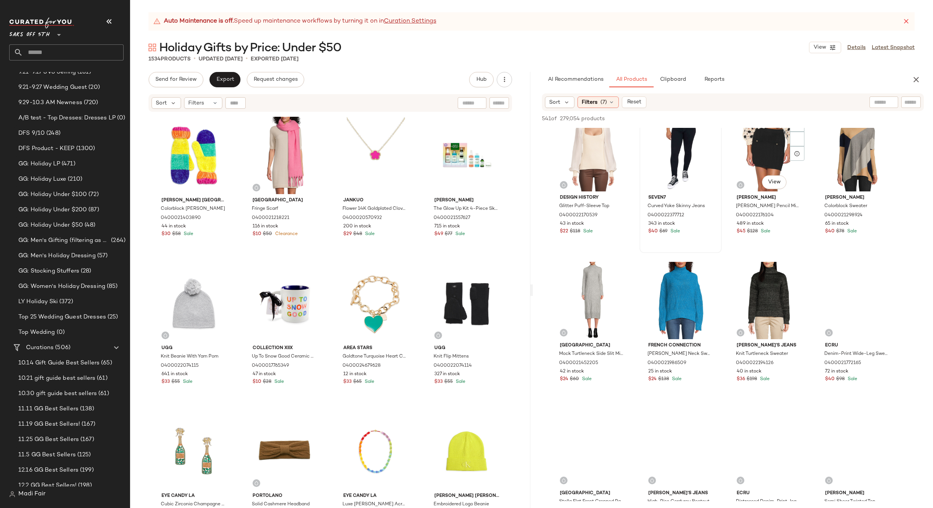
scroll to position [6123, 0]
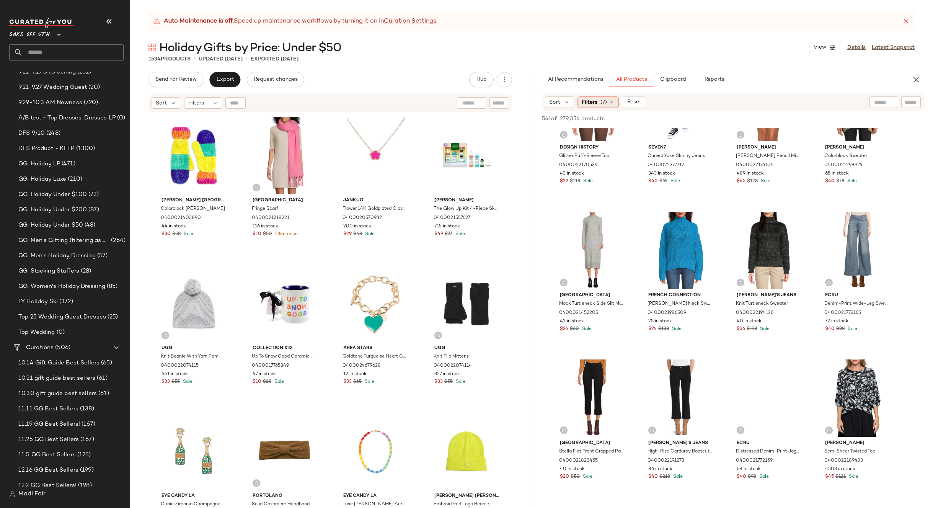
click at [594, 103] on span "Filters" at bounding box center [590, 102] width 16 height 8
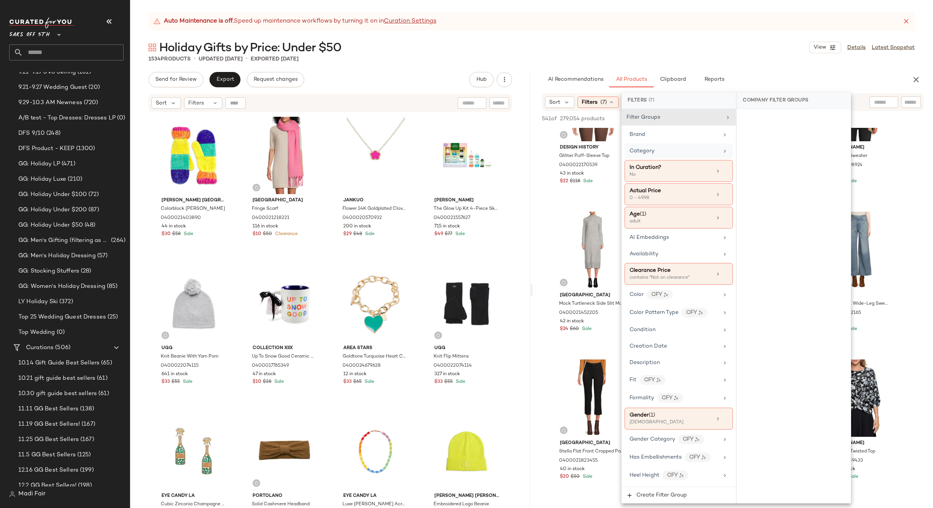
click at [659, 147] on div "Category" at bounding box center [679, 151] width 108 height 15
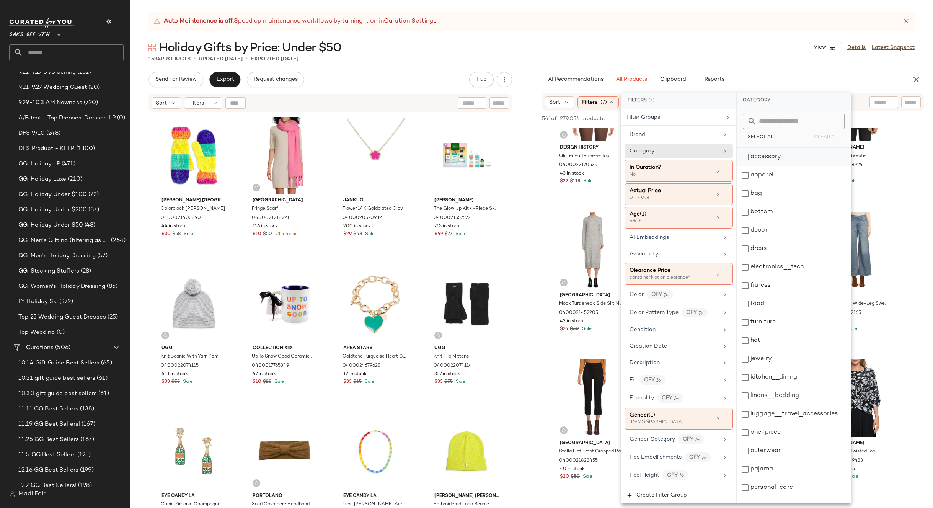
click at [773, 157] on div "accessory" at bounding box center [794, 157] width 114 height 18
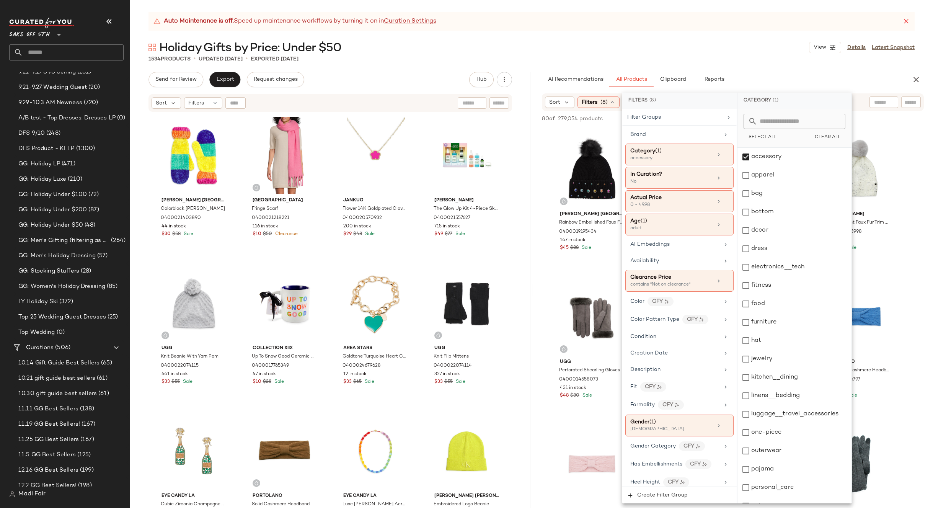
click at [727, 54] on div "Holiday Gifts by Price: Under $50 View Details Latest Snapshot" at bounding box center [531, 47] width 803 height 15
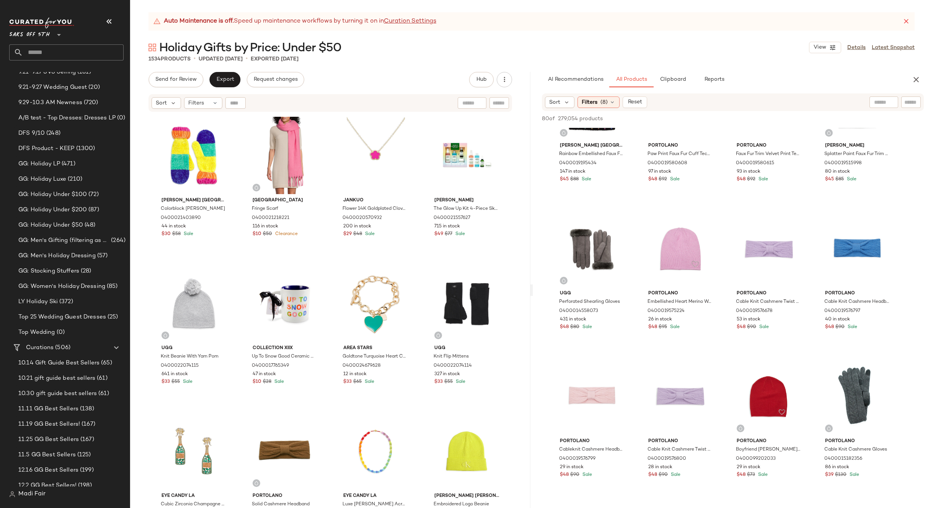
scroll to position [0, 0]
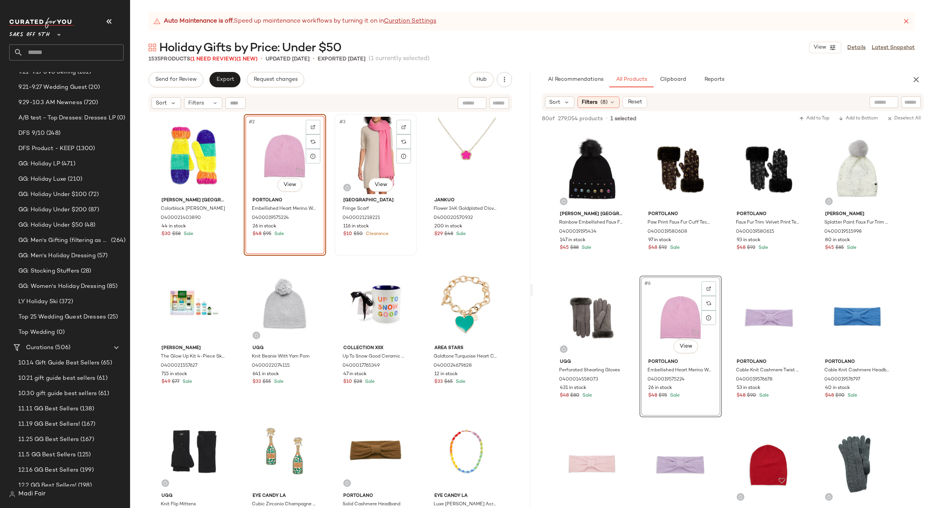
click at [346, 158] on div "#3 View" at bounding box center [375, 155] width 77 height 77
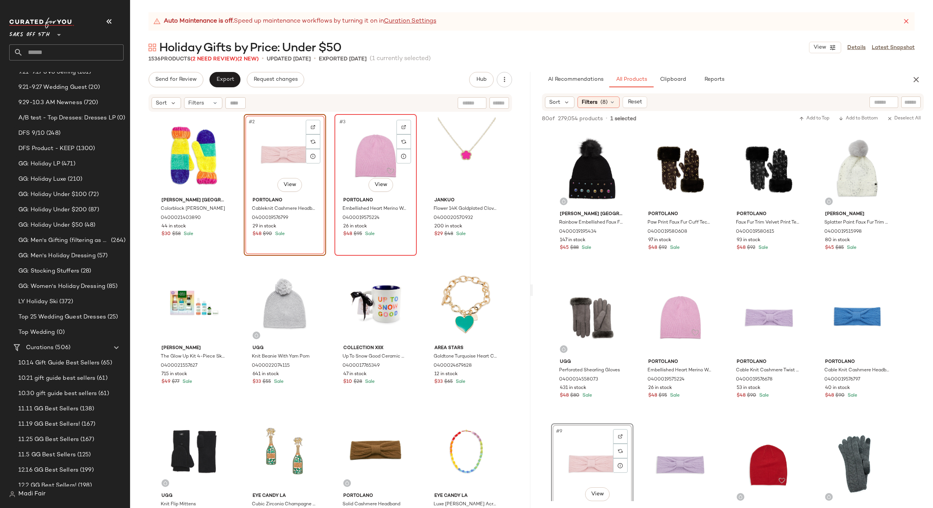
click at [351, 165] on div "#3 View" at bounding box center [375, 155] width 77 height 77
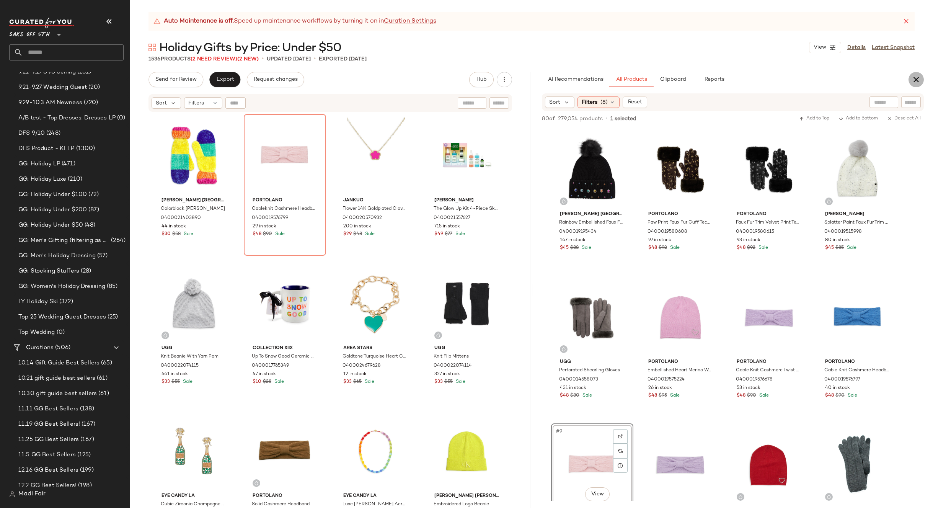
click at [916, 73] on button "button" at bounding box center [915, 79] width 15 height 15
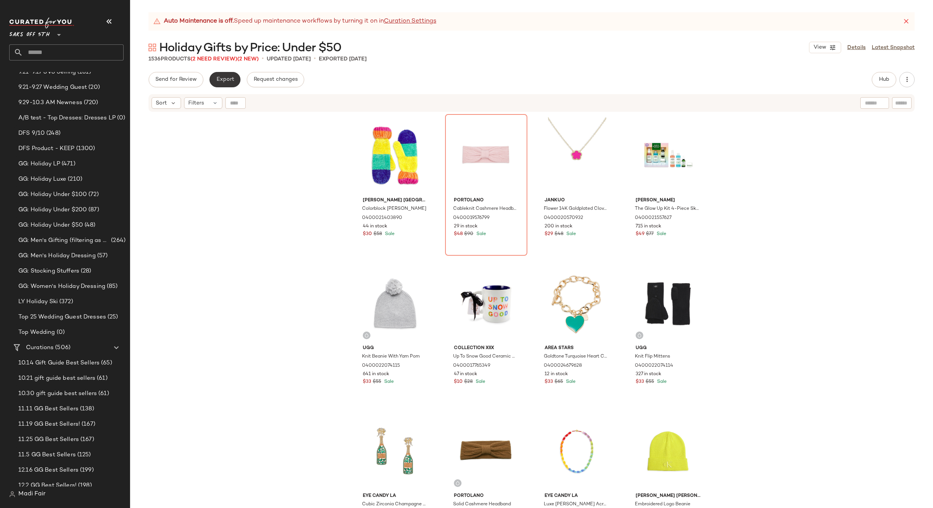
click at [230, 80] on span "Export" at bounding box center [225, 80] width 18 height 6
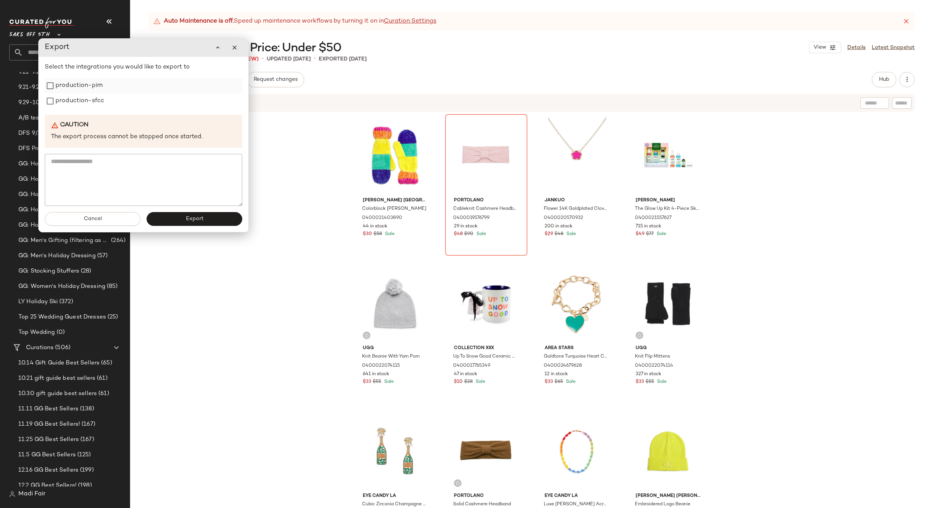
click at [95, 93] on label "production-pim" at bounding box center [78, 85] width 47 height 15
click at [89, 99] on label "production-sfcc" at bounding box center [79, 100] width 49 height 15
click at [171, 216] on button "Export" at bounding box center [195, 219] width 96 height 14
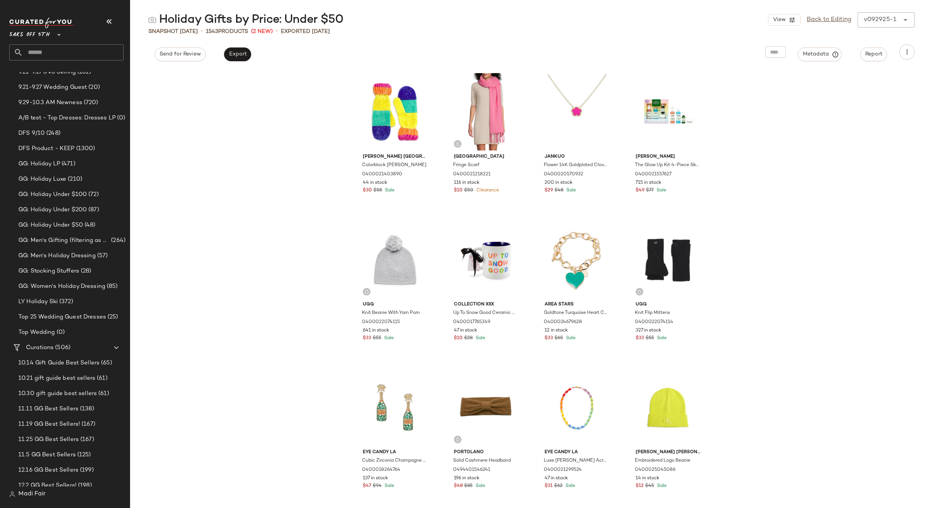
click at [226, 127] on div "Kurt Geiger London Colorblock Chenille Mittens 0400021403890 44 in stock $30 $5…" at bounding box center [531, 288] width 803 height 439
drag, startPoint x: 828, startPoint y: 21, endPoint x: 676, endPoint y: 1, distance: 152.8
click at [828, 21] on link "Back to Editing" at bounding box center [829, 19] width 45 height 9
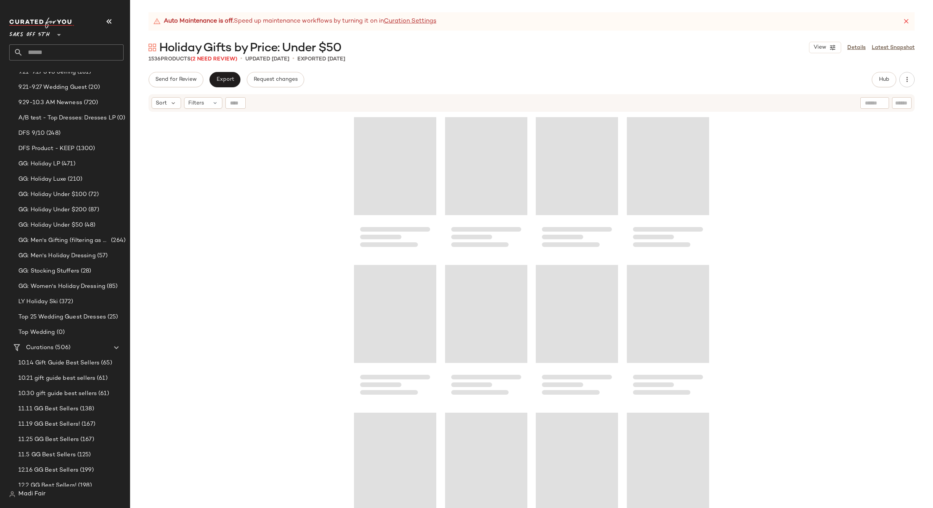
scroll to position [56310, 0]
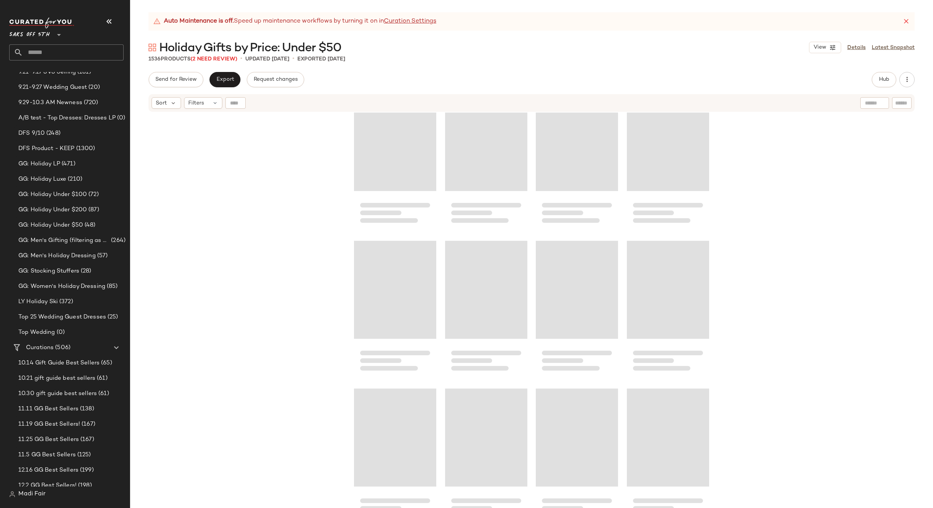
click at [57, 49] on input "text" at bounding box center [73, 52] width 101 height 16
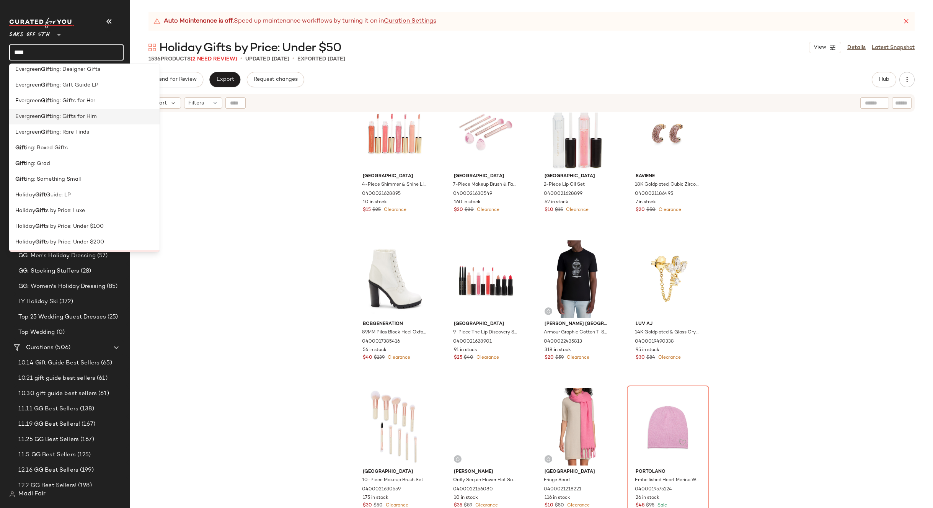
scroll to position [226, 0]
type input "****"
click at [78, 148] on div "Holiday: Gift s for her" at bounding box center [84, 147] width 138 height 8
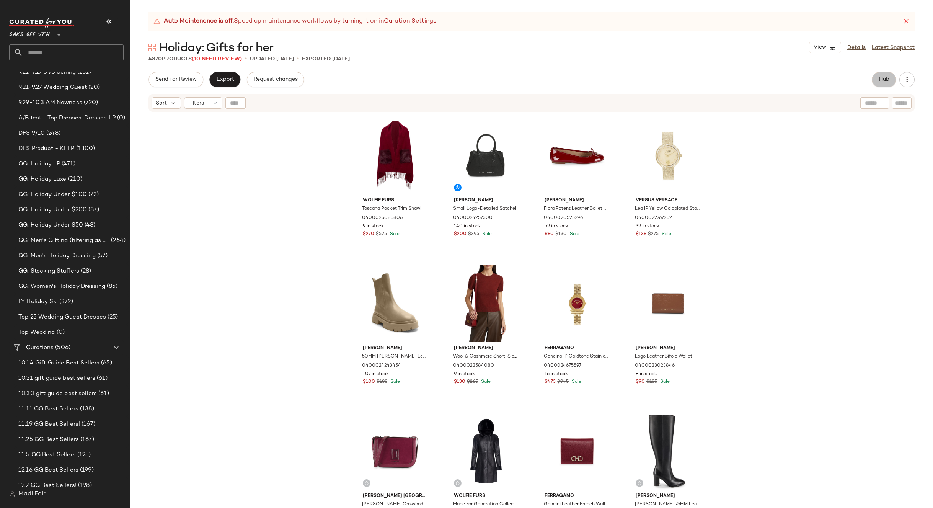
click at [879, 83] on span "Hub" at bounding box center [884, 80] width 11 height 6
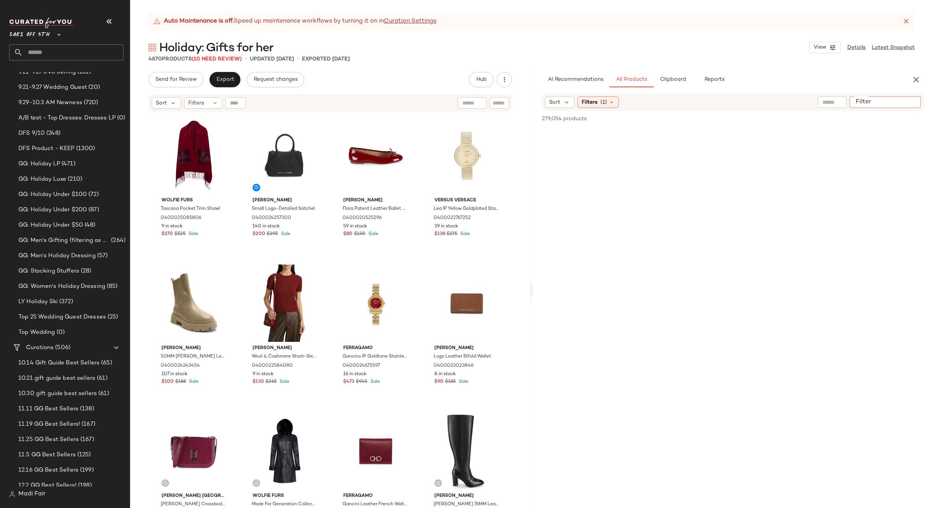
click at [908, 103] on input "Filter" at bounding box center [885, 102] width 65 height 8
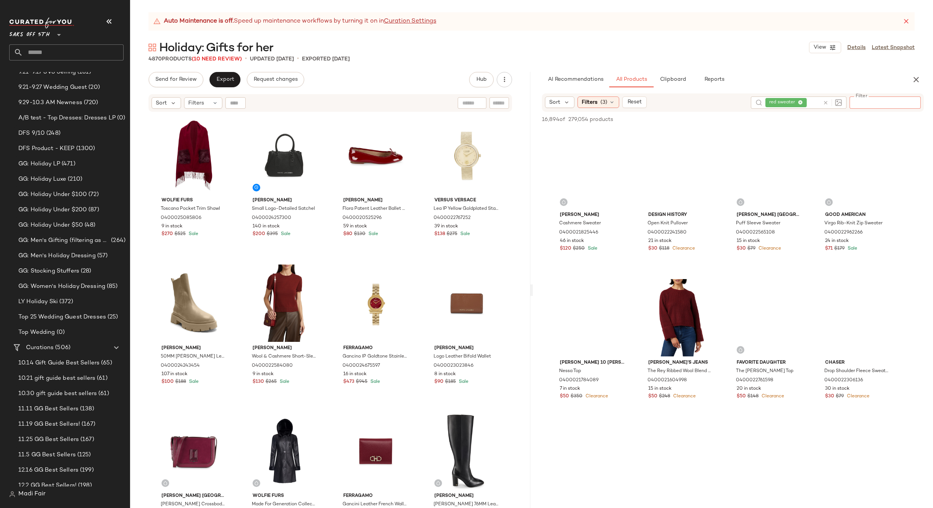
click at [825, 100] on div "red sweater" at bounding box center [799, 102] width 96 height 12
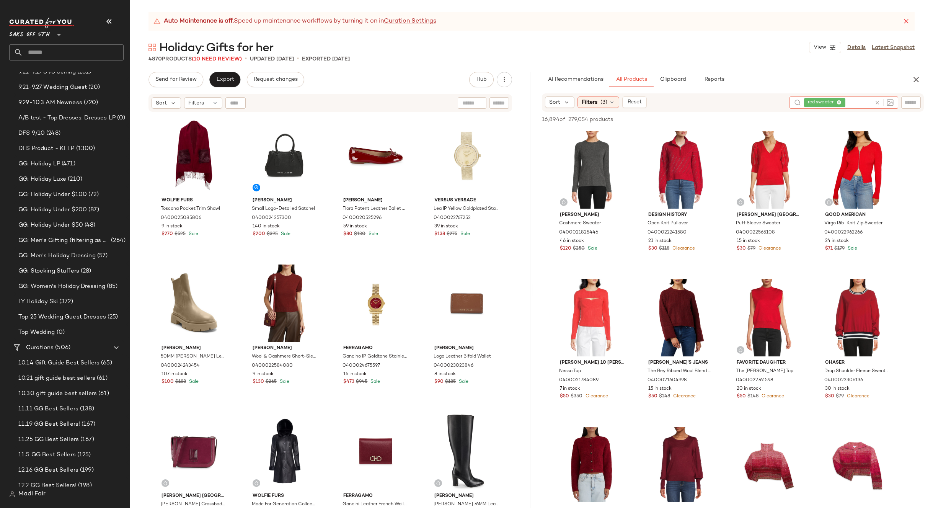
click at [840, 103] on icon at bounding box center [839, 102] width 5 height 5
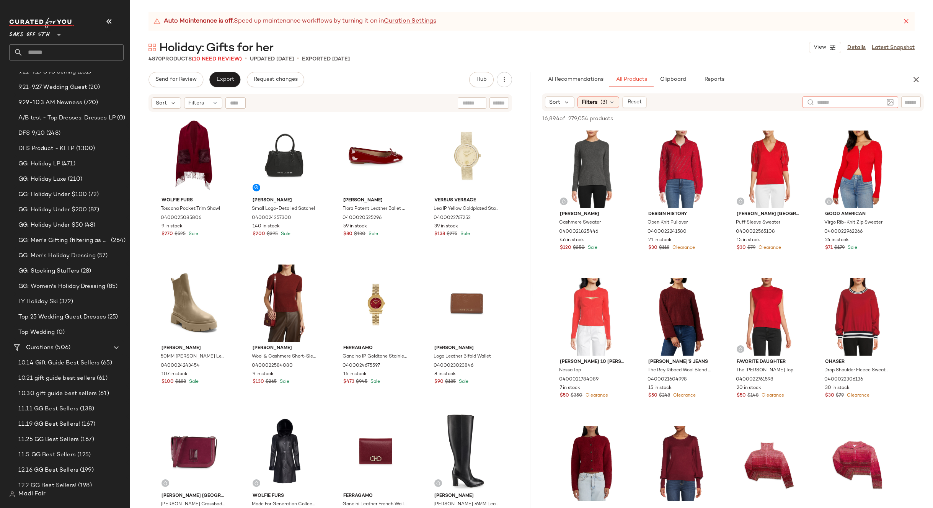
click at [913, 103] on input "text" at bounding box center [910, 102] width 13 height 8
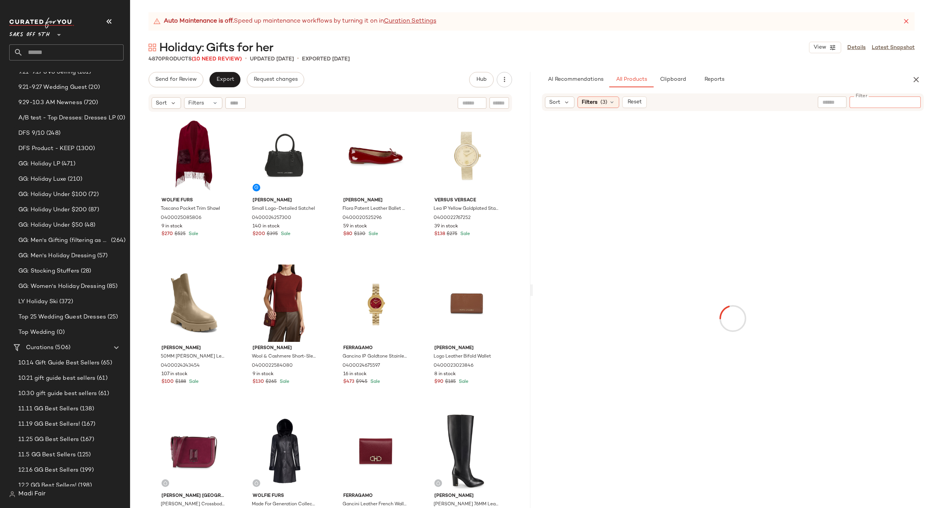
paste input "**********"
type input "**********"
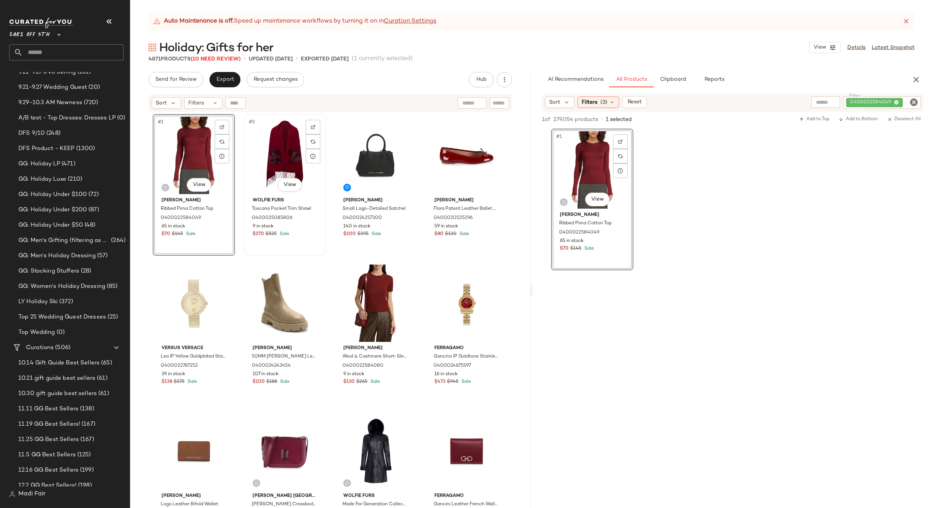
click at [270, 158] on div "#2 View" at bounding box center [284, 155] width 77 height 77
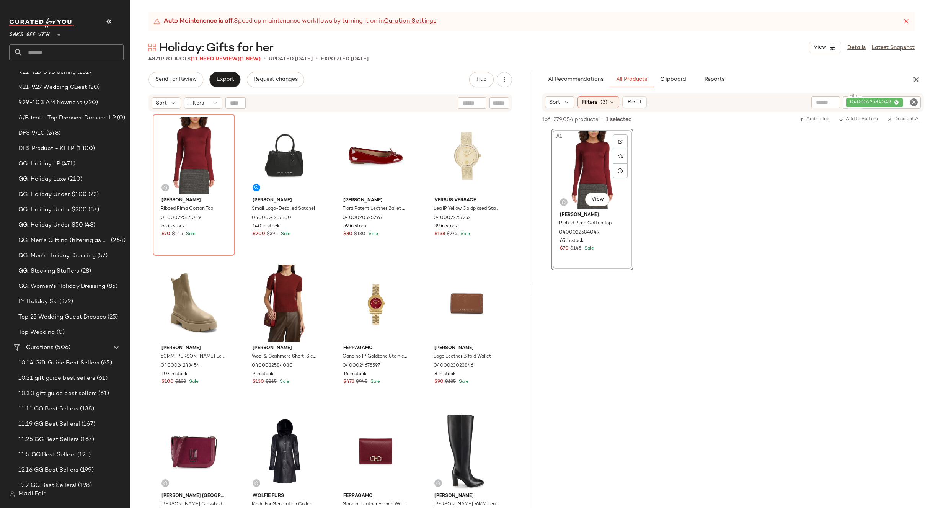
click at [415, 259] on div "Vince Ribbed Pima Cotton Top 0400022584049 65 in stock $70 $145 Sale Marc Jacob…" at bounding box center [330, 320] width 355 height 413
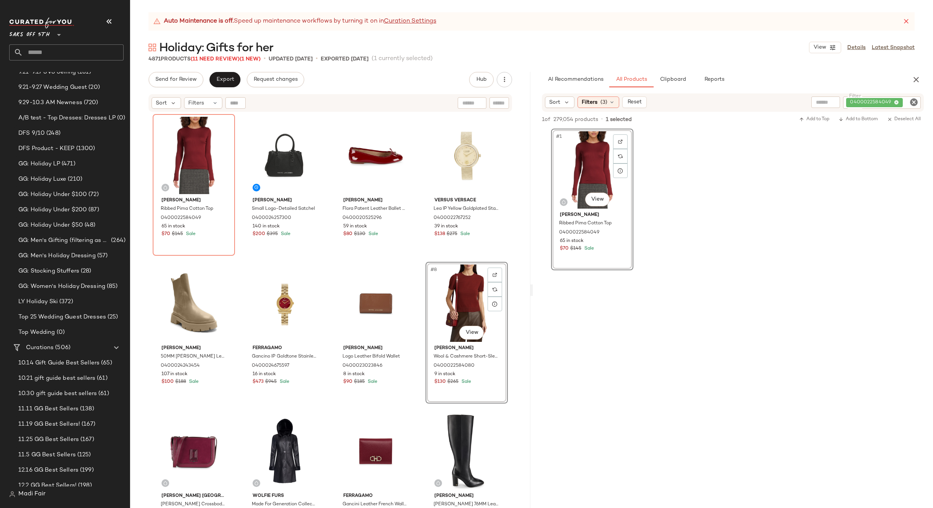
click at [412, 255] on div "Sam Edelman Flora Patent Leather Ballet Flats 0400020525296 59 in stock $80 $13…" at bounding box center [375, 185] width 82 height 142
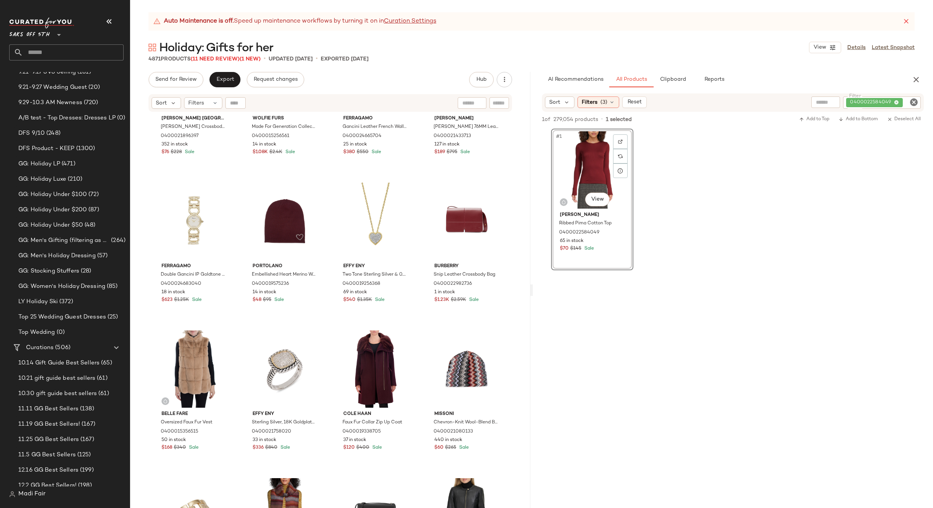
scroll to position [389, 0]
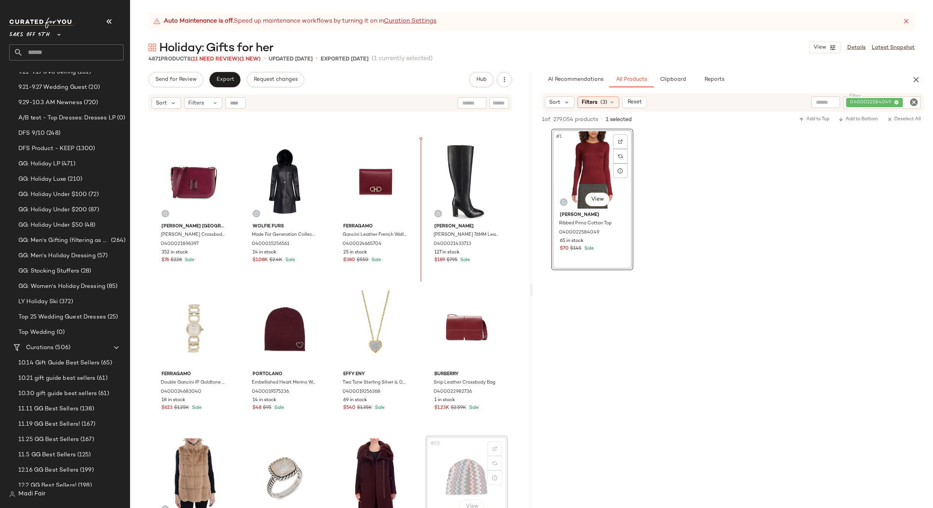
scroll to position [267, 0]
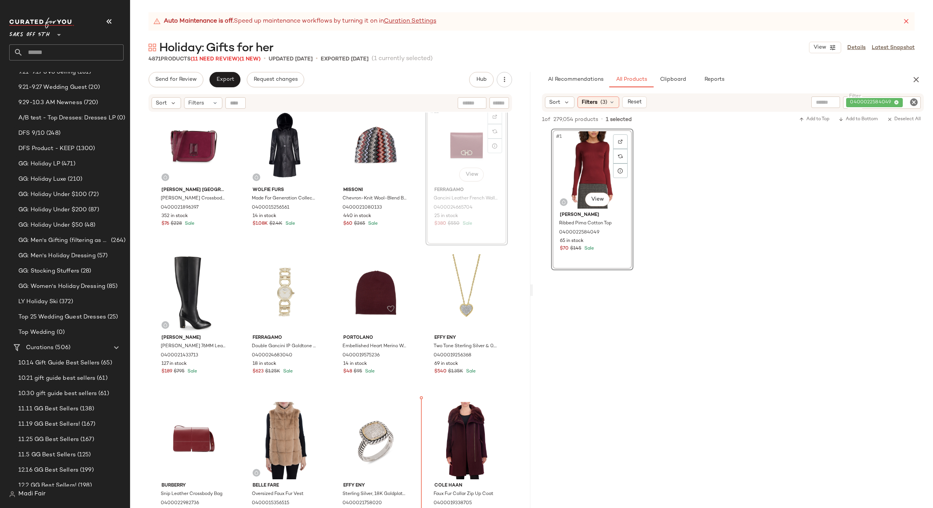
scroll to position [315, 0]
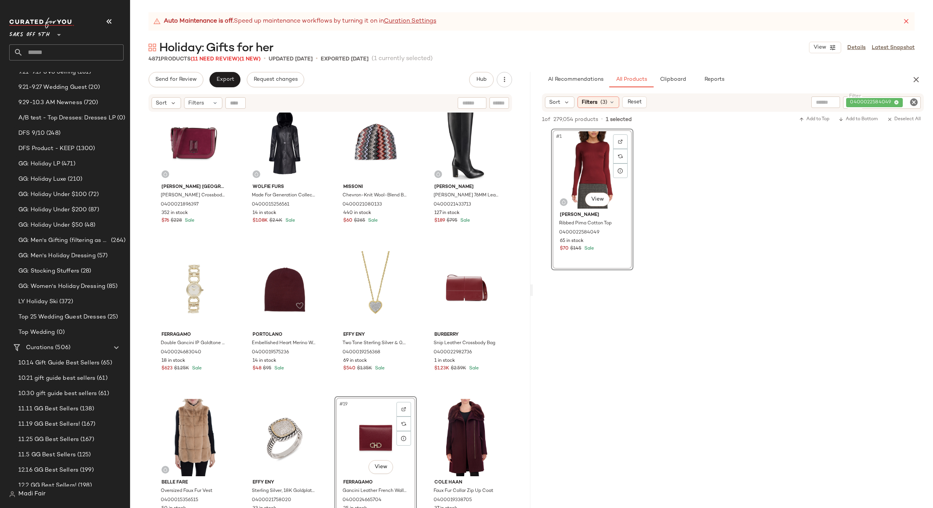
click at [414, 390] on div "Schutz 50MM Billie Casual Leather Platform Boots 0400024243454 107 in stock $10…" at bounding box center [330, 320] width 400 height 414
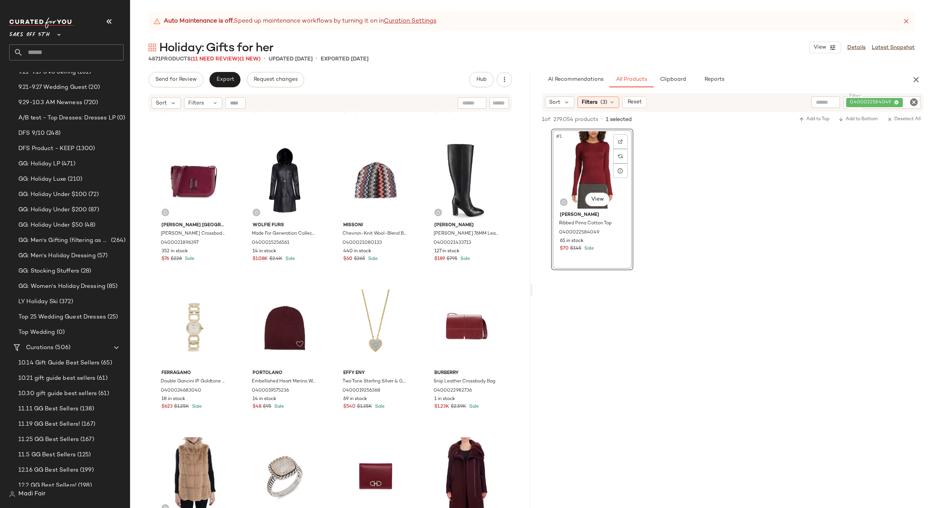
scroll to position [468, 0]
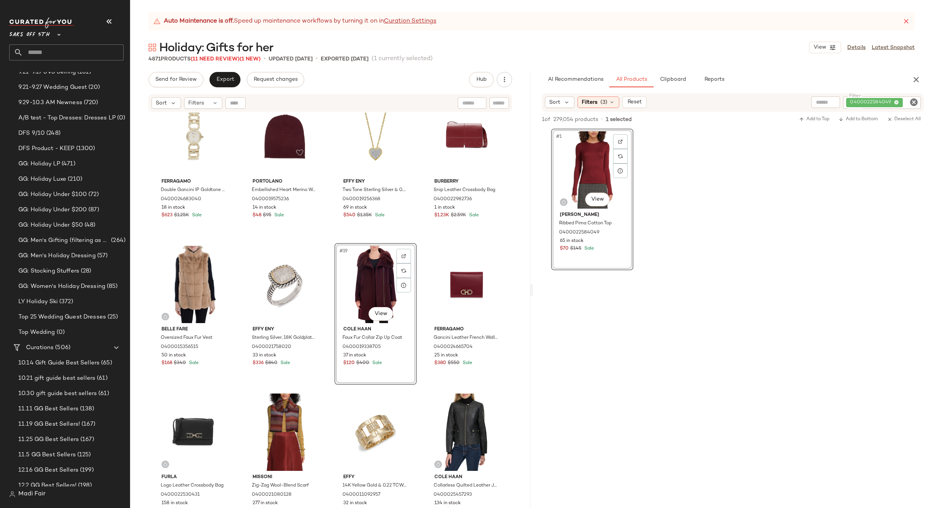
click at [418, 242] on div "Karl Lagerfeld Paris Simone Leather Crossbody Bag 0400021896397 352 in stock $7…" at bounding box center [330, 320] width 400 height 414
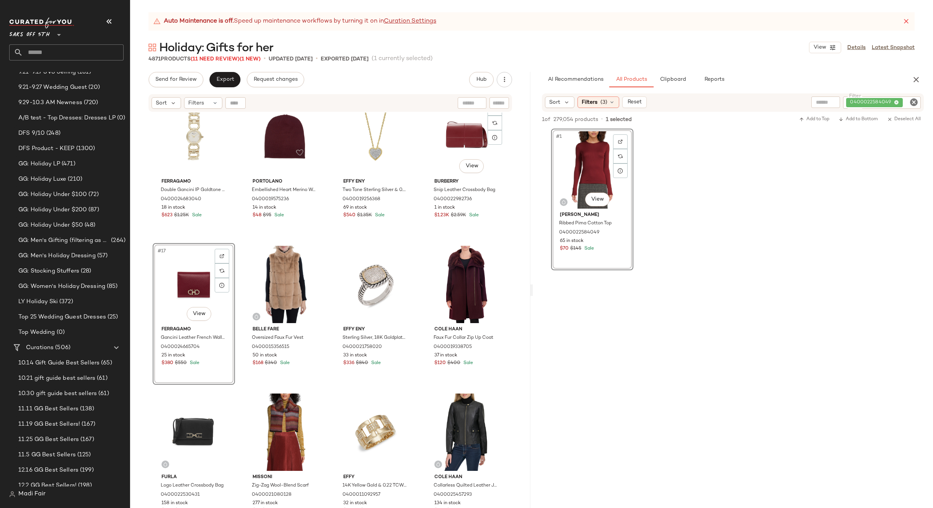
click at [421, 240] on div "Karl Lagerfeld Paris Simone Leather Crossbody Bag 0400021896397 352 in stock $7…" at bounding box center [330, 320] width 400 height 414
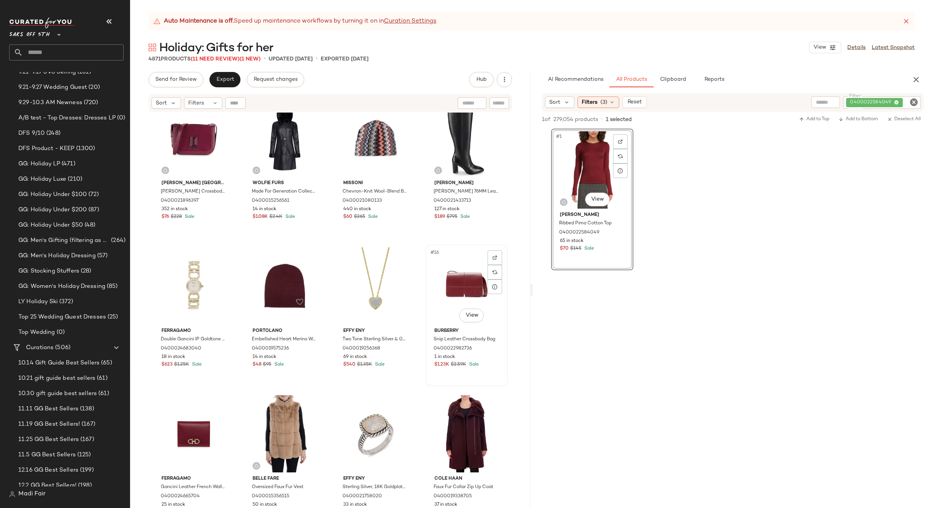
scroll to position [315, 0]
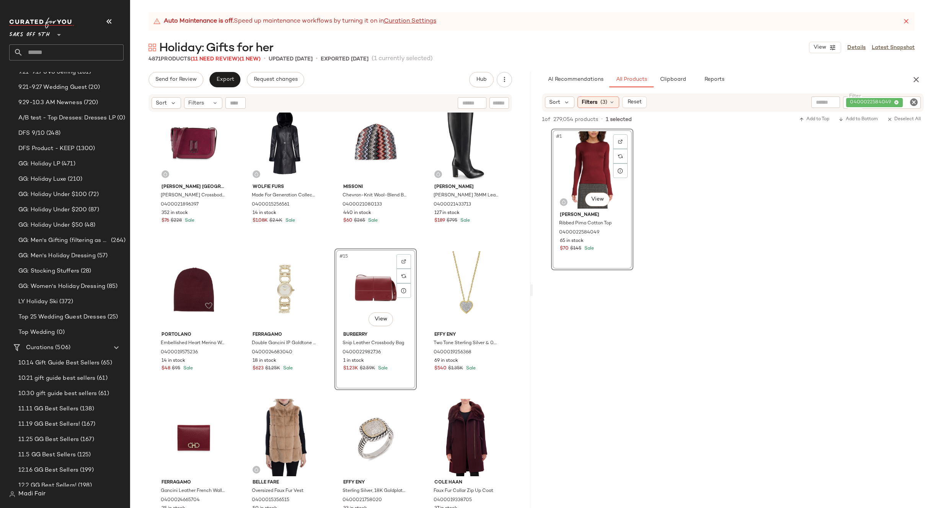
click at [424, 244] on div "Karl Lagerfeld Paris Simone Leather Crossbody Bag 0400021896397 352 in stock $7…" at bounding box center [330, 320] width 400 height 414
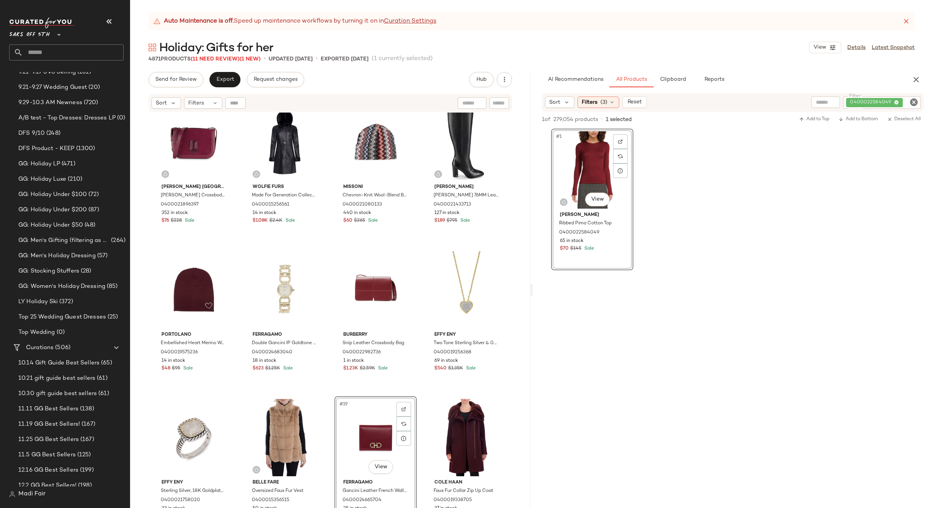
click at [413, 392] on div "Karl Lagerfeld Paris Simone Leather Crossbody Bag 0400021896397 352 in stock $7…" at bounding box center [330, 320] width 400 height 414
click at [421, 245] on div "Karl Lagerfeld Paris Simone Leather Crossbody Bag 0400021896397 352 in stock $7…" at bounding box center [330, 320] width 400 height 414
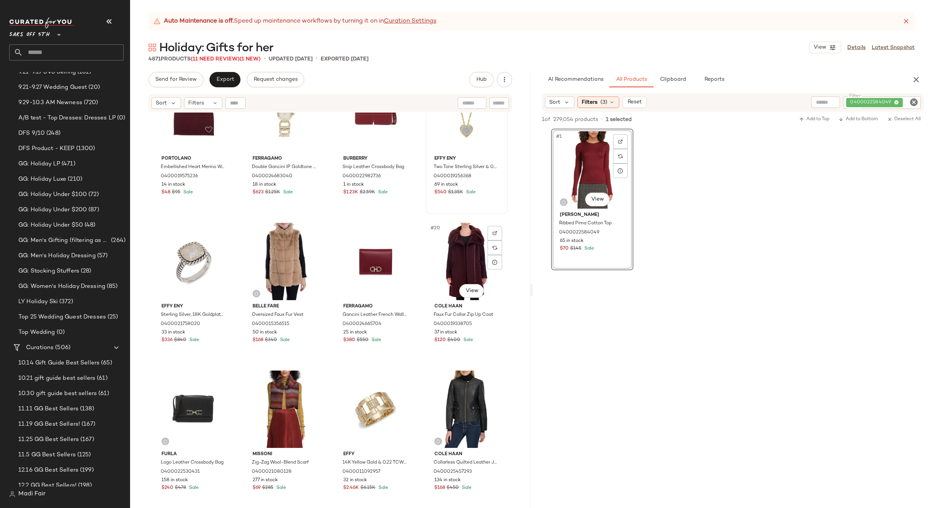
scroll to position [430, 0]
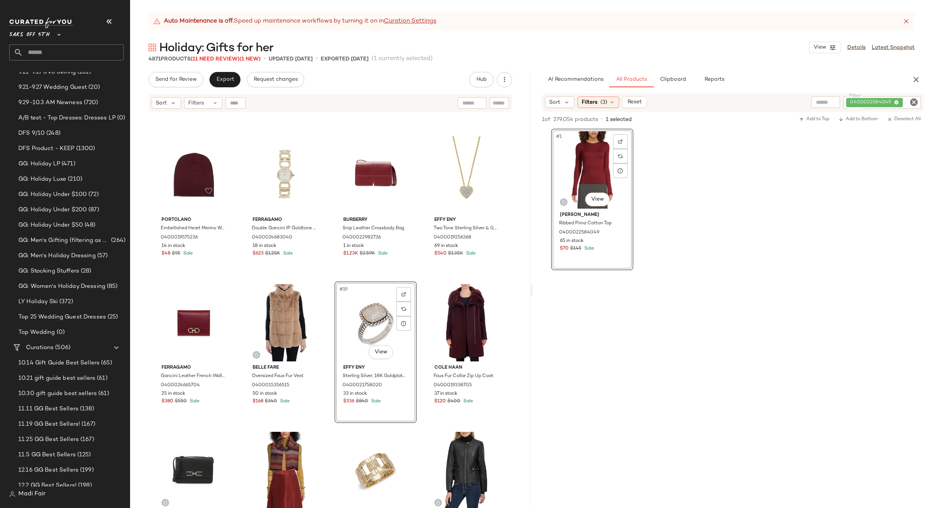
click at [415, 277] on div "Portolano Embellished Heart Merino Wool Blend Beanie 0400019575236 14 in stock …" at bounding box center [330, 320] width 400 height 414
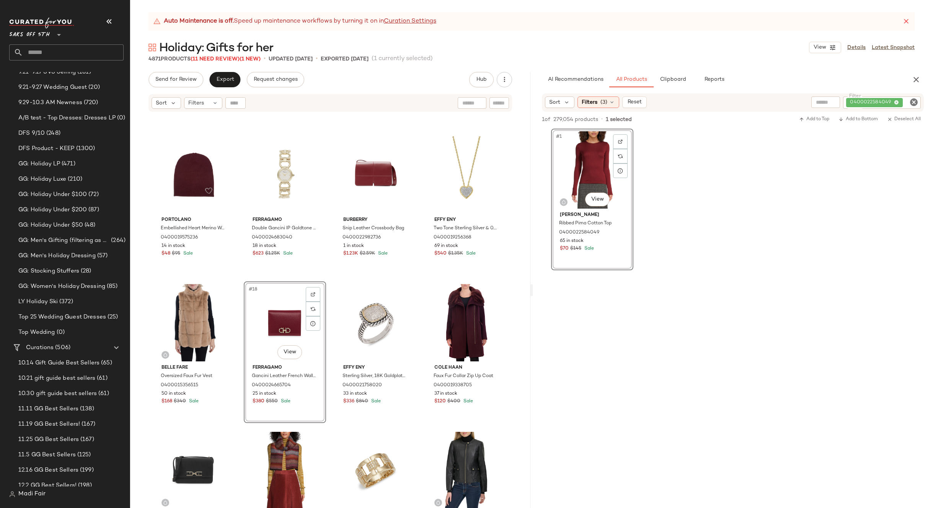
click at [413, 278] on div "Portolano Embellished Heart Merino Wool Blend Beanie 0400019575236 14 in stock …" at bounding box center [330, 320] width 400 height 414
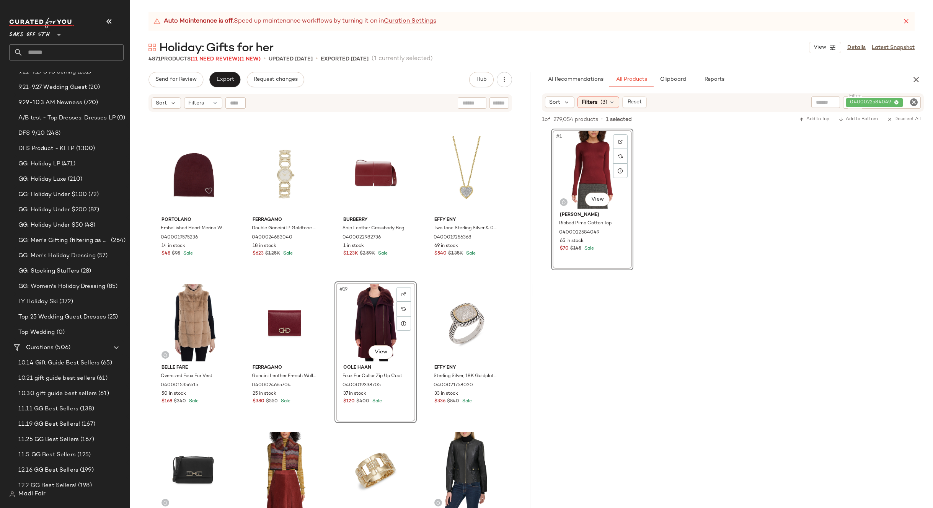
click at [418, 279] on div "Portolano Embellished Heart Merino Wool Blend Beanie 0400019575236 14 in stock …" at bounding box center [330, 320] width 400 height 414
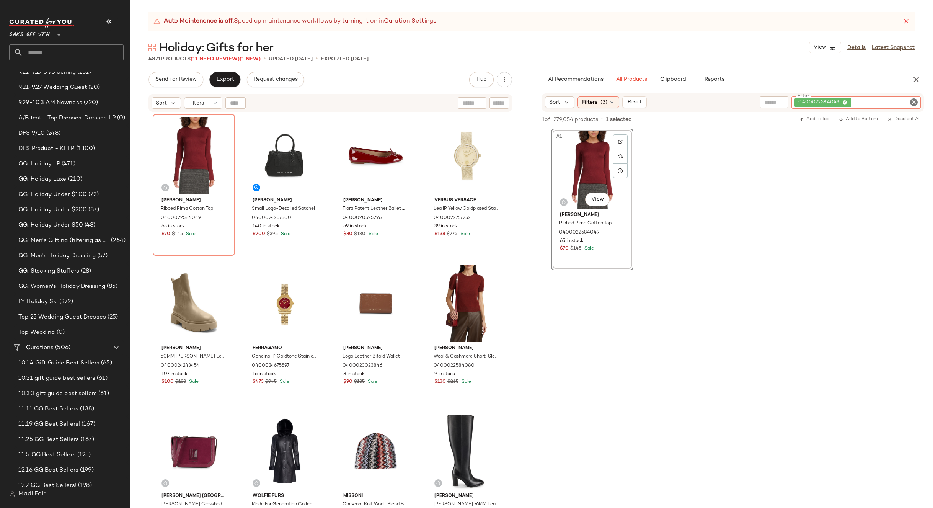
click at [879, 103] on div "0400022584049" at bounding box center [855, 102] width 129 height 12
paste input "**********"
type input "**********"
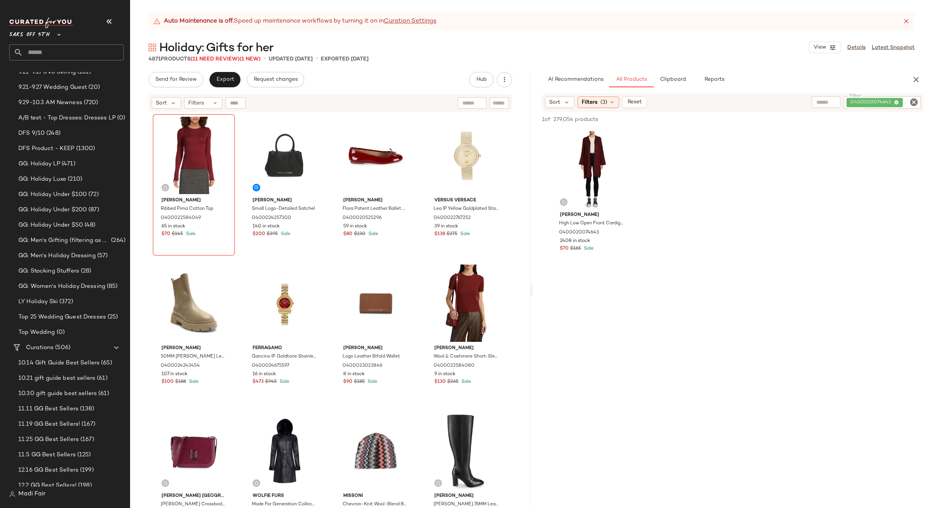
click at [617, 286] on div at bounding box center [733, 344] width 400 height 148
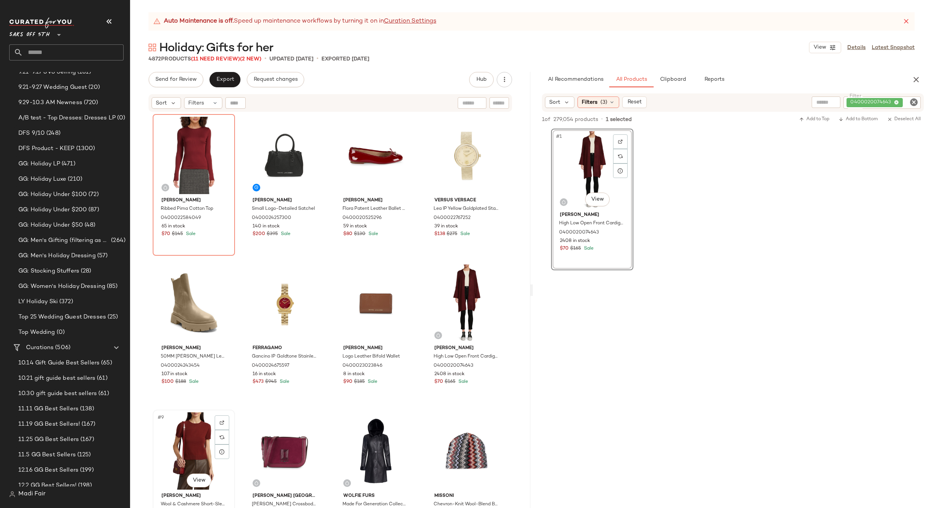
click at [186, 437] on div "#9 View" at bounding box center [193, 450] width 77 height 77
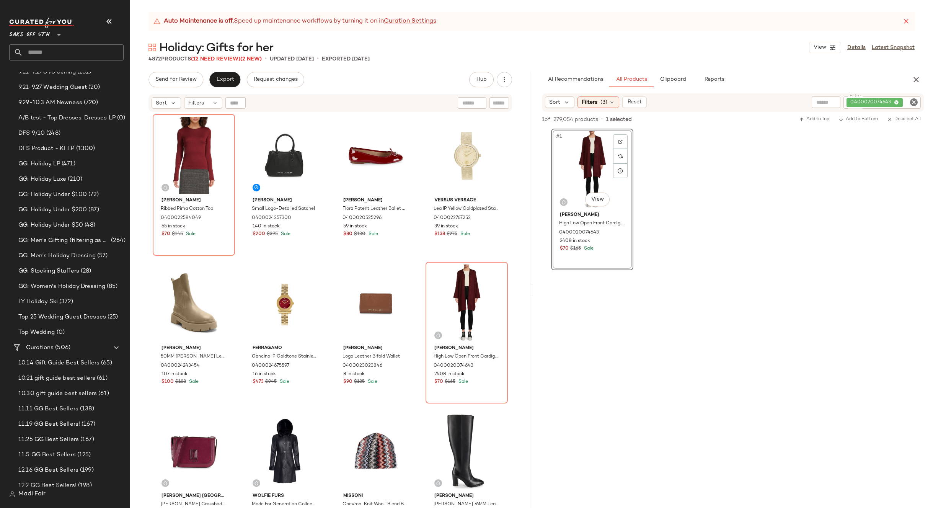
click at [419, 260] on div "Vince Ribbed Pima Cotton Top 0400022584049 65 in stock $70 $145 Sale Marc Jacob…" at bounding box center [330, 320] width 355 height 413
click at [726, 235] on div "#1 View Renee C. High Low Open Front Cardigan 0400020074643 2408 in stock $70 $…" at bounding box center [733, 200] width 400 height 142
click at [914, 78] on icon "button" at bounding box center [916, 79] width 9 height 9
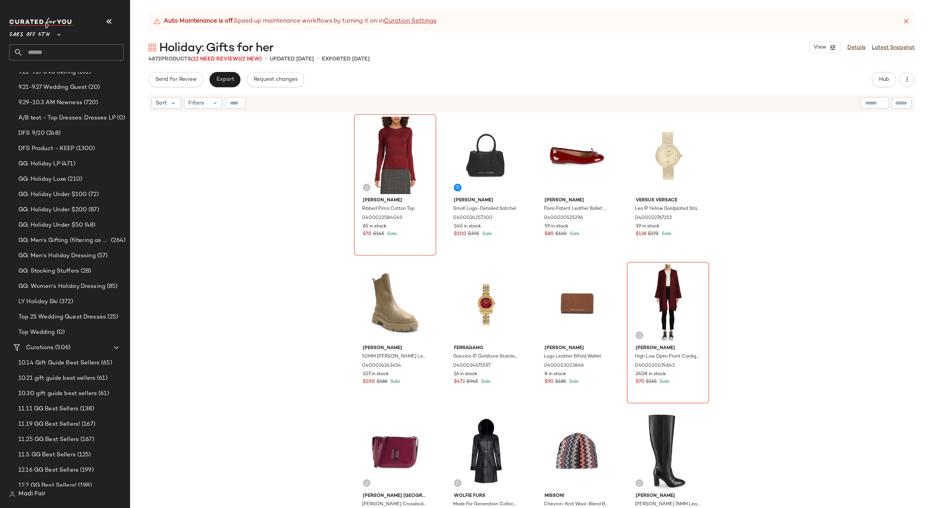
click at [284, 234] on div "Vince Ribbed Pima Cotton Top 0400022584049 65 in stock $70 $145 Sale Marc Jacob…" at bounding box center [531, 320] width 803 height 414
click at [228, 80] on span "Export" at bounding box center [225, 80] width 18 height 6
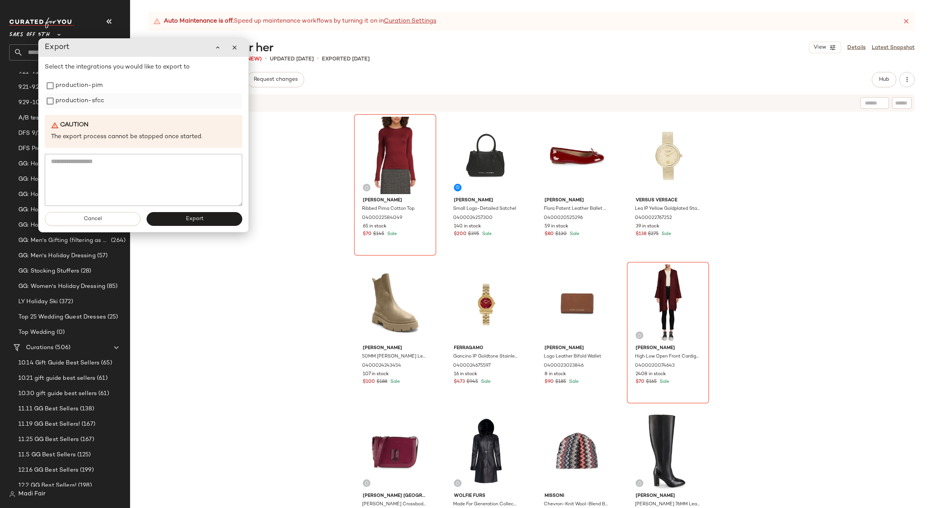
click at [86, 99] on label "production-sfcc" at bounding box center [79, 100] width 49 height 15
click at [296, 169] on div "Vince Ribbed Pima Cotton Top 0400022584049 65 in stock $70 $145 Sale Marc Jacob…" at bounding box center [531, 320] width 803 height 414
drag, startPoint x: 99, startPoint y: 220, endPoint x: 142, endPoint y: 125, distance: 103.8
click at [99, 219] on span "Cancel" at bounding box center [92, 219] width 18 height 6
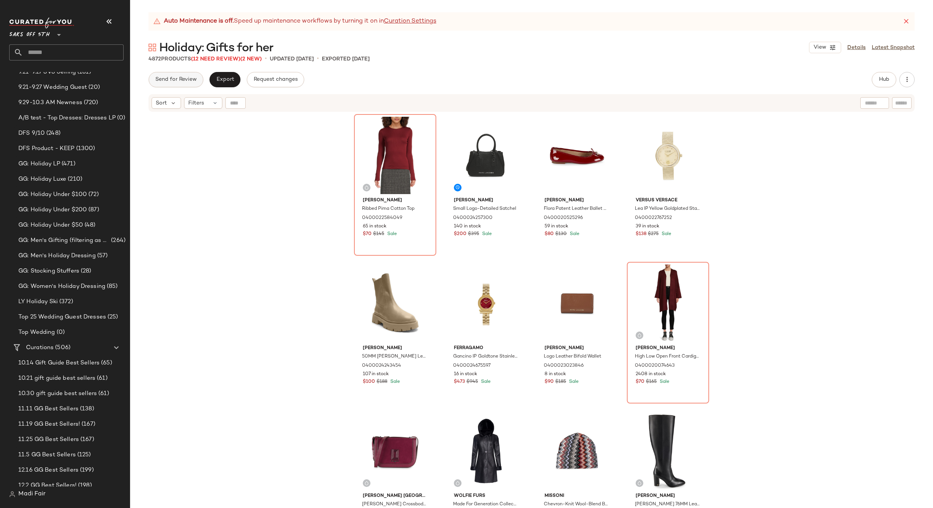
click at [177, 83] on button "Send for Review" at bounding box center [175, 79] width 55 height 15
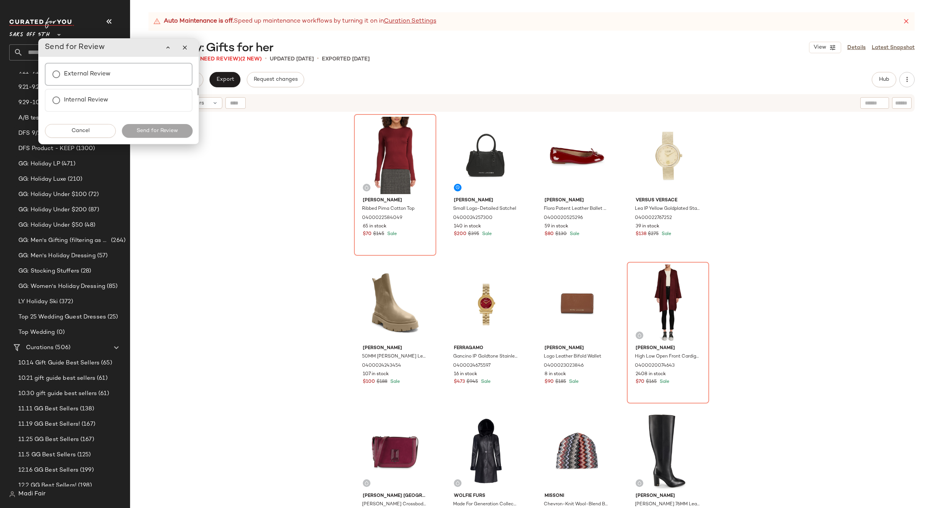
click at [99, 81] on label "External Review" at bounding box center [87, 74] width 47 height 15
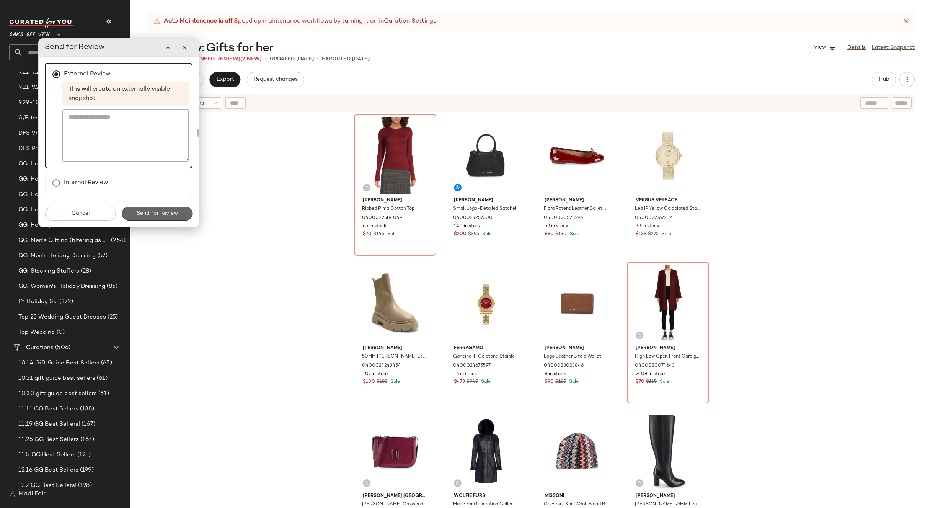
click at [154, 215] on span "Send for Review" at bounding box center [157, 213] width 42 height 6
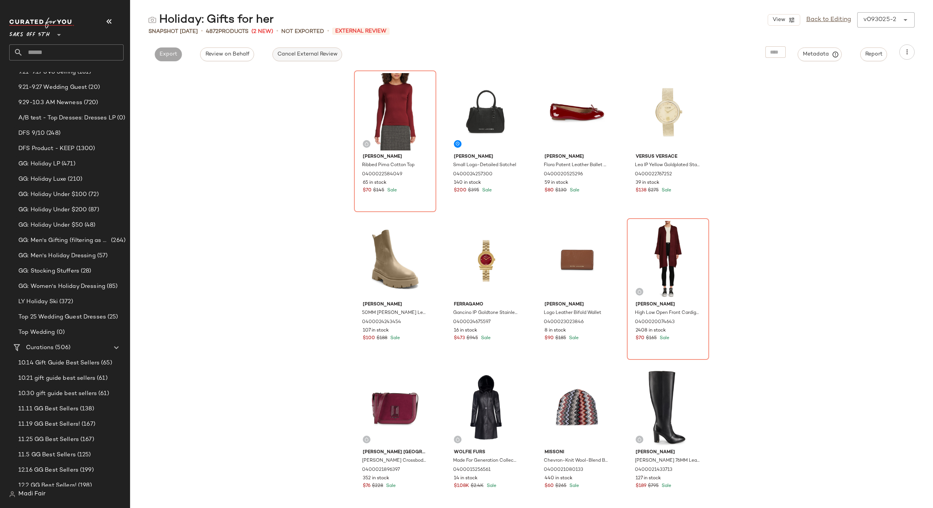
click at [313, 56] on span "Cancel External Review" at bounding box center [307, 54] width 60 height 6
click at [842, 19] on link "Back to Editing" at bounding box center [828, 19] width 45 height 9
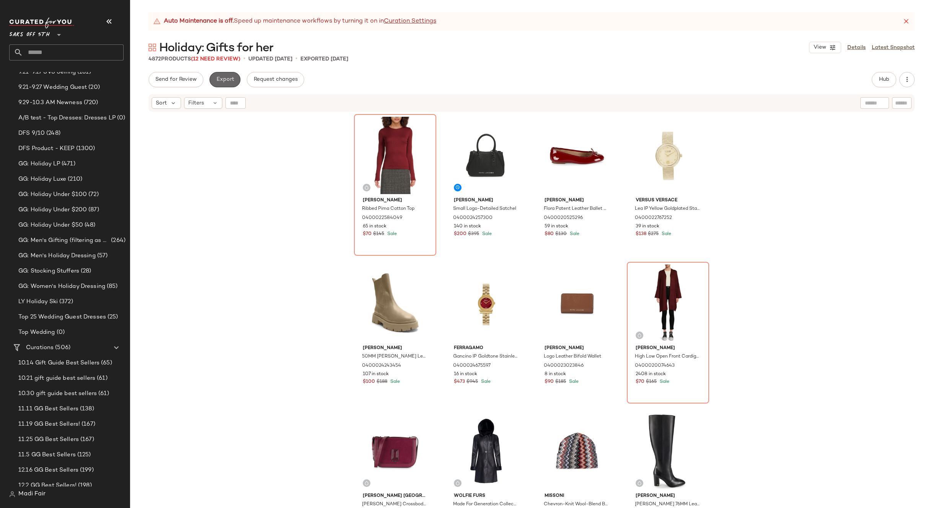
click at [228, 78] on span "Export" at bounding box center [225, 80] width 18 height 6
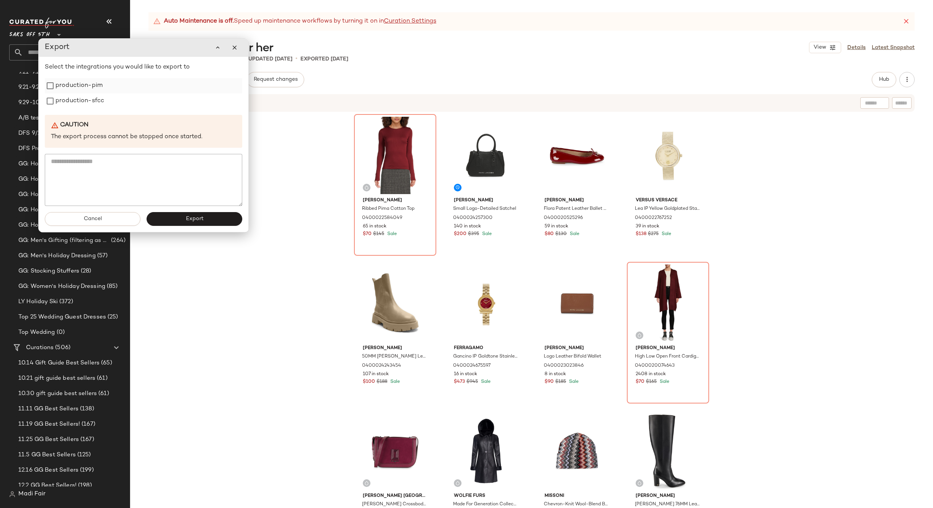
click at [95, 88] on label "production-pim" at bounding box center [78, 85] width 47 height 15
click at [90, 96] on label "production-sfcc" at bounding box center [79, 100] width 49 height 15
click at [183, 220] on button "Export" at bounding box center [195, 219] width 96 height 14
click at [586, 496] on span "Close" at bounding box center [590, 496] width 19 height 6
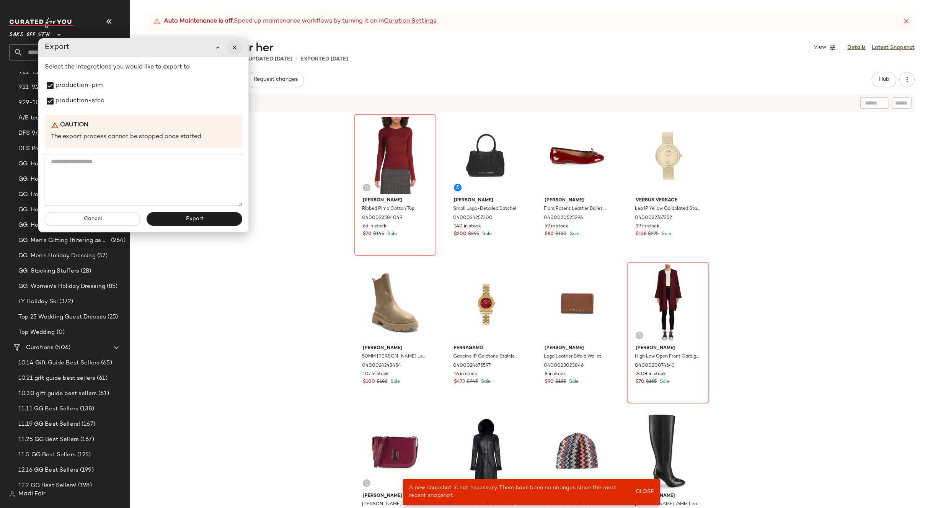
click at [237, 52] on button "button" at bounding box center [234, 47] width 15 height 15
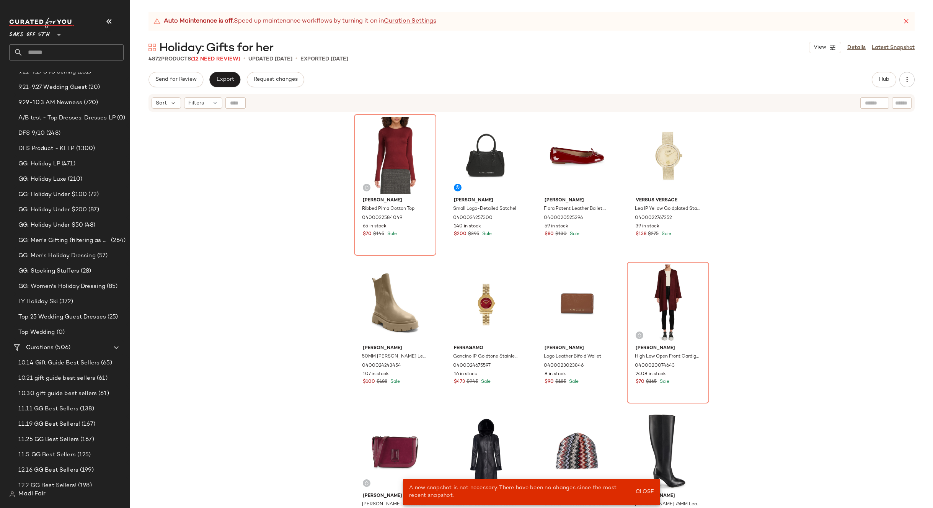
click at [294, 272] on div "Vince Ribbed Pima Cotton Top 0400022584049 65 in stock $70 $145 Sale Marc Jacob…" at bounding box center [531, 320] width 803 height 414
click at [640, 488] on body "Saks OFF 5TH ** Dashboard All Products Global Clipboards (22) 2024 Holiday GG B…" at bounding box center [466, 254] width 933 height 508
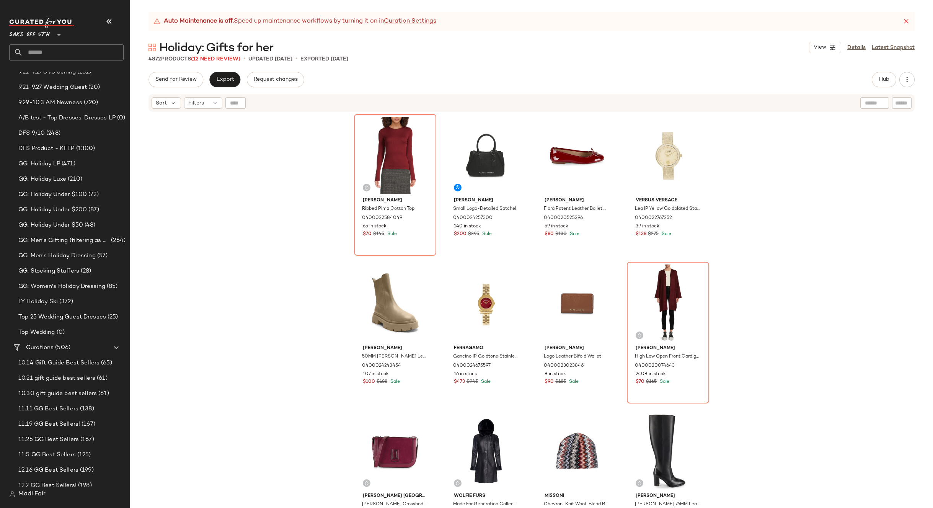
click at [221, 60] on span "(12 Need Review)" at bounding box center [215, 59] width 49 height 6
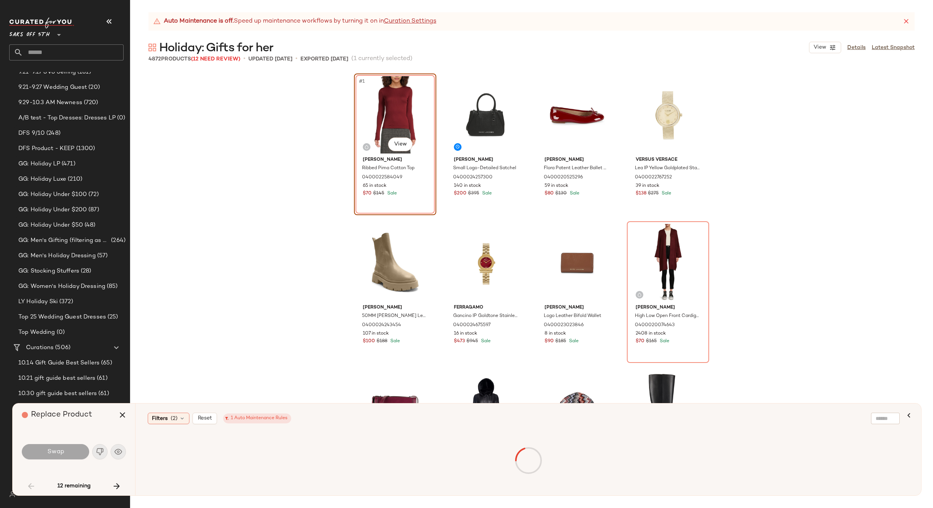
drag, startPoint x: 121, startPoint y: 418, endPoint x: 193, endPoint y: 382, distance: 80.6
click at [121, 417] on icon "button" at bounding box center [122, 414] width 9 height 9
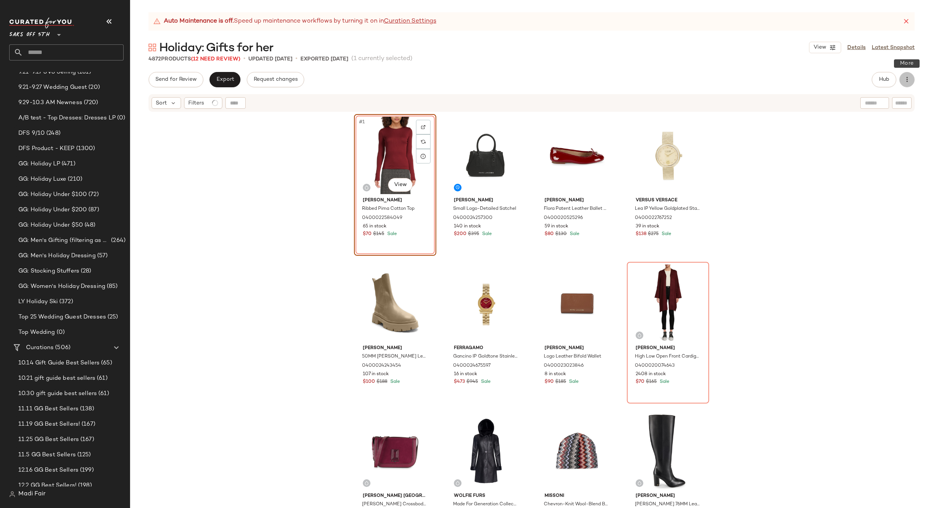
click at [908, 77] on icon "button" at bounding box center [907, 80] width 8 height 8
drag, startPoint x: 826, startPoint y: 231, endPoint x: 584, endPoint y: 122, distance: 265.8
click at [809, 223] on div "#1 View Vince Ribbed Pima Cotton Top 0400022584049 65 in stock $70 $145 Sale Ma…" at bounding box center [531, 320] width 803 height 414
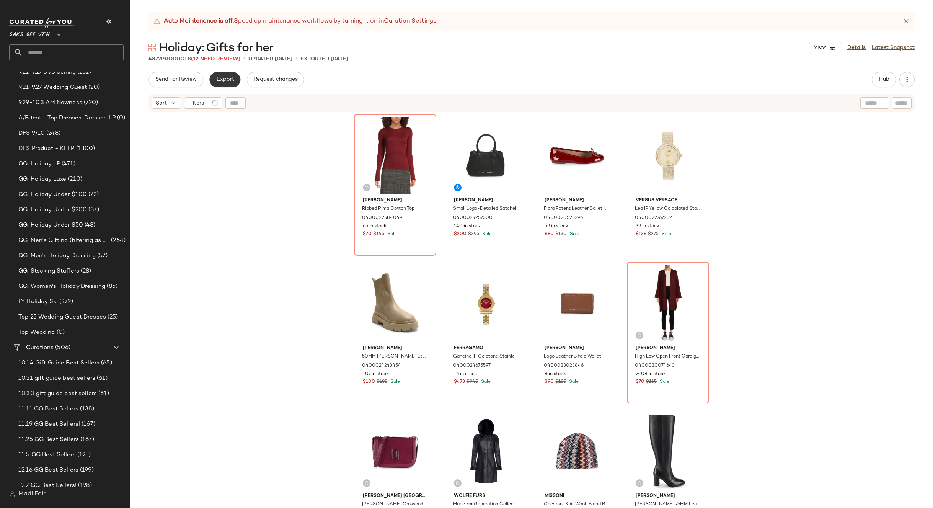
click at [223, 80] on span "Export" at bounding box center [225, 80] width 18 height 6
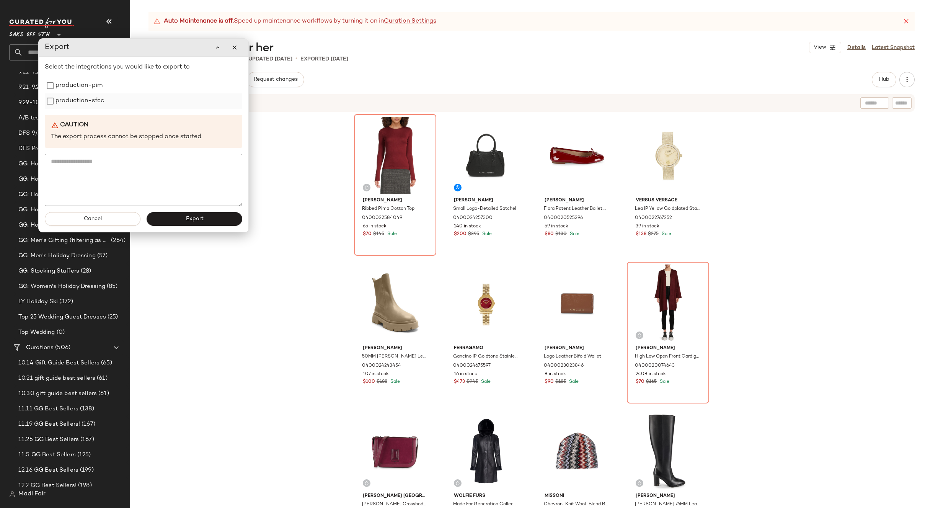
click at [46, 95] on div "production-sfcc" at bounding box center [143, 100] width 197 height 15
click at [51, 93] on div "production-pim" at bounding box center [143, 85] width 197 height 15
click at [59, 93] on label "production-pim" at bounding box center [78, 87] width 47 height 15
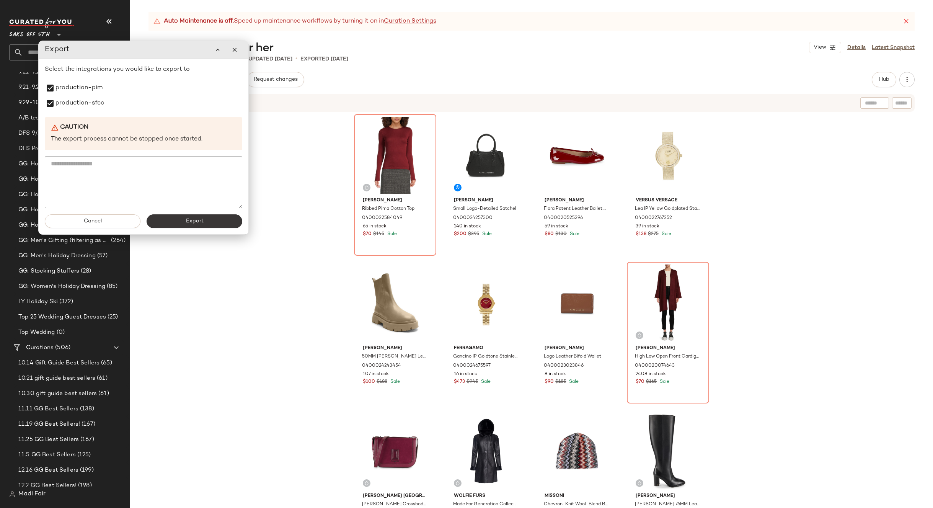
click at [174, 222] on button "Export" at bounding box center [195, 221] width 96 height 14
click at [231, 51] on icon "button" at bounding box center [234, 49] width 7 height 7
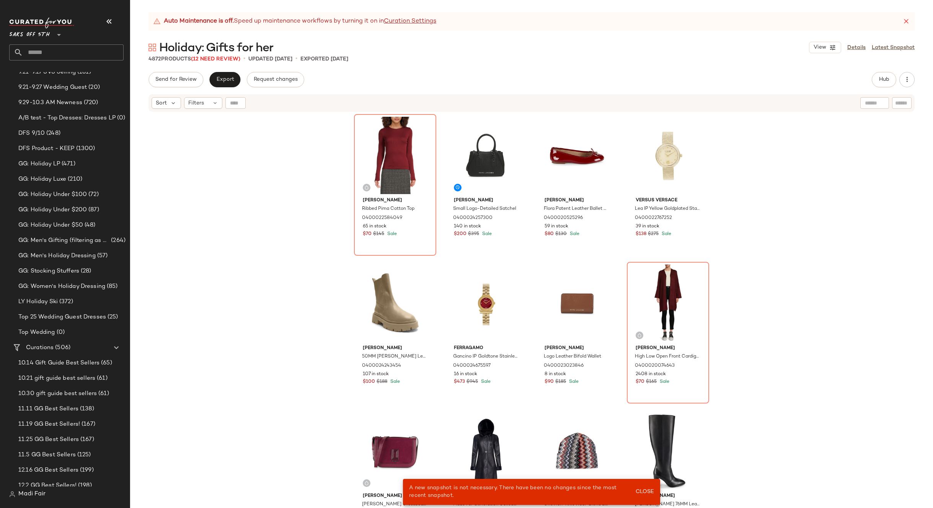
drag, startPoint x: 825, startPoint y: 340, endPoint x: 757, endPoint y: 395, distance: 86.8
click at [825, 340] on div "Vince Ribbed Pima Cotton Top 0400022584049 65 in stock $70 $145 Sale Marc Jacob…" at bounding box center [531, 320] width 803 height 414
click at [645, 489] on span "Close" at bounding box center [644, 492] width 19 height 6
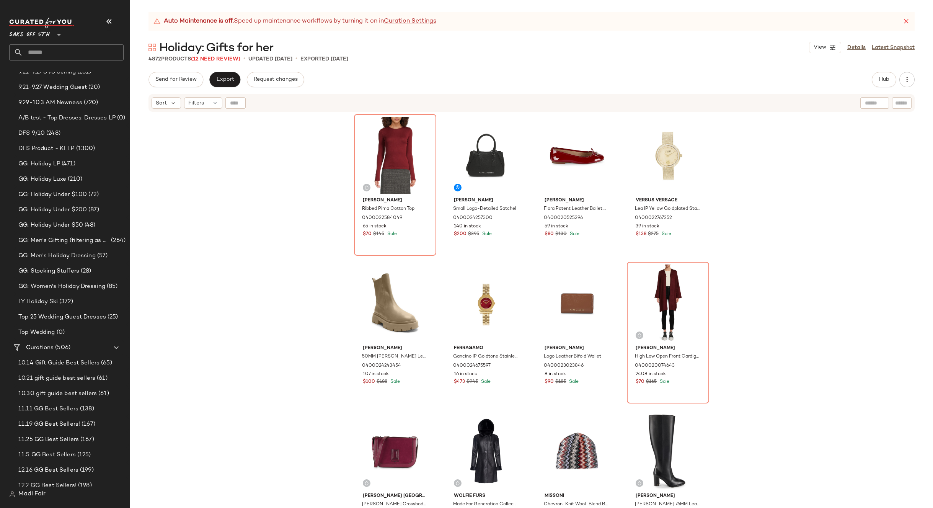
click at [340, 279] on div "Vince Ribbed Pima Cotton Top 0400022584049 65 in stock $70 $145 Sale Marc Jacob…" at bounding box center [531, 320] width 803 height 414
click at [220, 80] on span "Export" at bounding box center [225, 80] width 18 height 6
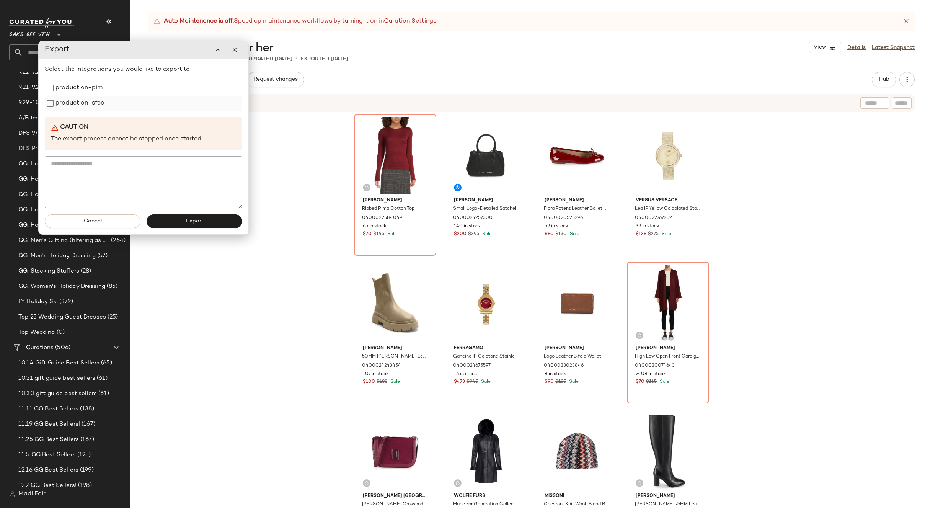
click at [60, 107] on label "production-sfcc" at bounding box center [79, 103] width 49 height 15
click at [60, 88] on label "production-pim" at bounding box center [78, 87] width 47 height 15
click at [165, 222] on button "Export" at bounding box center [195, 221] width 96 height 14
click at [236, 46] on button "button" at bounding box center [234, 49] width 15 height 15
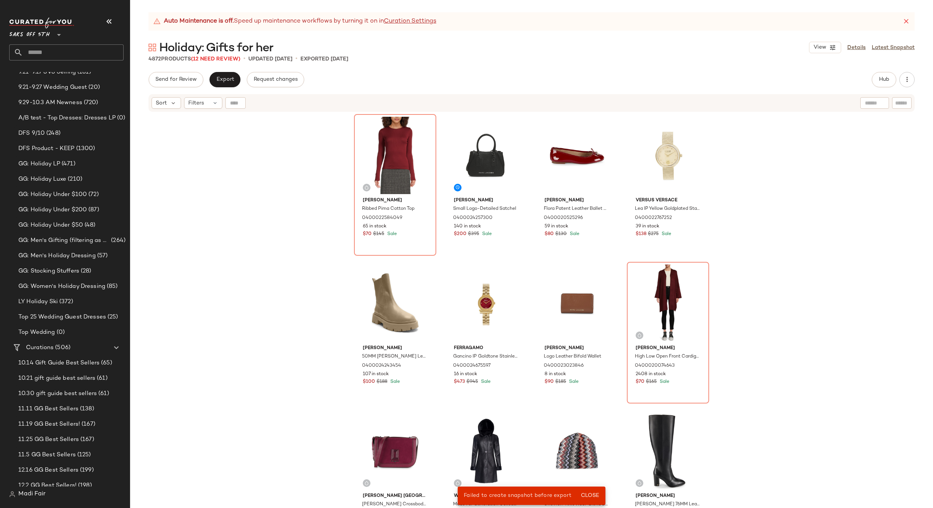
click at [293, 187] on div "Vince Ribbed Pima Cotton Top 0400022584049 65 in stock $70 $145 Sale Marc Jacob…" at bounding box center [531, 320] width 803 height 414
click at [218, 130] on div "Vince Ribbed Pima Cotton Top 0400022584049 65 in stock $70 $145 Sale Marc Jacob…" at bounding box center [531, 320] width 803 height 414
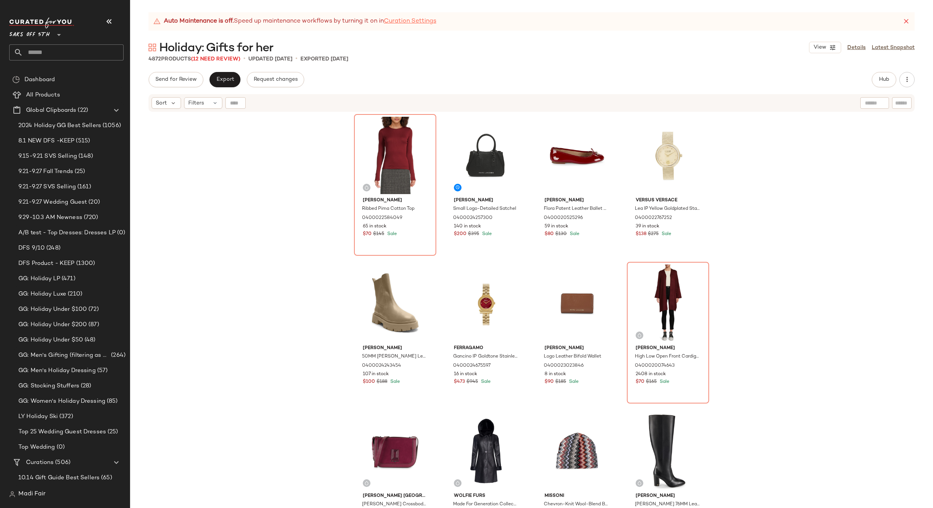
click at [417, 20] on link "Curation Settings" at bounding box center [410, 21] width 52 height 9
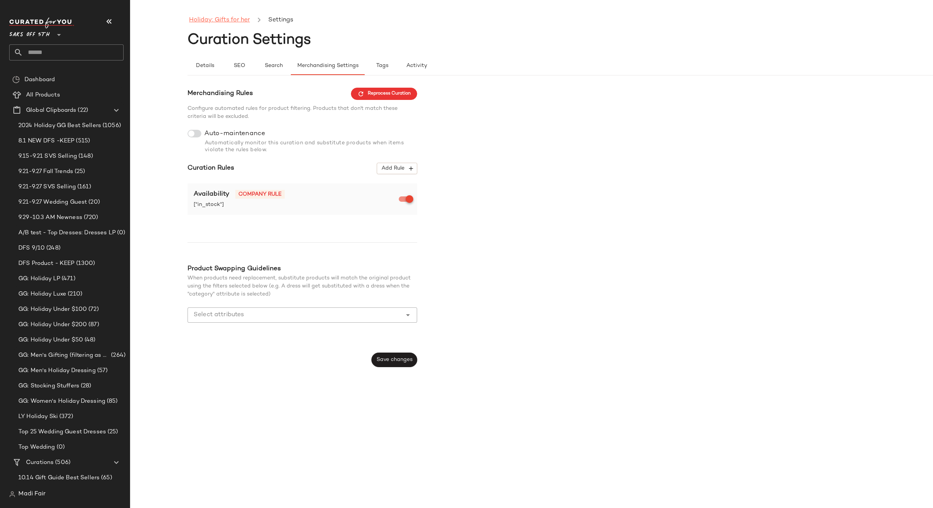
click at [235, 20] on link "Holiday: Gifts for her" at bounding box center [219, 20] width 61 height 10
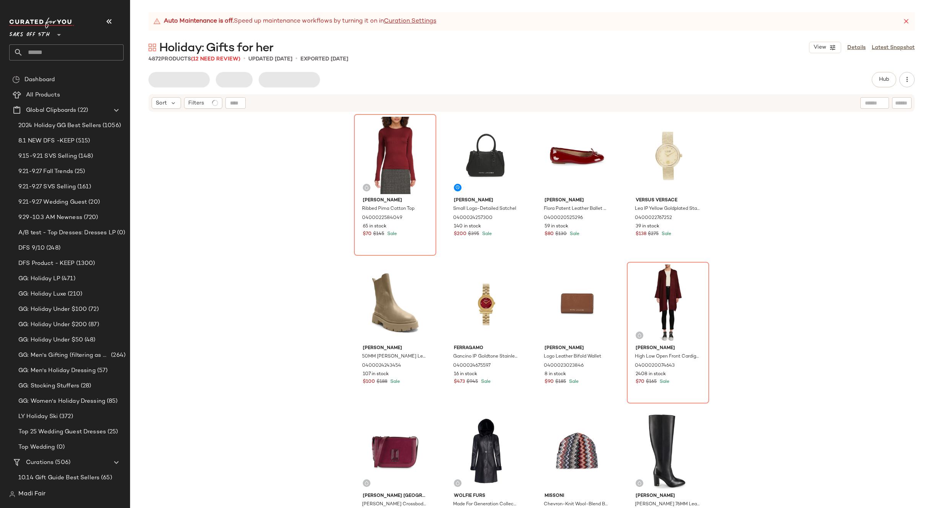
click at [228, 180] on div "Vince Ribbed Pima Cotton Top 0400022584049 65 in stock $70 $145 Sale Marc Jacob…" at bounding box center [531, 320] width 803 height 414
click at [249, 146] on div "Vince Ribbed Pima Cotton Top 0400022584049 65 in stock $70 $145 Sale Marc Jacob…" at bounding box center [531, 320] width 803 height 414
click at [787, 195] on div "Vince Ribbed Pima Cotton Top 0400022584049 65 in stock $70 $145 Sale Marc Jacob…" at bounding box center [531, 320] width 803 height 414
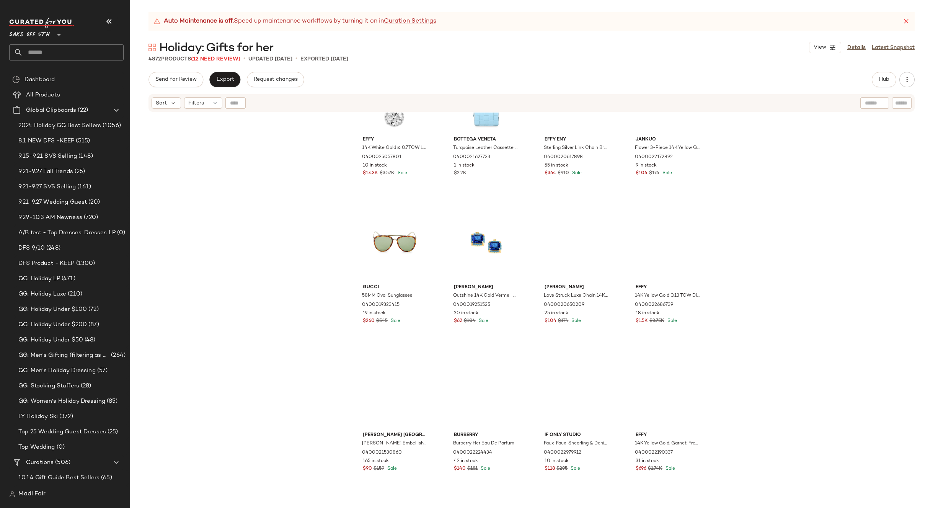
scroll to position [7162, 0]
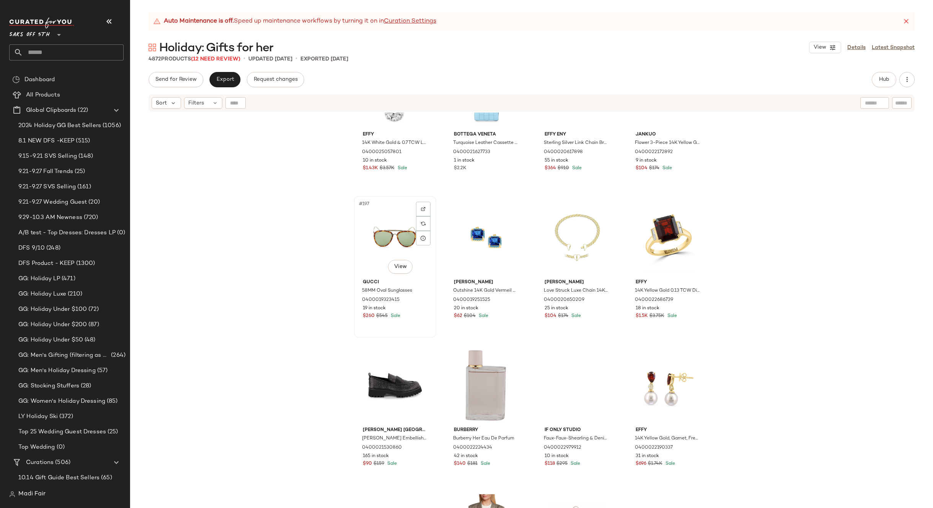
click at [391, 234] on div "#197 View" at bounding box center [395, 237] width 77 height 77
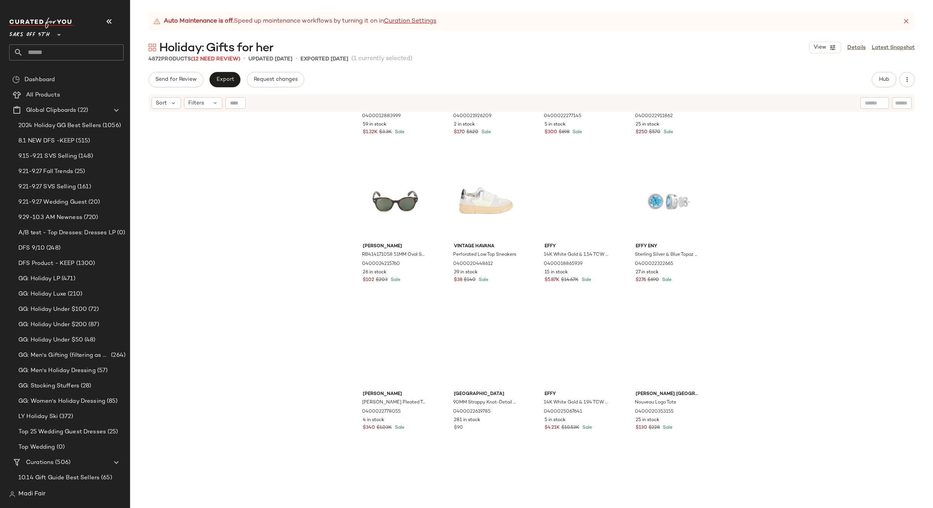
scroll to position [9152, 0]
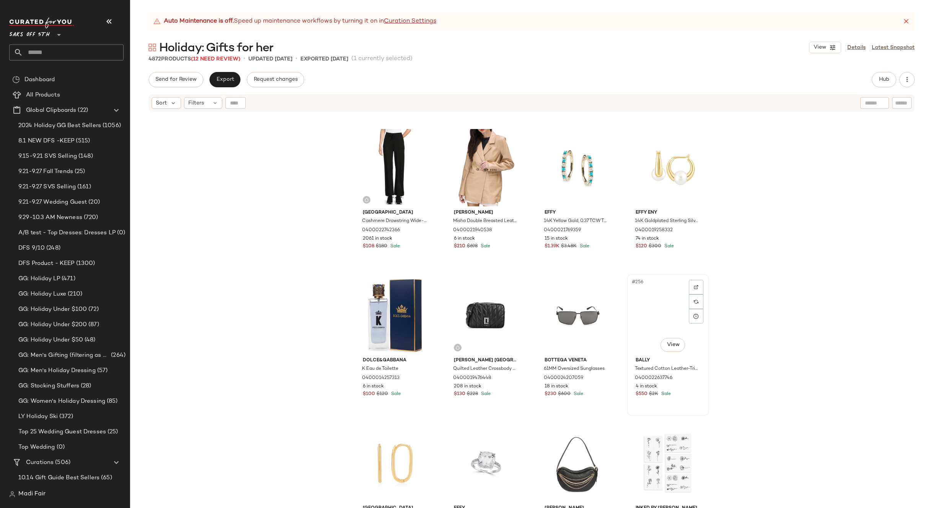
click at [664, 300] on div "#256 View" at bounding box center [668, 315] width 77 height 77
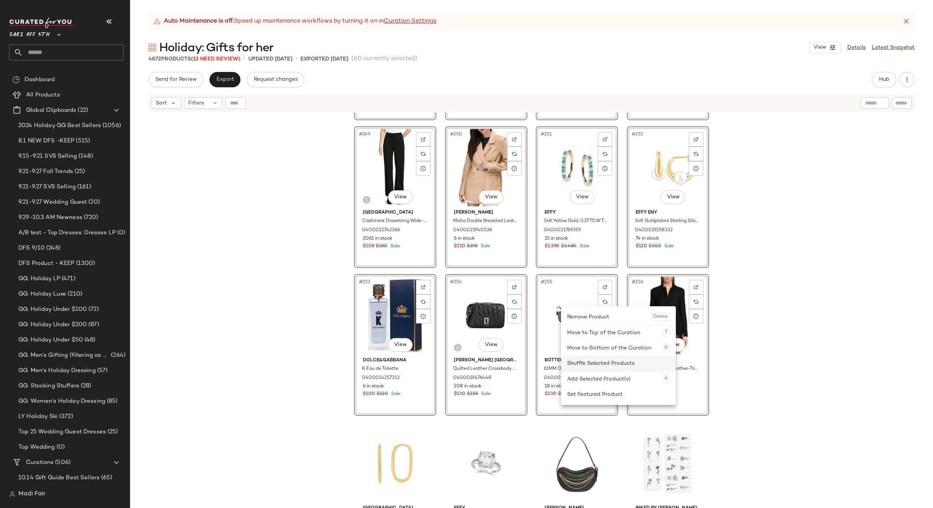
click at [583, 360] on div "Shuffle Selected Products" at bounding box center [618, 363] width 103 height 15
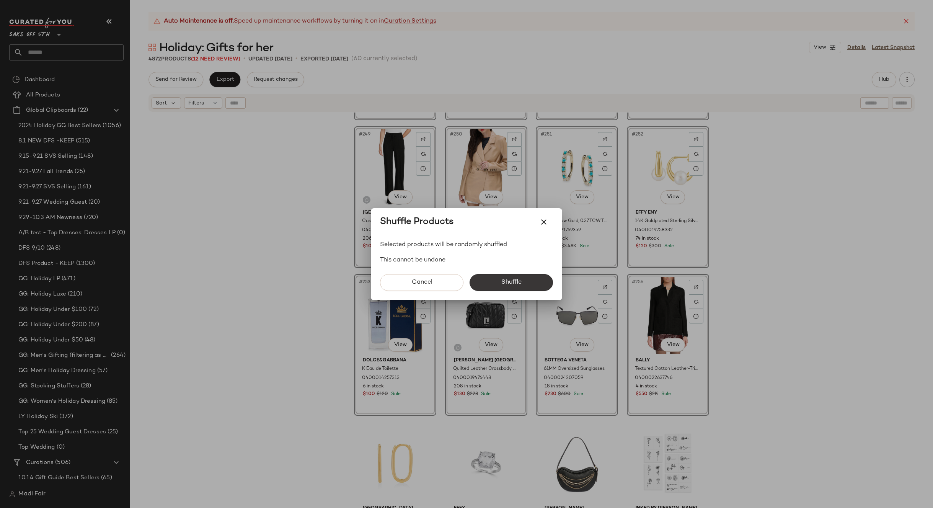
click at [516, 279] on span "Shuffle" at bounding box center [511, 282] width 21 height 7
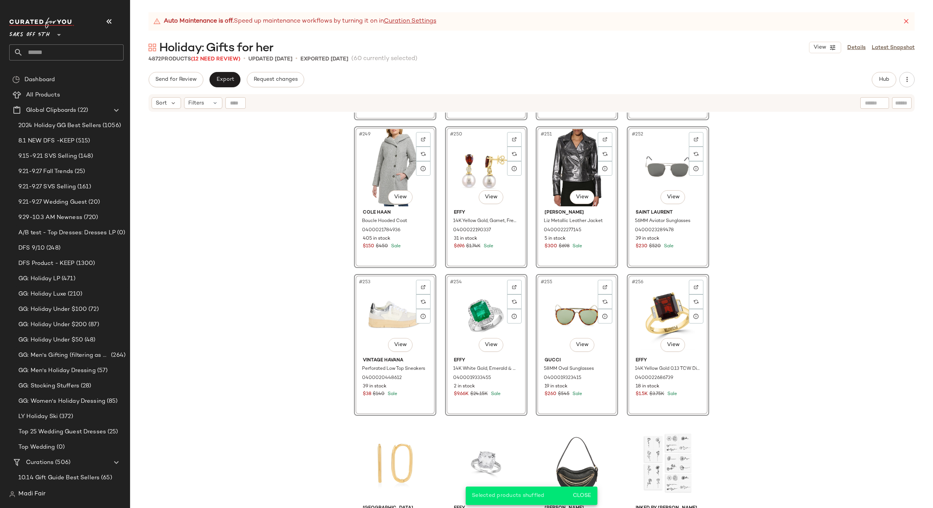
click at [780, 250] on div "#245 View If Only Studio Faux-Faux-Shearling & Denim Jacket 0400022979912 10 in…" at bounding box center [531, 320] width 803 height 414
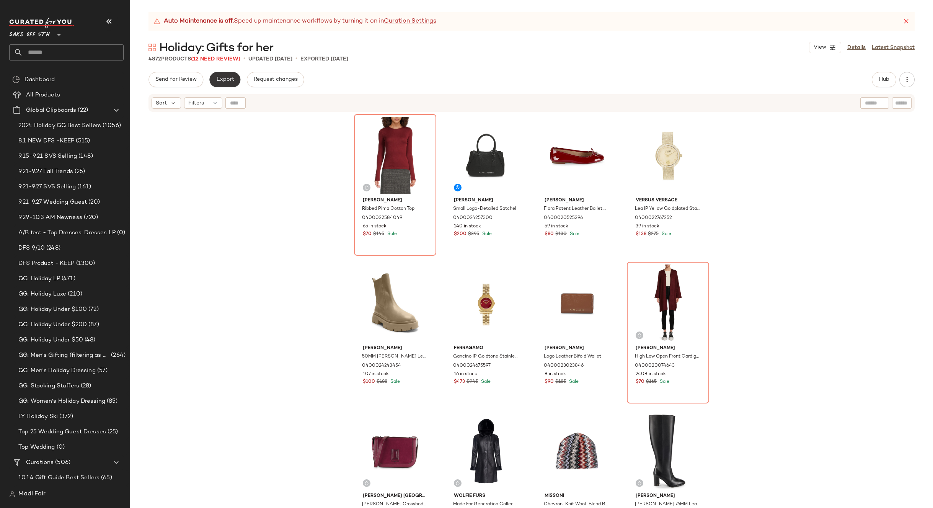
click at [227, 77] on span "Export" at bounding box center [225, 80] width 18 height 6
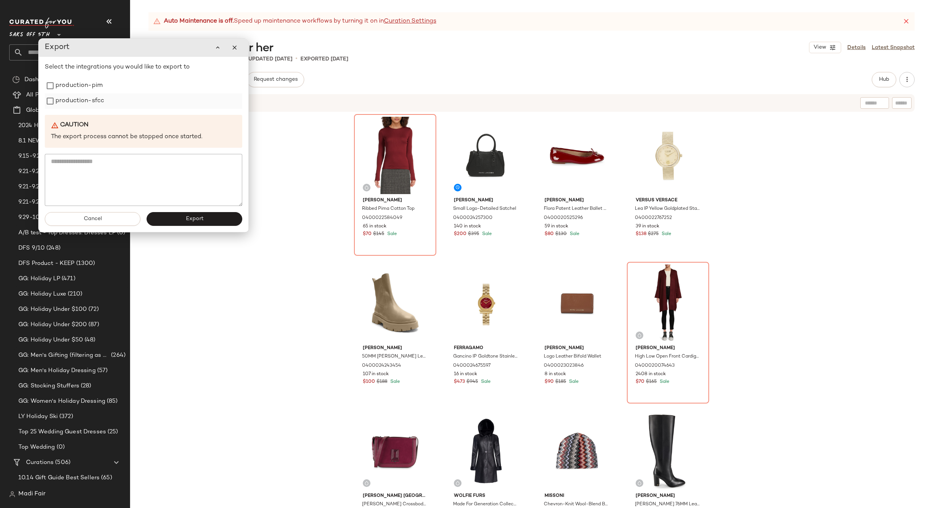
click at [91, 101] on label "production-sfcc" at bounding box center [79, 100] width 49 height 15
click at [85, 88] on label "production-pim" at bounding box center [78, 85] width 47 height 15
click at [171, 217] on button "Export" at bounding box center [195, 219] width 96 height 14
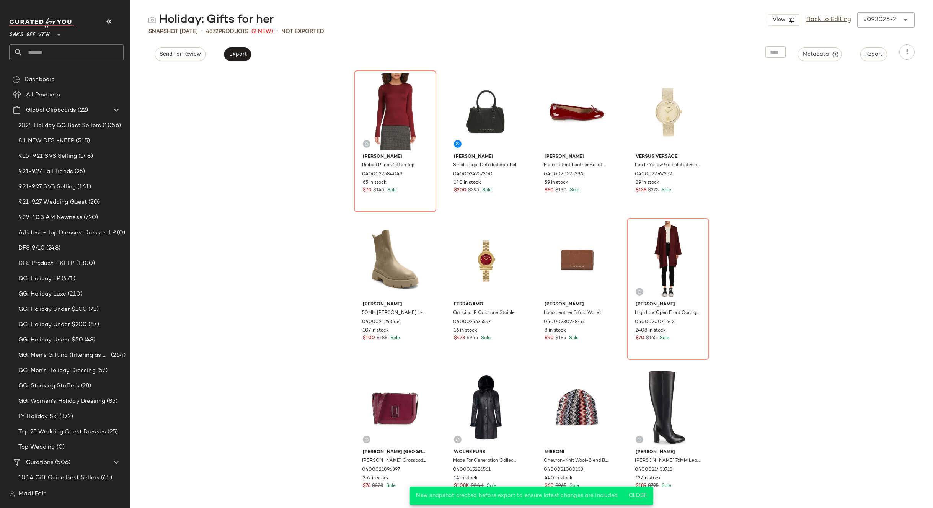
drag, startPoint x: 830, startPoint y: 230, endPoint x: 832, endPoint y: 198, distance: 32.2
click at [830, 228] on div "Vince Ribbed Pima Cotton Top 0400022584049 65 in stock $70 $145 Sale Marc Jacob…" at bounding box center [531, 288] width 803 height 439
click at [821, 15] on div "View Back to Editing v093025-2 ******" at bounding box center [841, 19] width 147 height 15
click at [822, 20] on link "Back to Editing" at bounding box center [828, 19] width 45 height 9
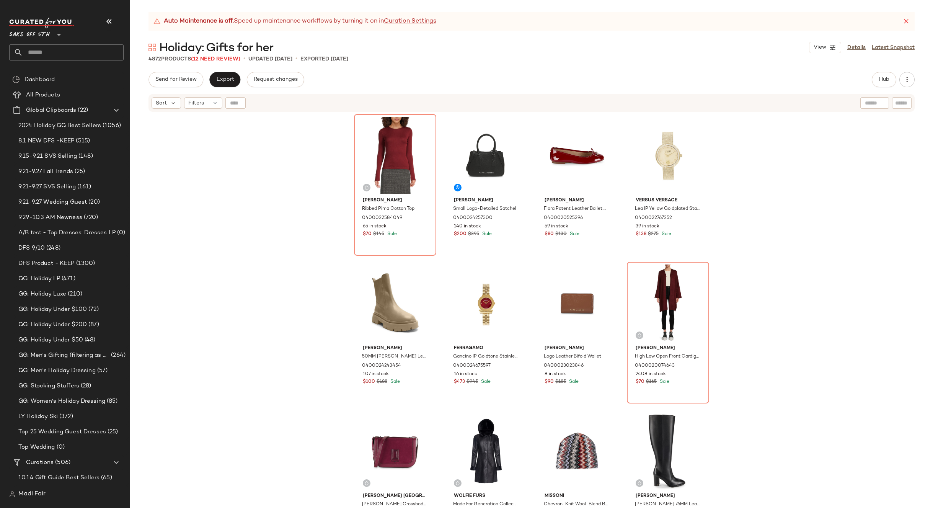
click at [269, 130] on div "Vince Ribbed Pima Cotton Top 0400022584049 65 in stock $70 $145 Sale Marc Jacob…" at bounding box center [531, 320] width 803 height 414
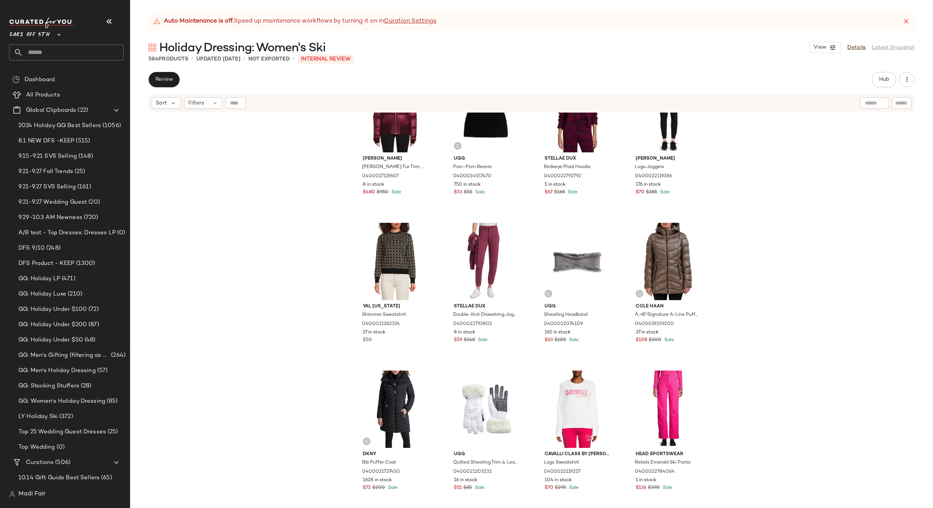
scroll to position [1231, 0]
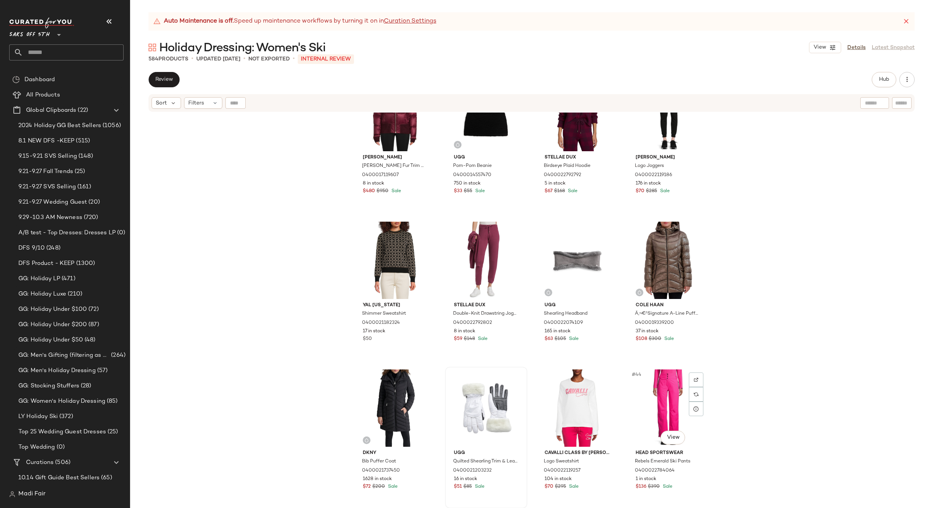
drag, startPoint x: 663, startPoint y: 393, endPoint x: 495, endPoint y: 411, distance: 169.4
click at [663, 393] on div "#44 View" at bounding box center [668, 407] width 77 height 77
click at [393, 403] on div "#41 View" at bounding box center [395, 407] width 77 height 77
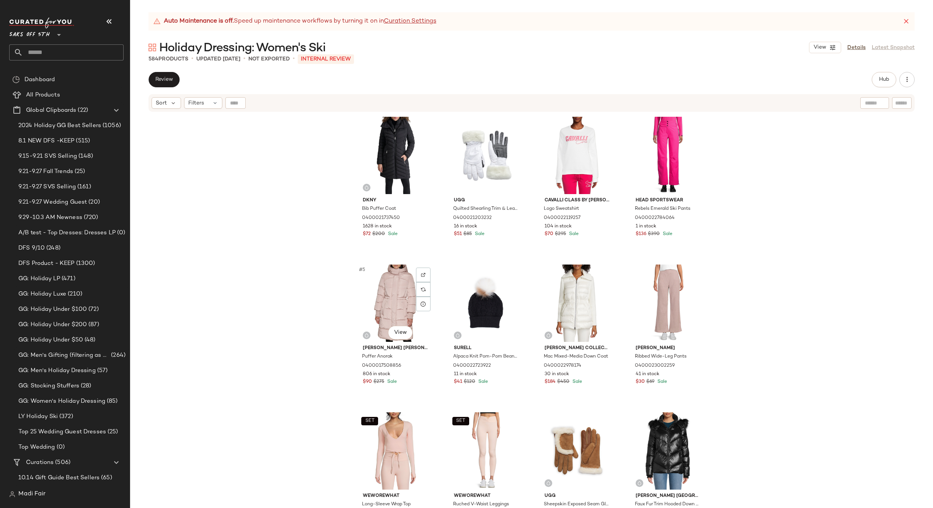
drag, startPoint x: 390, startPoint y: 301, endPoint x: 622, endPoint y: 300, distance: 232.7
click at [391, 301] on div "#5 View" at bounding box center [395, 302] width 77 height 77
click at [646, 300] on div "#8 View" at bounding box center [668, 302] width 77 height 77
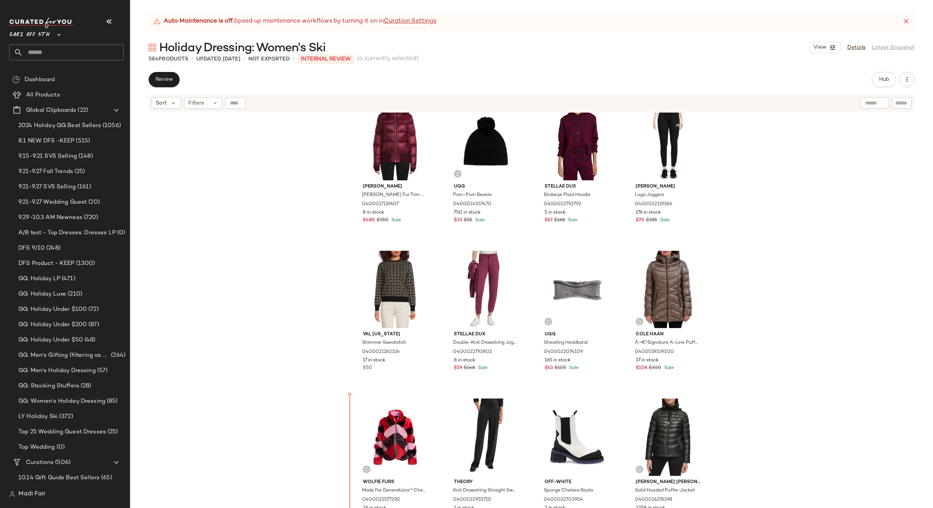
scroll to position [1377, 0]
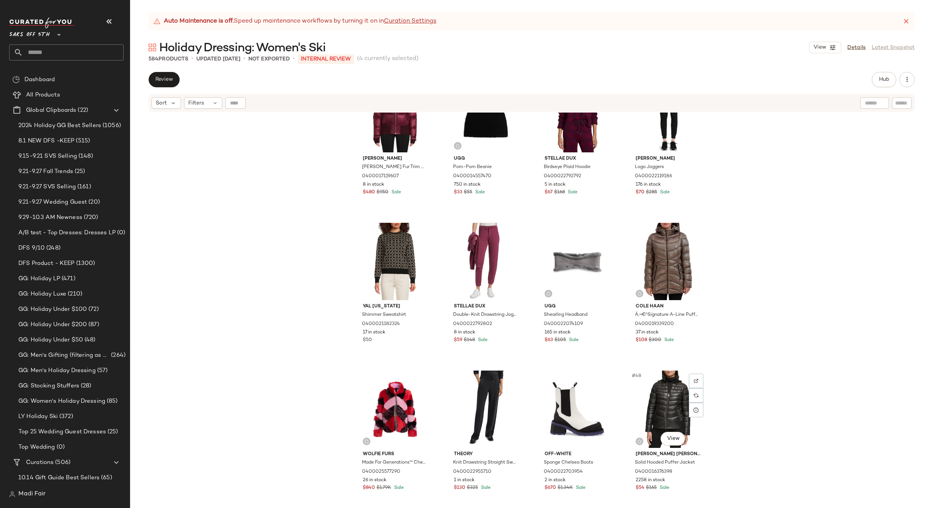
scroll to position [1230, 0]
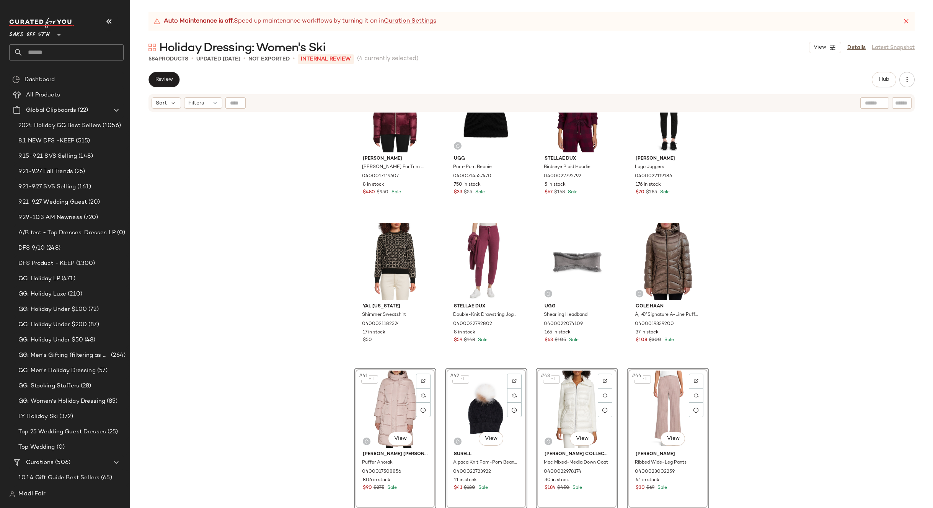
click at [752, 357] on div "[PERSON_NAME] Faux Fur Trim Down Puffer Jacket 0400017119607 8 in stock $480 $9…" at bounding box center [531, 320] width 803 height 414
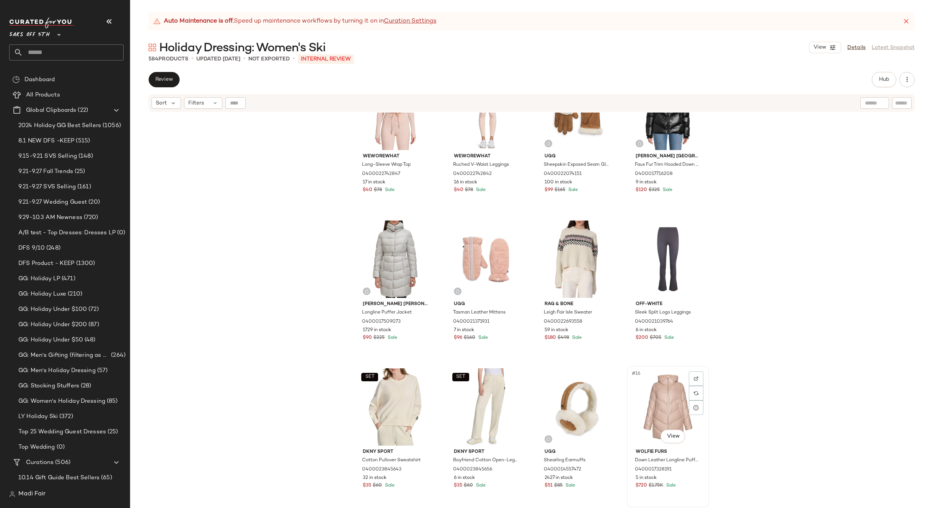
scroll to position [159, 0]
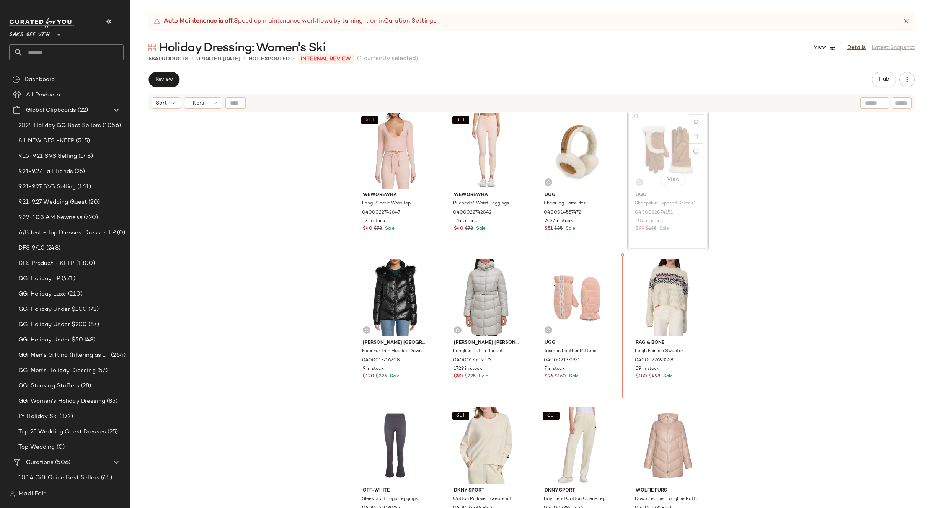
scroll to position [159, 0]
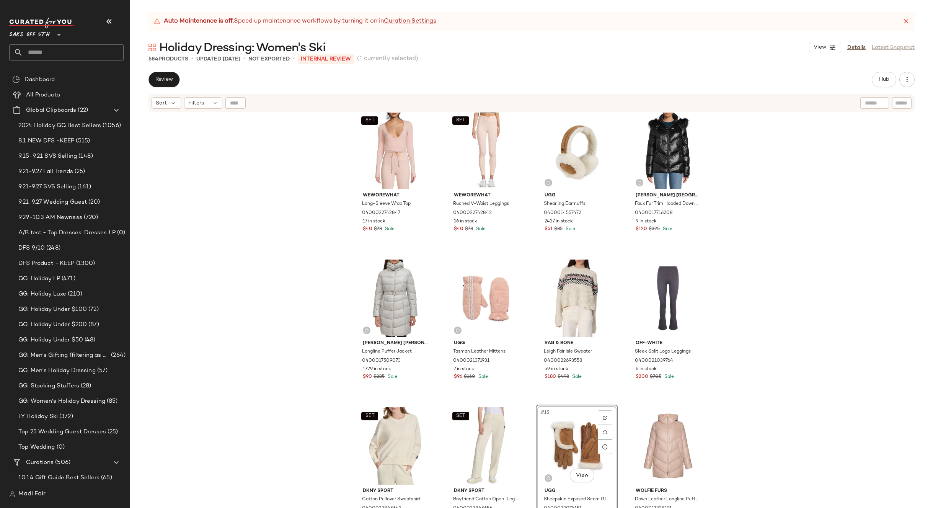
click at [744, 381] on div "SET WeWoreWhat Long-Sleeve Wrap Top 0400022742847 17 in stock $40 $78 Sale SET …" at bounding box center [531, 320] width 803 height 414
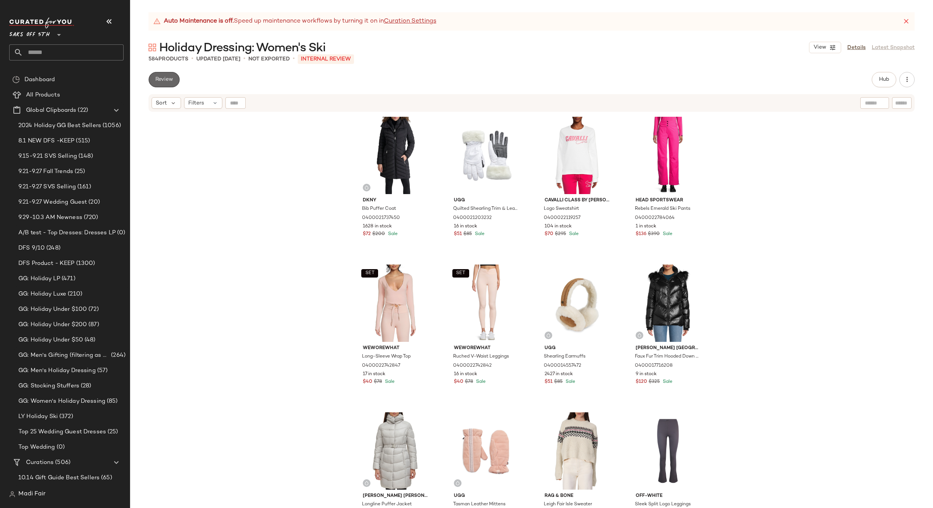
click at [164, 85] on button "Review" at bounding box center [163, 79] width 31 height 15
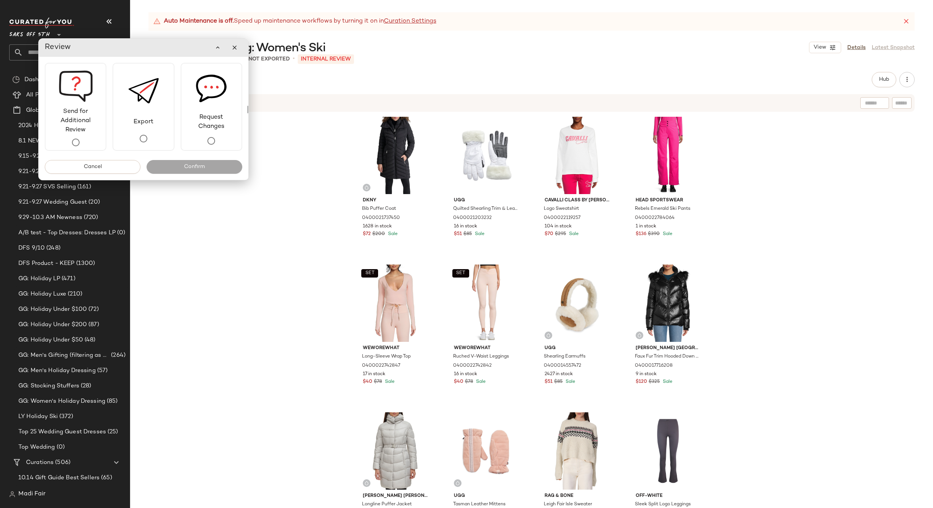
click at [184, 232] on div "Dkny Bib Puffer Coat 0400021737450 1628 in stock $72 $200 Sale Ugg Quilted Shea…" at bounding box center [531, 320] width 803 height 414
click at [109, 167] on button "Cancel" at bounding box center [93, 167] width 96 height 14
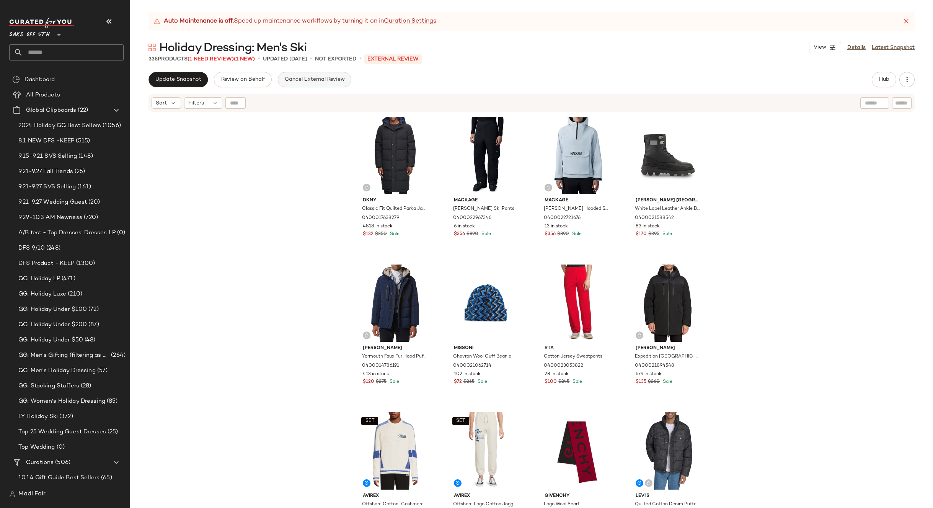
click at [311, 80] on span "Cancel External Review" at bounding box center [314, 80] width 60 height 6
click at [285, 225] on div "Dkny Classic Fit Quilted Parka Jacket 0400017638279 4818 in stock $132 $350 Sal…" at bounding box center [531, 320] width 803 height 414
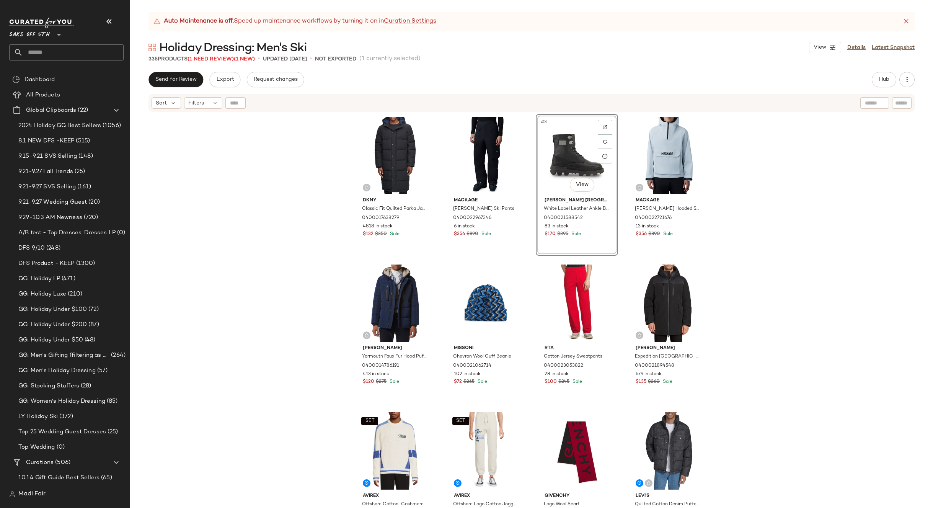
click at [730, 173] on div "Dkny Classic Fit Quilted Parka Jacket 0400017638279 4818 in stock $132 $350 Sal…" at bounding box center [531, 320] width 803 height 414
